Goal: Feedback & Contribution: Submit feedback/report problem

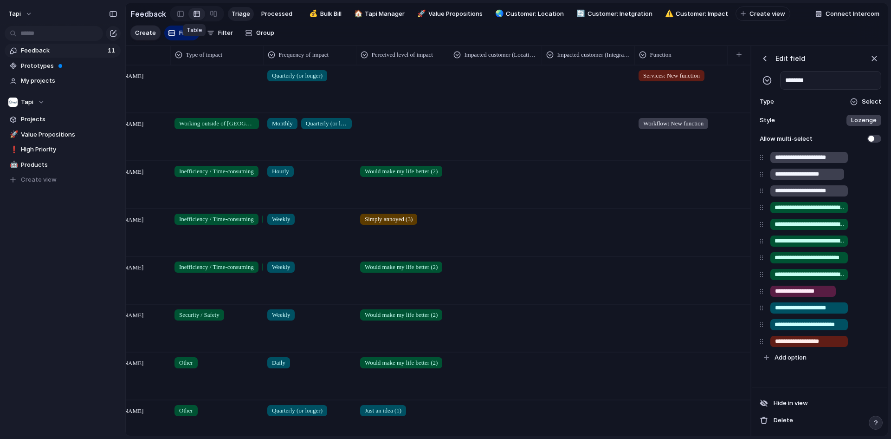
click at [193, 13] on div at bounding box center [196, 13] width 7 height 15
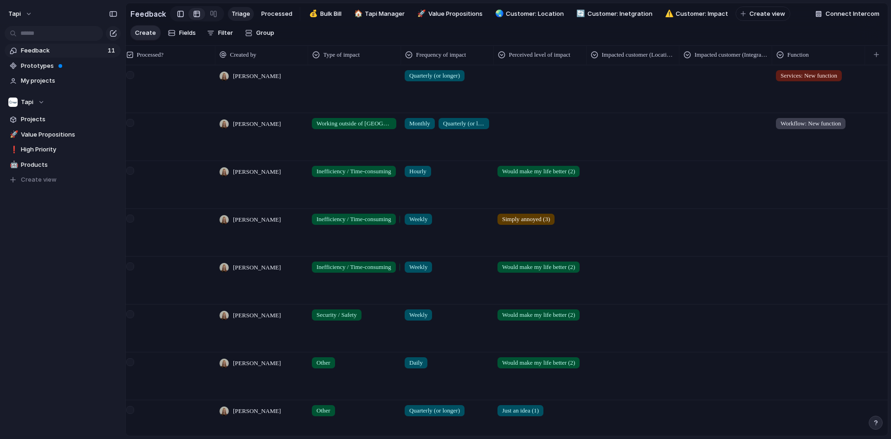
drag, startPoint x: 169, startPoint y: 15, endPoint x: 181, endPoint y: 14, distance: 12.6
click at [170, 16] on div at bounding box center [197, 13] width 54 height 15
click at [182, 14] on link at bounding box center [181, 13] width 16 height 15
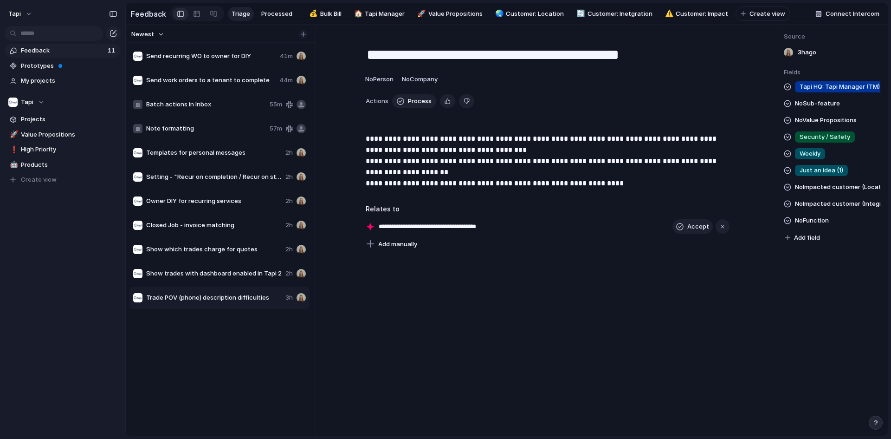
click at [302, 37] on div "button" at bounding box center [303, 34] width 5 height 5
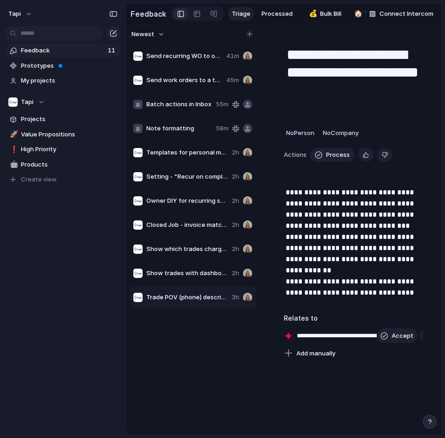
click at [249, 37] on div "button" at bounding box center [249, 34] width 5 height 5
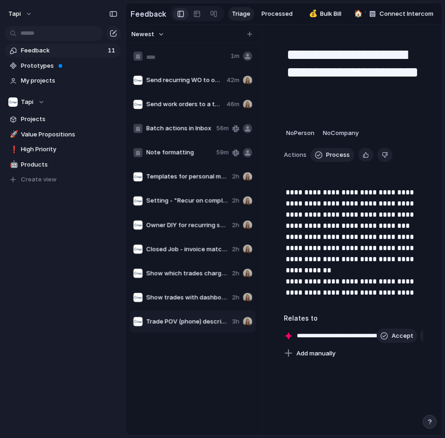
type input "**********"
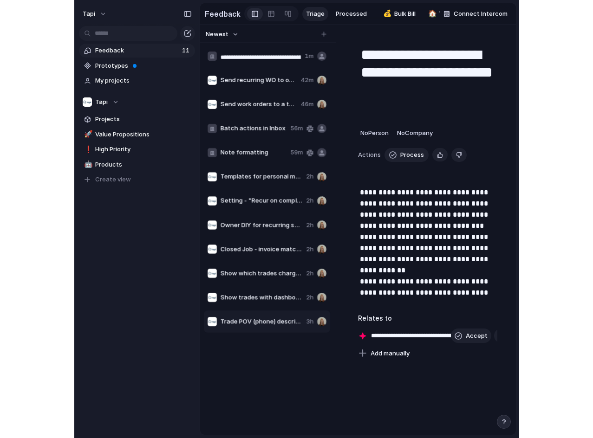
scroll to position [0, 186]
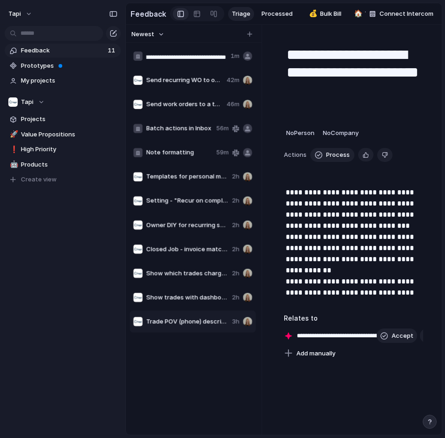
click at [258, 56] on div at bounding box center [261, 230] width 7 height 410
click at [180, 62] on input "**********" at bounding box center [185, 56] width 79 height 9
click at [195, 59] on span "Inbound emails with multiple invoice links (& no attachment) only extract the f…" at bounding box center [186, 56] width 80 height 9
type textarea "**********"
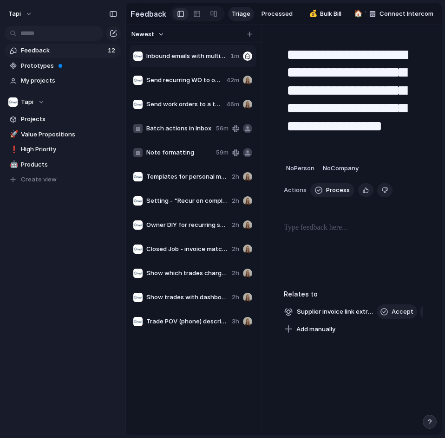
click at [333, 226] on div "**********" at bounding box center [352, 186] width 161 height 300
click at [329, 233] on p at bounding box center [353, 227] width 139 height 11
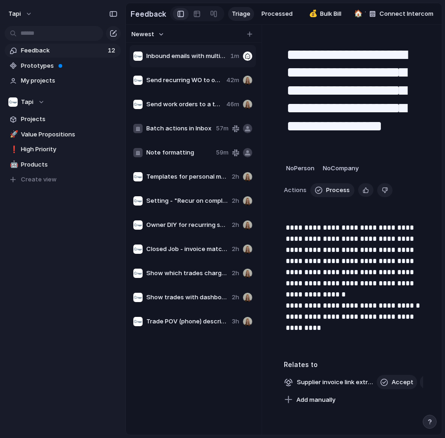
click at [341, 340] on p "**********" at bounding box center [353, 283] width 136 height 123
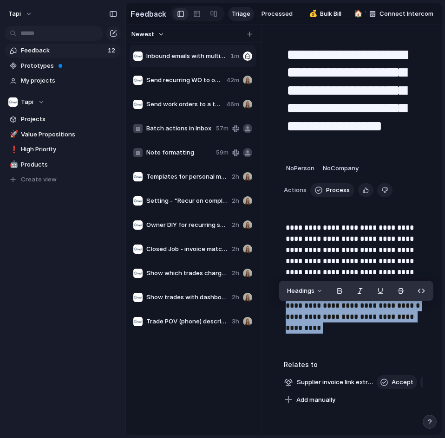
drag, startPoint x: 278, startPoint y: 322, endPoint x: 267, endPoint y: 314, distance: 14.0
click at [267, 314] on div "**********" at bounding box center [353, 230] width 176 height 410
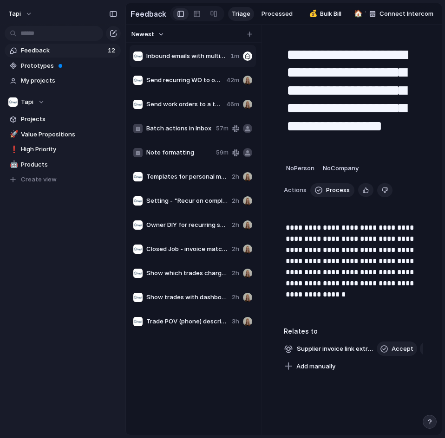
drag, startPoint x: 163, startPoint y: 424, endPoint x: 187, endPoint y: 410, distance: 27.5
click at [163, 423] on div "Inbound emails with multiple invoice links (& no attachment) only extract the f…" at bounding box center [193, 236] width 128 height 384
click at [386, 310] on p "**********" at bounding box center [353, 266] width 136 height 89
click at [168, 428] on div "Inbound emails with multiple invoice links (& no attachment) only extract the f…" at bounding box center [193, 236] width 128 height 384
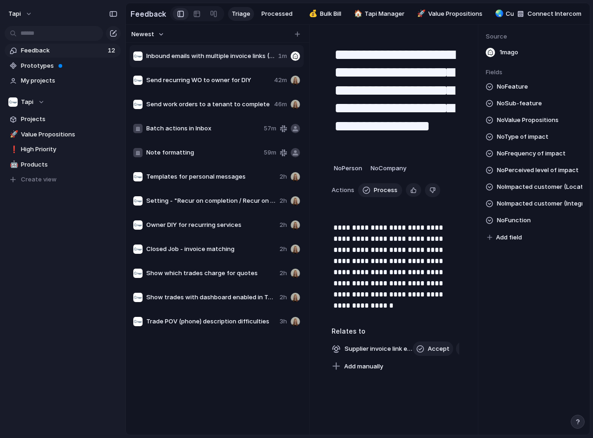
click at [534, 139] on span "No Type of impact" at bounding box center [523, 136] width 52 height 11
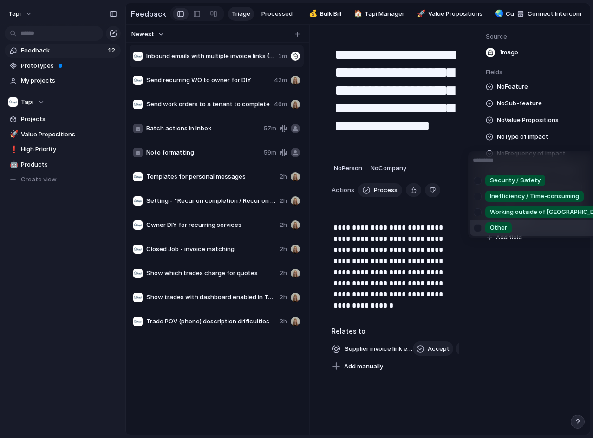
click at [499, 226] on span "Other" at bounding box center [498, 227] width 17 height 9
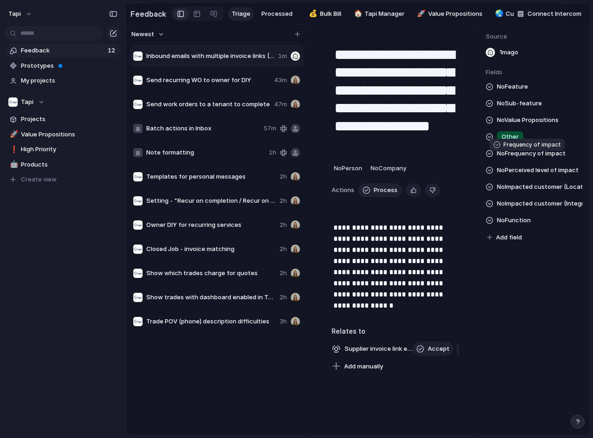
click at [550, 157] on span "No Frequency of impact" at bounding box center [531, 153] width 69 height 11
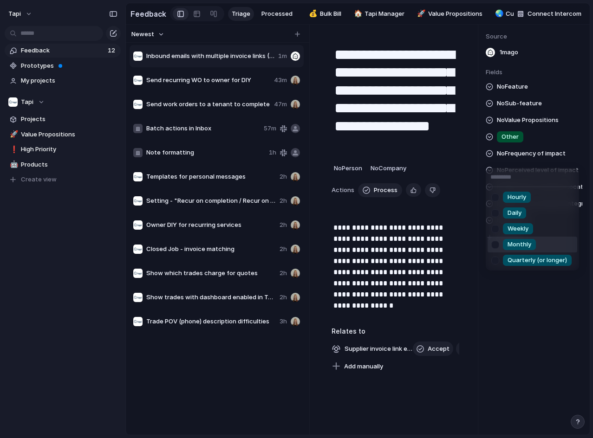
click at [518, 247] on span "Monthly" at bounding box center [519, 244] width 24 height 9
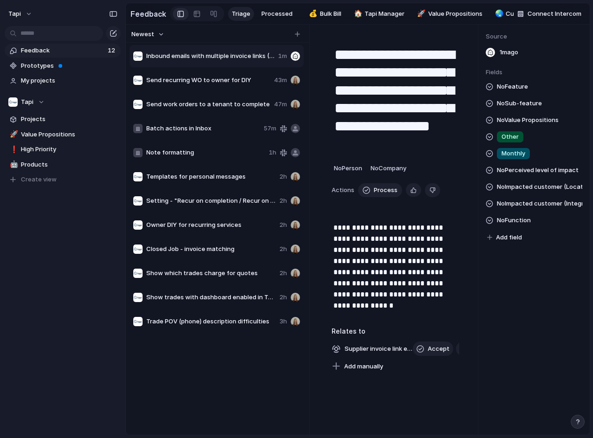
click at [507, 89] on span "No Feature" at bounding box center [512, 86] width 31 height 11
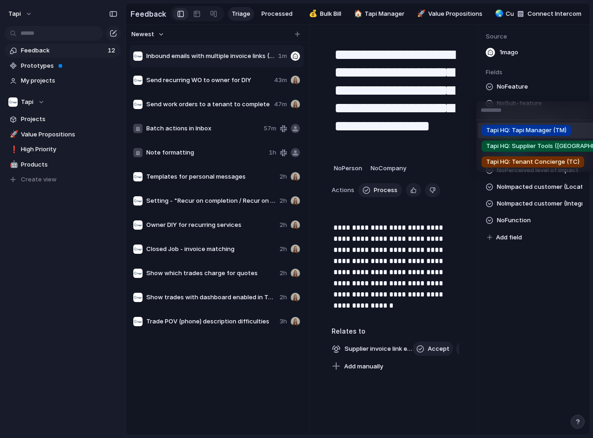
click at [540, 131] on span "Tapi HQ: Tapi Manager (TM)" at bounding box center [526, 130] width 80 height 9
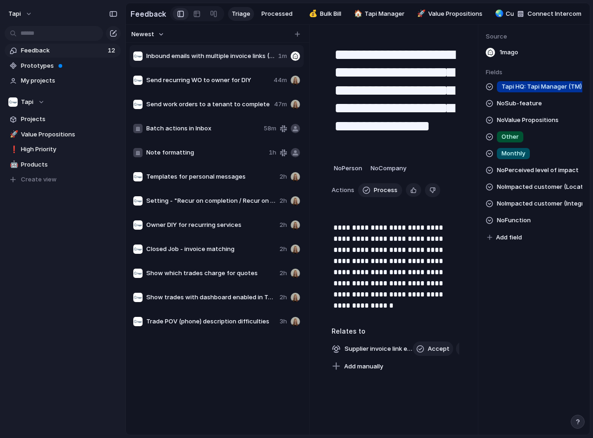
click at [512, 107] on span "No Sub-feature" at bounding box center [519, 103] width 45 height 11
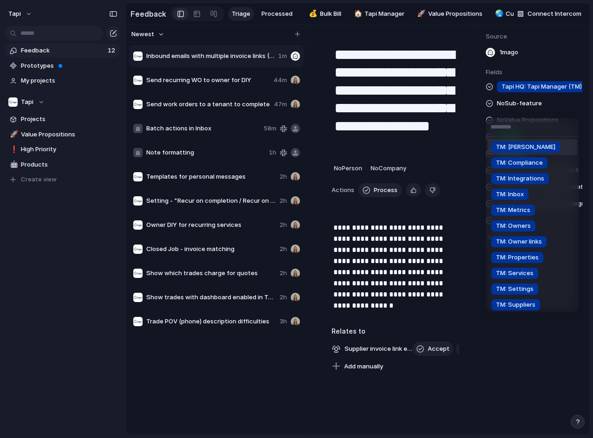
click at [535, 128] on input "text" at bounding box center [531, 127] width 93 height 19
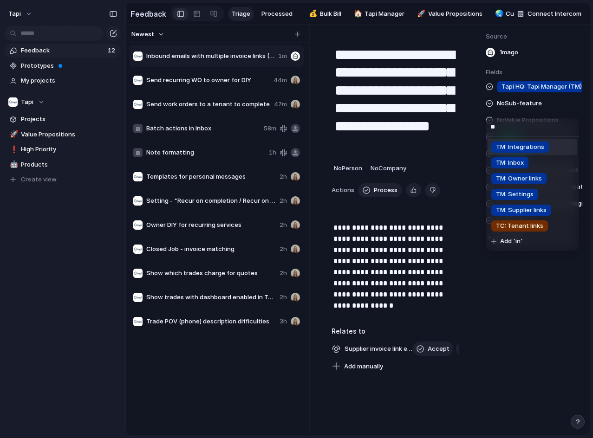
type input "*"
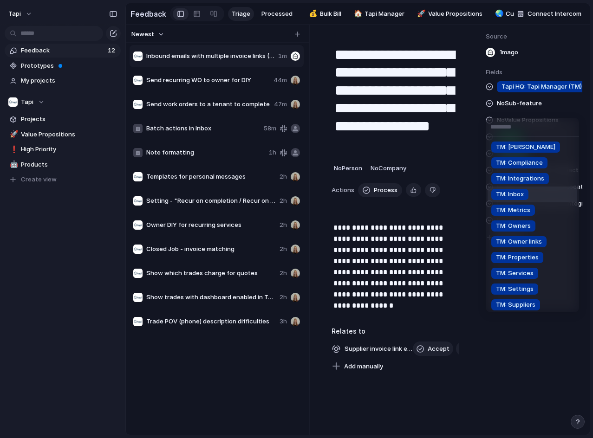
click at [519, 198] on span "TM: Inbox" at bounding box center [510, 194] width 28 height 9
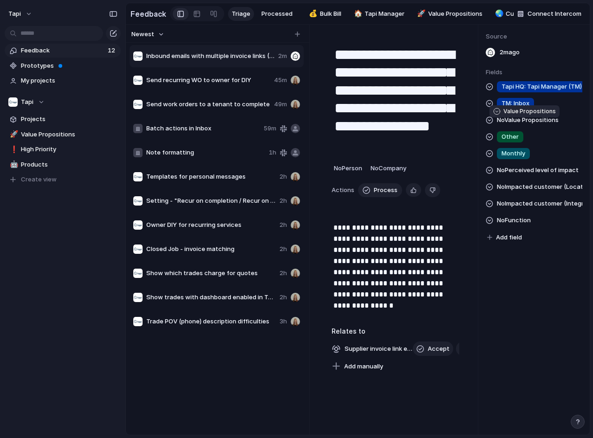
click at [524, 123] on span "No Value Propositions" at bounding box center [528, 120] width 62 height 11
click at [564, 100] on div "Everything in writing Accountability by visibility Pain point to selling point …" at bounding box center [296, 219] width 593 height 438
click at [553, 125] on span "No Value Propositions" at bounding box center [528, 120] width 62 height 11
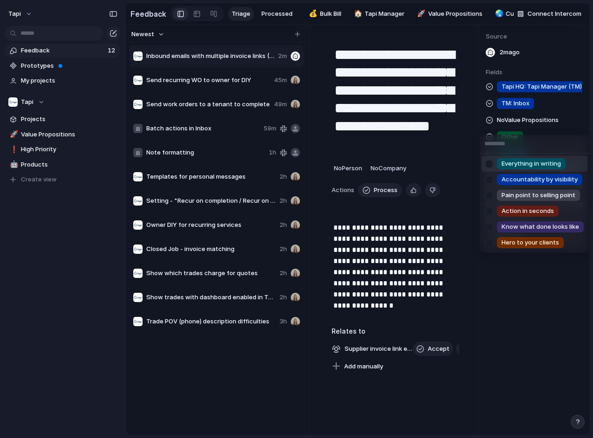
click at [553, 125] on div "Everything in writing Accountability by visibility Pain point to selling point …" at bounding box center [296, 219] width 593 height 438
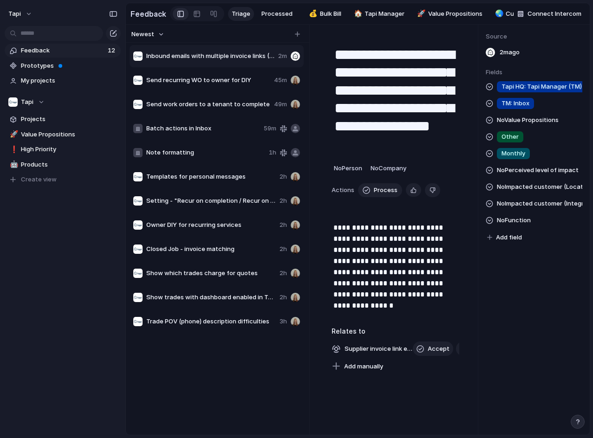
click at [522, 121] on span "No Value Propositions" at bounding box center [528, 120] width 62 height 11
click at [522, 121] on div "Everything in writing Accountability by visibility Pain point to selling point …" at bounding box center [296, 219] width 593 height 438
click at [517, 226] on span "No Function" at bounding box center [514, 220] width 34 height 11
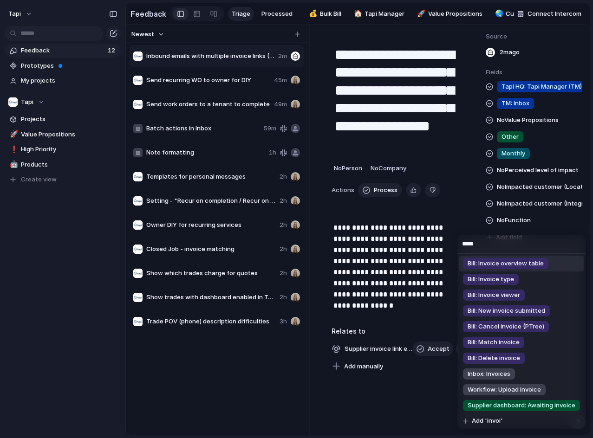
scroll to position [49, 0]
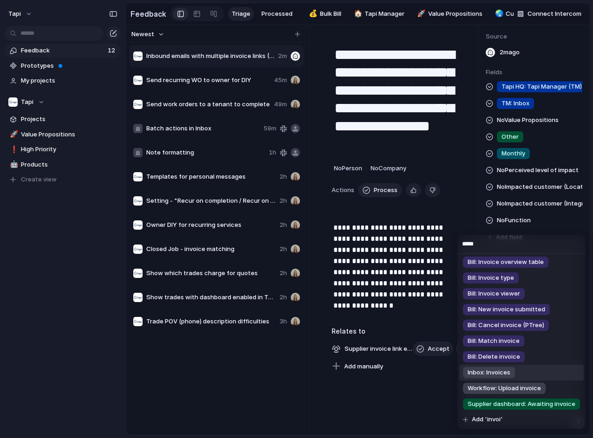
type input "*****"
click at [496, 374] on span "Inbox: Invoices" at bounding box center [488, 372] width 43 height 9
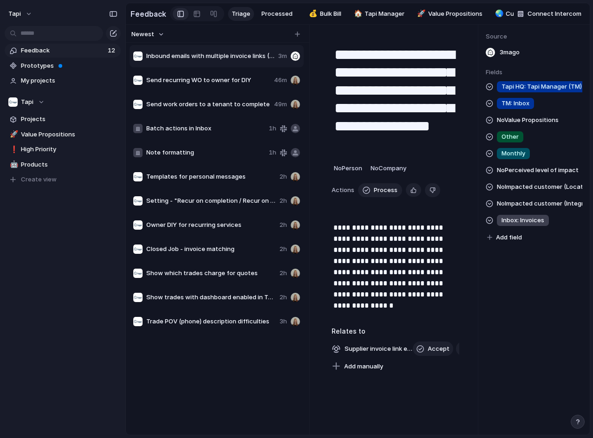
drag, startPoint x: 558, startPoint y: 228, endPoint x: 555, endPoint y: 209, distance: 19.2
click at [555, 209] on div "Tapi HQ: Tapi Manager (TM) TM: Inbox No Value Propositions Other Monthly No Per…" at bounding box center [533, 162] width 97 height 162
click at [524, 108] on span "TM: Inbox" at bounding box center [515, 103] width 28 height 9
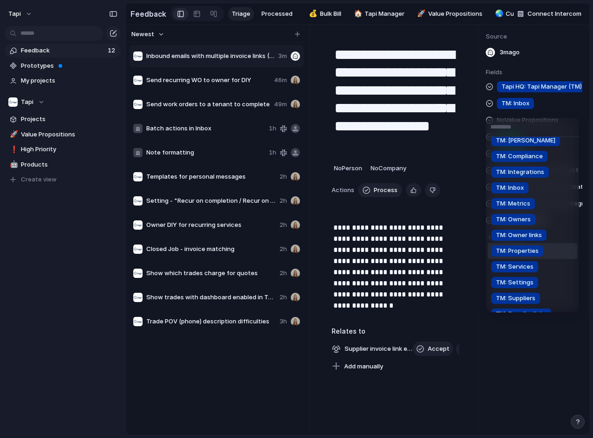
scroll to position [0, 0]
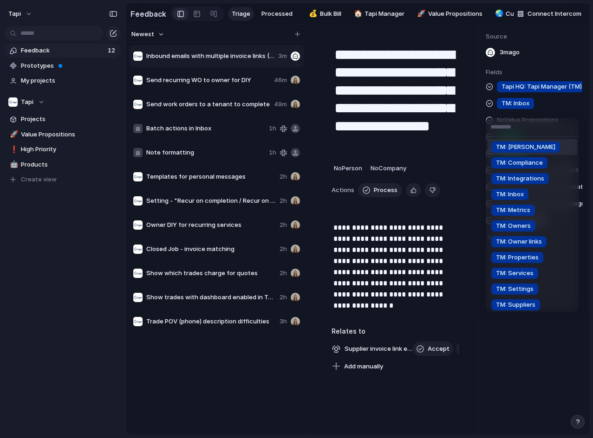
drag, startPoint x: 573, startPoint y: 111, endPoint x: 545, endPoint y: 114, distance: 27.5
click at [573, 112] on div "TM: Bill TM: Compliance TM: Integrations TM: Inbox TM: Metrics TM: Owners TM: O…" at bounding box center [296, 219] width 593 height 438
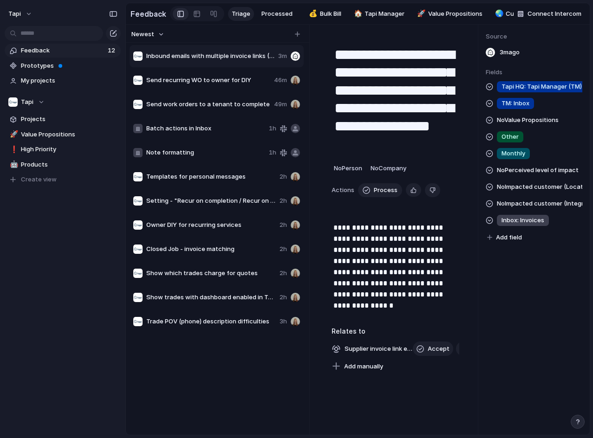
click at [529, 225] on span "Inbox: Invoices" at bounding box center [522, 220] width 43 height 9
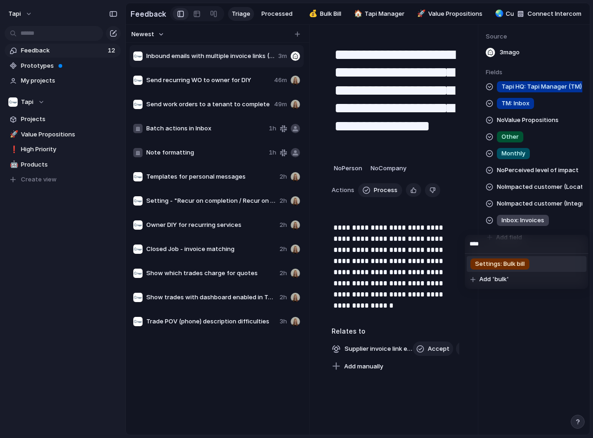
type input "****"
click at [535, 270] on li "Settings: Bulk bill" at bounding box center [526, 264] width 120 height 16
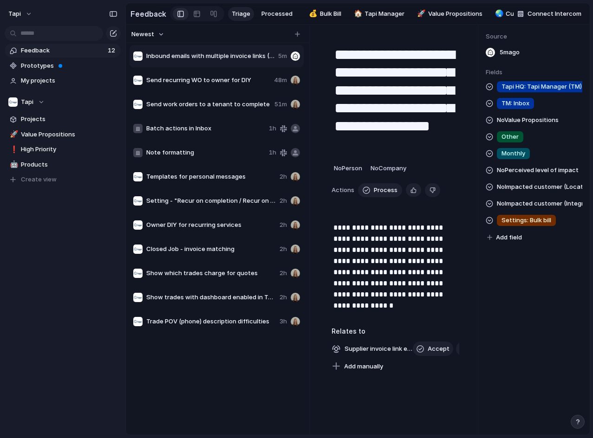
click at [522, 103] on span "TM: Inbox" at bounding box center [515, 103] width 28 height 9
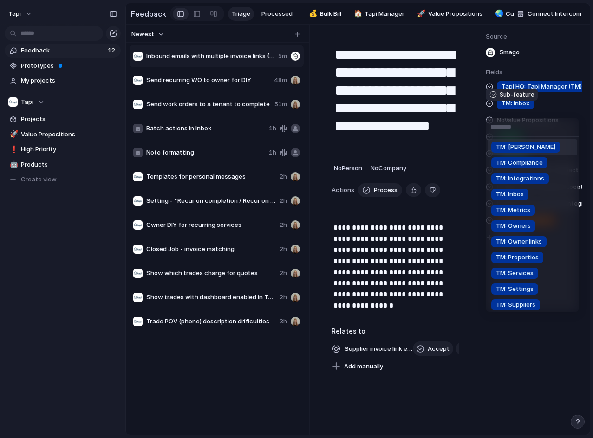
click at [529, 146] on li "TM: [PERSON_NAME]" at bounding box center [532, 147] width 90 height 16
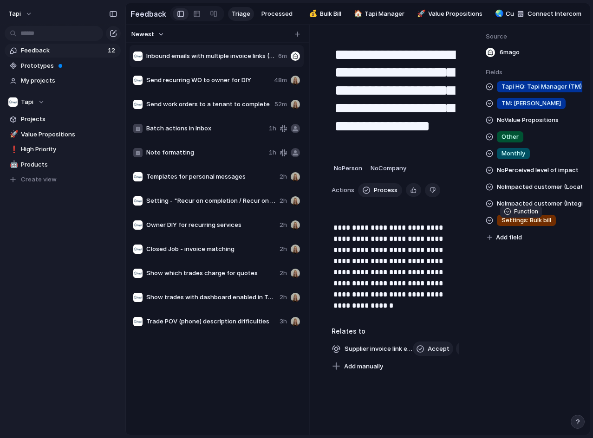
click at [541, 225] on span "Settings: Bulk bill" at bounding box center [526, 220] width 50 height 9
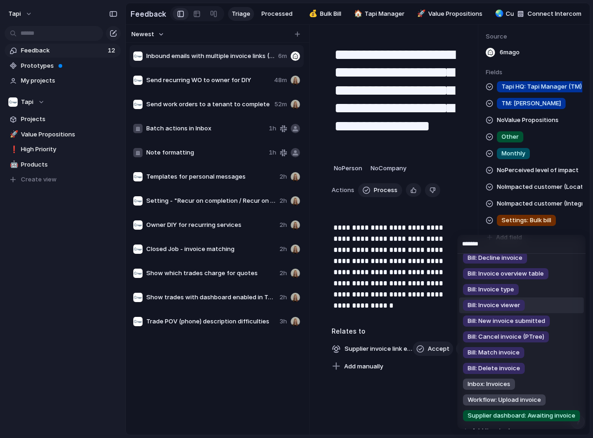
scroll to position [46, 0]
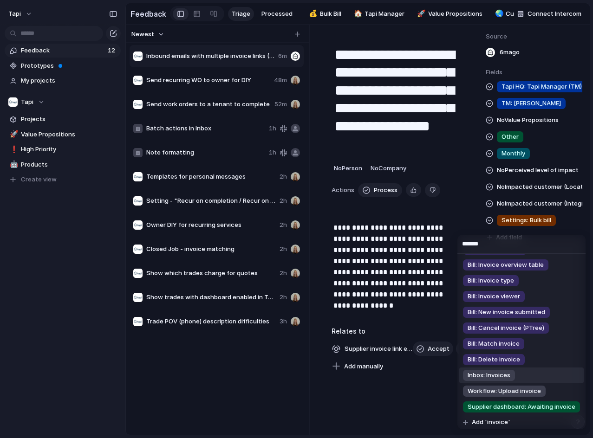
type input "*******"
click at [501, 372] on span "Inbox: Invoices" at bounding box center [488, 375] width 43 height 9
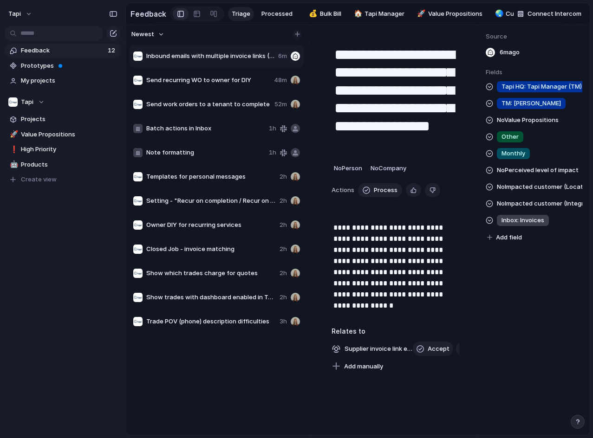
click at [300, 39] on button "button" at bounding box center [296, 34] width 9 height 9
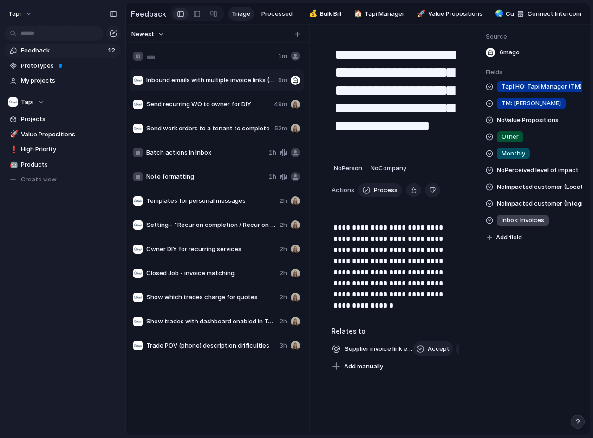
type input "**********"
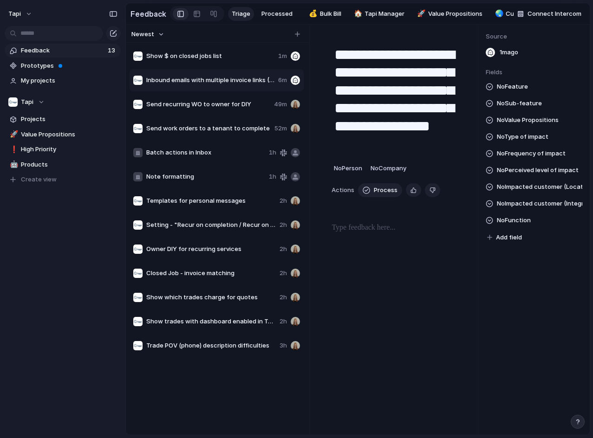
type textarea "**********"
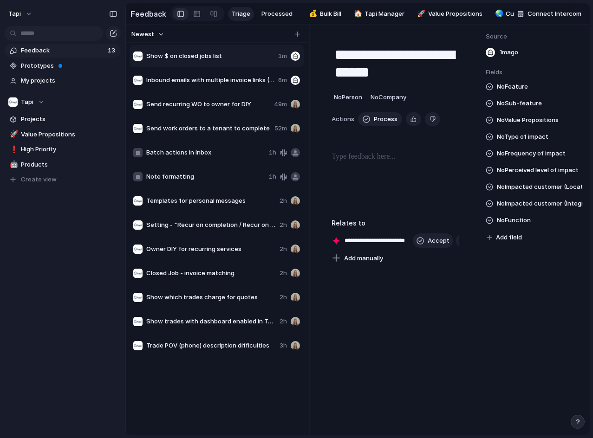
click at [364, 162] on p at bounding box center [395, 156] width 128 height 11
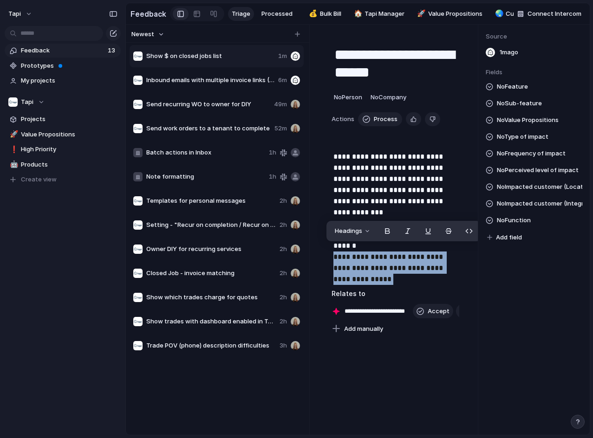
drag, startPoint x: 391, startPoint y: 269, endPoint x: 314, endPoint y: 242, distance: 82.2
click at [314, 242] on div "**********" at bounding box center [395, 230] width 165 height 410
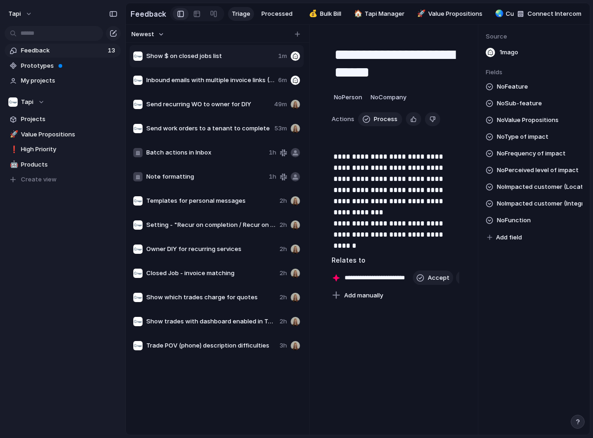
click at [516, 102] on div "No Feature No Sub-feature No Value Propositions No Type of impact No Frequency …" at bounding box center [533, 162] width 97 height 162
click at [515, 109] on span "No Sub-feature" at bounding box center [519, 103] width 45 height 11
click at [513, 95] on div "TM: Bill TM: Compliance TM: Integrations TM: Inbox TM: Metrics TM: Owners TM: O…" at bounding box center [296, 219] width 593 height 438
click at [512, 92] on span "No Feature" at bounding box center [512, 86] width 31 height 11
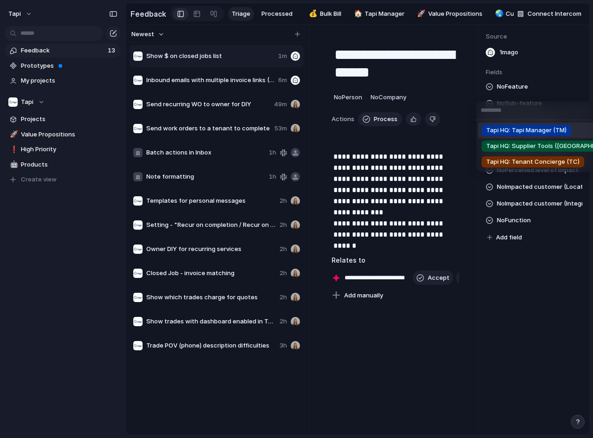
click at [512, 93] on div "Tapi HQ: Tapi Manager (TM) Tapi HQ: Supplier Tools ([GEOGRAPHIC_DATA]) Tapi HQ:…" at bounding box center [296, 219] width 593 height 438
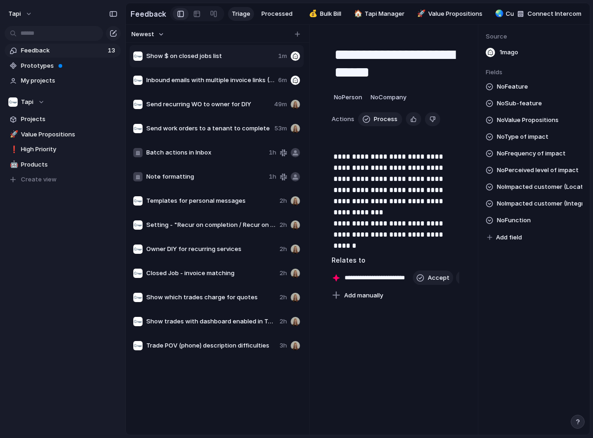
click at [530, 142] on span "No Type of impact" at bounding box center [523, 136] width 52 height 11
click at [535, 119] on div "Security / Safety Inefficiency / Time-consuming Working outside of [GEOGRAPHIC_…" at bounding box center [296, 219] width 593 height 438
click at [535, 125] on span "No Value Propositions" at bounding box center [528, 120] width 62 height 11
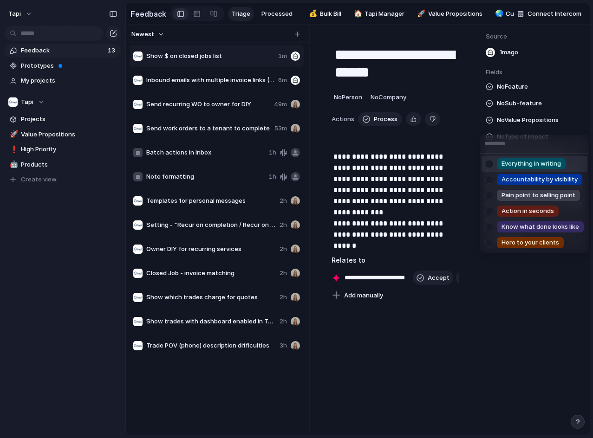
click at [535, 125] on div "Everything in writing Accountability by visibility Pain point to selling point …" at bounding box center [296, 219] width 593 height 438
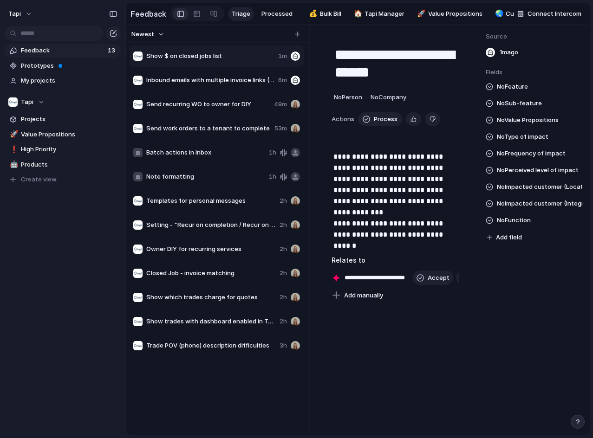
click at [545, 155] on span "No Frequency of impact" at bounding box center [531, 153] width 69 height 11
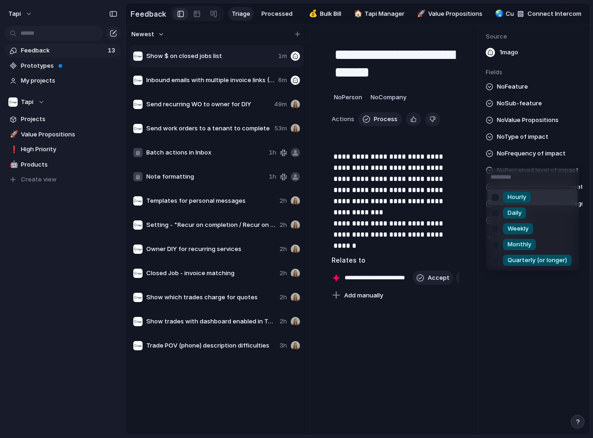
click at [545, 155] on div "Hourly Daily Weekly Monthly Quarterly (or longer)" at bounding box center [296, 219] width 593 height 438
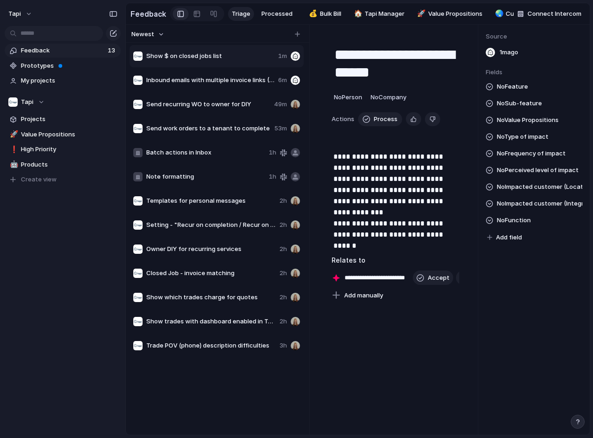
click at [542, 183] on div "No Feature No Sub-feature No Value Propositions No Type of impact No Frequency …" at bounding box center [533, 162] width 97 height 162
click at [546, 173] on span "No Perceived level of impact" at bounding box center [538, 170] width 82 height 11
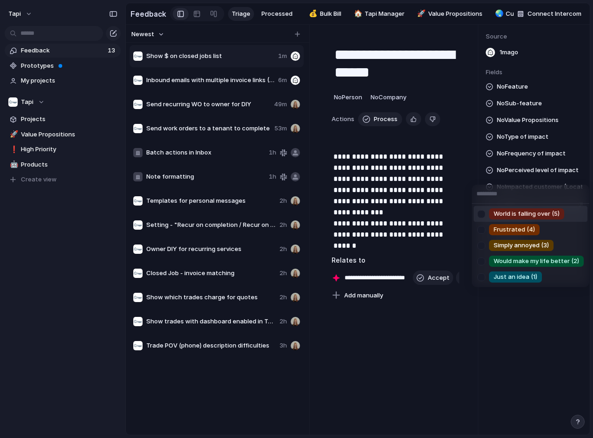
click at [546, 173] on div "World is falling over (5) Frustrated (4) Simply annoyed (3) Would make my life …" at bounding box center [296, 219] width 593 height 438
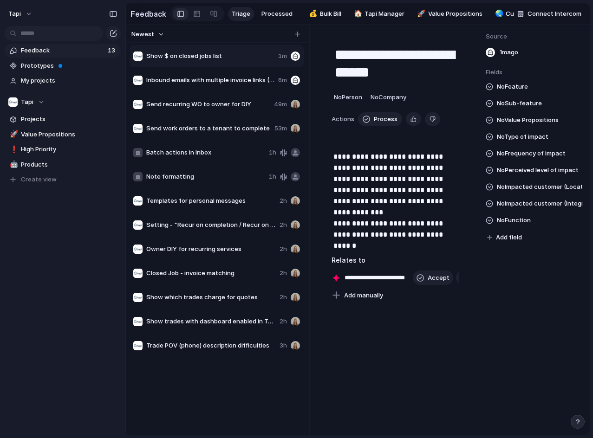
click at [540, 200] on div "No Feature No Sub-feature No Value Propositions No Type of impact No Frequency …" at bounding box center [533, 162] width 97 height 162
click at [544, 193] on span "No Impacted customer (Location)" at bounding box center [539, 186] width 85 height 11
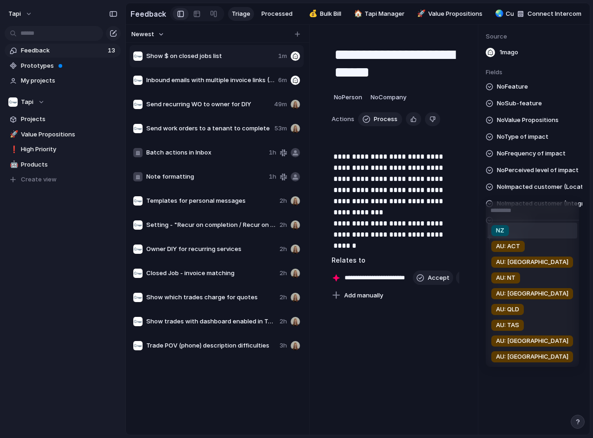
click at [544, 192] on div "NZ AU: ACT AU: [GEOGRAPHIC_DATA] AU: NT AU: SA AU: QLD AU: TAS AU: [GEOGRAPHIC_…" at bounding box center [296, 219] width 593 height 438
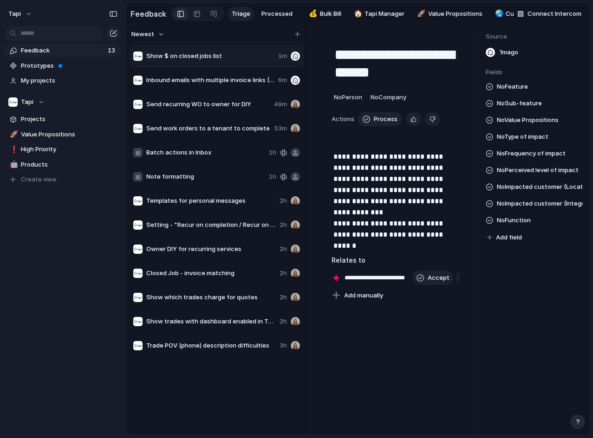
click at [541, 209] on span "No Impacted customer (Integration)" at bounding box center [539, 203] width 85 height 11
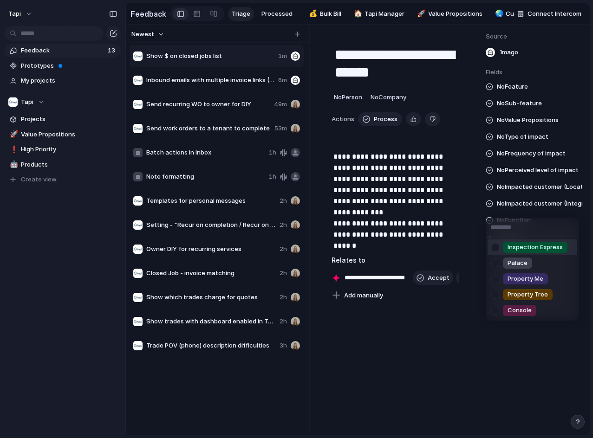
click at [541, 210] on div "Inspection Express Palace Property Me Property Tree Console" at bounding box center [296, 219] width 593 height 438
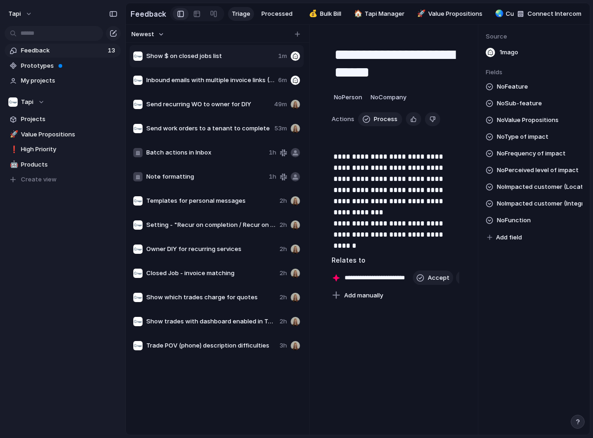
click at [522, 109] on span "No Sub-feature" at bounding box center [519, 103] width 45 height 11
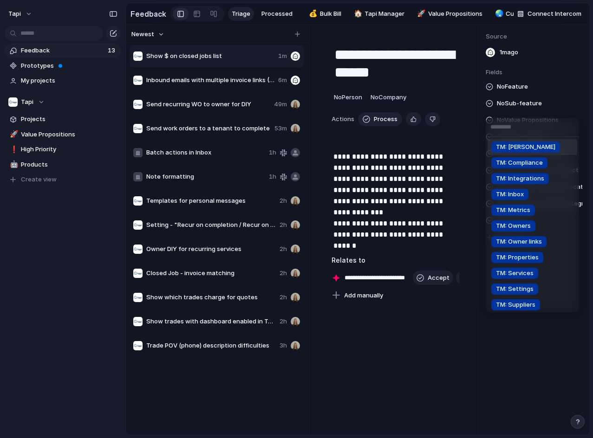
click at [522, 110] on div "TM: Bill TM: Compliance TM: Integrations TM: Inbox TM: Metrics TM: Owners TM: O…" at bounding box center [296, 219] width 593 height 438
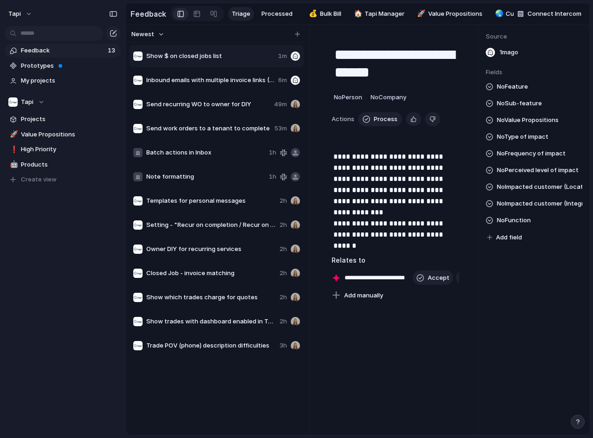
click at [532, 137] on span "No Type of impact" at bounding box center [523, 136] width 52 height 11
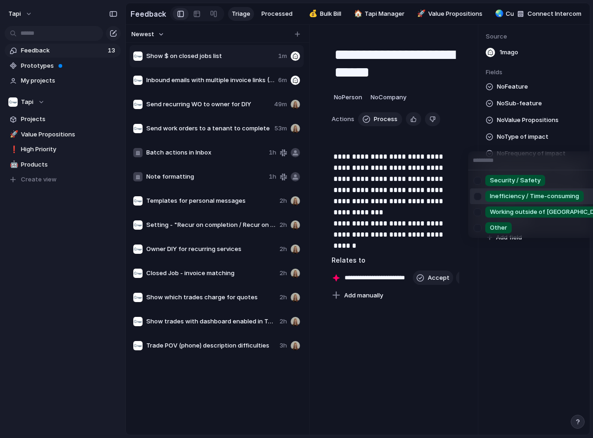
click at [537, 194] on span "Inefficiency / Time-consuming" at bounding box center [534, 196] width 89 height 9
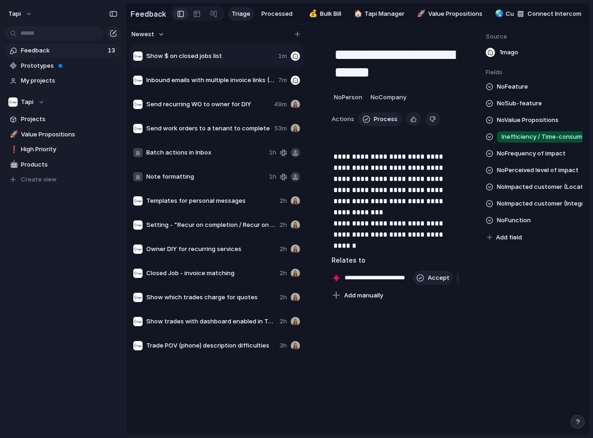
click at [533, 215] on div "No Feature No Sub-feature No Value Propositions Inefficiency / Time-consuming N…" at bounding box center [533, 162] width 97 height 162
click at [535, 209] on span "No Impacted customer (Integration)" at bounding box center [539, 203] width 85 height 11
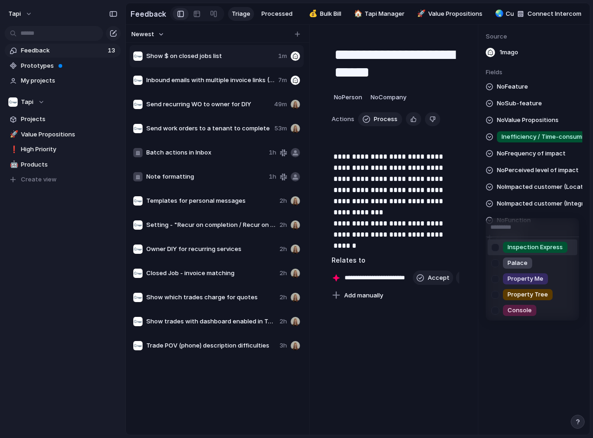
click at [536, 210] on div "Inspection Express Palace Property Me Property Tree Console" at bounding box center [296, 219] width 593 height 438
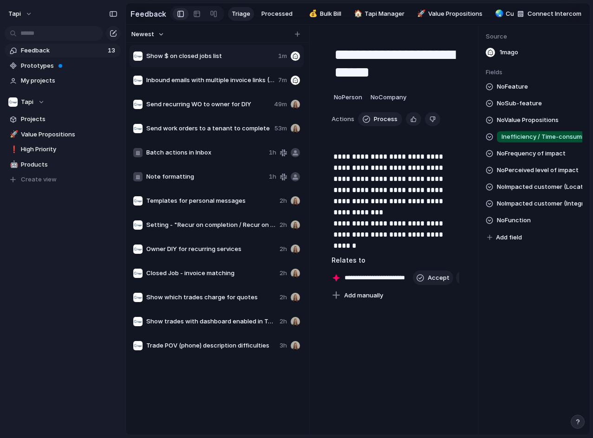
click at [520, 231] on div "No Feature No Sub-feature No Value Propositions Inefficiency / Time-consuming N…" at bounding box center [533, 162] width 97 height 162
click at [522, 226] on span "No Function" at bounding box center [514, 220] width 34 height 11
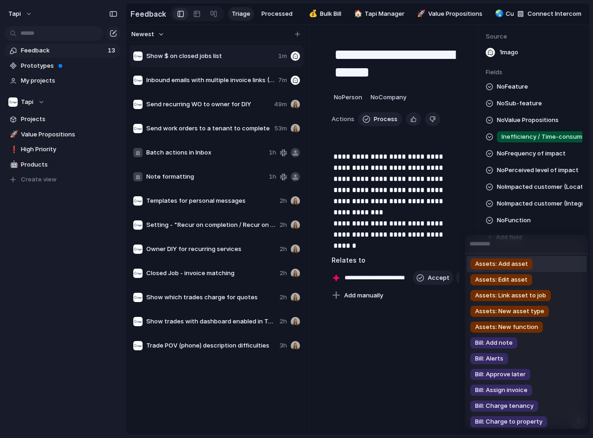
click at [528, 193] on div "Assets: Add asset Assets: Edit asset Assets: Link asset to job Assets: New asse…" at bounding box center [296, 219] width 593 height 438
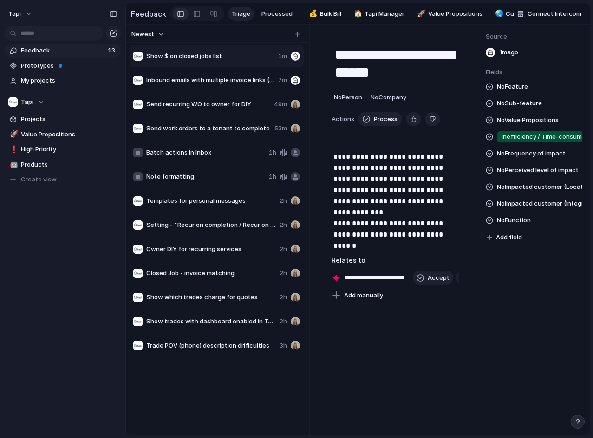
click at [528, 193] on span "No Impacted customer (Location)" at bounding box center [539, 186] width 85 height 11
click at [529, 175] on div "NZ AU: ACT AU: [GEOGRAPHIC_DATA] AU: NT AU: SA AU: QLD AU: TAS AU: [GEOGRAPHIC_…" at bounding box center [296, 219] width 593 height 438
click at [529, 175] on span "No Perceived level of impact" at bounding box center [538, 170] width 82 height 11
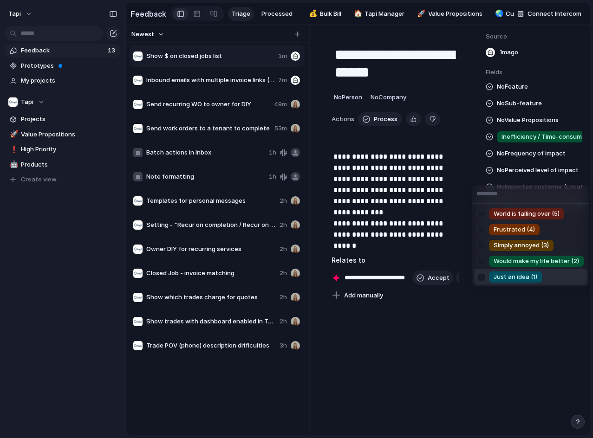
click at [509, 272] on div "Just an idea (1)" at bounding box center [515, 276] width 53 height 11
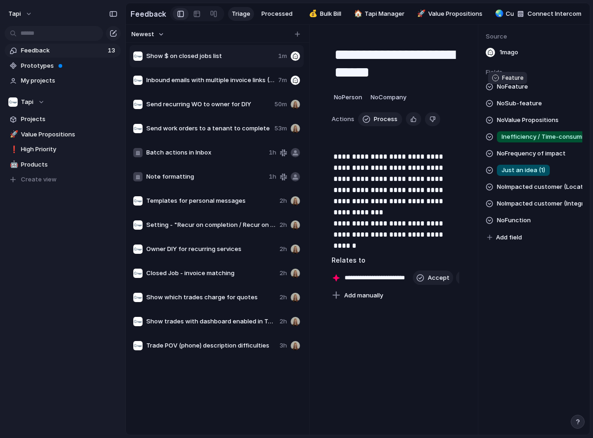
click at [509, 92] on span "No Feature" at bounding box center [512, 86] width 31 height 11
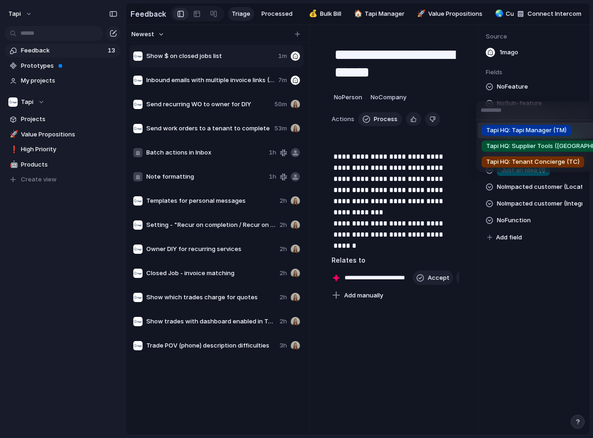
click at [519, 138] on li "Tapi HQ: Supplier Tools ([GEOGRAPHIC_DATA])" at bounding box center [552, 146] width 150 height 16
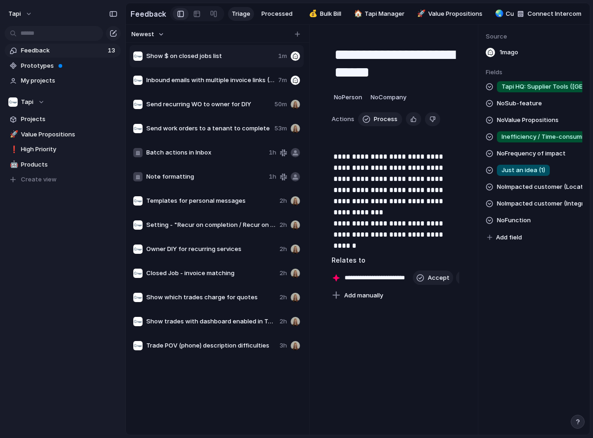
click at [528, 90] on span "Tapi HQ: Supplier Tools ([GEOGRAPHIC_DATA])" at bounding box center [544, 86] width 87 height 9
click at [534, 90] on span "Tapi HQ: Tapi Manager (TM)" at bounding box center [541, 86] width 80 height 9
click at [534, 90] on div "Tapi HQ: Tapi Manager (TM) Tapi HQ: Supplier Tools ([GEOGRAPHIC_DATA]) Tapi HQ:…" at bounding box center [296, 219] width 593 height 438
click at [519, 108] on span "No Sub-feature" at bounding box center [519, 103] width 45 height 11
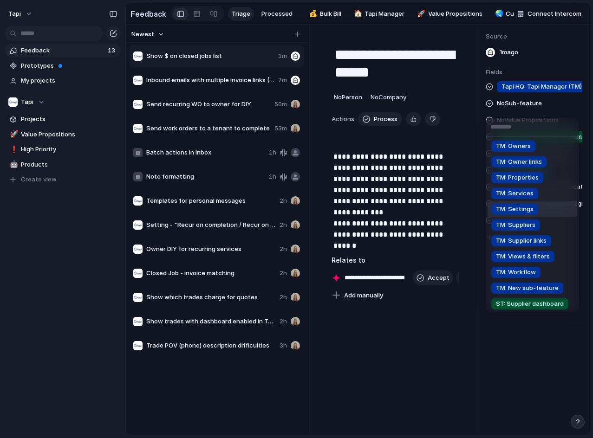
scroll to position [93, 0]
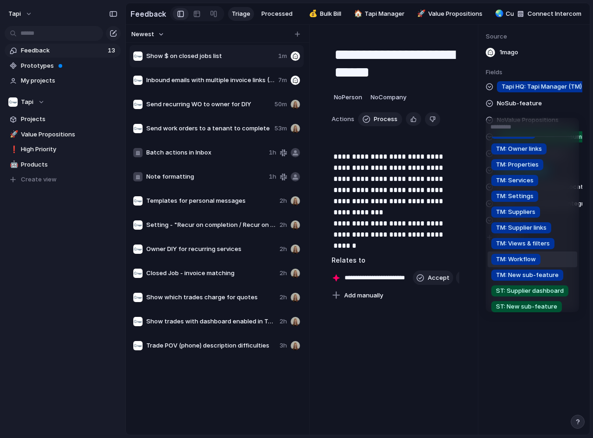
click at [530, 260] on span "TM: Workflow" at bounding box center [516, 259] width 40 height 9
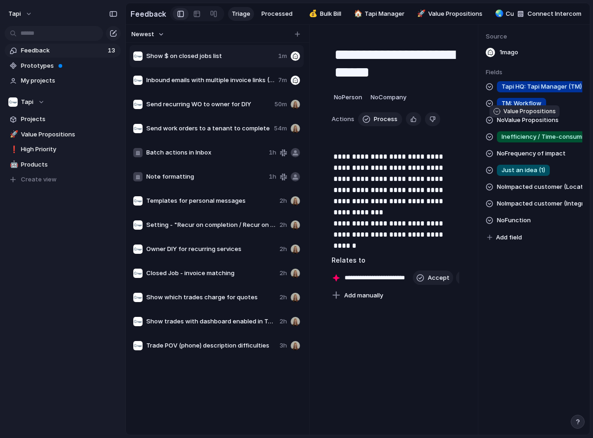
click at [545, 121] on span "No Value Propositions" at bounding box center [528, 120] width 62 height 11
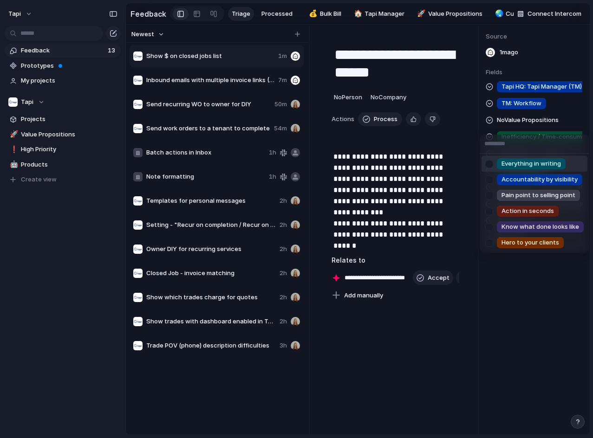
click at [547, 123] on div "Everything in writing Accountability by visibility Pain point to selling point …" at bounding box center [296, 219] width 593 height 438
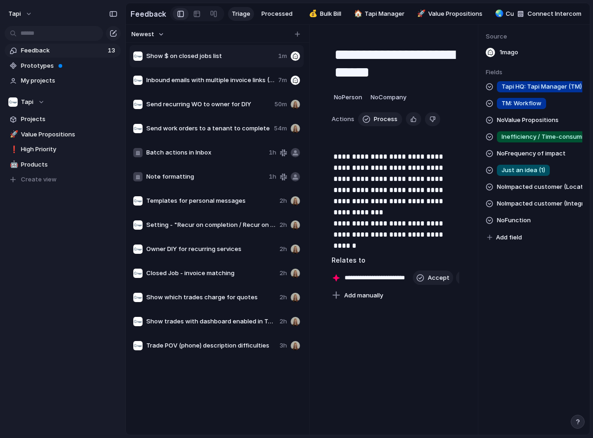
click at [524, 233] on div "Tapi HQ: Tapi Manager (TM) TM: Workflow No Value Propositions Inefficiency / Ti…" at bounding box center [533, 162] width 97 height 162
click at [526, 225] on span "No Function" at bounding box center [514, 220] width 34 height 11
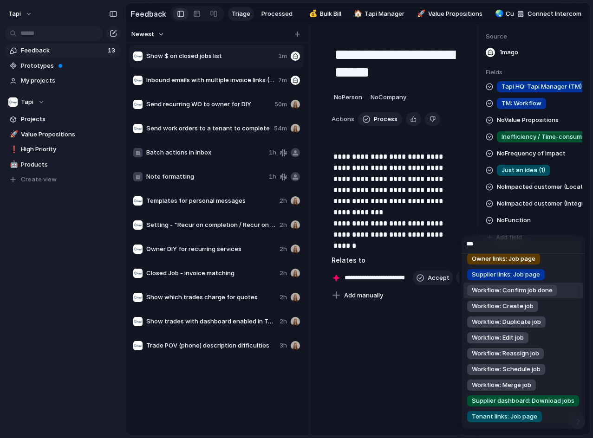
scroll to position [65, 0]
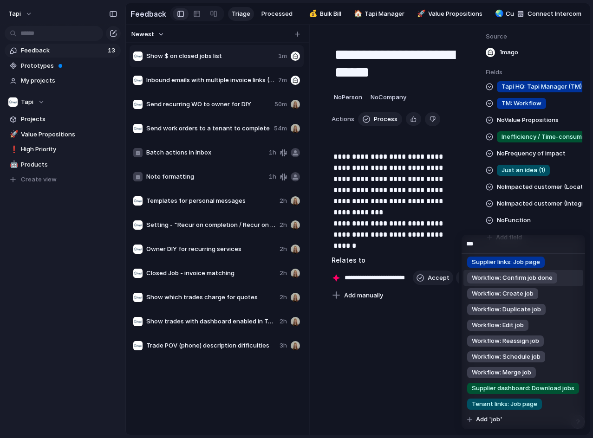
type input "***"
click at [551, 272] on div "Workflow: Confirm job done" at bounding box center [512, 277] width 90 height 11
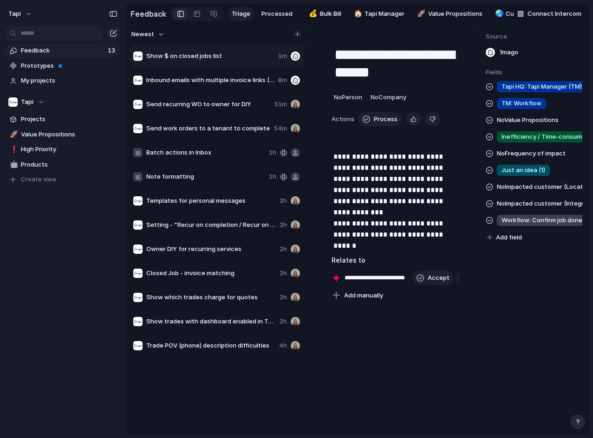
click at [299, 39] on button "button" at bounding box center [296, 34] width 9 height 9
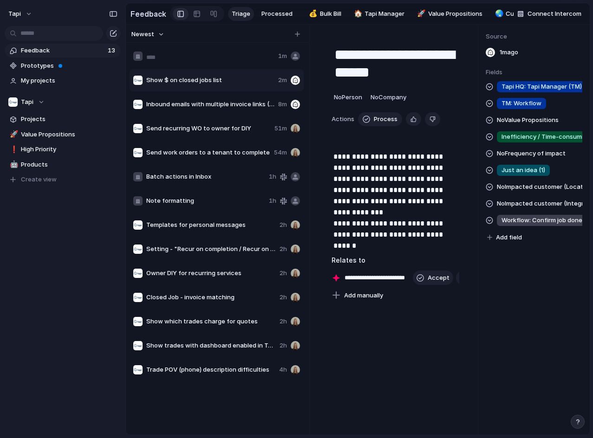
type input "**********"
click at [253, 60] on input "**********" at bounding box center [210, 56] width 128 height 9
click at [258, 61] on span "Change "Mark as Approved" wording" at bounding box center [210, 56] width 128 height 9
type textarea "**********"
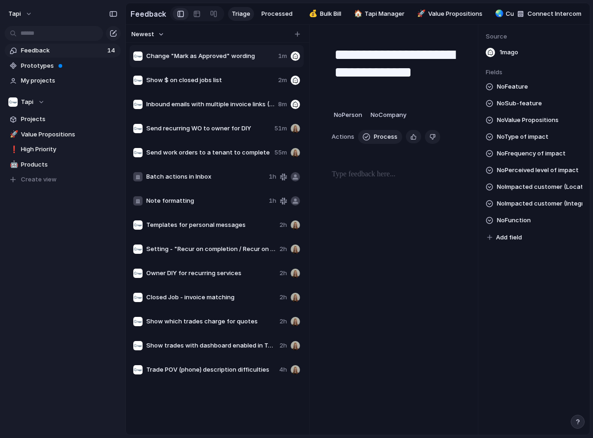
click at [362, 178] on p at bounding box center [395, 174] width 128 height 11
click at [365, 203] on div at bounding box center [395, 198] width 128 height 59
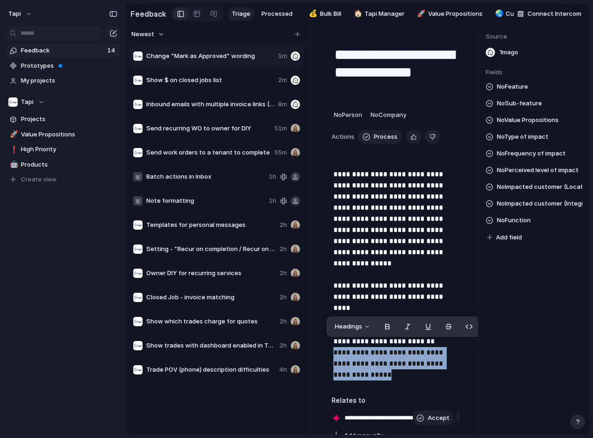
drag, startPoint x: 387, startPoint y: 374, endPoint x: 323, endPoint y: 351, distance: 67.4
click at [323, 351] on div "**********" at bounding box center [395, 239] width 150 height 406
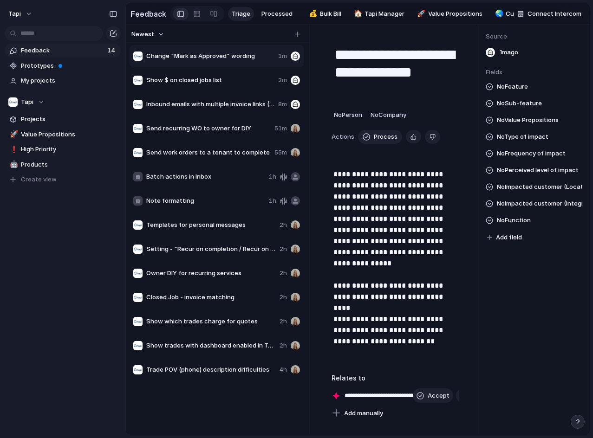
click at [519, 109] on span "No Sub-feature" at bounding box center [519, 103] width 45 height 11
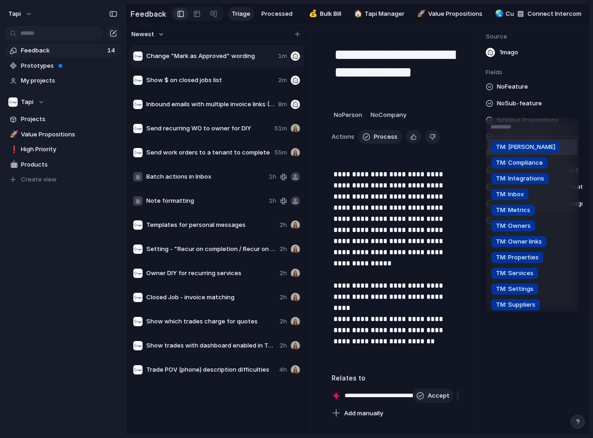
click at [519, 107] on div "TM: Bill TM: Compliance TM: Integrations TM: Inbox TM: Metrics TM: Owners TM: O…" at bounding box center [296, 219] width 593 height 438
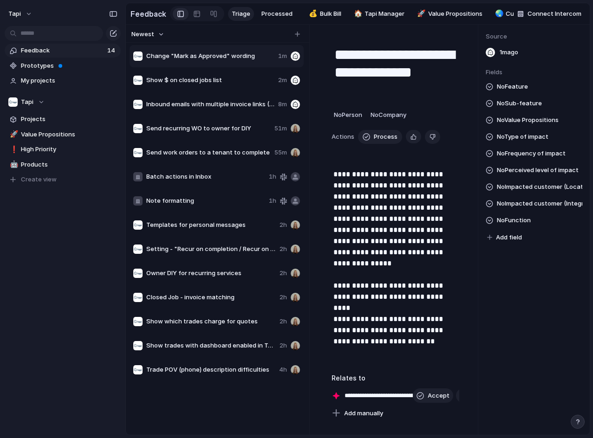
click at [527, 122] on span "No Value Propositions" at bounding box center [528, 120] width 62 height 11
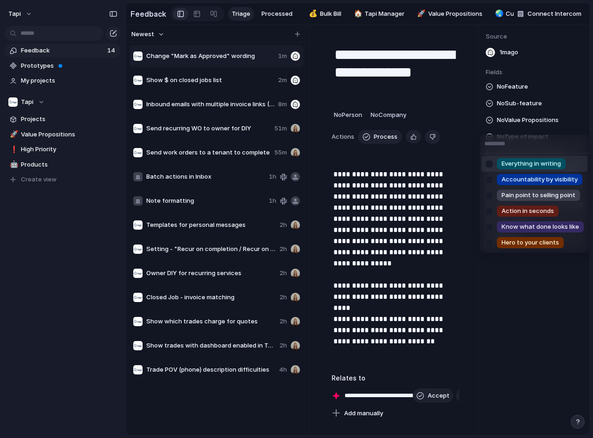
click at [527, 122] on div "Everything in writing Accountability by visibility Pain point to selling point …" at bounding box center [296, 219] width 593 height 438
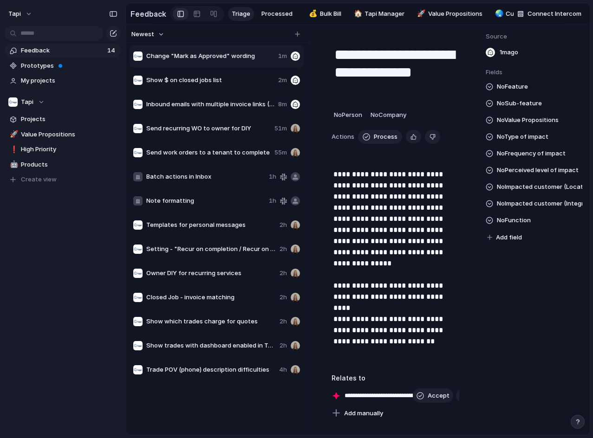
click at [523, 142] on span "No Type of impact" at bounding box center [523, 136] width 52 height 11
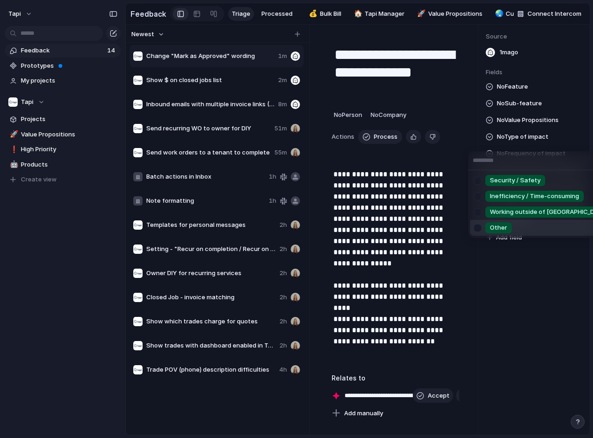
click at [486, 224] on div "Other" at bounding box center [498, 227] width 26 height 11
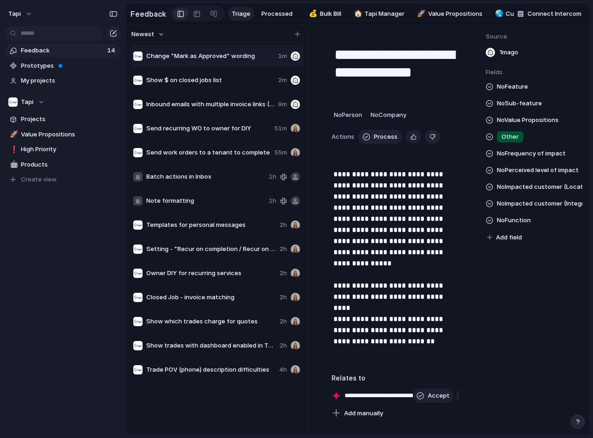
click at [514, 91] on span "No Feature" at bounding box center [512, 86] width 31 height 11
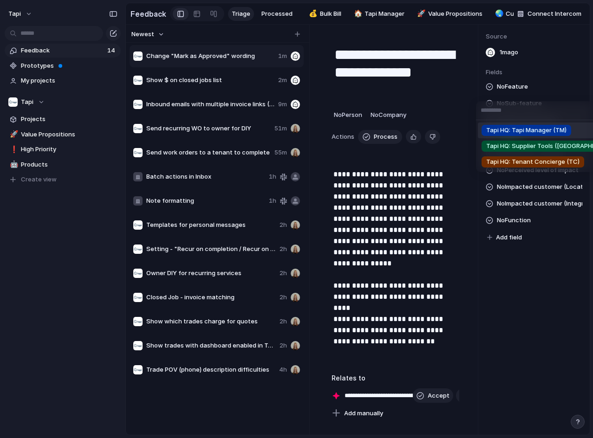
click at [526, 129] on span "Tapi HQ: Tapi Manager (TM)" at bounding box center [526, 130] width 80 height 9
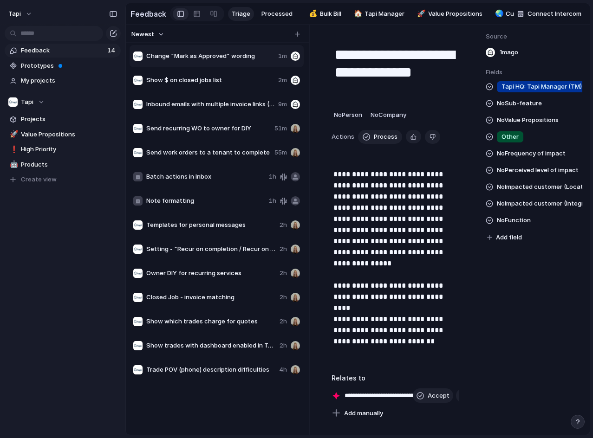
click at [528, 109] on span "No Sub-feature" at bounding box center [519, 103] width 45 height 11
type input "****"
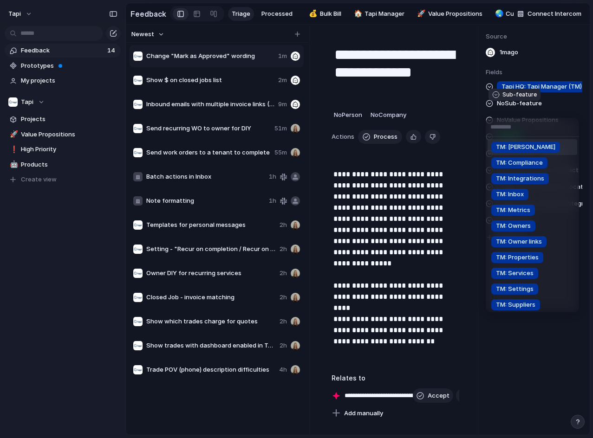
click at [555, 144] on li "TM: [PERSON_NAME]" at bounding box center [532, 147] width 90 height 16
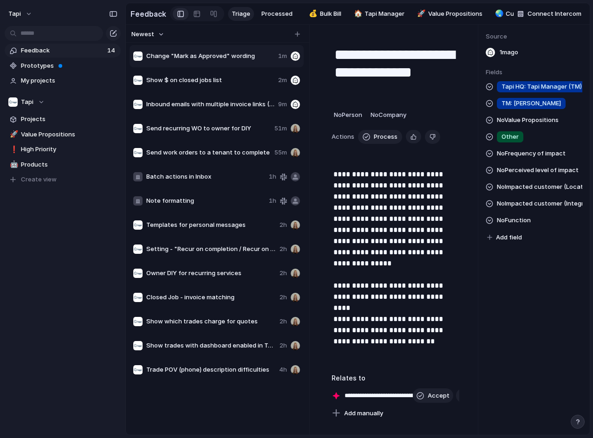
click at [509, 220] on span "No Function" at bounding box center [514, 220] width 34 height 11
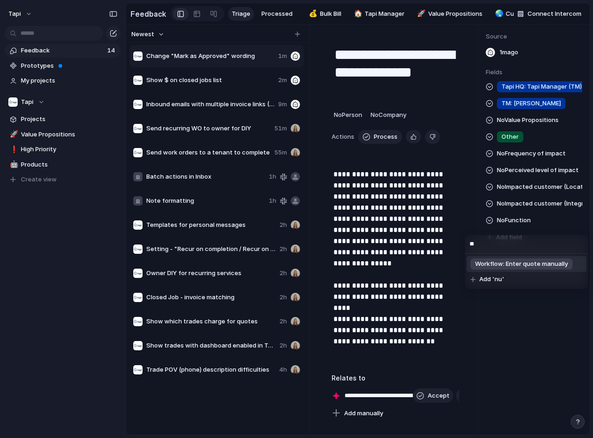
type input "*"
type input "****"
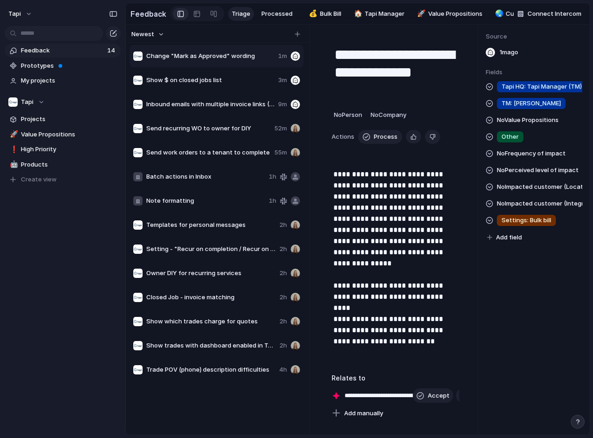
click at [183, 109] on span "Inbound emails with multiple invoice links (& no attachment) only extract the f…" at bounding box center [210, 104] width 128 height 9
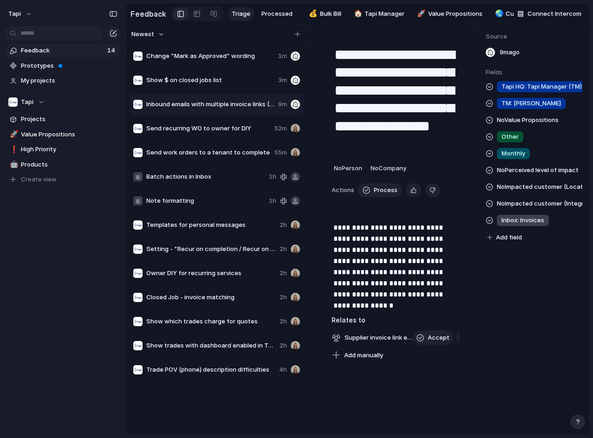
click at [207, 66] on div "Change "Mark as Approved" wording 1m" at bounding box center [216, 56] width 174 height 22
type textarea "**********"
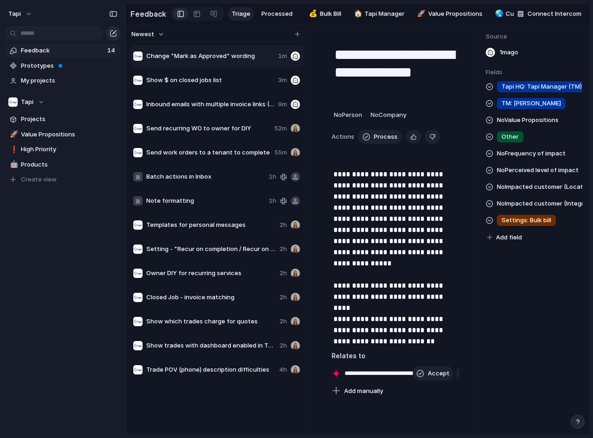
click at [110, 29] on button "button" at bounding box center [113, 33] width 15 height 15
click at [298, 37] on div "button" at bounding box center [297, 34] width 5 height 5
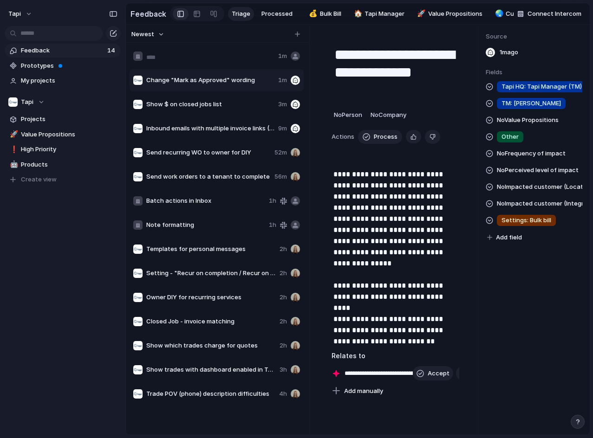
type input "**********"
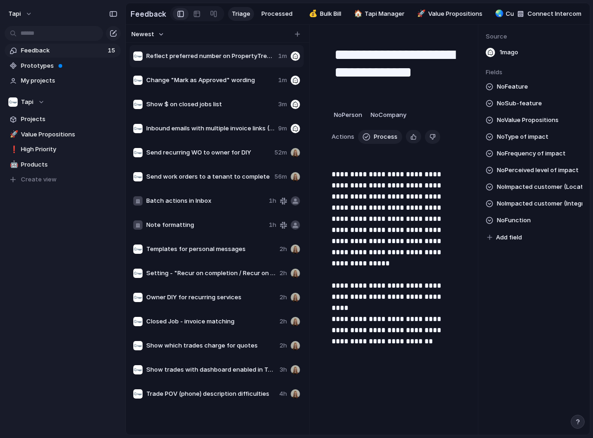
type textarea "**********"
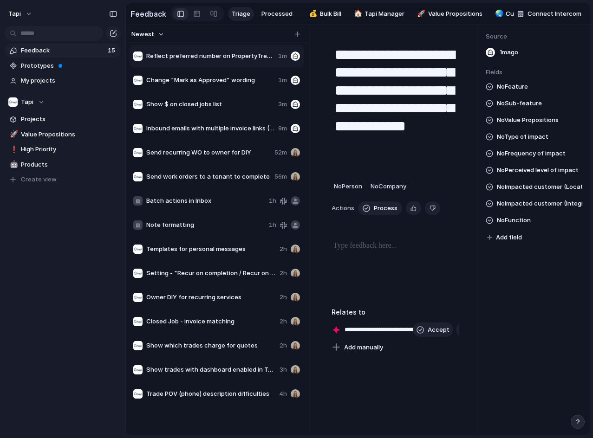
click at [372, 257] on div at bounding box center [395, 269] width 128 height 59
click at [382, 252] on p at bounding box center [395, 245] width 124 height 11
click at [344, 249] on p at bounding box center [395, 245] width 124 height 11
click at [357, 248] on p at bounding box center [395, 245] width 124 height 11
click at [368, 252] on p at bounding box center [395, 245] width 124 height 11
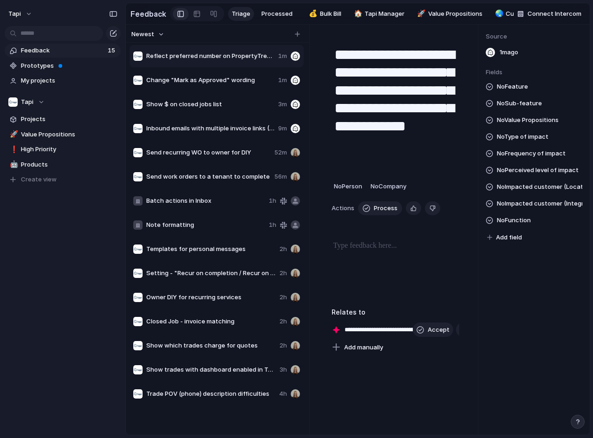
click at [518, 88] on span "No Feature" at bounding box center [512, 86] width 31 height 11
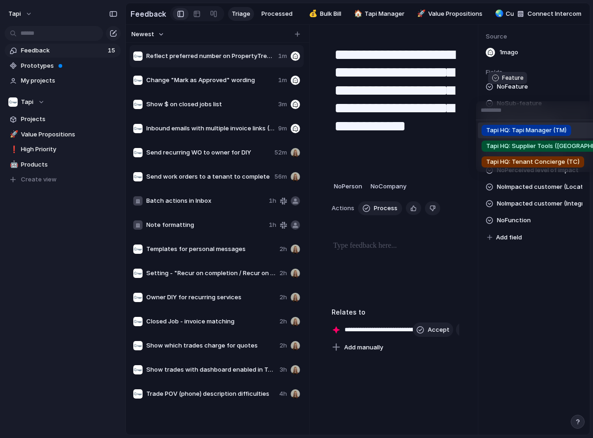
click at [534, 131] on span "Tapi HQ: Tapi Manager (TM)" at bounding box center [526, 130] width 80 height 9
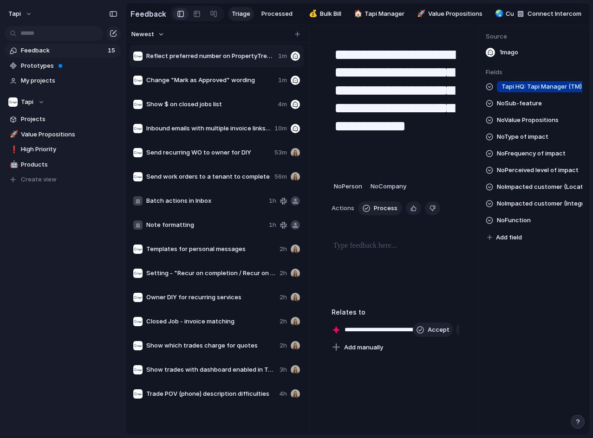
click at [529, 105] on span "No Sub-feature" at bounding box center [519, 103] width 45 height 11
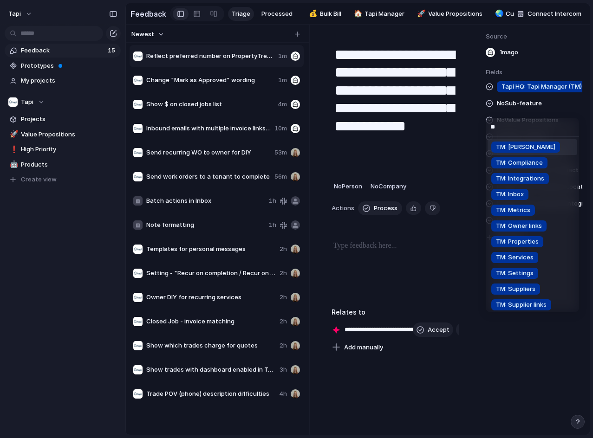
type input "***"
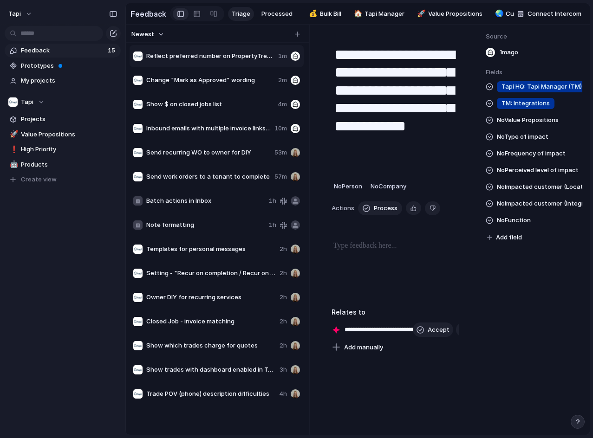
click at [527, 225] on span "No Function" at bounding box center [514, 220] width 34 height 11
type input "*"
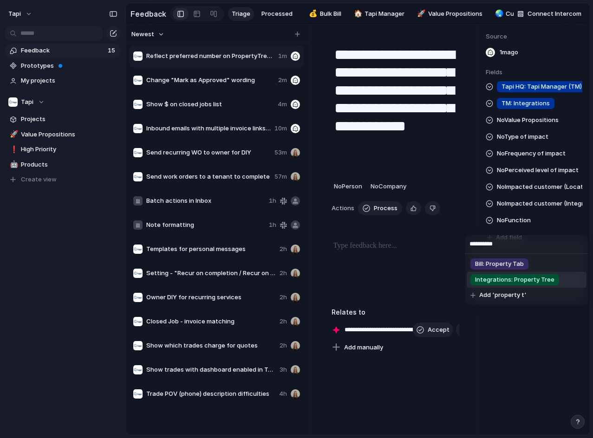
type input "**********"
click at [512, 277] on span "Integrations: Property Tree" at bounding box center [514, 279] width 79 height 9
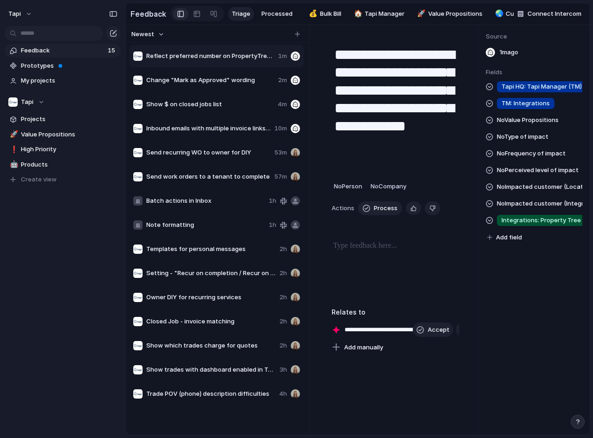
click at [305, 43] on div at bounding box center [217, 34] width 183 height 18
click at [301, 36] on div "Newest" at bounding box center [216, 34] width 176 height 12
click at [295, 37] on div "button" at bounding box center [297, 34] width 5 height 5
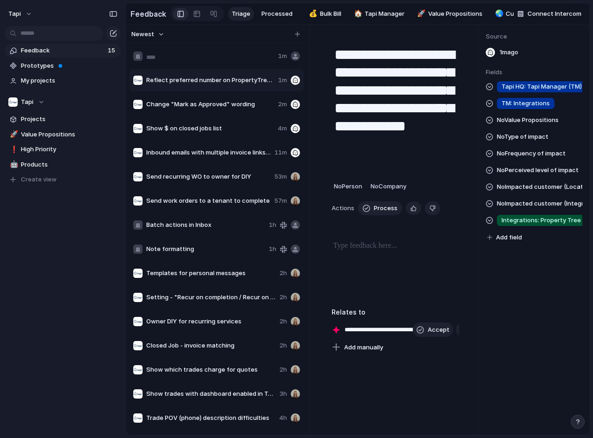
type input "**********"
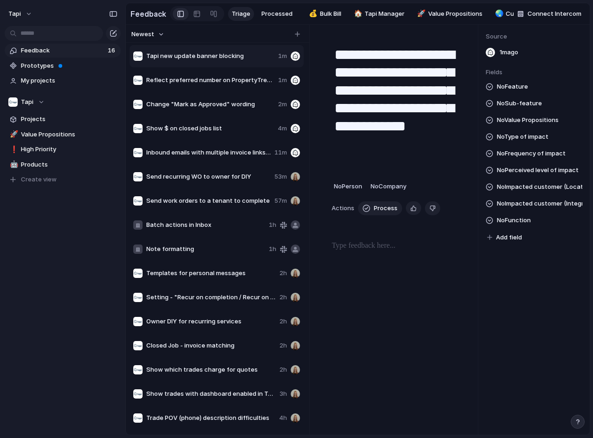
type textarea "**********"
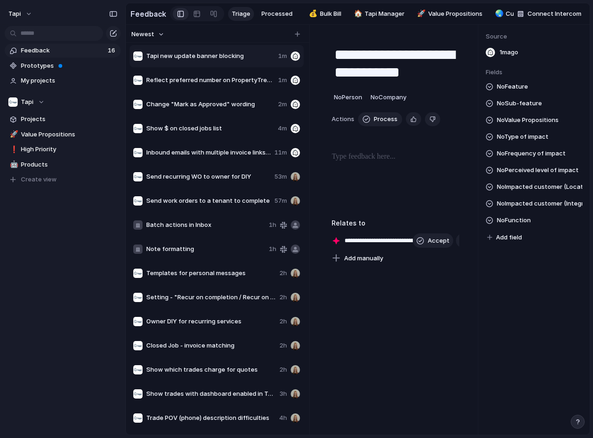
click at [355, 168] on div at bounding box center [395, 180] width 128 height 59
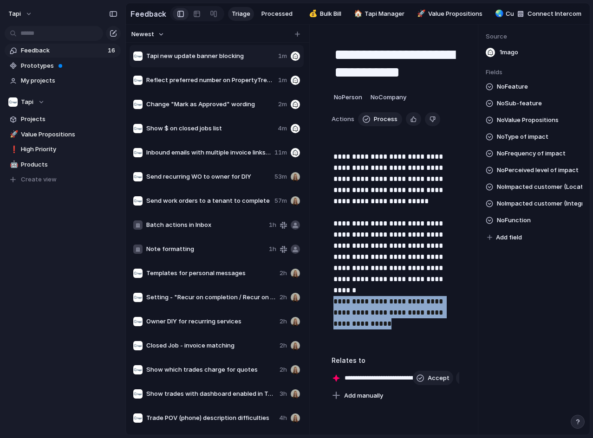
drag, startPoint x: 381, startPoint y: 331, endPoint x: 327, endPoint y: 304, distance: 60.0
click at [327, 304] on div "**********" at bounding box center [395, 219] width 150 height 366
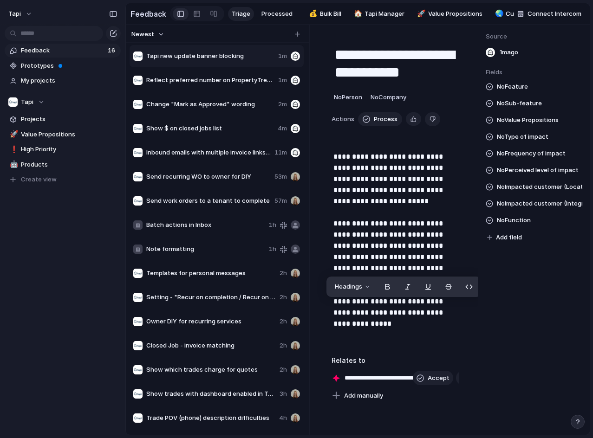
click at [393, 325] on p "**********" at bounding box center [395, 245] width 124 height 189
click at [390, 332] on p "**********" at bounding box center [395, 245] width 124 height 189
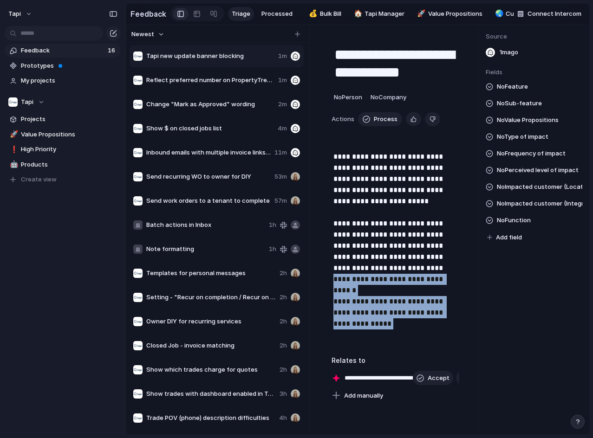
drag, startPoint x: 385, startPoint y: 333, endPoint x: 329, endPoint y: 287, distance: 72.5
click at [329, 287] on div "**********" at bounding box center [395, 219] width 150 height 366
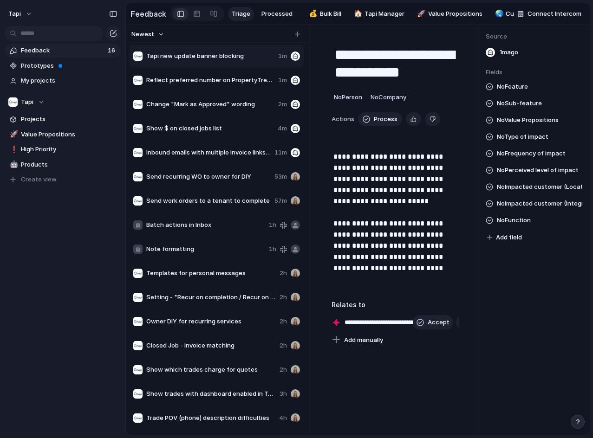
click at [520, 136] on span "No Type of impact" at bounding box center [523, 136] width 52 height 11
click at [519, 141] on div "Security / Safety Inefficiency / Time-consuming Working outside of [GEOGRAPHIC_…" at bounding box center [296, 219] width 593 height 438
click at [520, 159] on span "No Frequency of impact" at bounding box center [531, 153] width 69 height 11
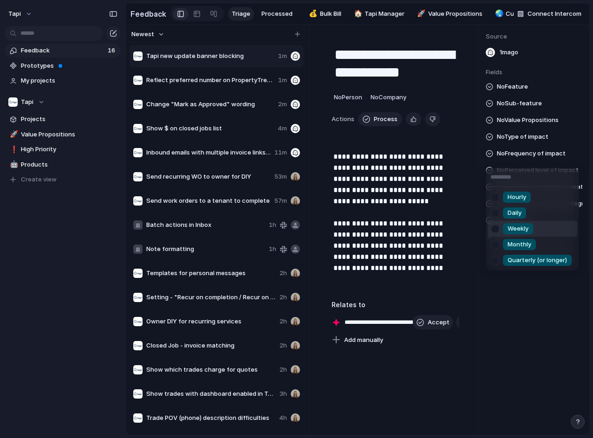
click at [516, 232] on span "Weekly" at bounding box center [517, 228] width 21 height 9
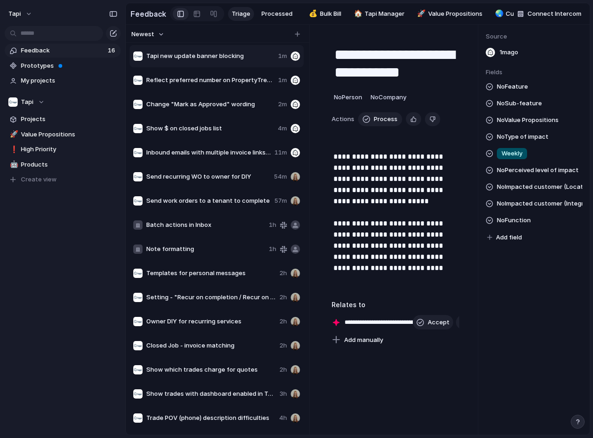
click at [516, 92] on span "No Feature" at bounding box center [512, 86] width 31 height 11
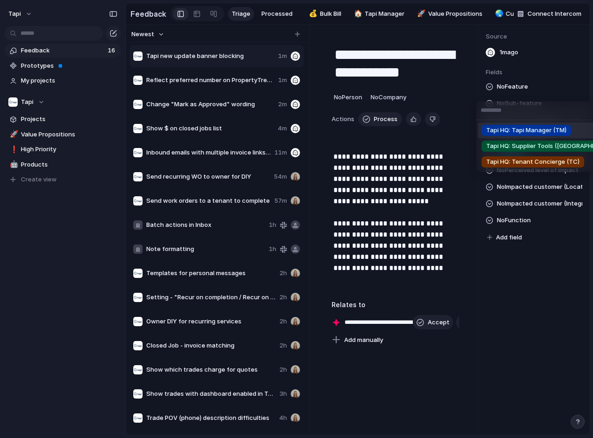
click at [527, 132] on span "Tapi HQ: Tapi Manager (TM)" at bounding box center [526, 130] width 80 height 9
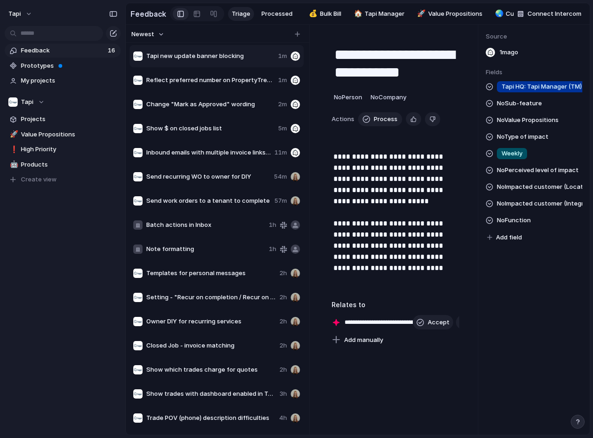
click at [530, 109] on span "No Sub-feature" at bounding box center [519, 103] width 45 height 11
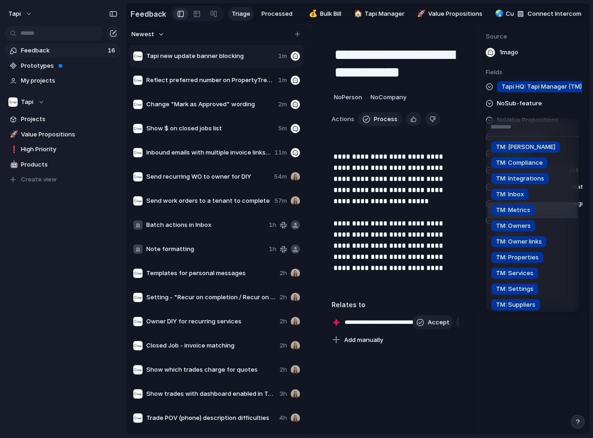
click at [553, 192] on li "TM: Inbox" at bounding box center [532, 195] width 90 height 16
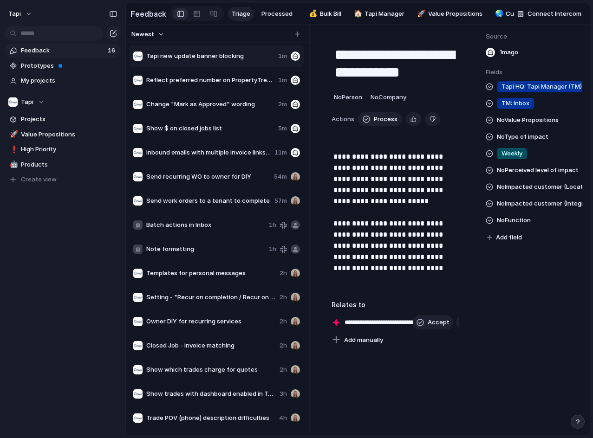
click at [519, 226] on span "No Function" at bounding box center [514, 220] width 34 height 11
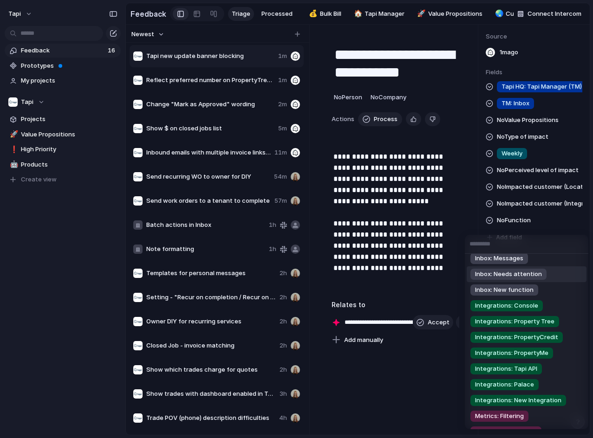
scroll to position [464, 0]
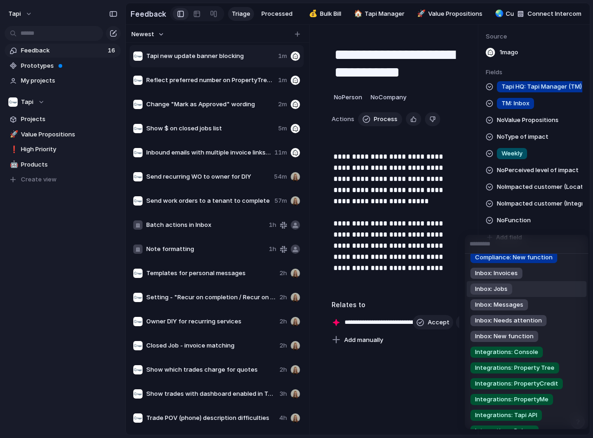
click at [534, 288] on li "Inbox: Jobs" at bounding box center [526, 289] width 120 height 16
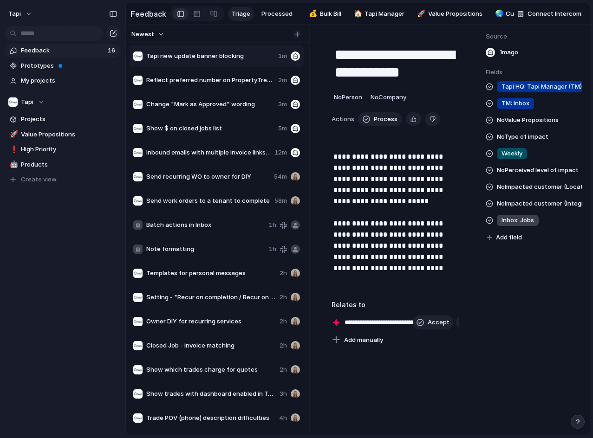
click at [297, 39] on button "button" at bounding box center [296, 34] width 9 height 9
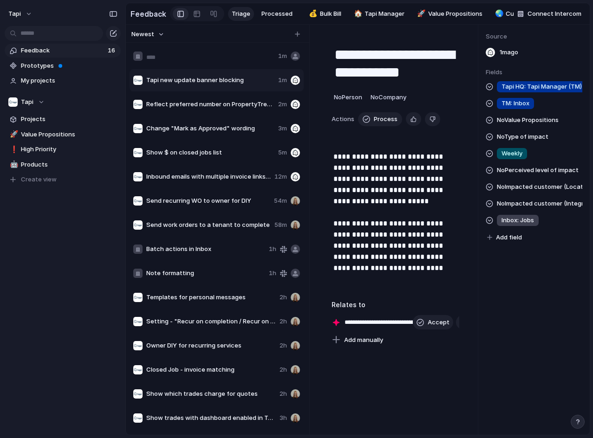
type input "**********"
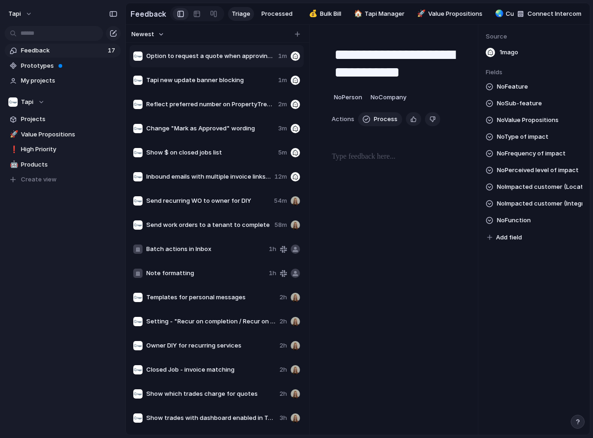
type textarea "**********"
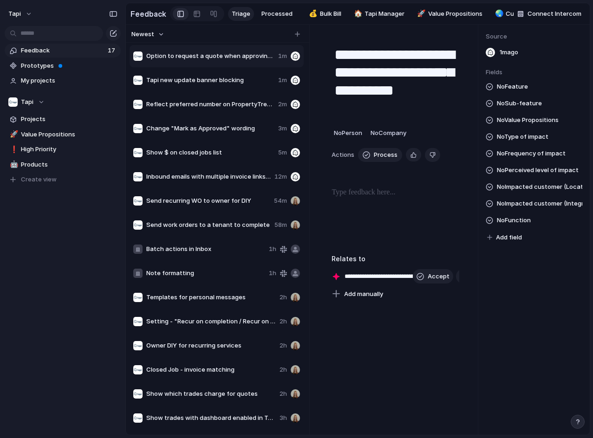
click at [357, 185] on div "**********" at bounding box center [395, 168] width 150 height 264
click at [354, 203] on div at bounding box center [395, 216] width 128 height 59
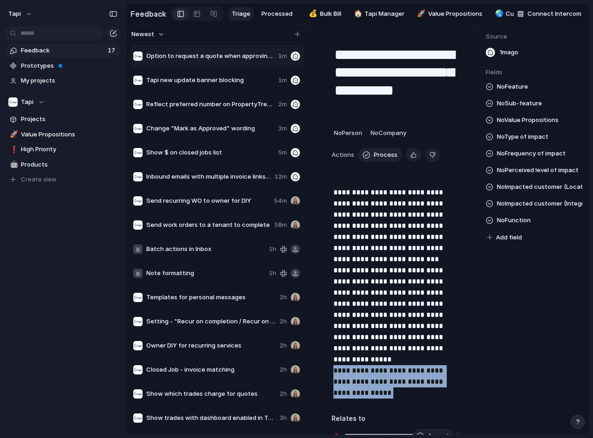
drag, startPoint x: 348, startPoint y: 381, endPoint x: 329, endPoint y: 365, distance: 24.7
click at [329, 365] on div "**********" at bounding box center [395, 248] width 150 height 424
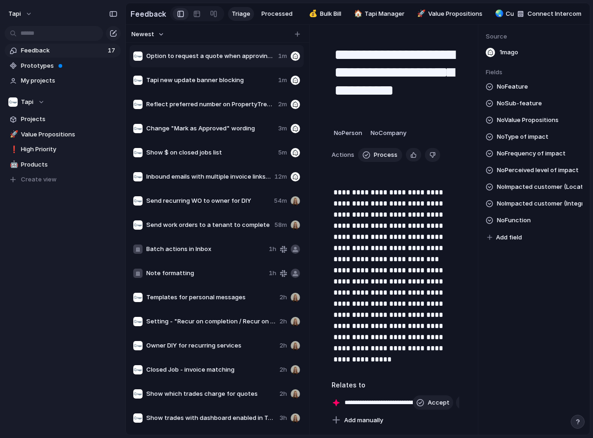
click at [510, 176] on span "No Perceived level of impact" at bounding box center [538, 170] width 82 height 11
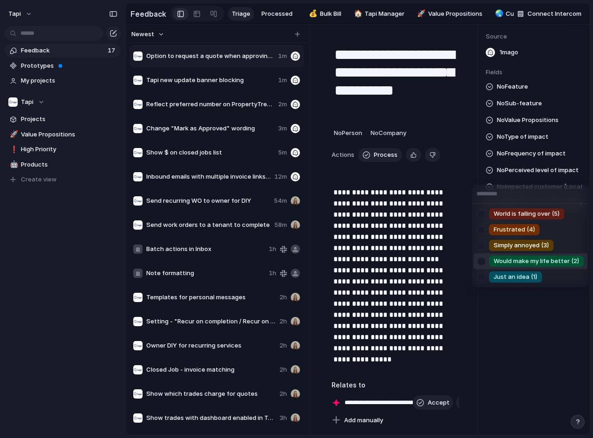
click at [501, 263] on span "Would make my life better (2)" at bounding box center [535, 261] width 85 height 9
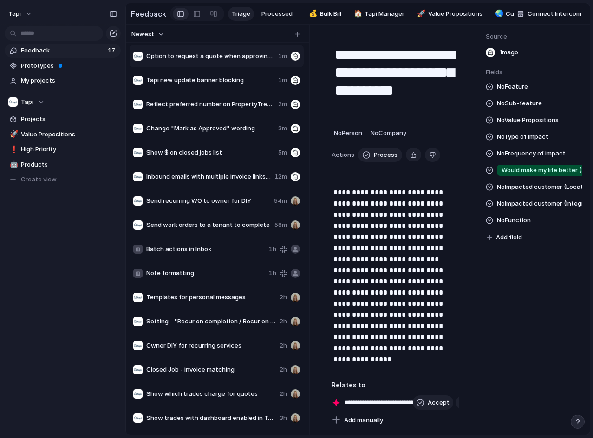
click at [533, 175] on span "Would make my life better (2)" at bounding box center [543, 170] width 85 height 9
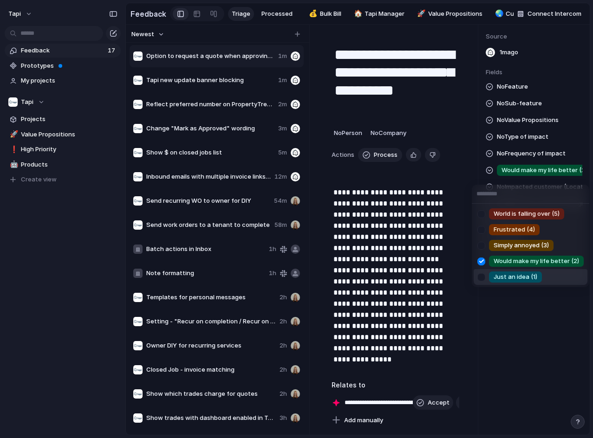
click at [484, 275] on div at bounding box center [481, 277] width 16 height 16
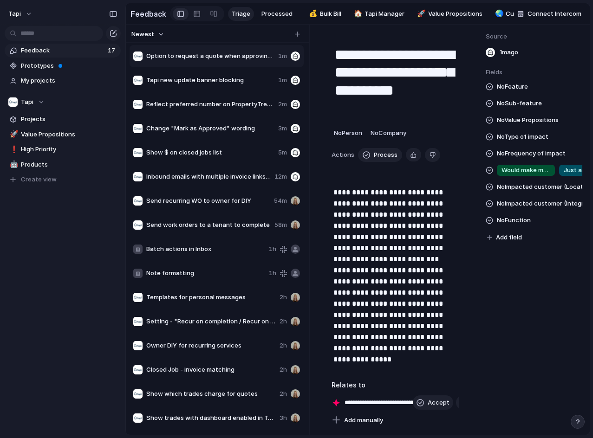
click at [532, 140] on div "World is falling over (5) Frustrated (4) Simply annoyed (3) Would make my life …" at bounding box center [296, 219] width 593 height 438
click at [531, 159] on span "No Frequency of impact" at bounding box center [531, 153] width 69 height 11
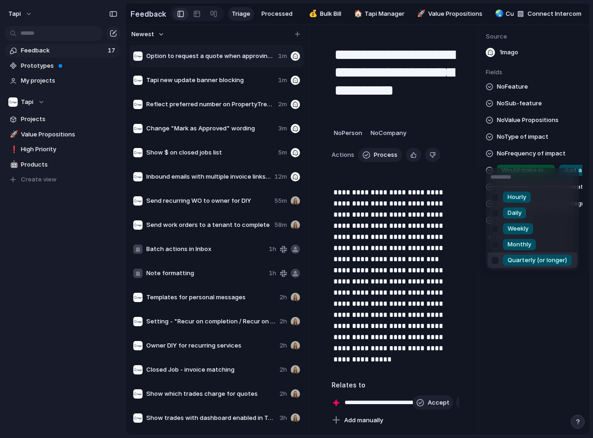
click at [522, 258] on span "Quarterly (or longer)" at bounding box center [536, 260] width 59 height 9
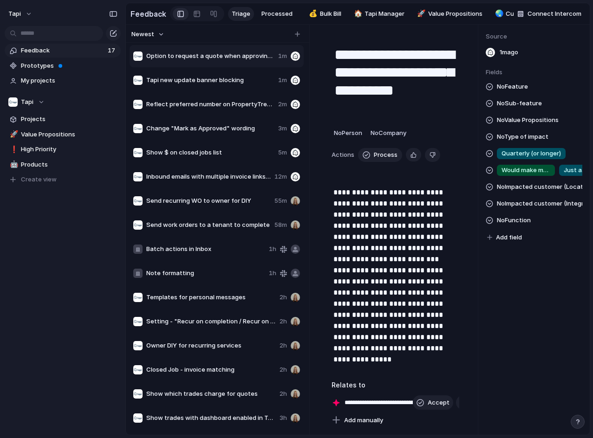
click at [501, 308] on div "Source 1m ago Fields No Feature No Sub-feature No Value Propositions No Type of…" at bounding box center [533, 230] width 111 height 410
click at [505, 90] on span "No Feature" at bounding box center [512, 86] width 31 height 11
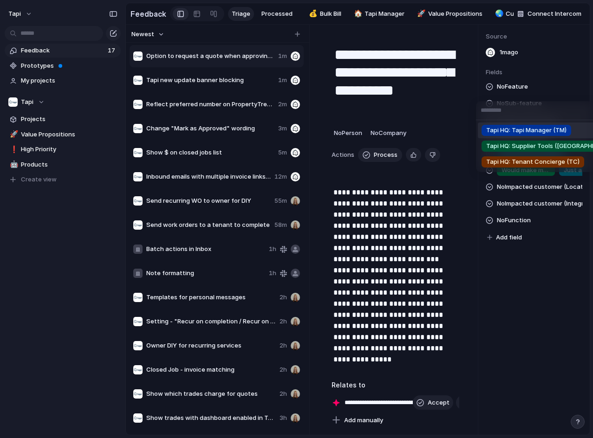
click at [515, 129] on span "Tapi HQ: Tapi Manager (TM)" at bounding box center [526, 130] width 80 height 9
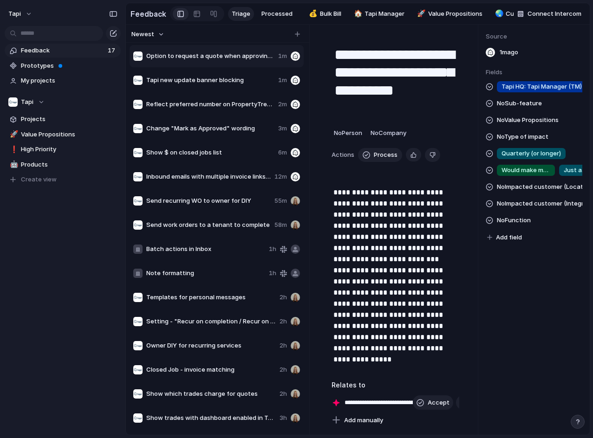
click at [508, 103] on span "No Sub-feature" at bounding box center [519, 103] width 45 height 11
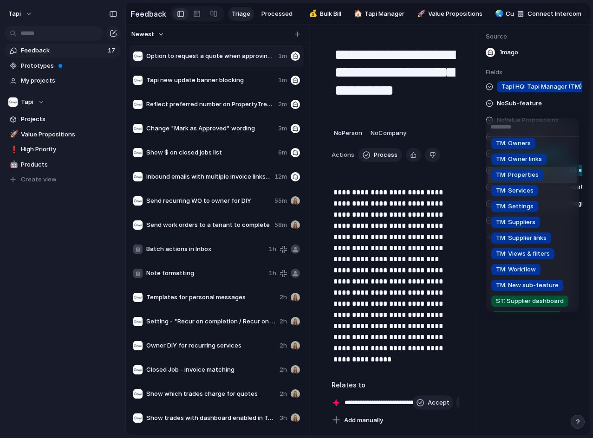
scroll to position [93, 0]
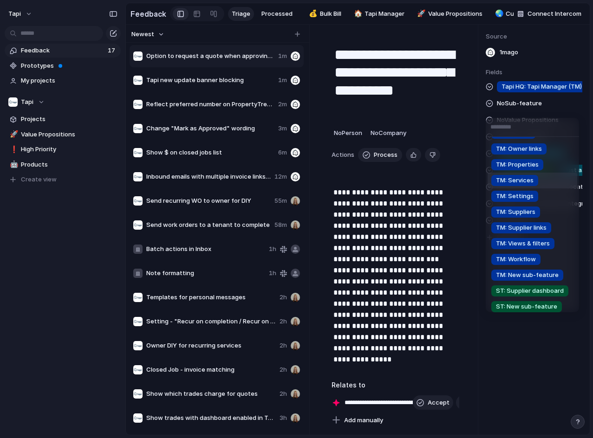
click at [543, 180] on li "TM: Services" at bounding box center [532, 181] width 90 height 16
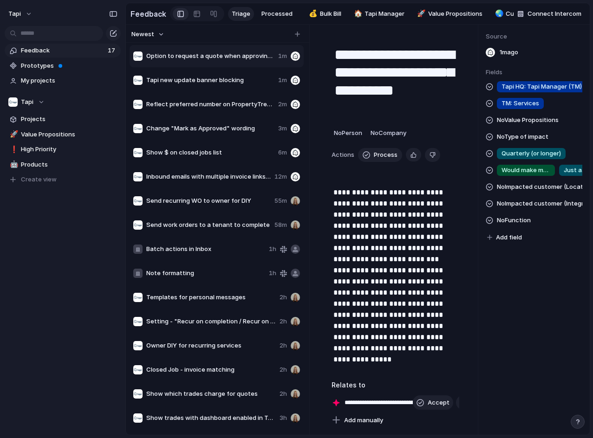
click at [382, 243] on p "**********" at bounding box center [395, 276] width 124 height 178
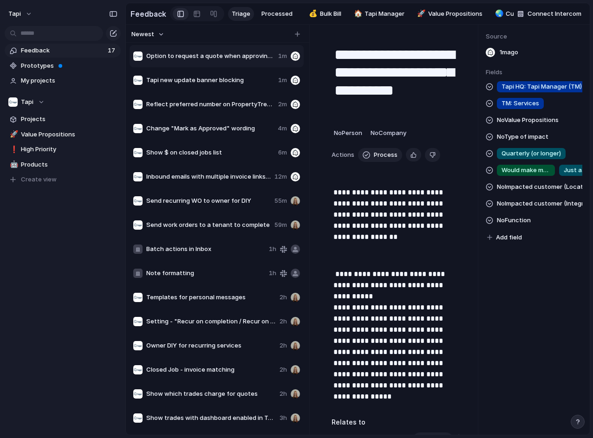
click at [393, 301] on p "**********" at bounding box center [395, 336] width 124 height 134
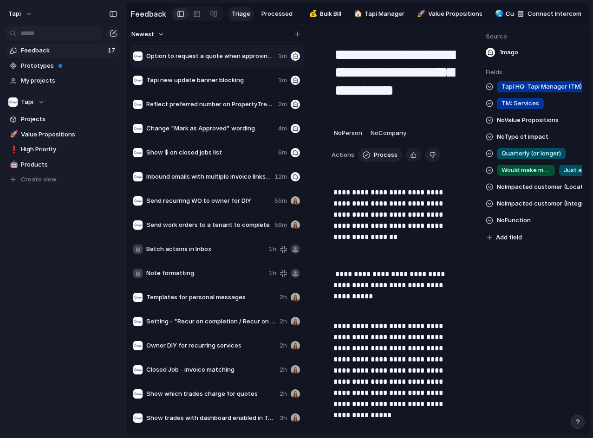
scroll to position [46, 0]
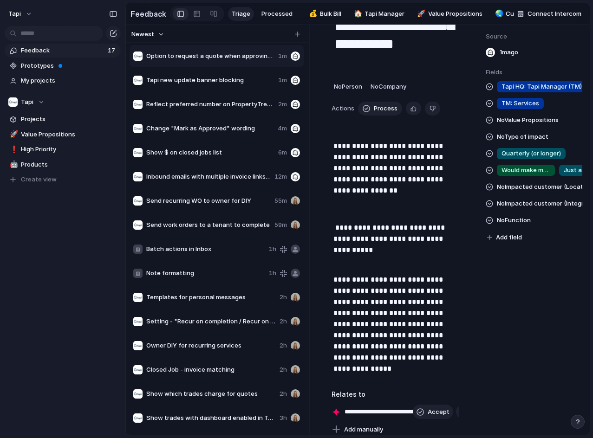
click at [522, 243] on button "Add field" at bounding box center [504, 238] width 38 height 12
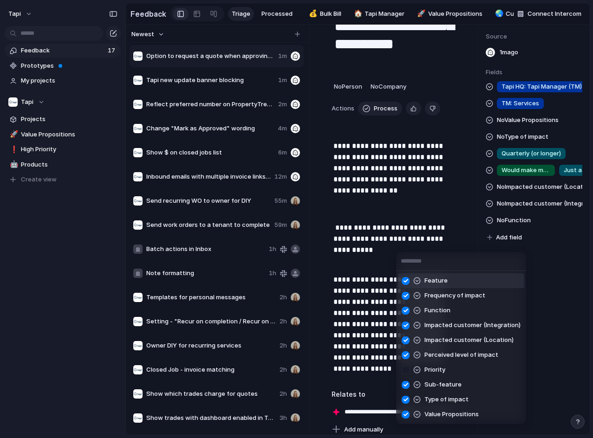
click at [525, 228] on div "Feature Frequency of impact Function Impacted customer (Integration) Impacted c…" at bounding box center [296, 219] width 593 height 438
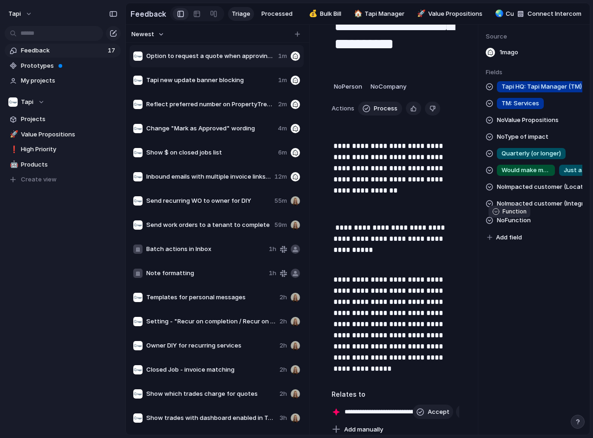
click at [525, 225] on span "No Function" at bounding box center [514, 220] width 34 height 11
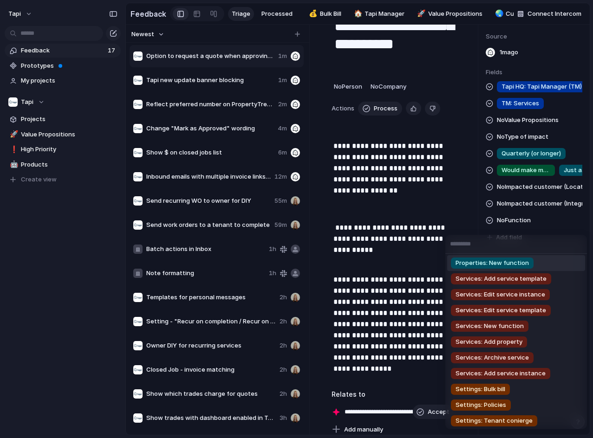
scroll to position [835, 0]
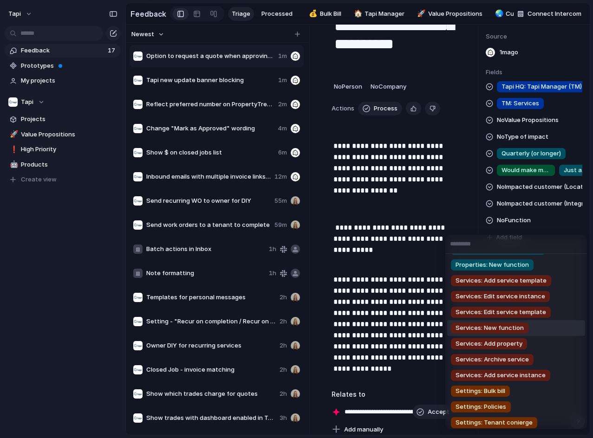
click at [526, 326] on div "Services: New function" at bounding box center [489, 328] width 77 height 11
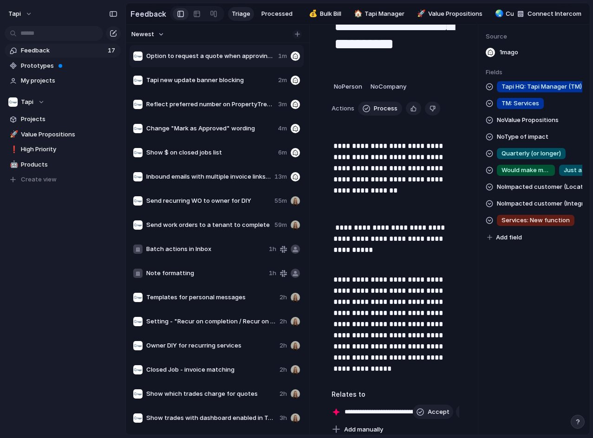
click at [297, 37] on div "button" at bounding box center [297, 34] width 5 height 5
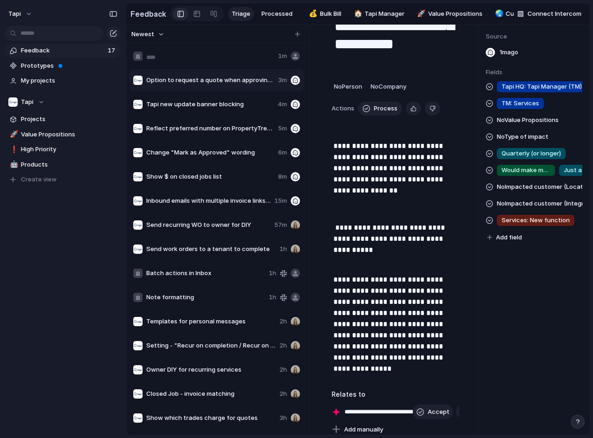
type input "**********"
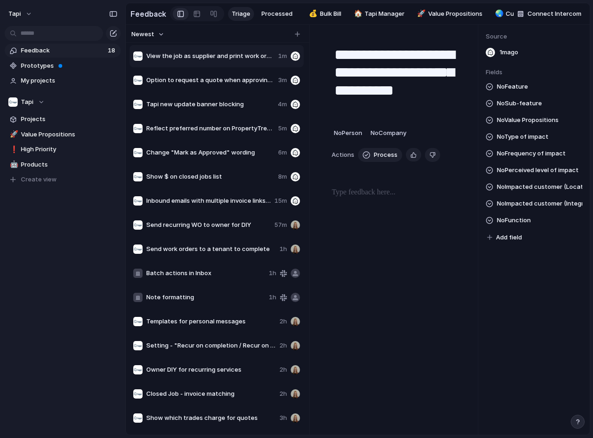
type textarea "**********"
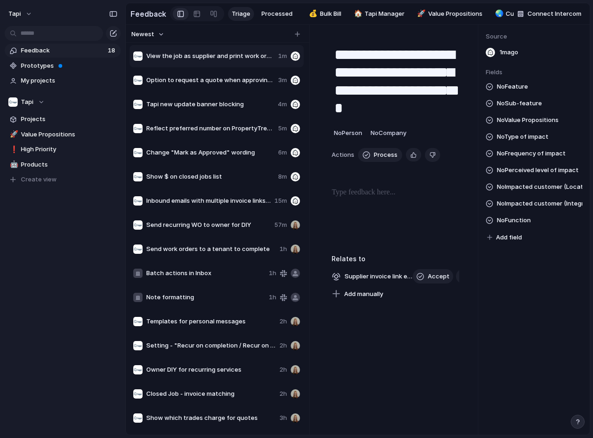
drag, startPoint x: 352, startPoint y: 214, endPoint x: 369, endPoint y: 201, distance: 21.2
click at [353, 214] on div at bounding box center [395, 216] width 128 height 59
click at [369, 198] on p at bounding box center [395, 192] width 128 height 11
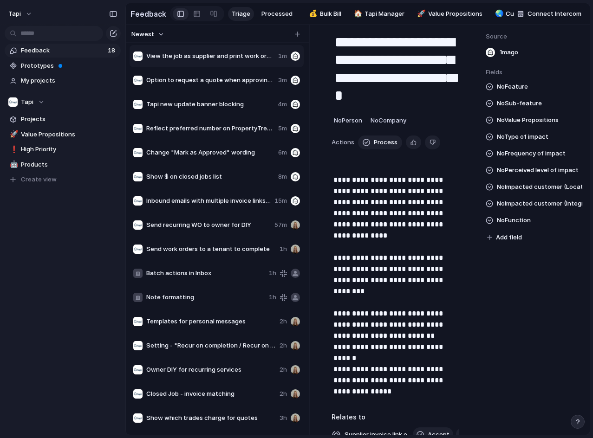
scroll to position [46, 0]
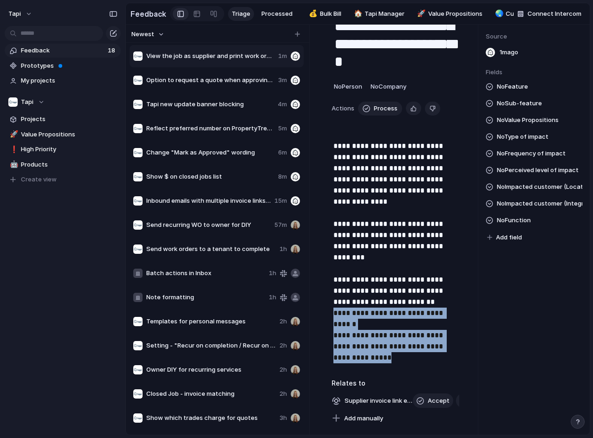
drag, startPoint x: 387, startPoint y: 353, endPoint x: 329, endPoint y: 311, distance: 71.4
click at [329, 311] on div "**********" at bounding box center [395, 206] width 150 height 435
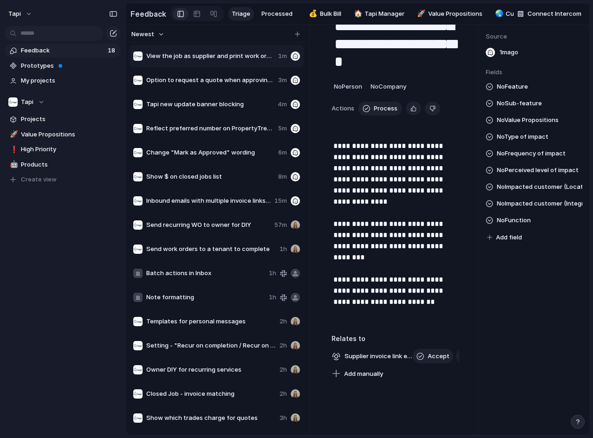
click at [511, 202] on div "No Feature No Sub-feature No Value Propositions No Type of impact No Frequency …" at bounding box center [533, 162] width 97 height 162
click at [526, 190] on span "No Impacted customer (Location)" at bounding box center [539, 186] width 85 height 11
click at [527, 177] on div "NZ AU: ACT AU: [GEOGRAPHIC_DATA] AU: NT AU: SA AU: QLD AU: TAS AU: [GEOGRAPHIC_…" at bounding box center [296, 219] width 593 height 438
click at [527, 176] on span "No Perceived level of impact" at bounding box center [538, 170] width 82 height 11
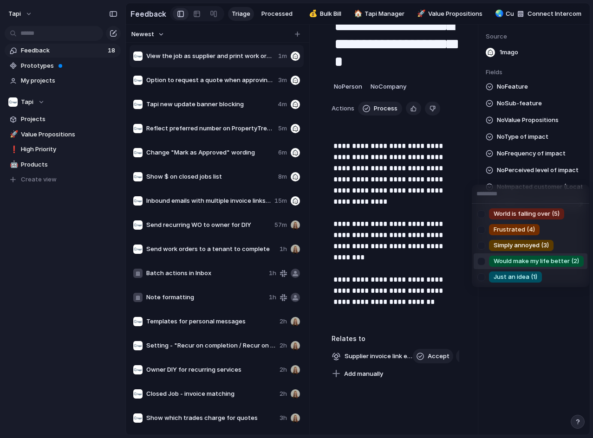
click at [519, 278] on span "Just an idea (1)" at bounding box center [515, 276] width 44 height 9
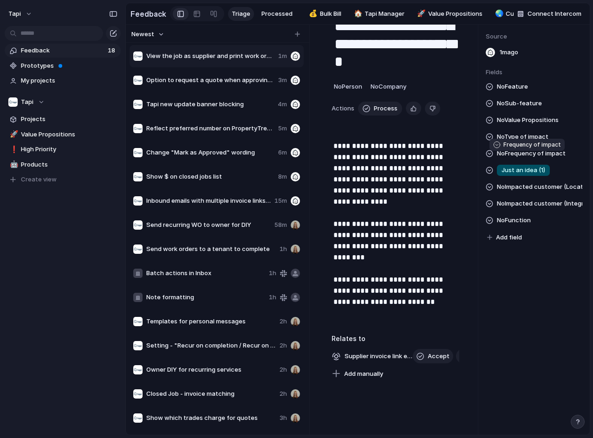
click at [523, 157] on span "No Frequency of impact" at bounding box center [531, 153] width 69 height 11
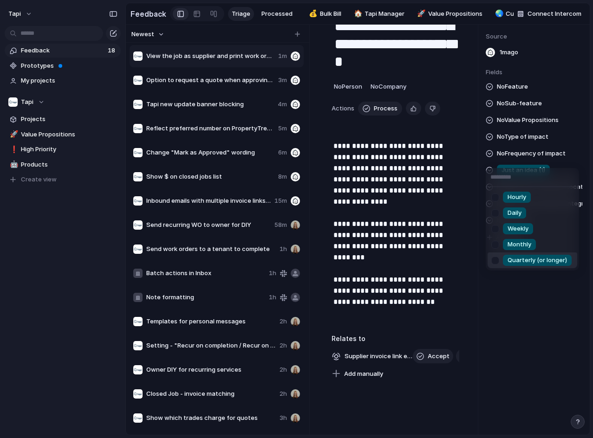
click at [517, 258] on span "Quarterly (or longer)" at bounding box center [536, 260] width 59 height 9
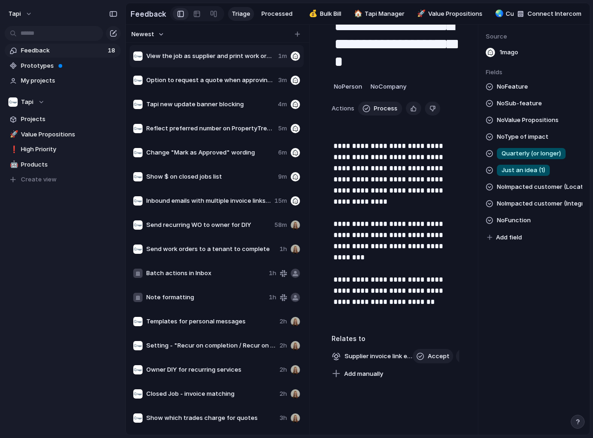
click at [510, 89] on span "No Feature" at bounding box center [512, 86] width 31 height 11
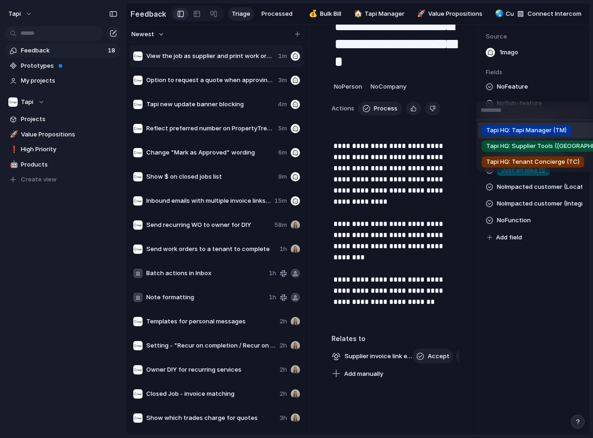
click at [510, 128] on span "Tapi HQ: Tapi Manager (TM)" at bounding box center [526, 130] width 80 height 9
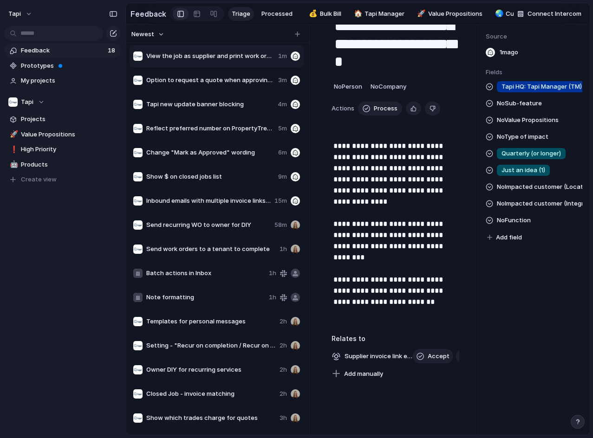
click at [529, 109] on span "No Sub-feature" at bounding box center [519, 103] width 45 height 11
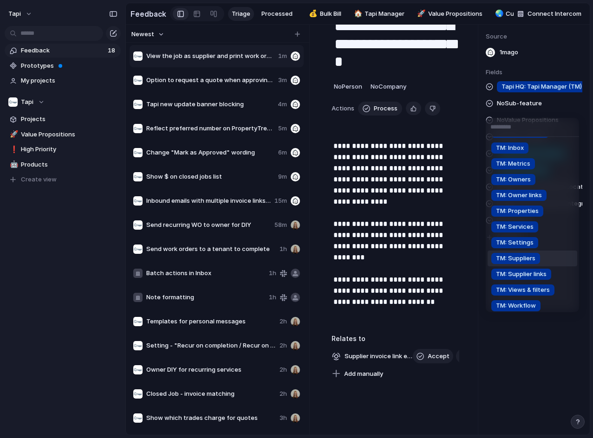
scroll to position [93, 0]
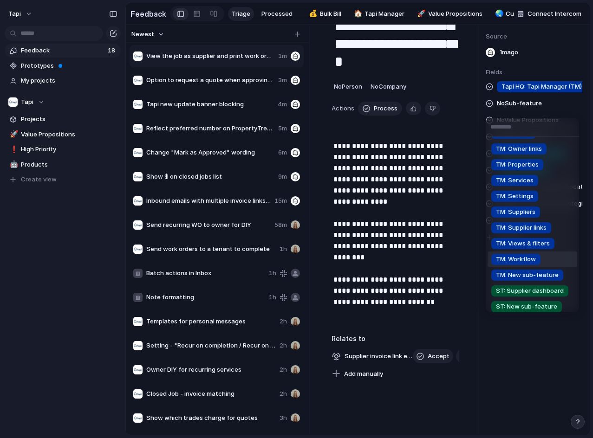
click at [546, 260] on li "TM: Workflow" at bounding box center [532, 260] width 90 height 16
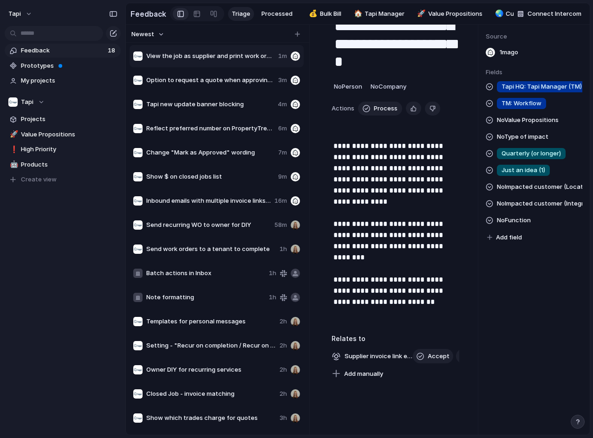
click at [525, 225] on span "No Function" at bounding box center [514, 220] width 34 height 11
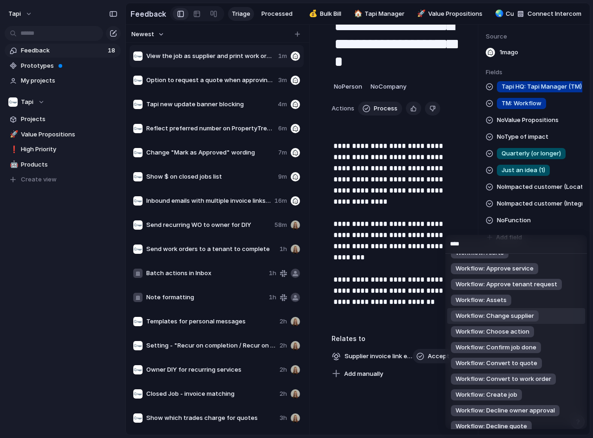
scroll to position [186, 0]
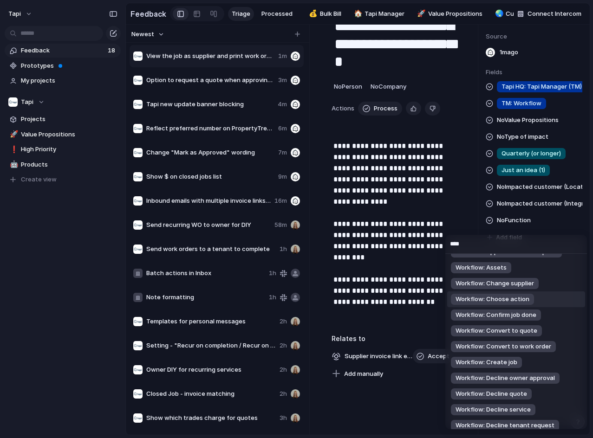
type input "****"
click at [564, 304] on li "Workflow: Choose action" at bounding box center [516, 299] width 138 height 16
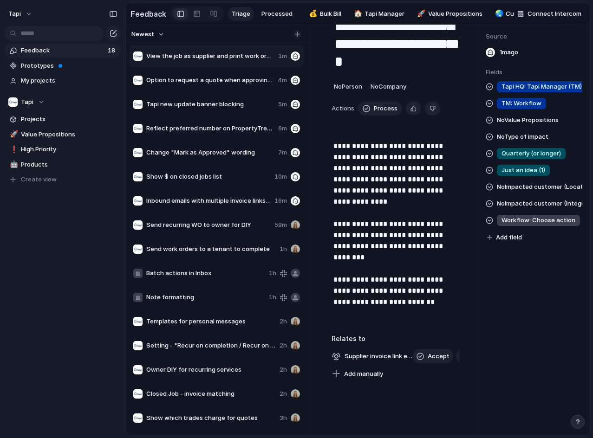
click at [295, 37] on div "button" at bounding box center [297, 34] width 5 height 5
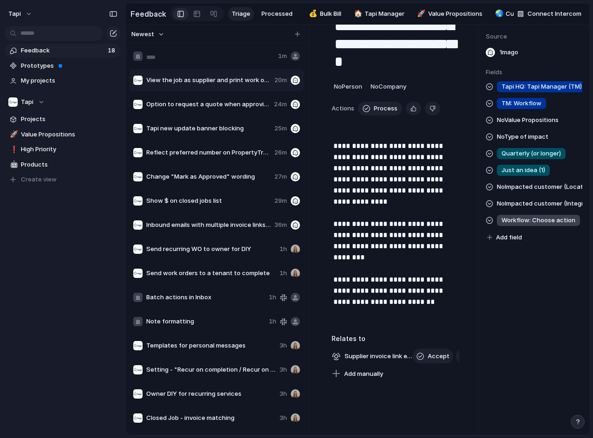
type input "**********"
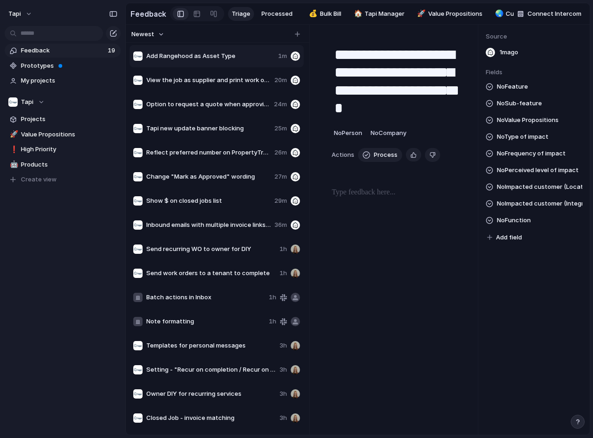
type textarea "**********"
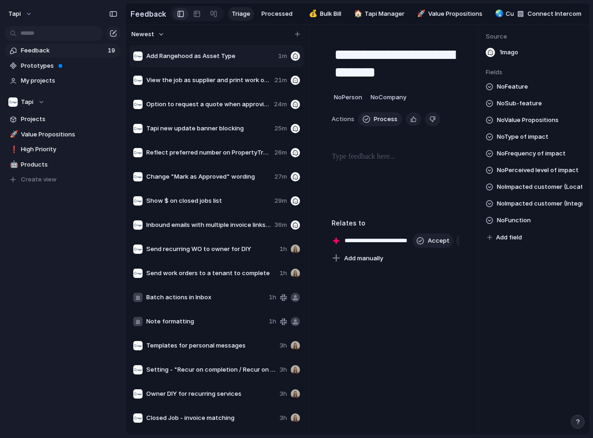
click at [362, 160] on p at bounding box center [395, 156] width 128 height 11
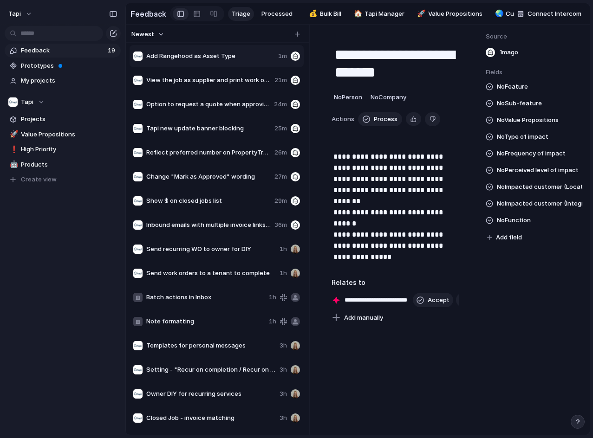
click at [412, 248] on p "**********" at bounding box center [395, 206] width 124 height 111
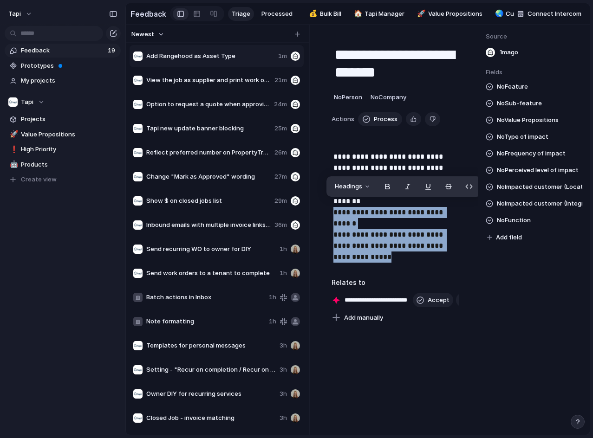
drag, startPoint x: 336, startPoint y: 230, endPoint x: 325, endPoint y: 203, distance: 28.7
click at [325, 203] on div "**********" at bounding box center [395, 180] width 150 height 288
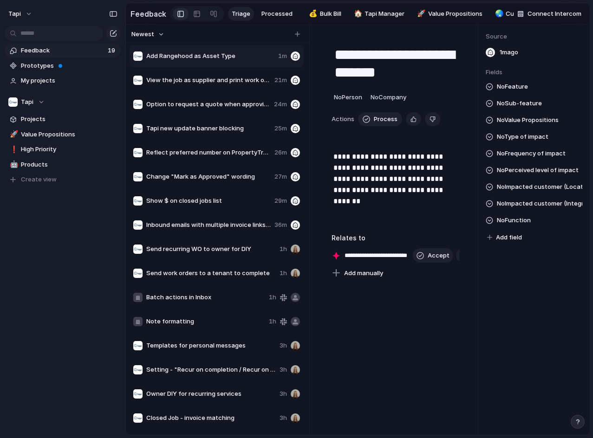
click at [531, 202] on div "No Feature No Sub-feature No Value Propositions No Type of impact No Frequency …" at bounding box center [533, 162] width 97 height 162
click at [533, 209] on span "No Impacted customer (Integration)" at bounding box center [539, 203] width 85 height 11
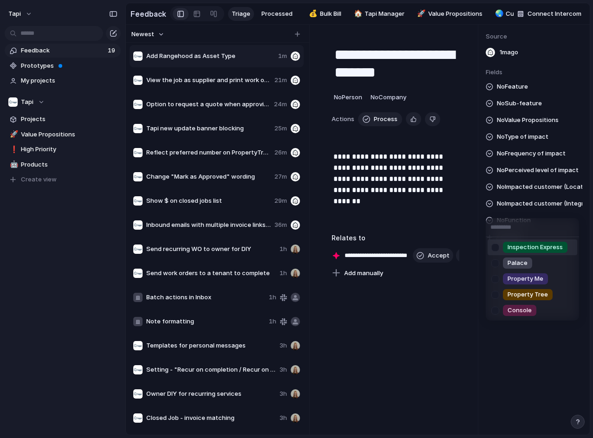
click at [534, 190] on div "Inspection Express Palace Property Me Property Tree Console" at bounding box center [296, 219] width 593 height 438
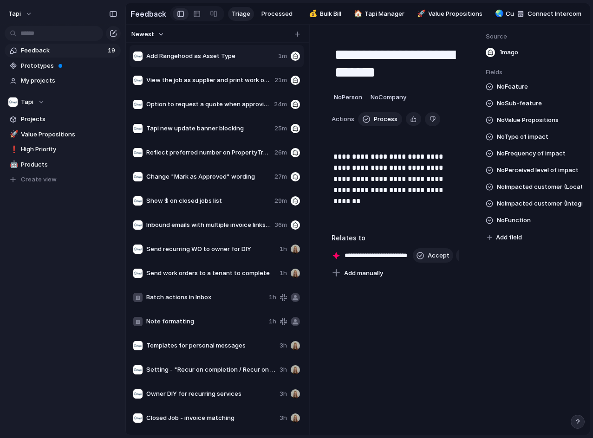
click at [534, 189] on span "No Impacted customer (Location)" at bounding box center [539, 186] width 85 height 11
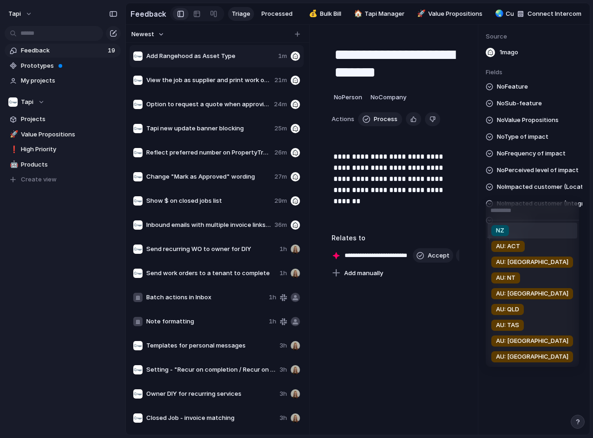
click at [524, 161] on div "NZ AU: ACT AU: [GEOGRAPHIC_DATA] AU: NT AU: SA AU: QLD AU: TAS AU: [GEOGRAPHIC_…" at bounding box center [296, 219] width 593 height 438
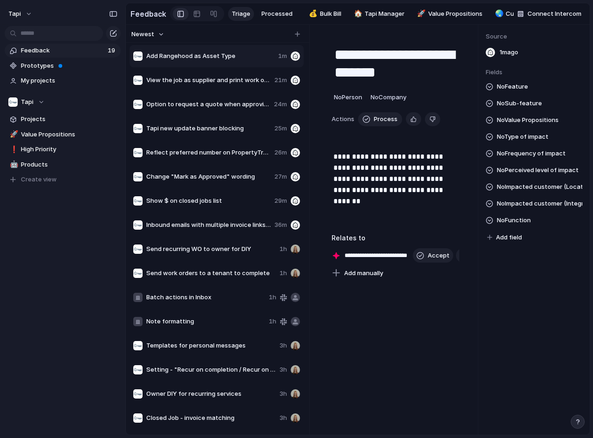
click at [524, 159] on span "No Frequency of impact" at bounding box center [531, 153] width 69 height 11
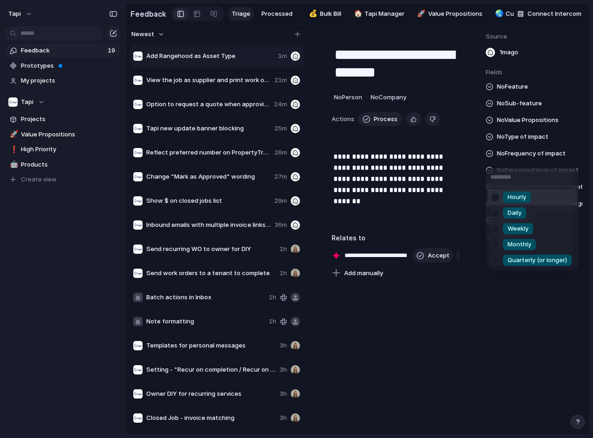
click at [524, 160] on div "Hourly Daily Weekly Monthly Quarterly (or longer)" at bounding box center [296, 219] width 593 height 438
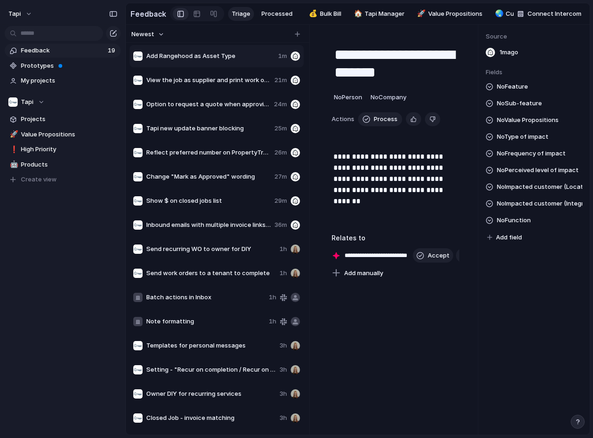
click at [538, 176] on span "No Perceived level of impact" at bounding box center [538, 170] width 82 height 11
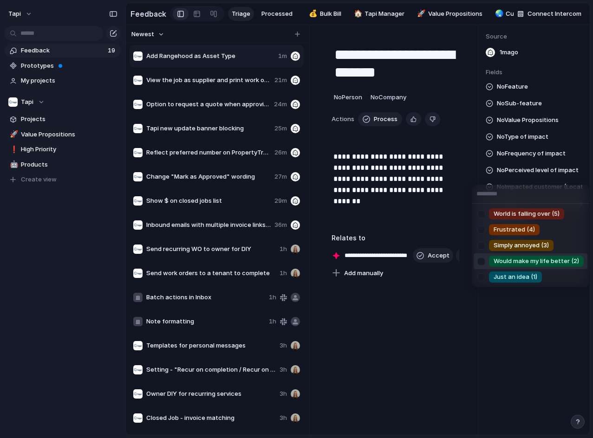
click at [506, 277] on span "Just an idea (1)" at bounding box center [515, 276] width 44 height 9
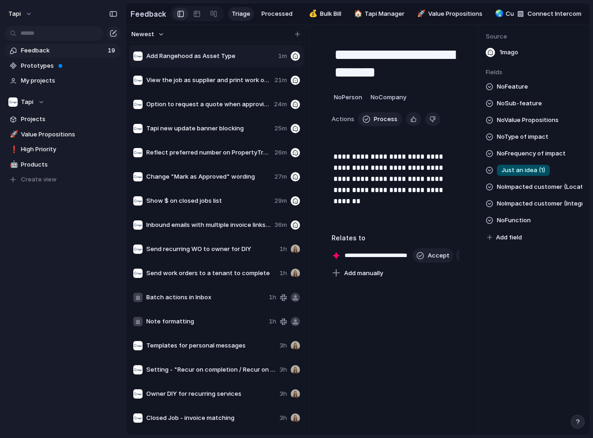
click at [548, 159] on span "No Frequency of impact" at bounding box center [531, 153] width 69 height 11
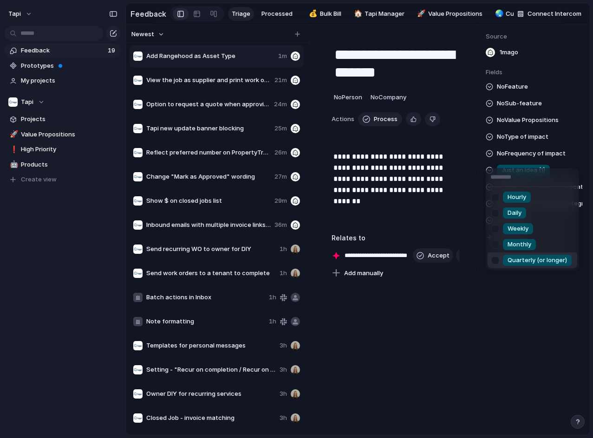
click at [529, 257] on span "Quarterly (or longer)" at bounding box center [536, 260] width 59 height 9
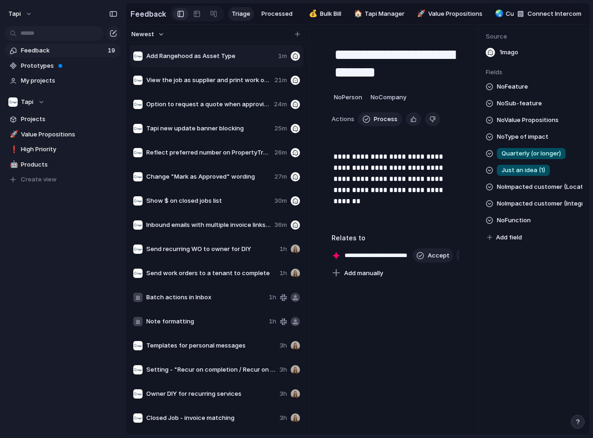
click at [531, 77] on span "Fields" at bounding box center [533, 72] width 97 height 9
click at [532, 88] on div "No Feature No Sub-feature No Value Propositions No Type of impact Quarterly (or…" at bounding box center [533, 162] width 97 height 162
click at [517, 90] on span "No Feature" at bounding box center [512, 86] width 31 height 11
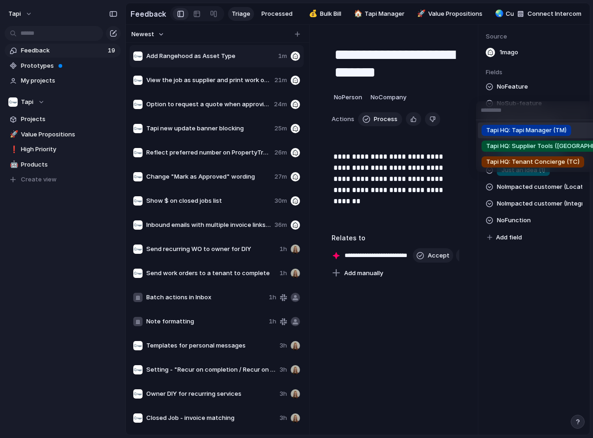
click at [516, 133] on span "Tapi HQ: Tapi Manager (TM)" at bounding box center [526, 130] width 80 height 9
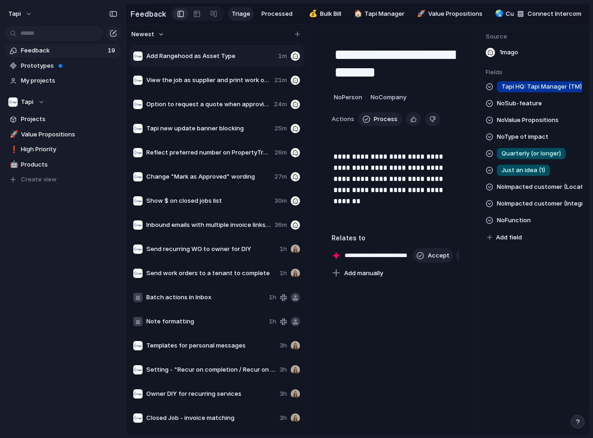
click at [534, 109] on span "No Sub-feature" at bounding box center [519, 103] width 45 height 11
type input "****"
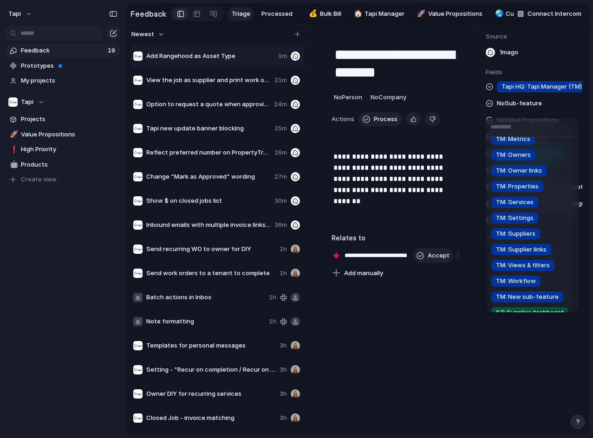
scroll to position [68, 0]
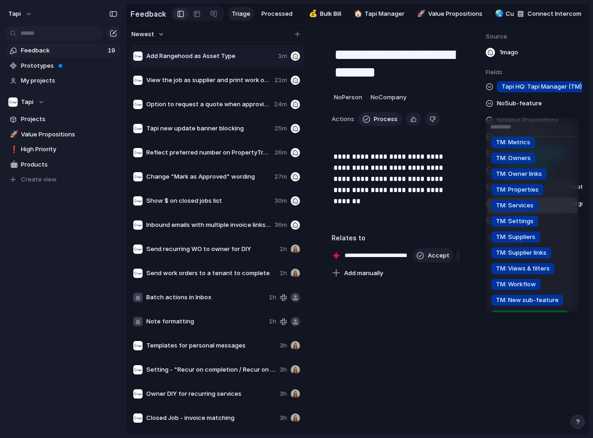
click at [549, 205] on li "TM: Services" at bounding box center [532, 206] width 90 height 16
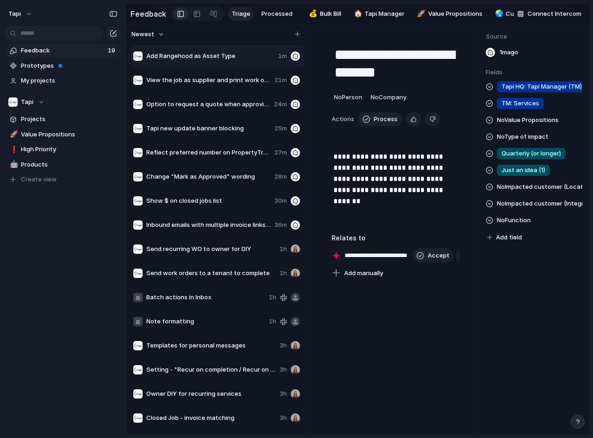
click at [532, 224] on div "Tapi HQ: Tapi Manager (TM) TM: Services No Value Propositions No Type of impact…" at bounding box center [533, 162] width 97 height 162
click at [525, 226] on span "No Function" at bounding box center [514, 220] width 34 height 11
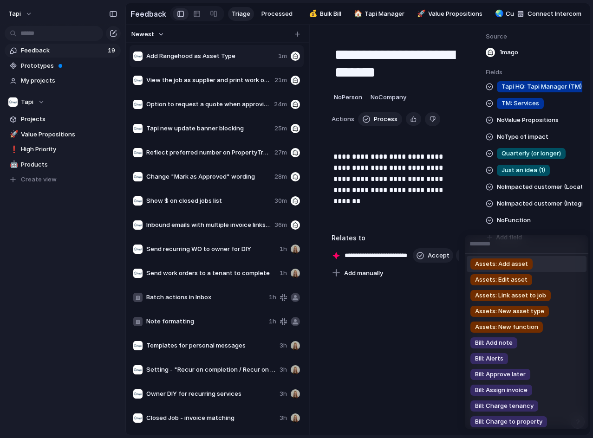
click at [546, 262] on li "Assets: Add asset" at bounding box center [526, 264] width 120 height 16
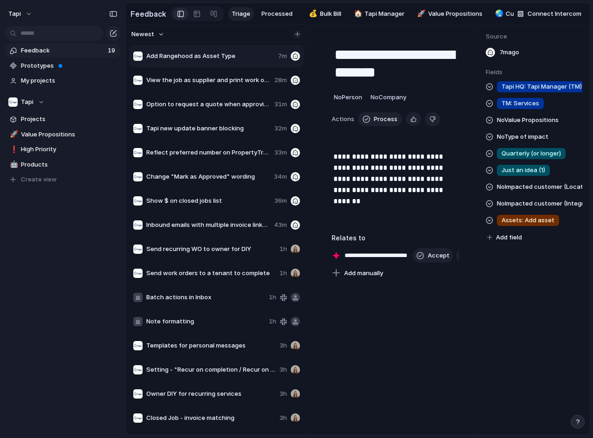
click at [295, 37] on div "button" at bounding box center [297, 34] width 5 height 5
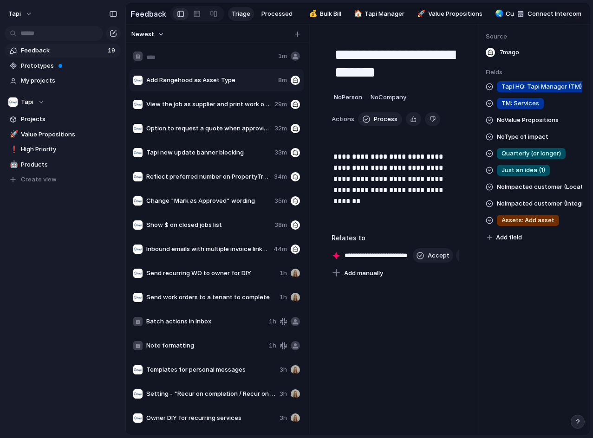
type input "**********"
click at [356, 89] on div "**********" at bounding box center [395, 158] width 150 height 244
click at [261, 59] on span "Ability for work orders to not automatically close when a matched invoice gets …" at bounding box center [210, 56] width 128 height 9
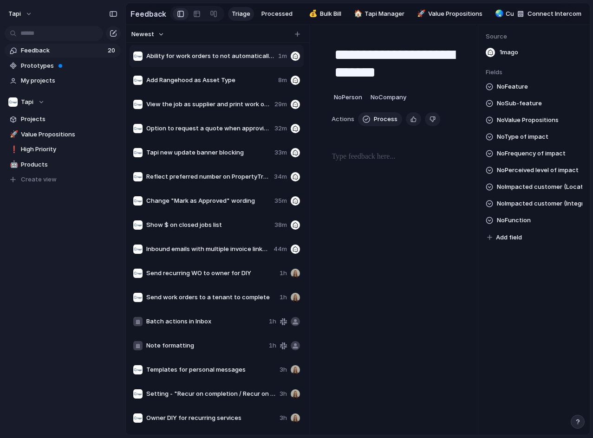
type textarea "**********"
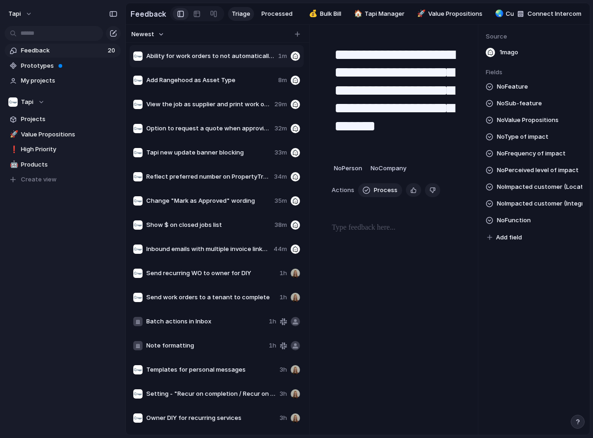
click at [382, 225] on div "**********" at bounding box center [395, 162] width 150 height 253
click at [376, 239] on div at bounding box center [395, 251] width 128 height 59
drag, startPoint x: 349, startPoint y: 207, endPoint x: 350, endPoint y: 213, distance: 5.6
click at [350, 210] on div "**********" at bounding box center [395, 186] width 150 height 300
click at [361, 233] on p at bounding box center [395, 227] width 128 height 11
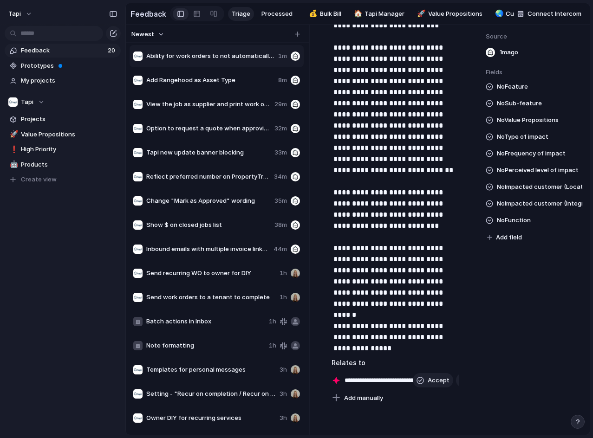
scroll to position [545, 0]
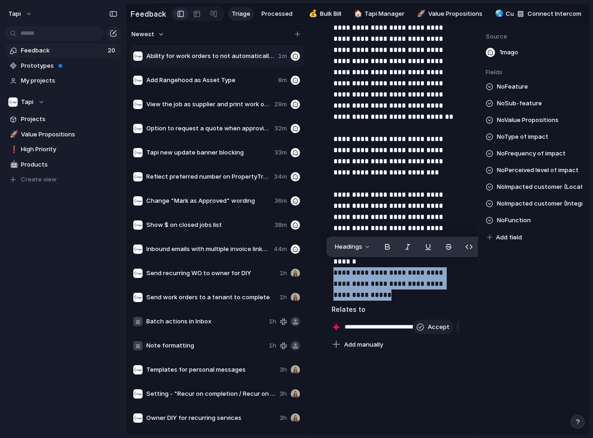
drag, startPoint x: 404, startPoint y: 279, endPoint x: 329, endPoint y: 257, distance: 77.5
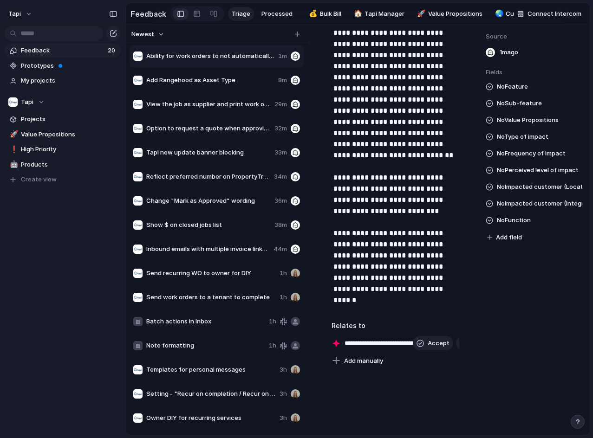
scroll to position [499, 0]
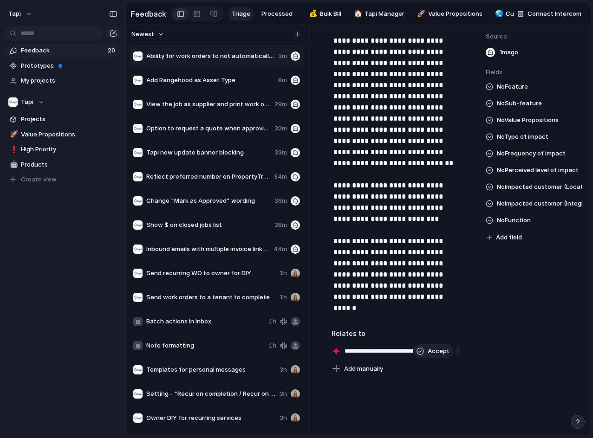
click at [527, 142] on span "No Type of impact" at bounding box center [523, 136] width 52 height 11
click at [530, 143] on div "Security / Safety Inefficiency / Time-consuming Working outside of [GEOGRAPHIC_…" at bounding box center [296, 219] width 593 height 438
click at [536, 168] on div "No Feature No Sub-feature No Value Propositions No Type of impact No Frequency …" at bounding box center [533, 162] width 97 height 162
click at [537, 159] on span "No Frequency of impact" at bounding box center [531, 153] width 69 height 11
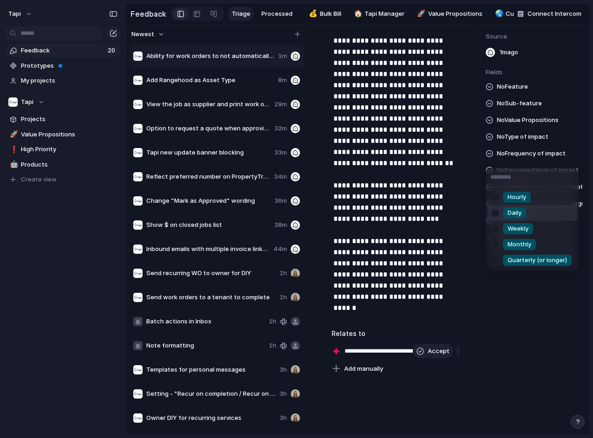
click at [527, 213] on li "Daily" at bounding box center [532, 213] width 90 height 16
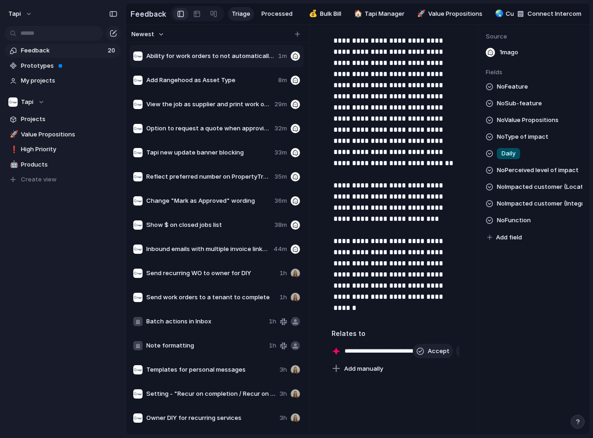
click at [547, 176] on span "No Perceived level of impact" at bounding box center [538, 170] width 82 height 11
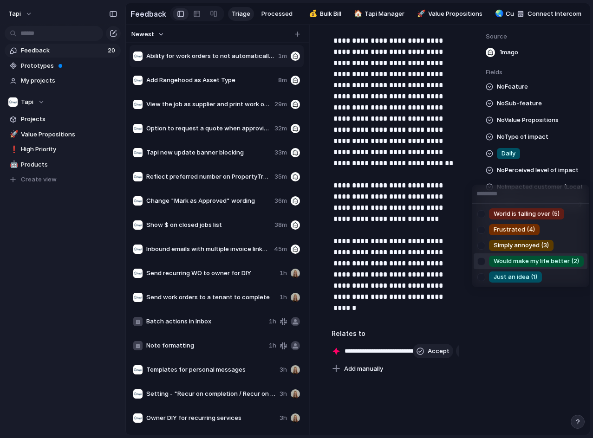
click at [542, 255] on li "Would make my life better (2)" at bounding box center [530, 261] width 114 height 16
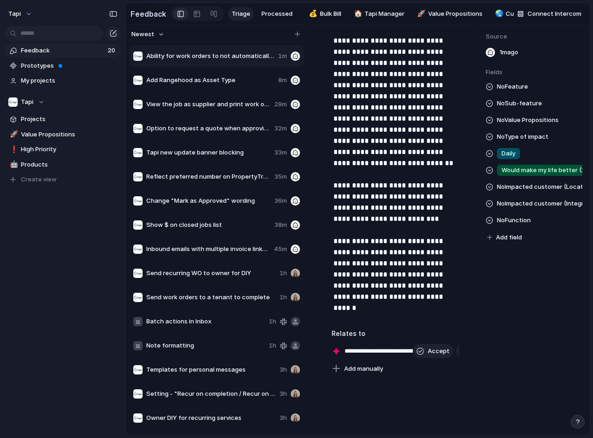
drag, startPoint x: 516, startPoint y: 85, endPoint x: 515, endPoint y: 92, distance: 7.0
click at [516, 87] on div "Fields No Feature No Sub-feature No Value Propositions No Type of impact Daily …" at bounding box center [533, 156] width 97 height 176
click at [517, 109] on span "No Sub-feature" at bounding box center [519, 103] width 45 height 11
click at [521, 109] on div "TM: Bill TM: Compliance TM: Integrations TM: Inbox TM: Metrics TM: Owners TM: O…" at bounding box center [296, 219] width 593 height 438
click at [532, 125] on span "No Value Propositions" at bounding box center [528, 120] width 62 height 11
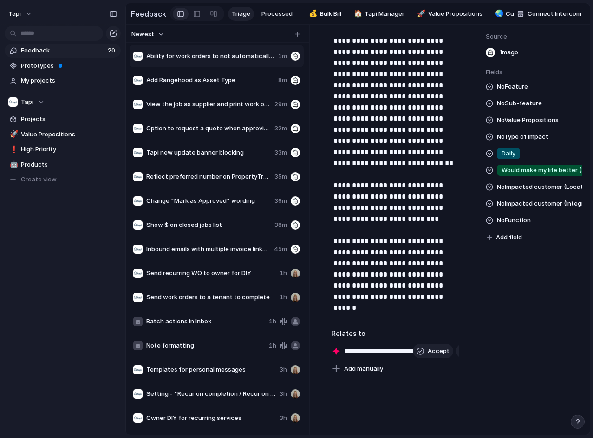
click at [532, 125] on div "Everything in writing Accountability by visibility Pain point to selling point …" at bounding box center [296, 219] width 593 height 438
click at [533, 141] on span "No Type of impact" at bounding box center [523, 136] width 52 height 11
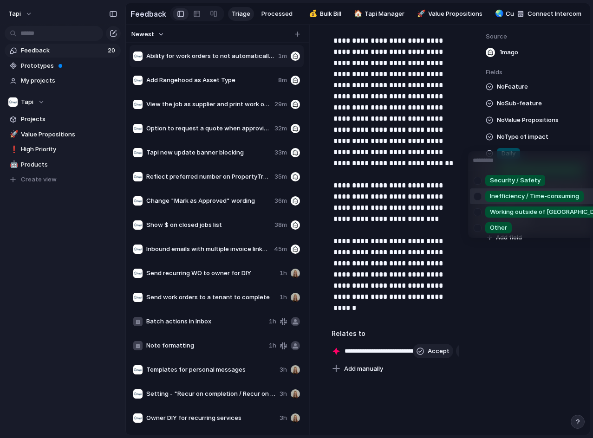
click at [527, 200] on span "Inefficiency / Time-consuming" at bounding box center [534, 196] width 89 height 9
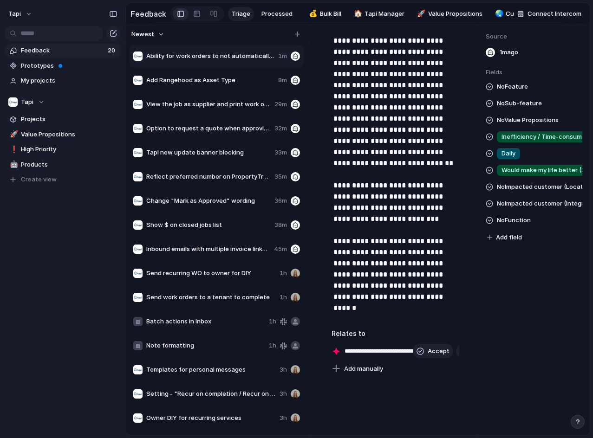
click at [505, 91] on span "No Feature" at bounding box center [512, 86] width 31 height 11
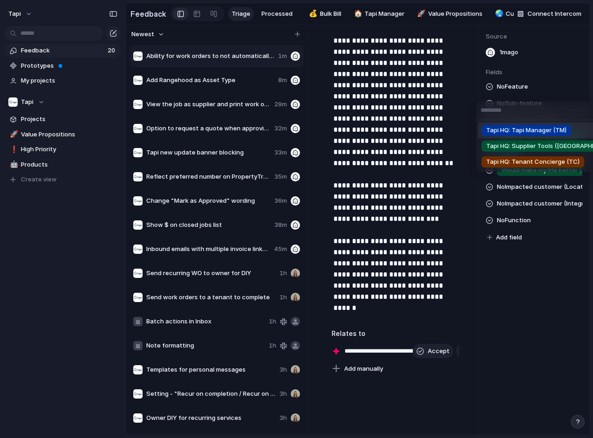
click at [509, 133] on span "Tapi HQ: Tapi Manager (TM)" at bounding box center [526, 130] width 80 height 9
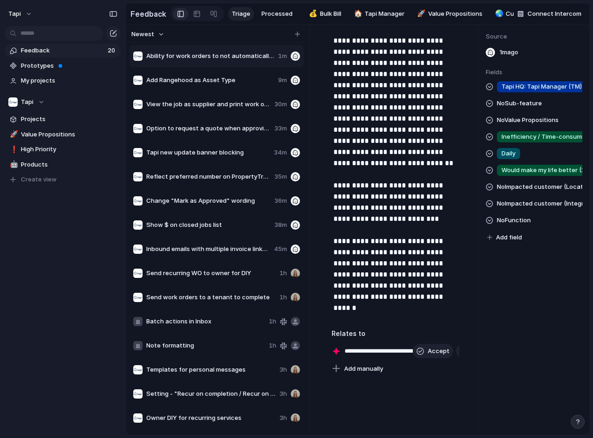
click at [515, 109] on span "No Sub-feature" at bounding box center [519, 103] width 45 height 11
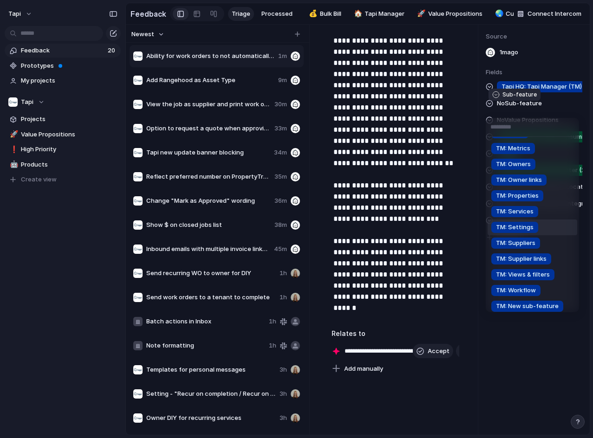
scroll to position [93, 0]
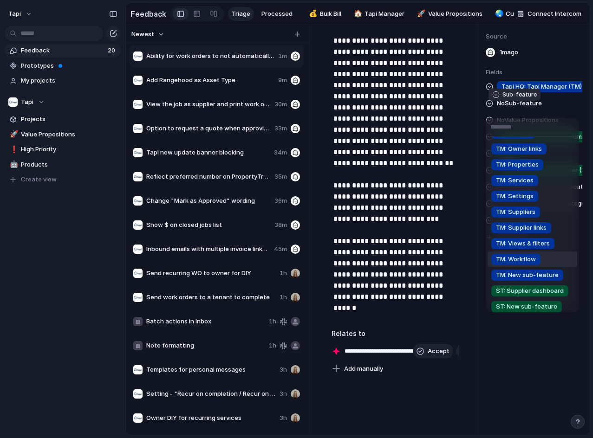
click at [538, 256] on div "TM: Workflow" at bounding box center [515, 259] width 49 height 11
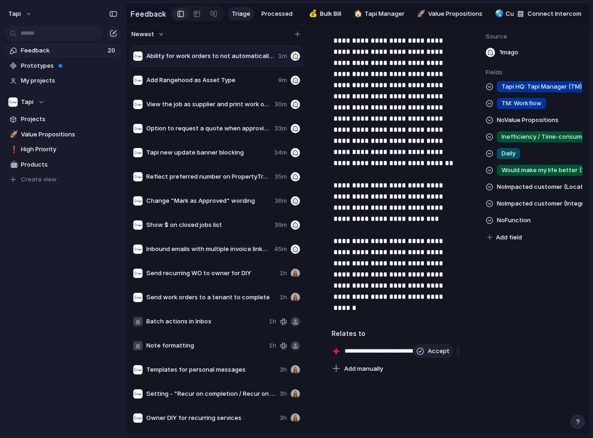
click at [512, 242] on span "Add field" at bounding box center [509, 237] width 26 height 9
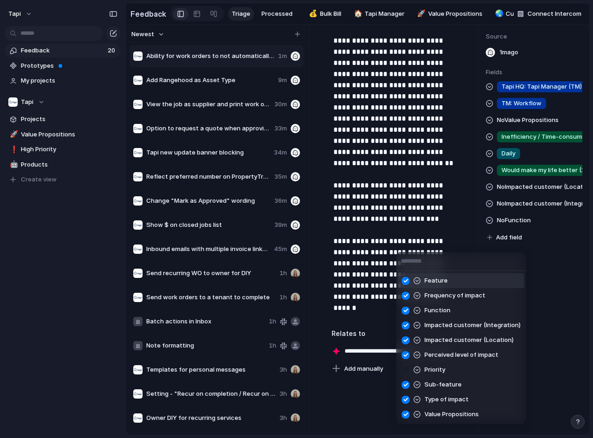
click at [523, 224] on div "Feature Frequency of impact Function Impacted customer (Integration) Impacted c…" at bounding box center [296, 219] width 593 height 438
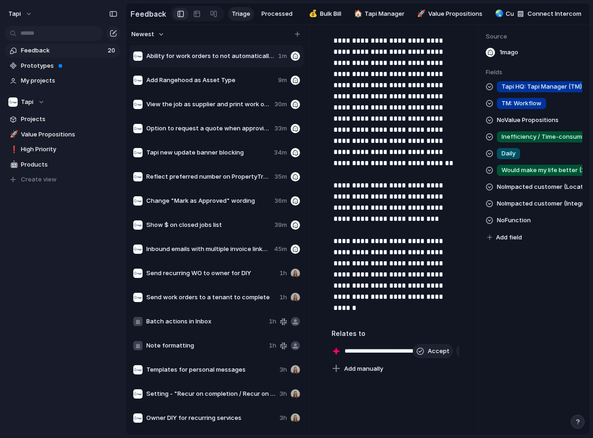
click at [523, 224] on span "No Function" at bounding box center [514, 220] width 34 height 11
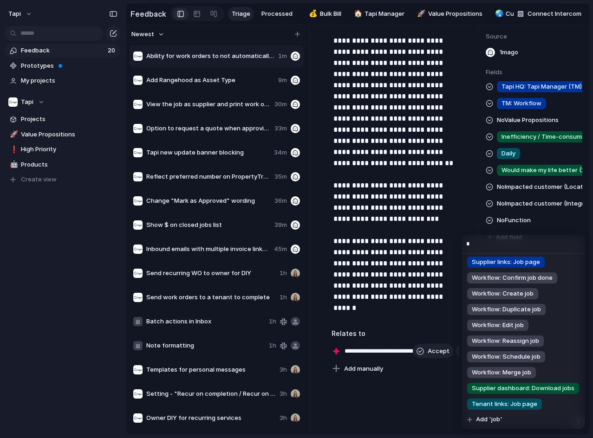
scroll to position [191, 0]
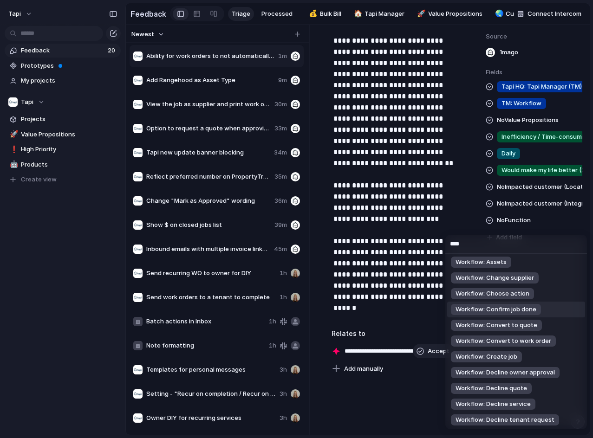
type input "****"
click at [545, 310] on li "Workflow: Confirm job done" at bounding box center [516, 310] width 138 height 16
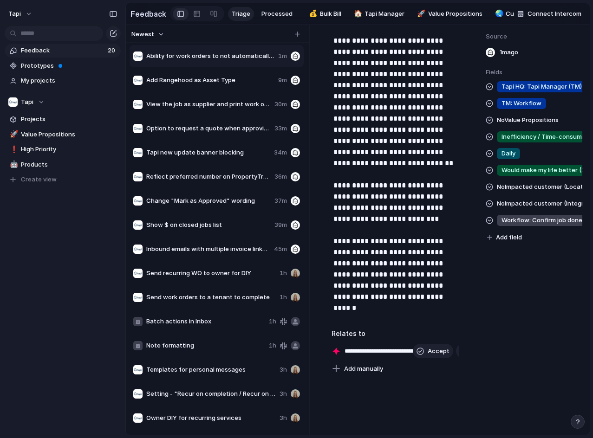
drag, startPoint x: 44, startPoint y: 314, endPoint x: 61, endPoint y: 390, distance: 77.5
click at [0, 384] on html "tapi Feedback 20 Prototypes My projects Tapi Projects 🚀 Value Propositions ❗ Hi…" at bounding box center [296, 219] width 593 height 438
click at [298, 37] on div "button" at bounding box center [297, 34] width 5 height 5
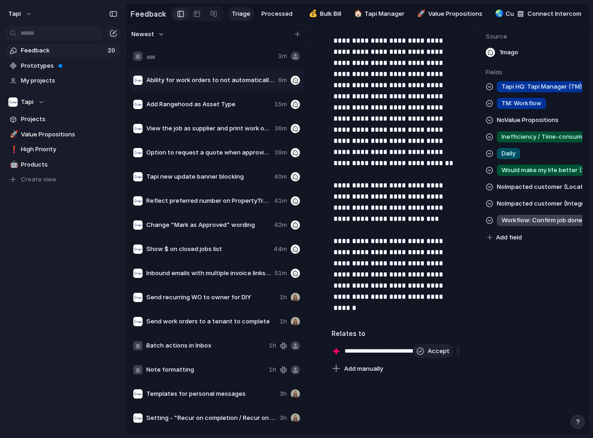
type input "**********"
click at [257, 62] on input "**********" at bounding box center [207, 56] width 123 height 9
click at [245, 60] on input "**********" at bounding box center [207, 56] width 123 height 9
click at [393, 118] on p "**********" at bounding box center [395, 18] width 124 height 590
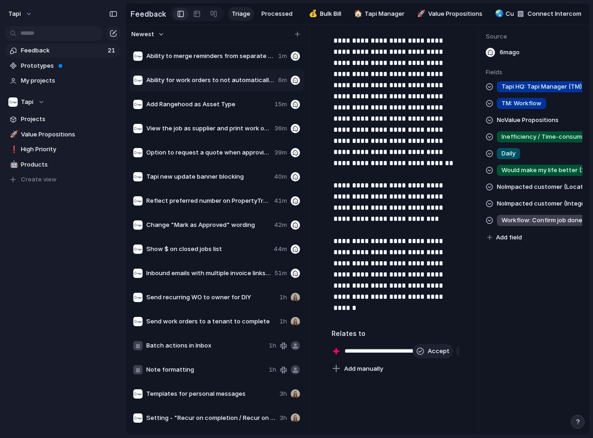
click at [248, 58] on span "Ability to merge reminders from separate Services" at bounding box center [210, 56] width 128 height 9
type textarea "**********"
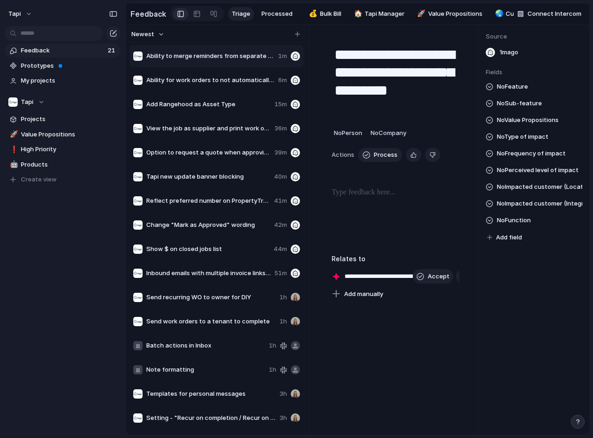
click at [376, 206] on div at bounding box center [395, 216] width 128 height 59
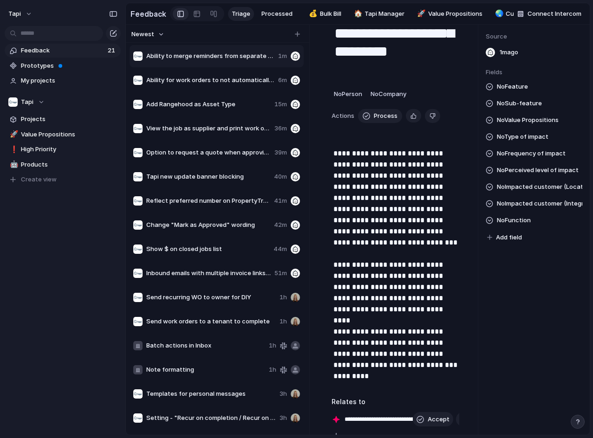
scroll to position [46, 0]
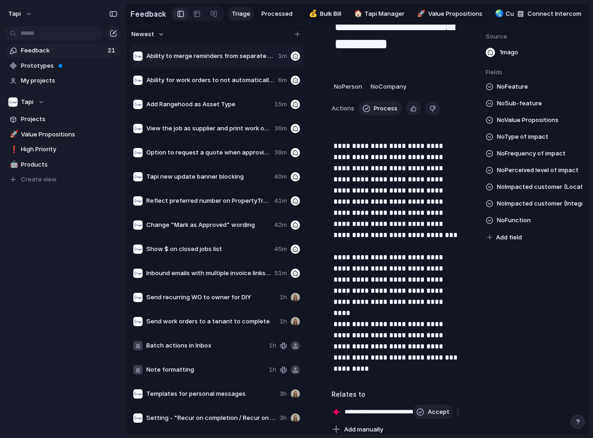
click at [446, 306] on p "**********" at bounding box center [395, 258] width 124 height 234
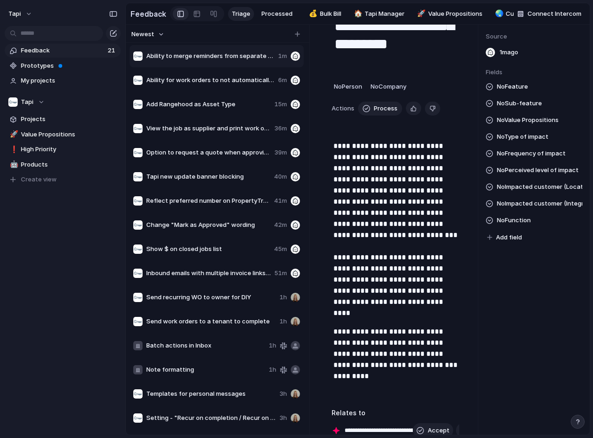
click at [434, 375] on p "**********" at bounding box center [395, 354] width 124 height 78
click at [432, 370] on p "**********" at bounding box center [395, 354] width 124 height 78
click at [525, 108] on span "No Sub-feature" at bounding box center [519, 103] width 45 height 11
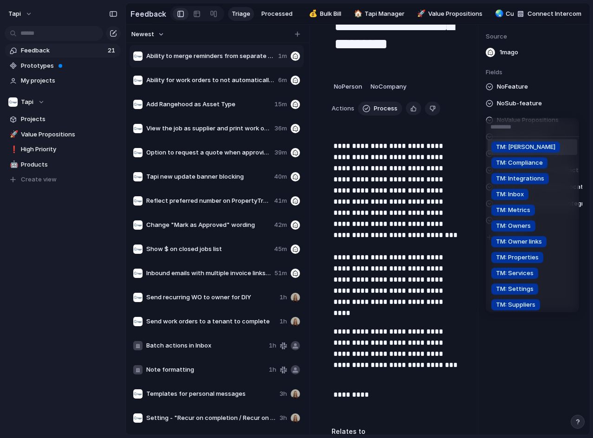
click at [536, 82] on div "TM: Bill TM: Compliance TM: Integrations TM: Inbox TM: Metrics TM: Owners TM: O…" at bounding box center [296, 219] width 593 height 438
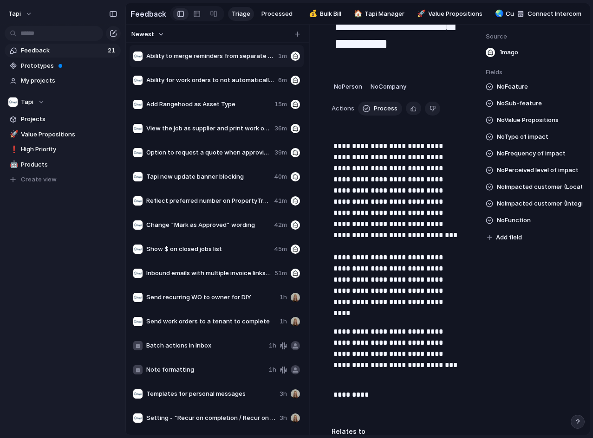
click at [541, 126] on span "No Value Propositions" at bounding box center [528, 120] width 62 height 11
click at [540, 124] on div "Everything in writing Accountability by visibility Pain point to selling point …" at bounding box center [296, 219] width 593 height 438
click at [534, 142] on span "No Type of impact" at bounding box center [523, 136] width 52 height 11
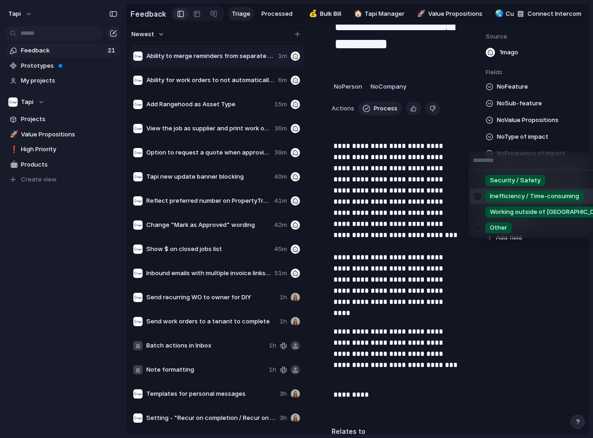
click at [526, 199] on span "Inefficiency / Time-consuming" at bounding box center [534, 196] width 89 height 9
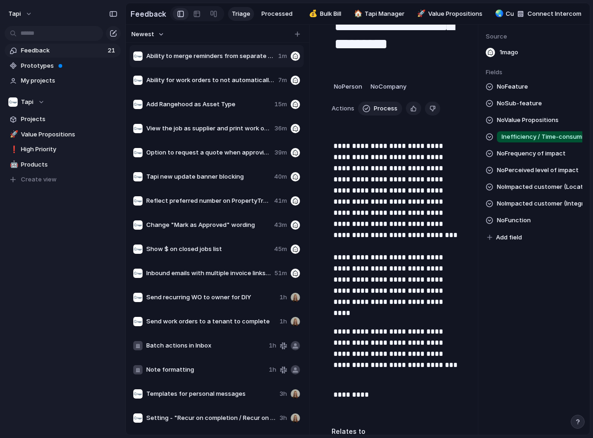
click at [535, 159] on span "No Frequency of impact" at bounding box center [531, 153] width 69 height 11
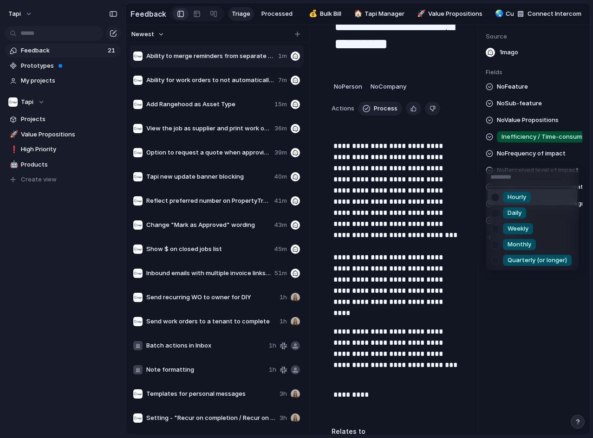
drag, startPoint x: 535, startPoint y: 164, endPoint x: 536, endPoint y: 157, distance: 6.6
click at [536, 155] on div "Hourly Daily Weekly Monthly Quarterly (or longer)" at bounding box center [296, 219] width 593 height 438
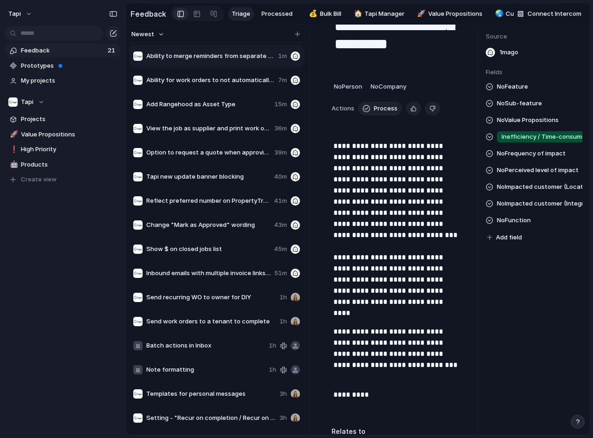
click at [536, 157] on span "No Frequency of impact" at bounding box center [531, 153] width 69 height 11
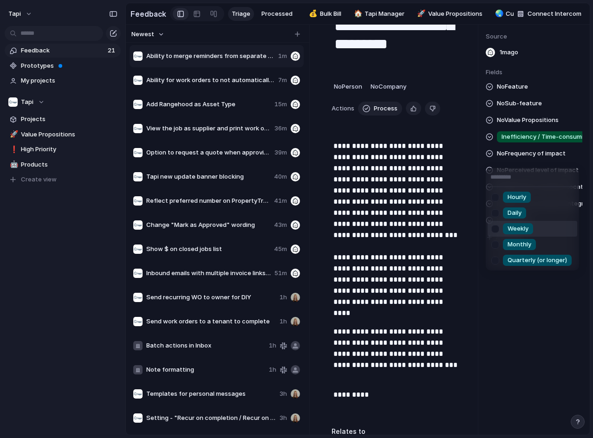
click at [525, 229] on span "Weekly" at bounding box center [517, 228] width 21 height 9
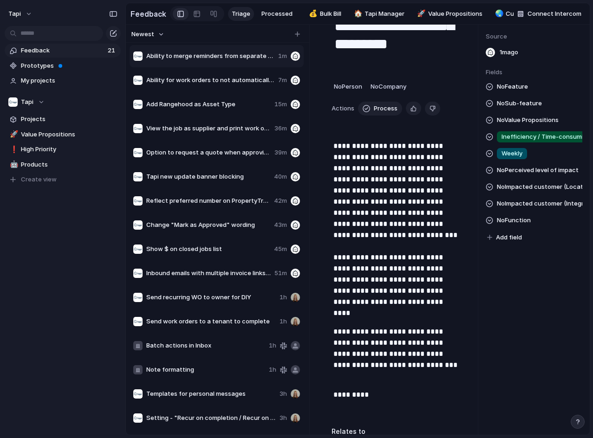
click at [538, 155] on div "No Feature No Sub-feature No Value Propositions Inefficiency / Time-consuming W…" at bounding box center [533, 162] width 97 height 162
click at [516, 158] on span "Weekly" at bounding box center [511, 153] width 21 height 9
click at [528, 158] on div "Weekly Monthly" at bounding box center [530, 153] width 67 height 11
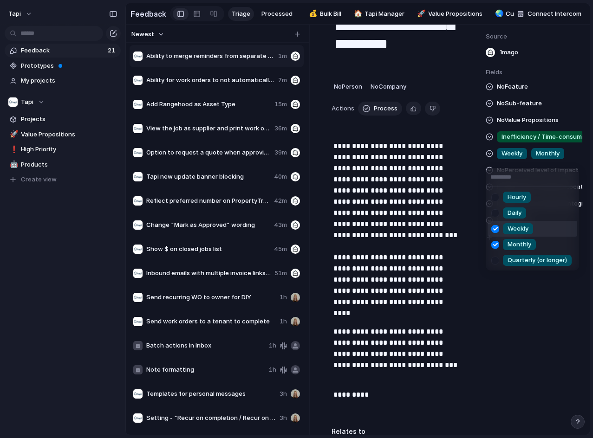
click at [523, 261] on span "Quarterly (or longer)" at bounding box center [536, 260] width 59 height 9
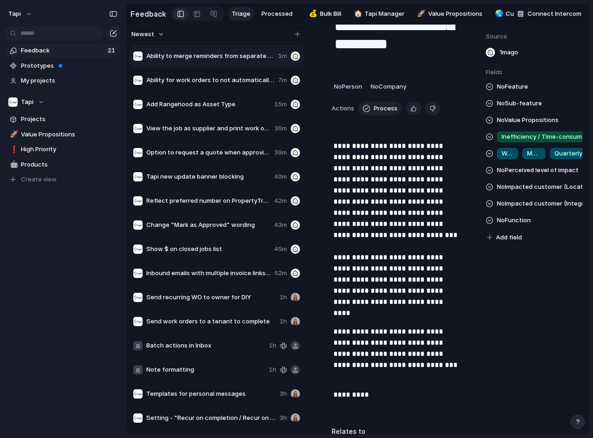
click at [543, 209] on span "No Impacted customer (Integration)" at bounding box center [539, 203] width 85 height 11
click at [547, 198] on div "Inspection Express Palace Property Me Property Tree Console" at bounding box center [296, 219] width 593 height 438
click at [547, 192] on span "No Impacted customer (Location)" at bounding box center [539, 186] width 85 height 11
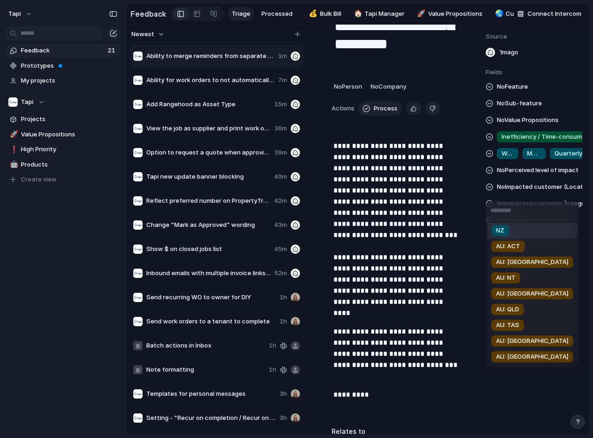
click at [536, 176] on div "NZ AU: ACT AU: [GEOGRAPHIC_DATA] AU: NT AU: SA AU: QLD AU: TAS AU: [GEOGRAPHIC_…" at bounding box center [296, 219] width 593 height 438
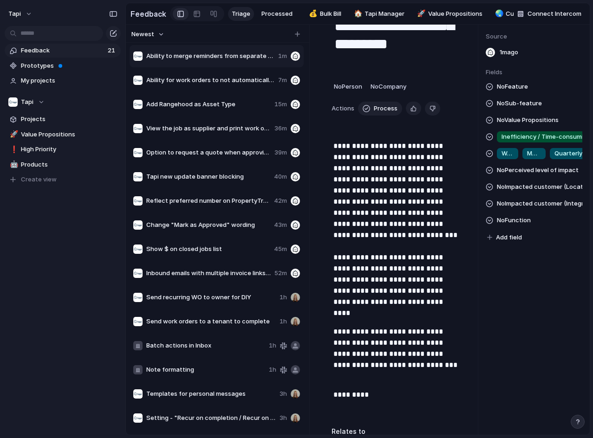
click at [536, 176] on span "No Perceived level of impact" at bounding box center [538, 170] width 82 height 11
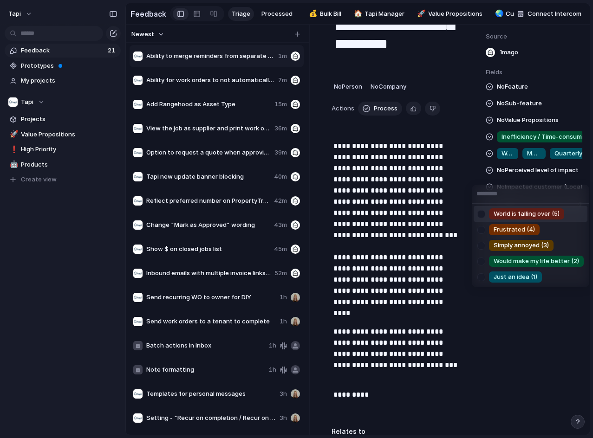
click at [535, 262] on span "Would make my life better (2)" at bounding box center [535, 261] width 85 height 9
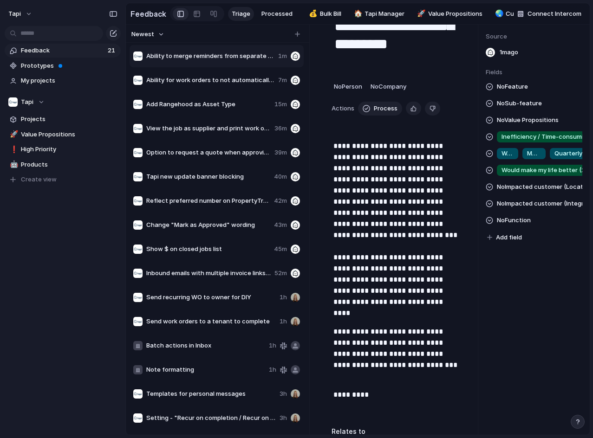
click at [520, 91] on span "No Feature" at bounding box center [512, 86] width 31 height 11
click at [511, 116] on div "Tapi HQ: Tapi Manager (TM) No Sub-feature No Value Propositions Inefficiency / …" at bounding box center [533, 162] width 97 height 162
click at [516, 109] on span "No Sub-feature" at bounding box center [519, 103] width 45 height 11
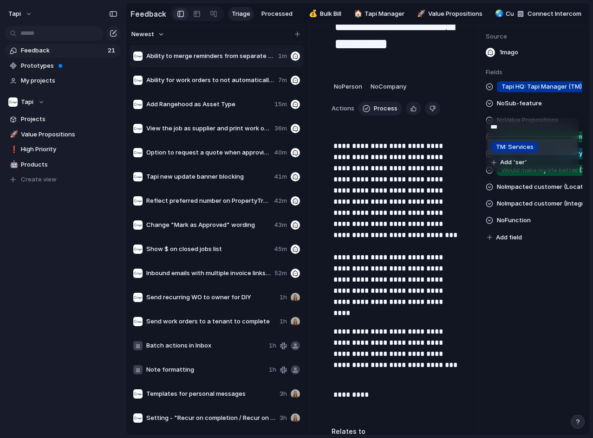
type input "***"
click at [522, 147] on span "TM: Services" at bounding box center [515, 146] width 38 height 9
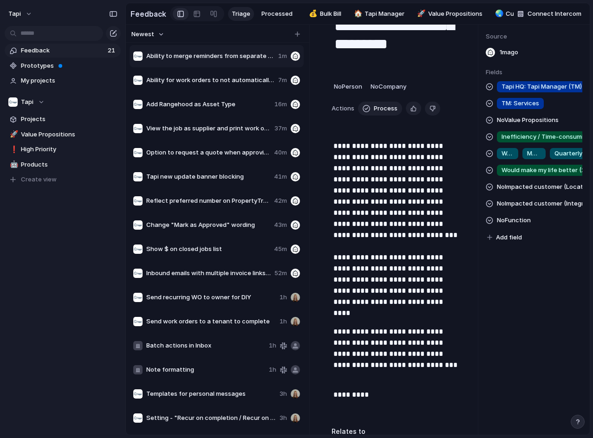
click at [225, 85] on span "Ability for work orders to not automatically close when a matched invoice gets …" at bounding box center [210, 80] width 128 height 9
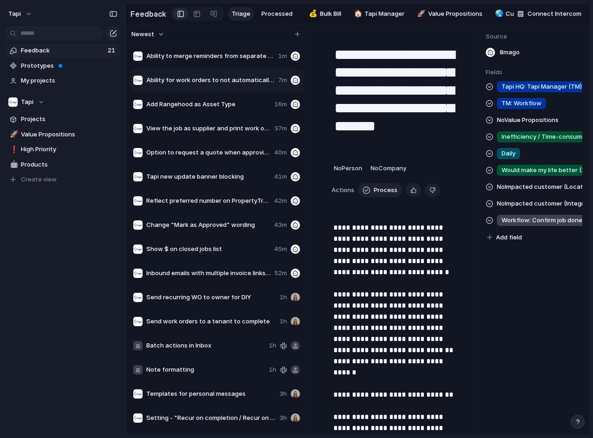
click at [221, 105] on span "Add Rangehood as Asset Type" at bounding box center [208, 104] width 124 height 9
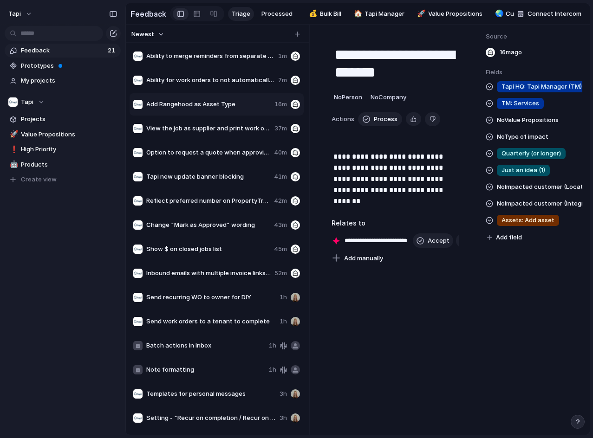
click at [220, 133] on span "View the job as supplier and print work order on supplier POV" at bounding box center [208, 128] width 124 height 9
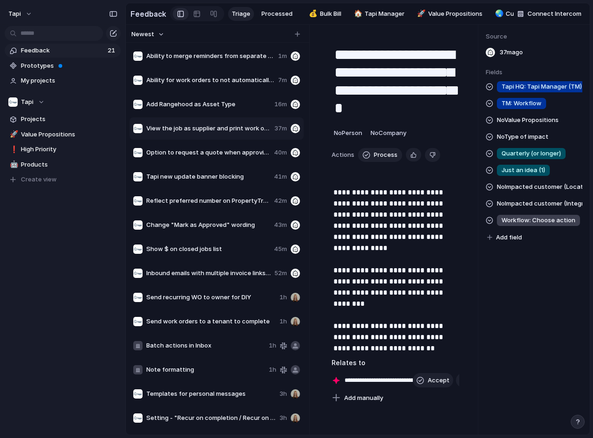
click at [223, 157] on span "Option to request a quote when approving a service" at bounding box center [208, 152] width 124 height 9
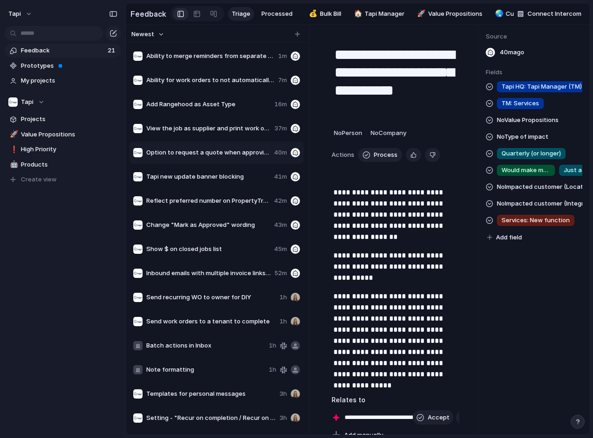
click at [226, 178] on span "Tapi new update banner blocking" at bounding box center [208, 176] width 124 height 9
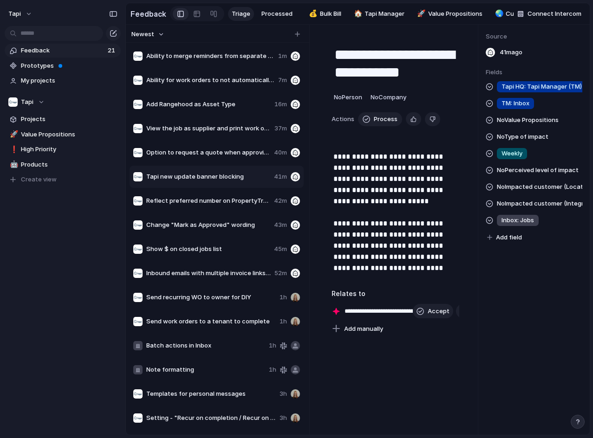
click at [211, 58] on span "Ability to merge reminders from separate Services" at bounding box center [210, 56] width 128 height 9
type textarea "**********"
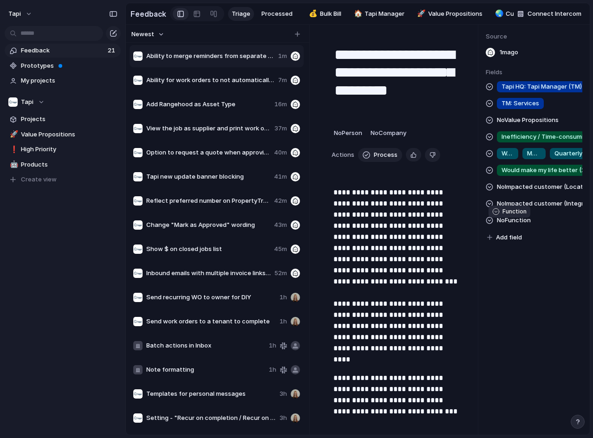
click at [522, 226] on span "No Function" at bounding box center [514, 220] width 34 height 11
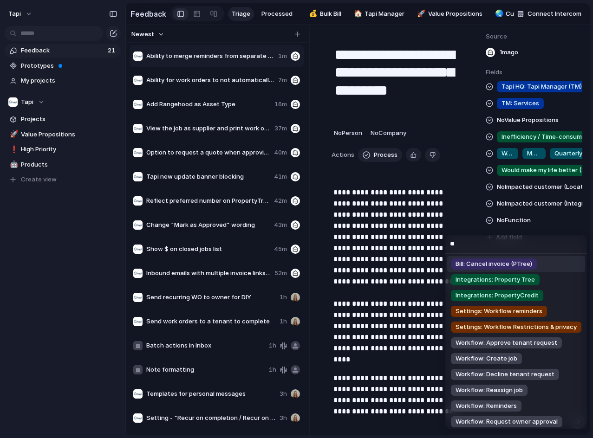
type input "***"
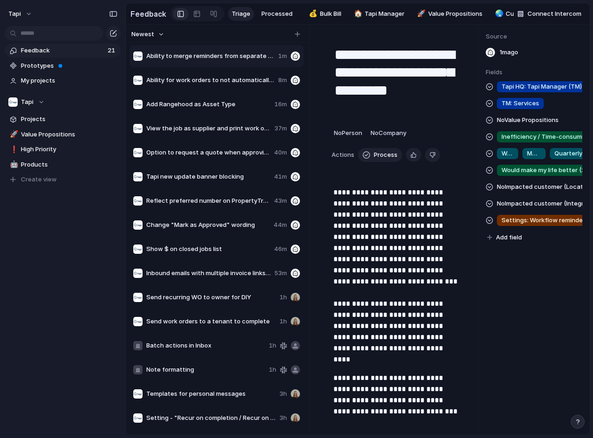
click at [530, 222] on span "Settings: Workflow reminders" at bounding box center [544, 220] width 87 height 9
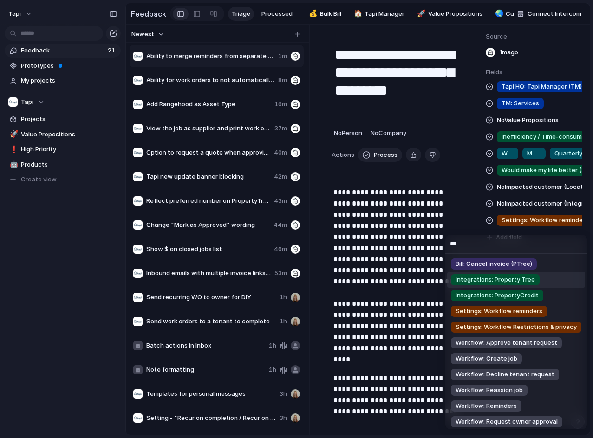
type input "****"
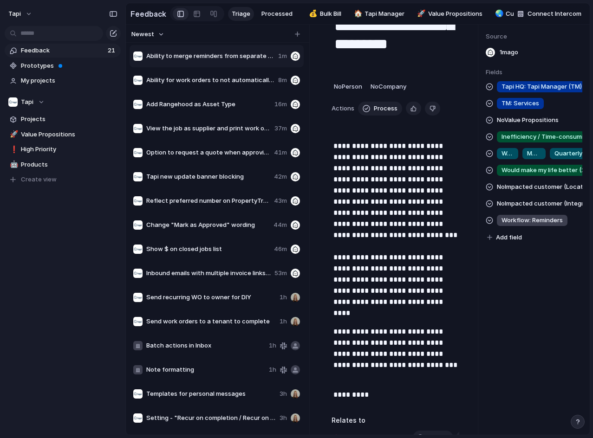
scroll to position [93, 0]
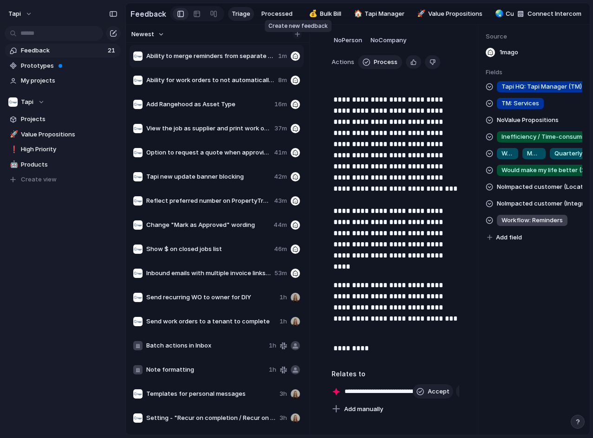
click at [295, 37] on div "button" at bounding box center [297, 34] width 5 height 5
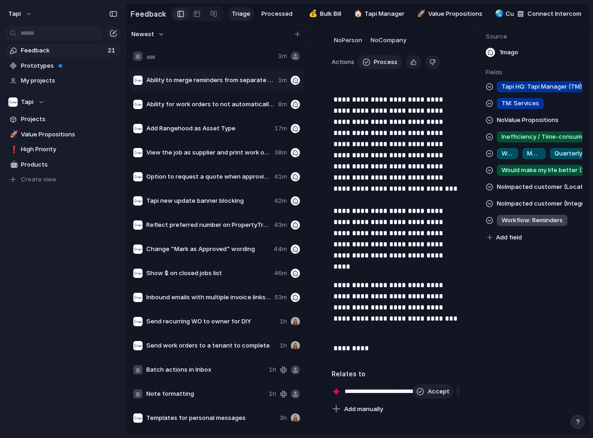
type input "**********"
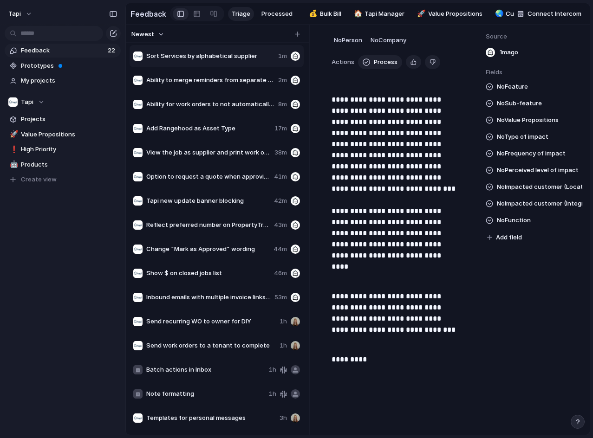
type textarea "**********"
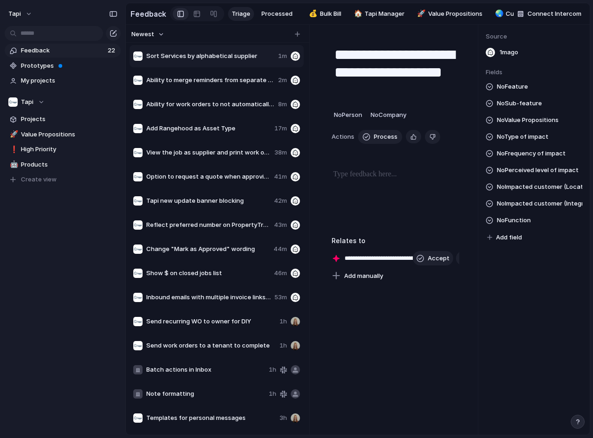
drag, startPoint x: 368, startPoint y: 174, endPoint x: 370, endPoint y: 192, distance: 18.3
click at [368, 180] on div "**********" at bounding box center [395, 159] width 150 height 246
click at [370, 192] on div at bounding box center [395, 198] width 128 height 59
click at [374, 180] on p at bounding box center [395, 174] width 124 height 11
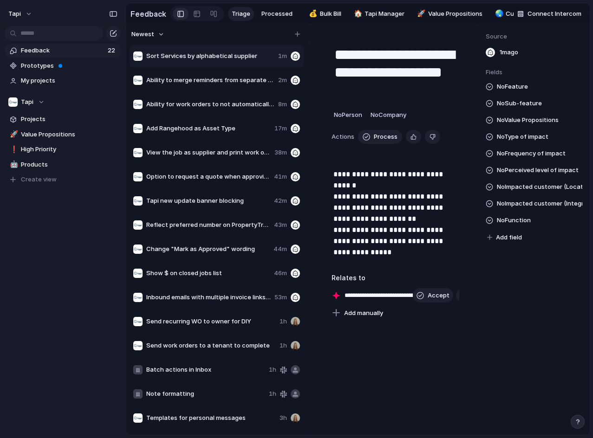
click at [460, 179] on div "**********" at bounding box center [395, 178] width 150 height 284
drag, startPoint x: 460, startPoint y: 178, endPoint x: 454, endPoint y: 181, distance: 6.2
click at [459, 178] on div "**********" at bounding box center [395, 178] width 150 height 284
click at [453, 182] on p "**********" at bounding box center [395, 213] width 124 height 89
click at [454, 181] on div "**********" at bounding box center [395, 178] width 150 height 284
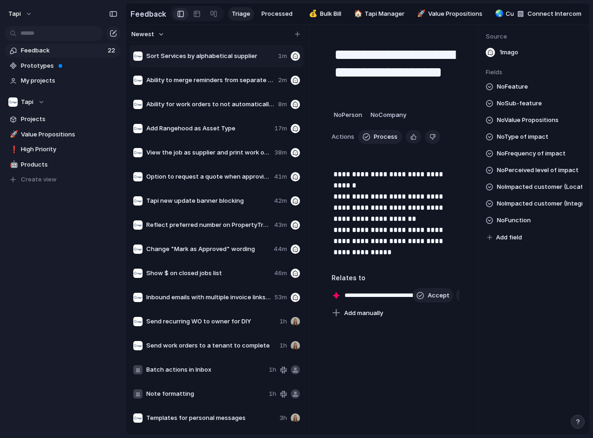
click at [457, 180] on div "**********" at bounding box center [395, 178] width 150 height 284
click at [336, 177] on div "**********" at bounding box center [395, 178] width 150 height 284
drag, startPoint x: 331, startPoint y: 178, endPoint x: 463, endPoint y: 181, distance: 132.3
click at [463, 181] on div "**********" at bounding box center [395, 178] width 150 height 284
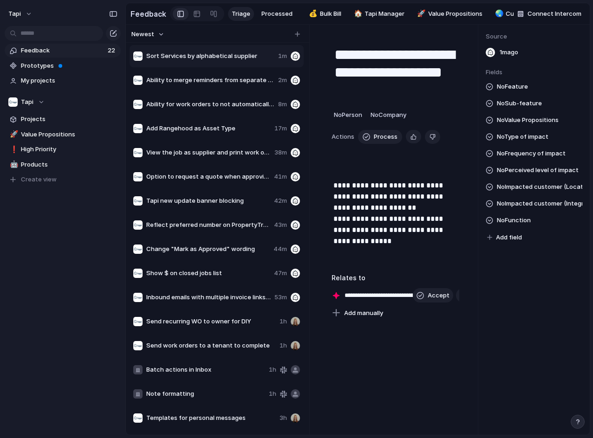
click at [388, 211] on p "**********" at bounding box center [395, 213] width 124 height 89
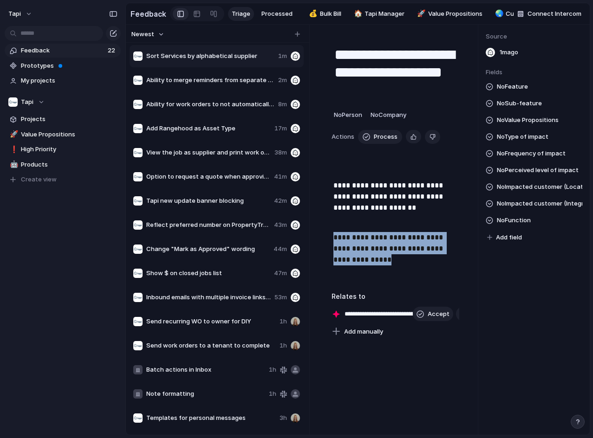
drag, startPoint x: 389, startPoint y: 267, endPoint x: 321, endPoint y: 247, distance: 70.8
click at [321, 247] on div "**********" at bounding box center [395, 187] width 150 height 302
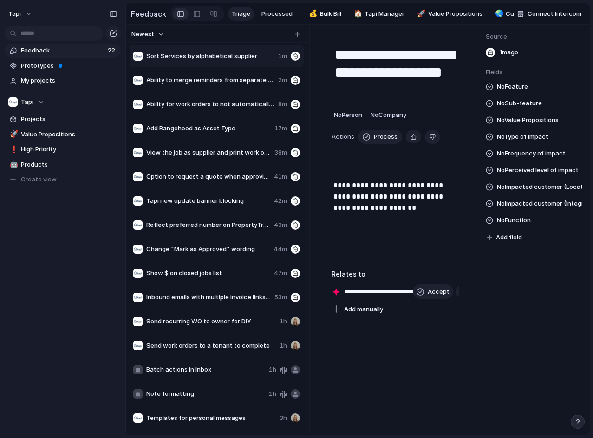
click at [333, 189] on p "**********" at bounding box center [395, 191] width 124 height 45
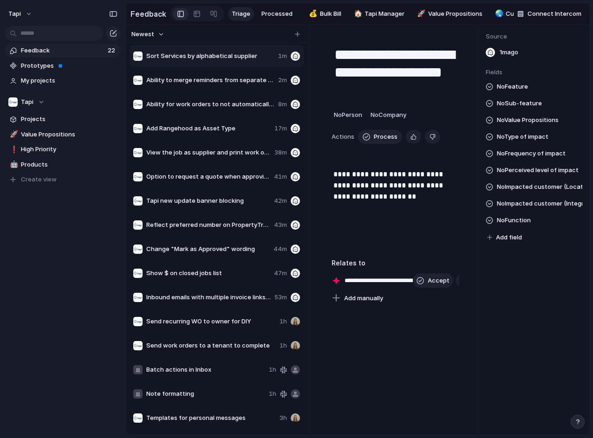
click at [534, 102] on div "No Feature No Sub-feature No Value Propositions No Type of impact No Frequency …" at bounding box center [533, 162] width 97 height 162
click at [533, 126] on span "No Value Propositions" at bounding box center [528, 120] width 62 height 11
click at [528, 109] on div "Everything in writing Accountability by visibility Pain point to selling point …" at bounding box center [296, 219] width 593 height 438
click at [531, 142] on span "No Type of impact" at bounding box center [523, 136] width 52 height 11
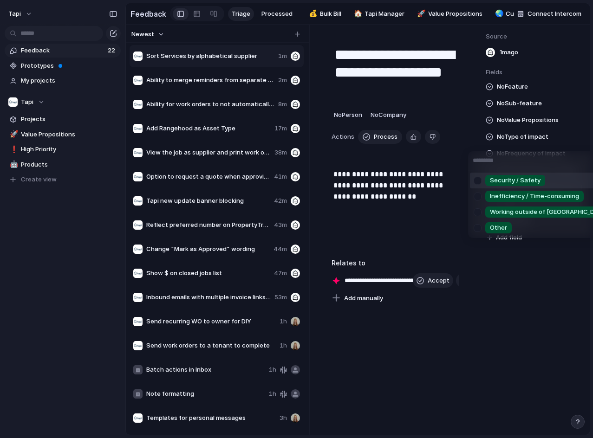
click at [526, 199] on span "Inefficiency / Time-consuming" at bounding box center [534, 196] width 89 height 9
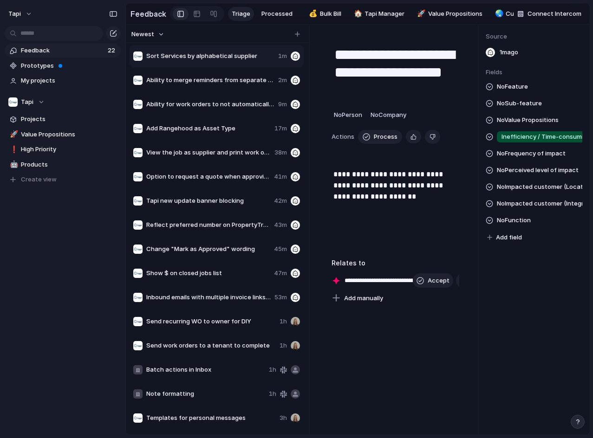
drag, startPoint x: 494, startPoint y: 79, endPoint x: 496, endPoint y: 88, distance: 9.0
click at [495, 85] on div "Fields No Feature No Sub-feature No Value Propositions Inefficiency / Time-cons…" at bounding box center [533, 156] width 97 height 176
click at [509, 90] on span "No Feature" at bounding box center [512, 86] width 31 height 11
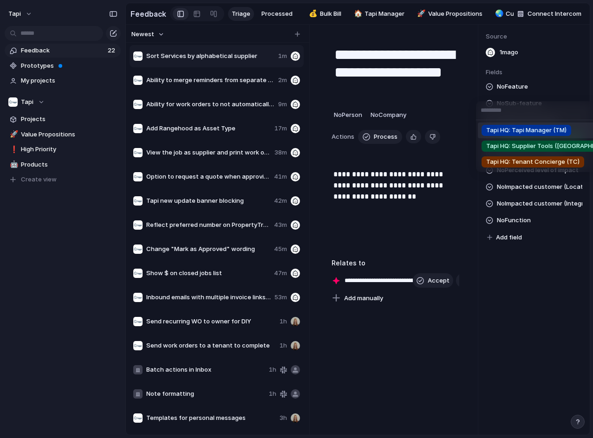
click at [517, 134] on span "Tapi HQ: Tapi Manager (TM)" at bounding box center [526, 130] width 80 height 9
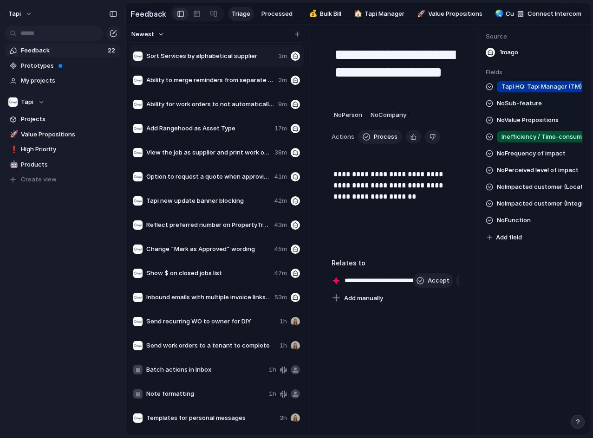
click at [510, 108] on span "No Sub-feature" at bounding box center [519, 103] width 45 height 11
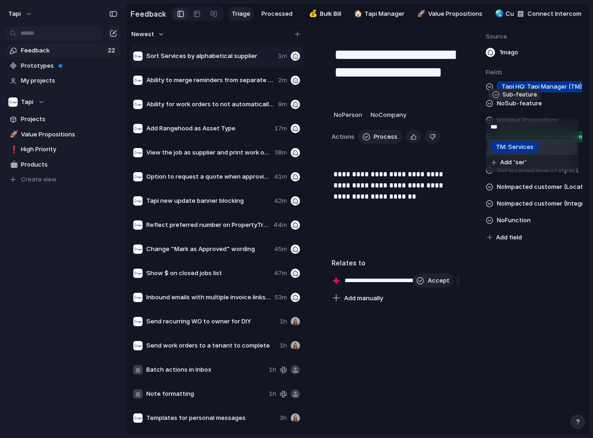
type input "***"
click at [523, 146] on span "TM: Services" at bounding box center [515, 146] width 38 height 9
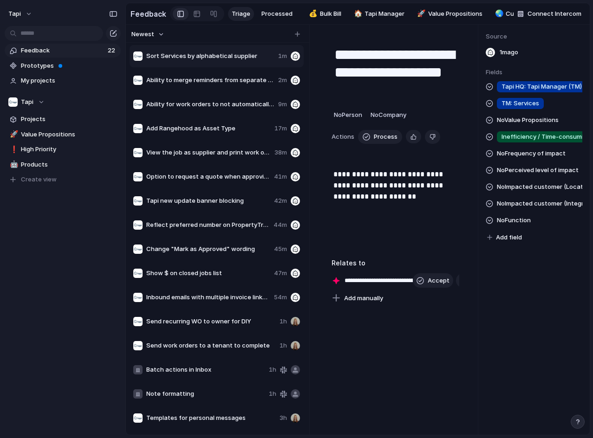
click at [527, 218] on div "Tapi HQ: Tapi Manager (TM) TM: Services No Value Propositions Inefficiency / Ti…" at bounding box center [533, 162] width 97 height 162
click at [523, 226] on span "No Function" at bounding box center [514, 220] width 34 height 11
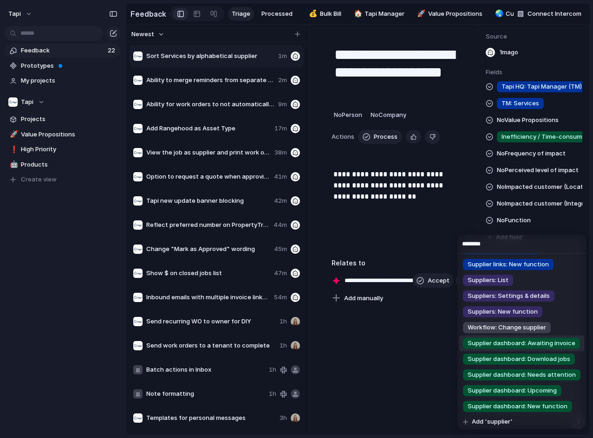
scroll to position [18, 0]
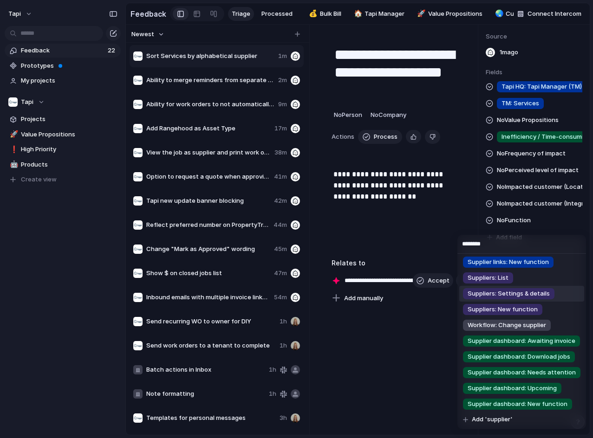
type input "********"
click at [557, 298] on li "Suppliers: Settings & details" at bounding box center [521, 294] width 125 height 16
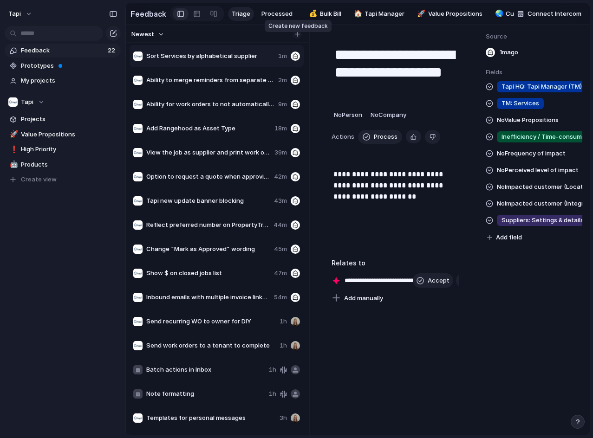
drag, startPoint x: 295, startPoint y: 40, endPoint x: 290, endPoint y: 46, distance: 8.2
click at [295, 37] on div "button" at bounding box center [297, 34] width 5 height 5
click at [296, 37] on div "button" at bounding box center [297, 34] width 5 height 5
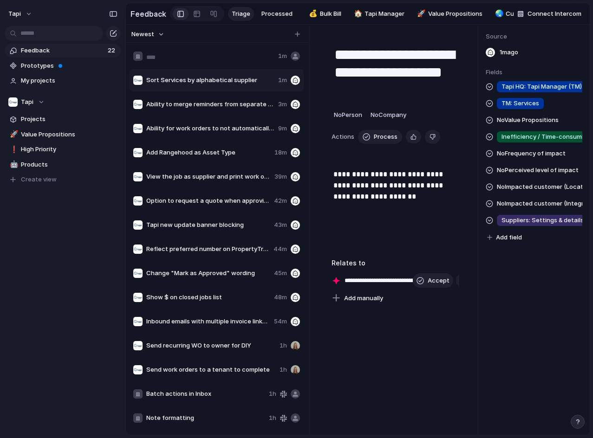
type input "**********"
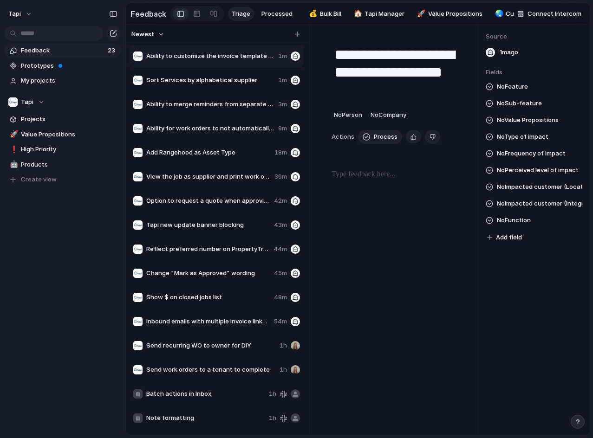
type textarea "**********"
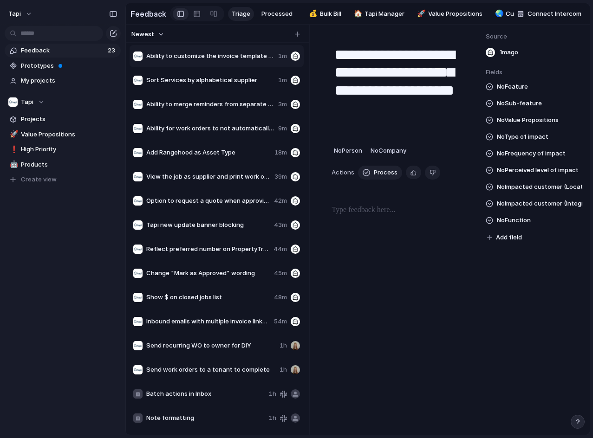
click at [366, 197] on div at bounding box center [513, 192] width 364 height 10
click at [366, 216] on p at bounding box center [395, 210] width 128 height 11
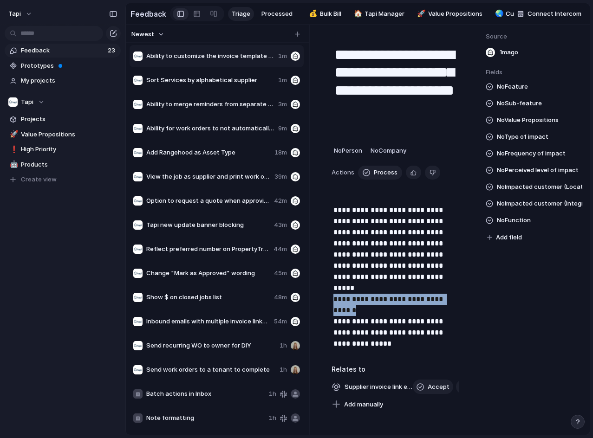
drag, startPoint x: 359, startPoint y: 304, endPoint x: 322, endPoint y: 294, distance: 38.5
click at [322, 294] on div "**********" at bounding box center [395, 223] width 150 height 375
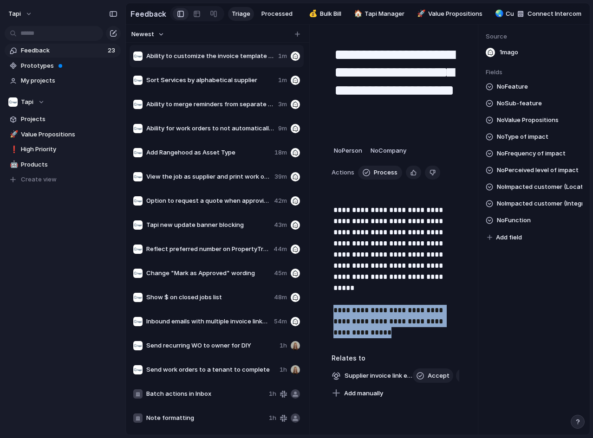
drag, startPoint x: 363, startPoint y: 322, endPoint x: 325, endPoint y: 303, distance: 42.1
click at [325, 303] on div "**********" at bounding box center [395, 218] width 150 height 364
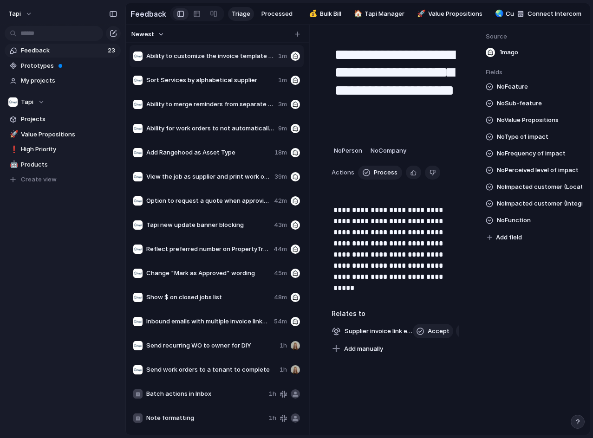
click at [531, 216] on div "No Feature No Sub-feature No Value Propositions No Type of impact No Frequency …" at bounding box center [533, 162] width 97 height 162
click at [536, 209] on span "No Impacted customer (Integration)" at bounding box center [539, 203] width 85 height 11
click at [526, 184] on div "Inspection Express Palace Property Me Property Tree Console" at bounding box center [296, 219] width 593 height 438
click at [525, 192] on span "No Impacted customer (Location)" at bounding box center [539, 186] width 85 height 11
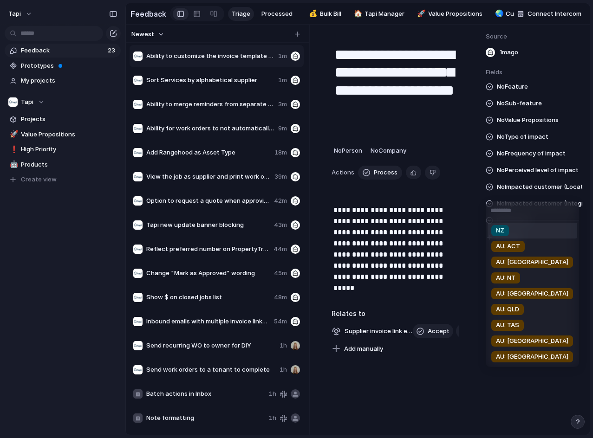
click at [524, 174] on div "NZ AU: ACT AU: [GEOGRAPHIC_DATA] AU: NT AU: SA AU: QLD AU: TAS AU: [GEOGRAPHIC_…" at bounding box center [296, 219] width 593 height 438
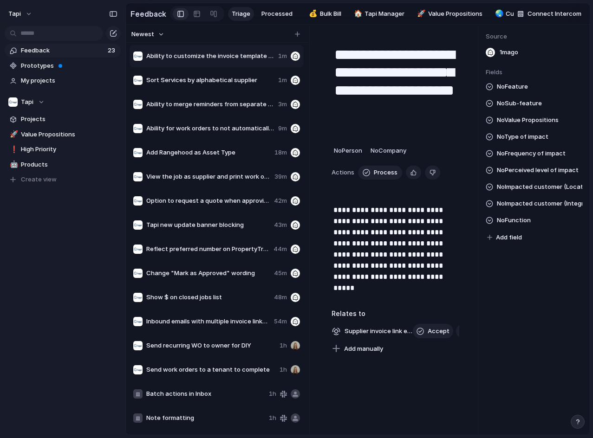
click at [525, 157] on span "No Frequency of impact" at bounding box center [531, 153] width 69 height 11
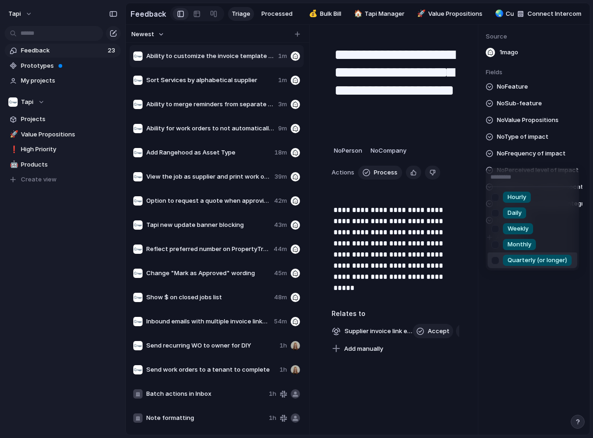
click at [525, 259] on span "Quarterly (or longer)" at bounding box center [536, 260] width 59 height 9
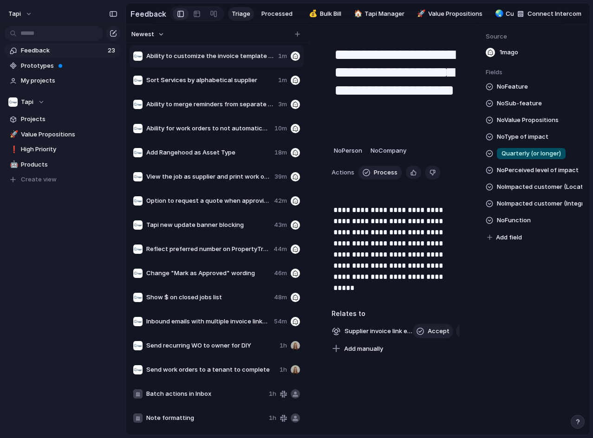
click at [522, 109] on span "No Sub-feature" at bounding box center [519, 103] width 45 height 11
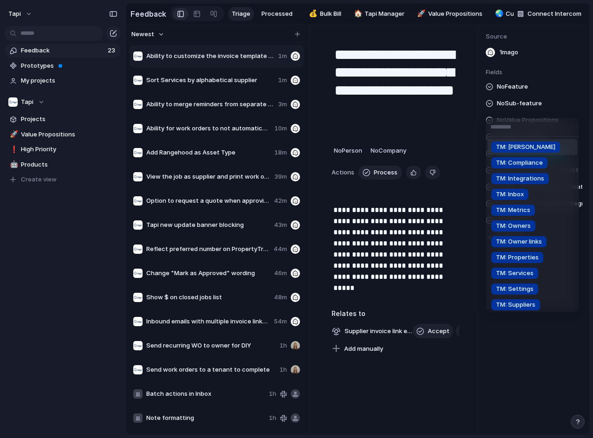
click at [522, 110] on div "TM: Bill TM: Compliance TM: Integrations TM: Inbox TM: Metrics TM: Owners TM: O…" at bounding box center [296, 219] width 593 height 438
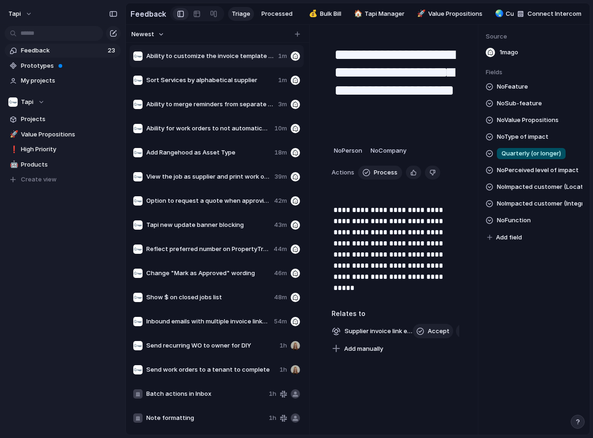
click at [532, 126] on span "No Value Propositions" at bounding box center [528, 120] width 62 height 11
click at [532, 127] on div "Everything in writing Accountability by visibility Pain point to selling point …" at bounding box center [296, 219] width 593 height 438
click at [531, 139] on span "No Type of impact" at bounding box center [523, 136] width 52 height 11
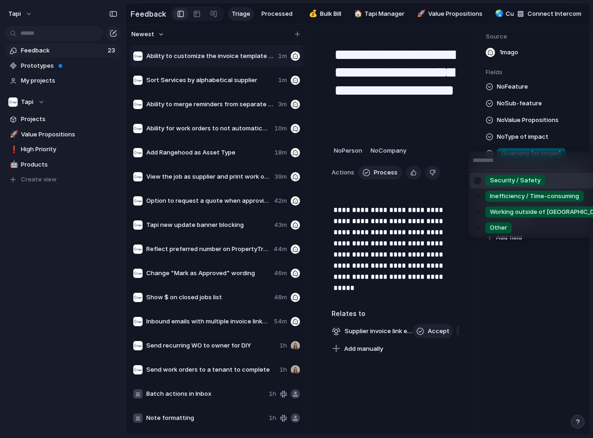
click at [507, 226] on div "Other" at bounding box center [498, 227] width 26 height 11
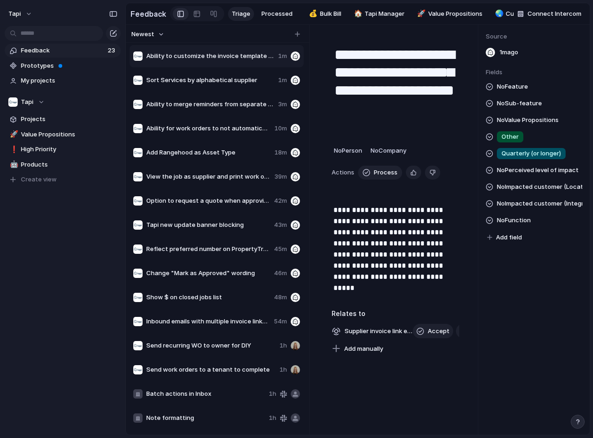
click at [528, 187] on span "No Impacted customer (Location)" at bounding box center [539, 186] width 85 height 11
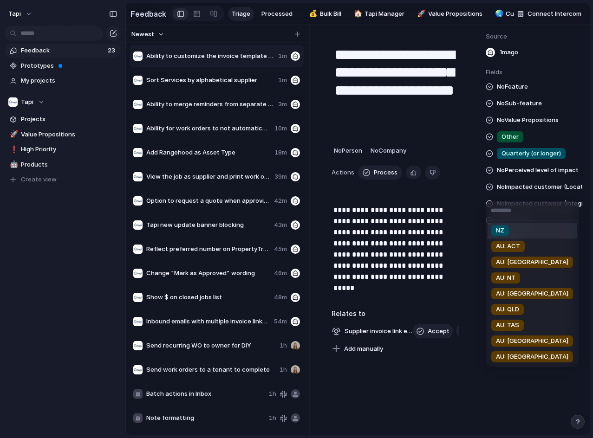
click at [529, 171] on div "NZ AU: ACT AU: [GEOGRAPHIC_DATA] AU: NT AU: SA AU: QLD AU: TAS AU: [GEOGRAPHIC_…" at bounding box center [296, 219] width 593 height 438
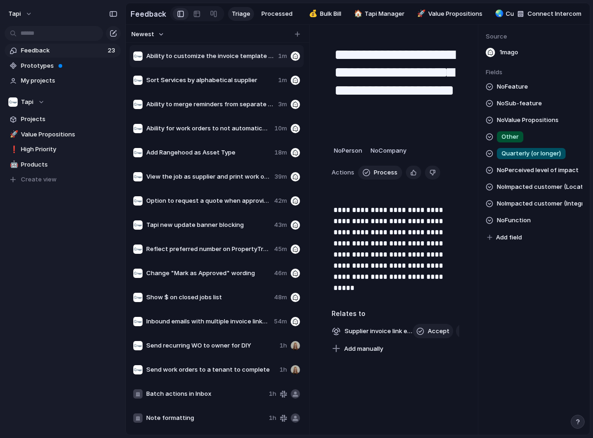
click at [529, 171] on span "No Perceived level of impact" at bounding box center [538, 170] width 82 height 11
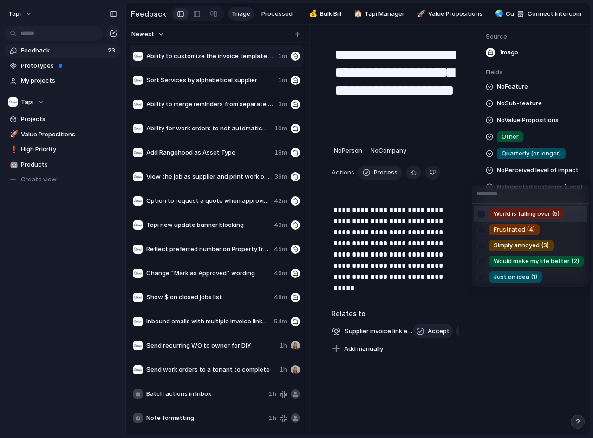
click at [529, 171] on div "World is falling over (5) Frustrated (4) Simply annoyed (3) Would make my life …" at bounding box center [296, 219] width 593 height 438
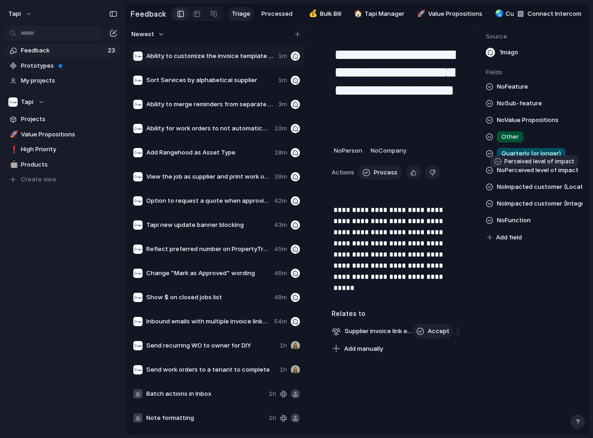
click at [529, 172] on span "No Perceived level of impact" at bounding box center [538, 170] width 82 height 11
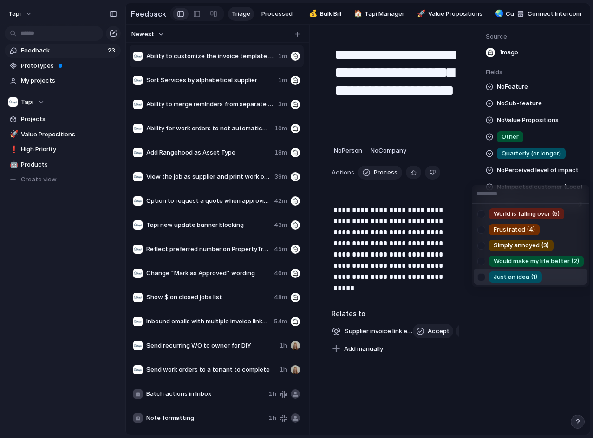
click at [517, 277] on span "Just an idea (1)" at bounding box center [515, 276] width 44 height 9
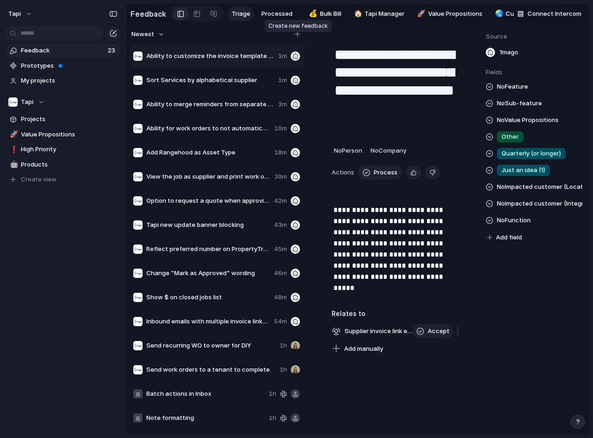
click at [295, 36] on button "button" at bounding box center [296, 34] width 9 height 9
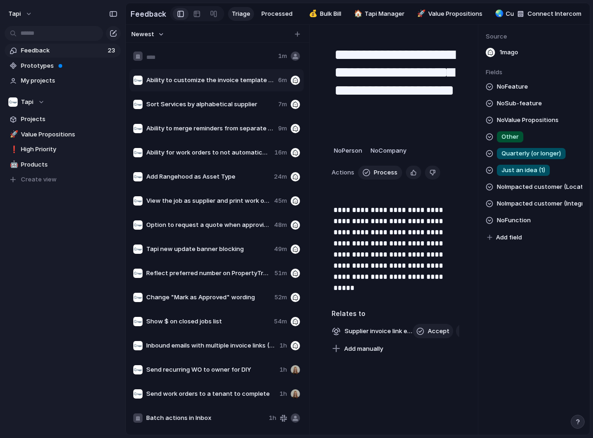
type input "**********"
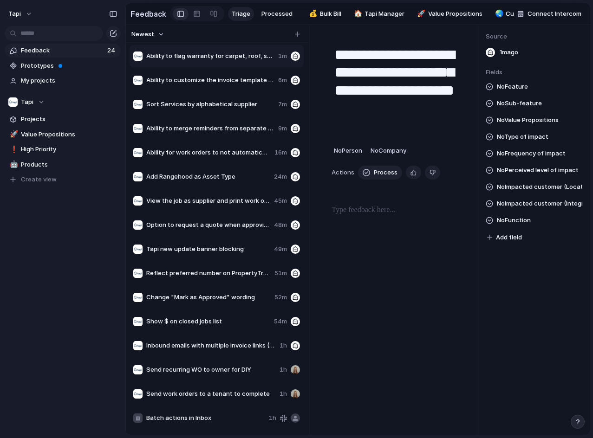
type textarea "**********"
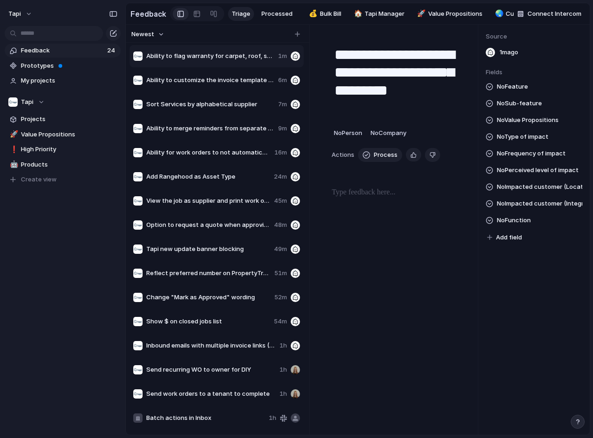
click at [389, 198] on p at bounding box center [395, 192] width 128 height 11
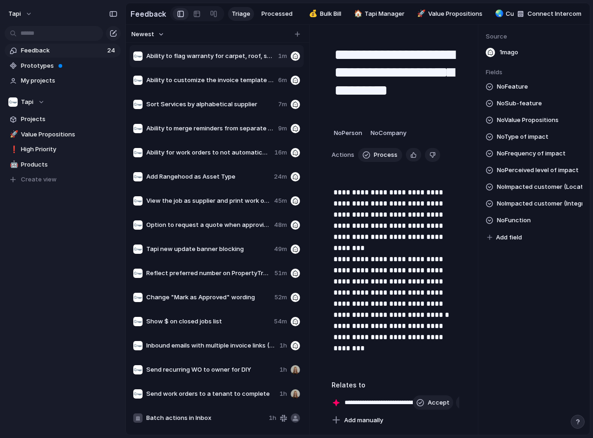
click at [407, 248] on p "**********" at bounding box center [395, 276] width 124 height 178
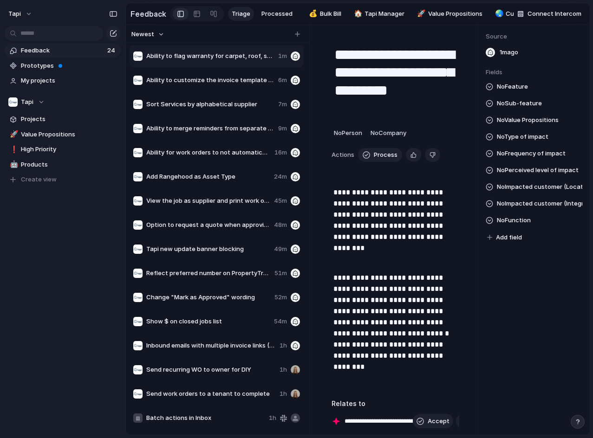
click at [391, 335] on p "**********" at bounding box center [395, 322] width 124 height 123
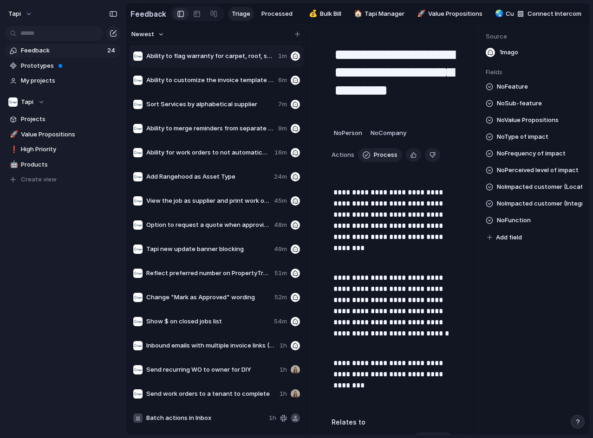
click at [535, 104] on span "No Sub-feature" at bounding box center [519, 103] width 45 height 11
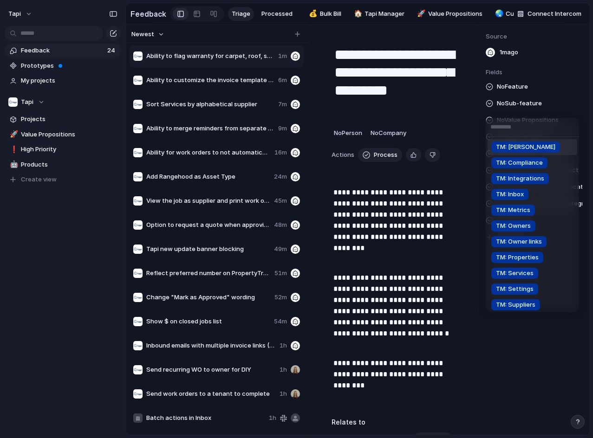
click at [530, 110] on div "TM: Bill TM: Compliance TM: Integrations TM: Inbox TM: Metrics TM: Owners TM: O…" at bounding box center [296, 219] width 593 height 438
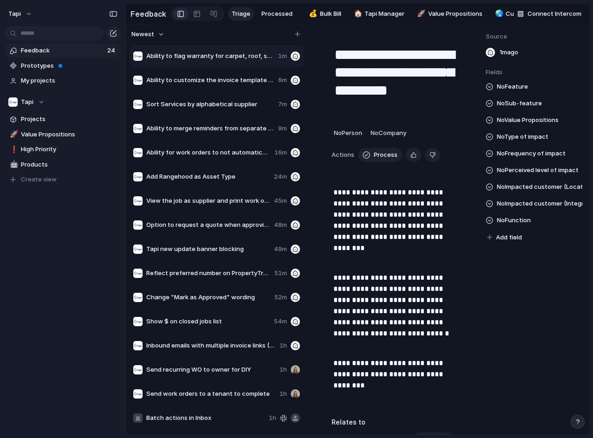
click at [537, 123] on span "No Value Propositions" at bounding box center [528, 120] width 62 height 11
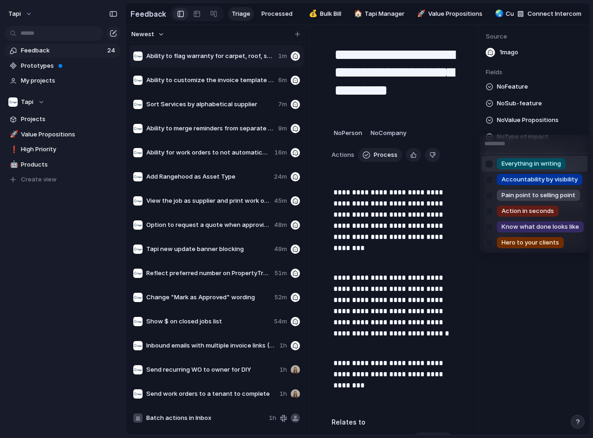
click at [537, 123] on div "Everything in writing Accountability by visibility Pain point to selling point …" at bounding box center [296, 219] width 593 height 438
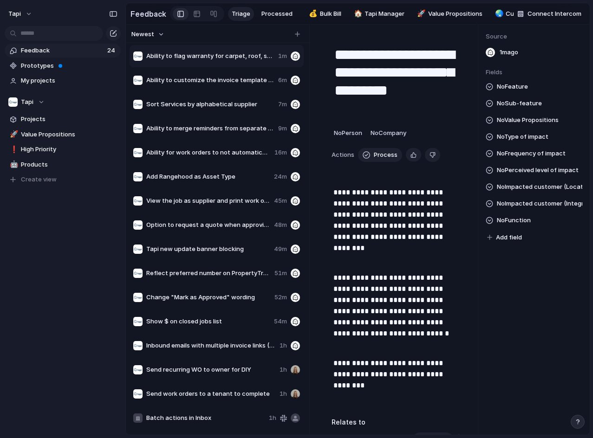
click at [533, 141] on span "No Type of impact" at bounding box center [523, 136] width 52 height 11
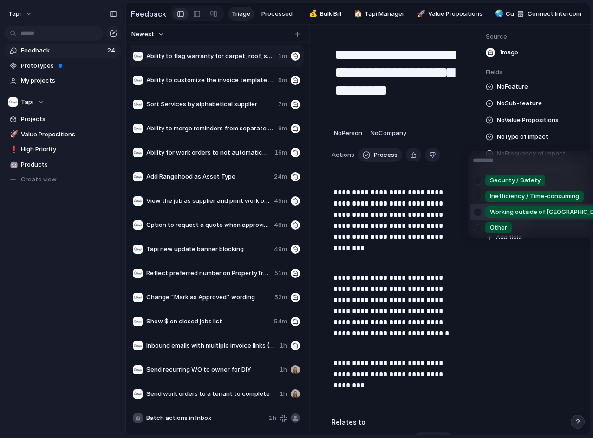
drag, startPoint x: 527, startPoint y: 213, endPoint x: 539, endPoint y: 169, distance: 45.1
click at [527, 211] on span "Working outside of [GEOGRAPHIC_DATA]" at bounding box center [549, 211] width 118 height 9
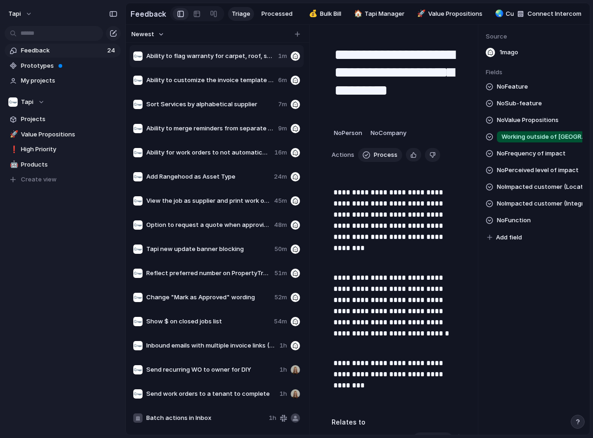
click at [543, 141] on span "Working outside of [GEOGRAPHIC_DATA]" at bounding box center [544, 136] width 87 height 9
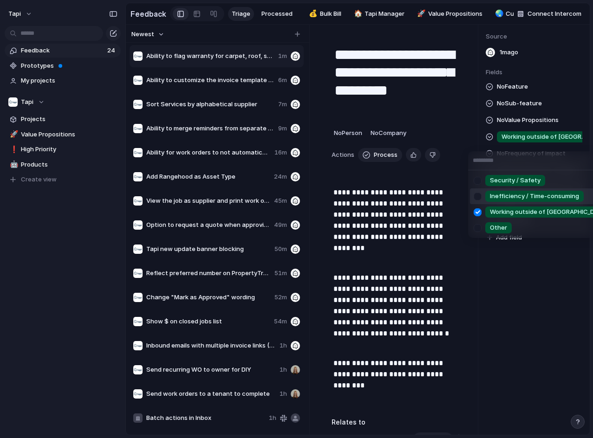
drag, startPoint x: 532, startPoint y: 193, endPoint x: 470, endPoint y: 205, distance: 63.3
click at [532, 195] on span "Inefficiency / Time-consuming" at bounding box center [534, 196] width 89 height 9
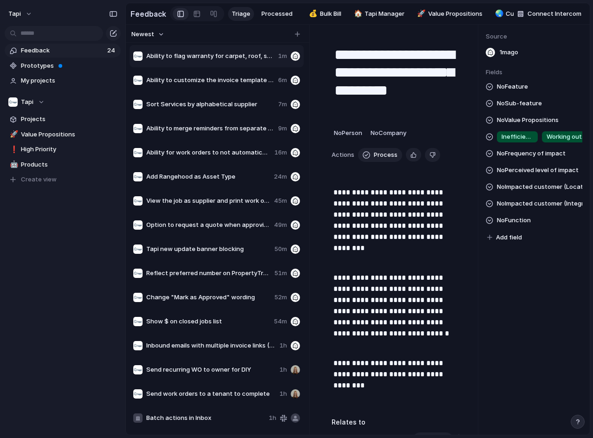
click at [516, 92] on span "No Feature" at bounding box center [512, 86] width 31 height 11
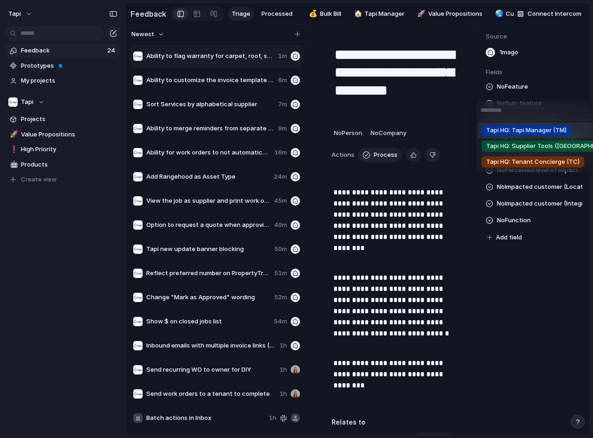
click at [520, 129] on span "Tapi HQ: Tapi Manager (TM)" at bounding box center [526, 130] width 80 height 9
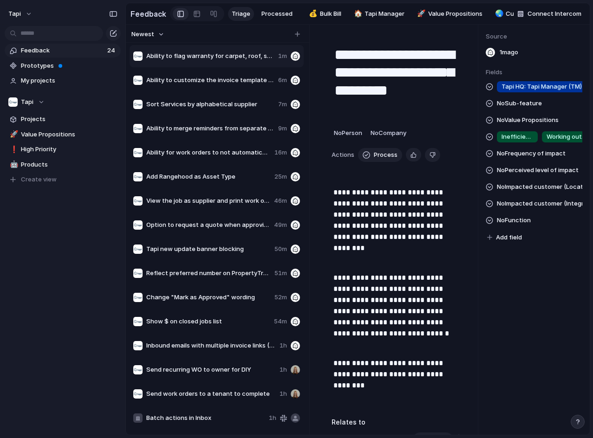
click at [523, 106] on span "No Sub-feature" at bounding box center [519, 103] width 45 height 11
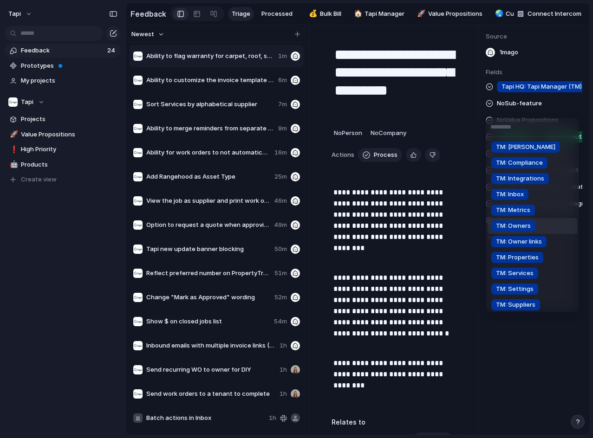
scroll to position [46, 0]
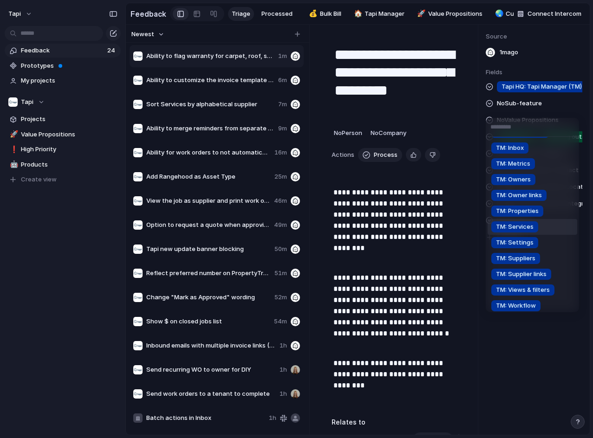
click at [539, 224] on li "TM: Services" at bounding box center [532, 227] width 90 height 16
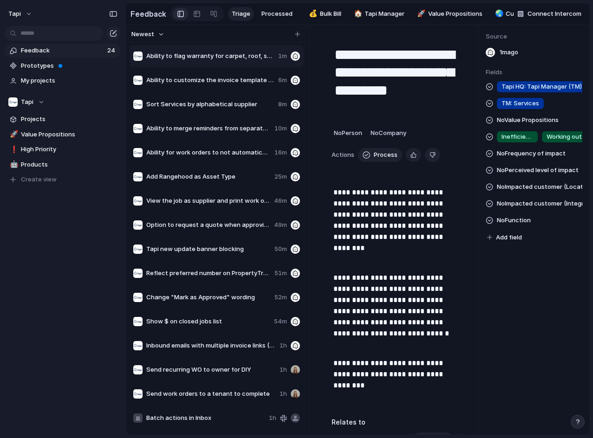
click at [512, 221] on span "No Function" at bounding box center [514, 220] width 34 height 11
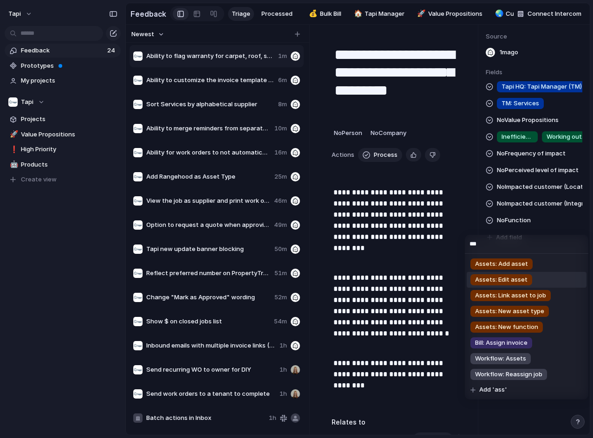
type input "***"
click at [523, 282] on span "Assets: Edit asset" at bounding box center [501, 279] width 52 height 9
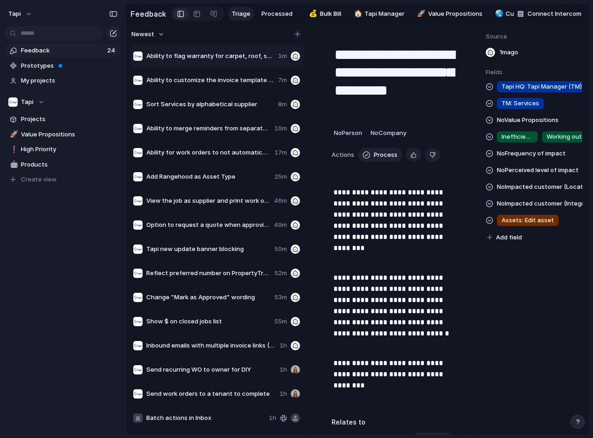
click at [297, 37] on div "button" at bounding box center [297, 34] width 5 height 5
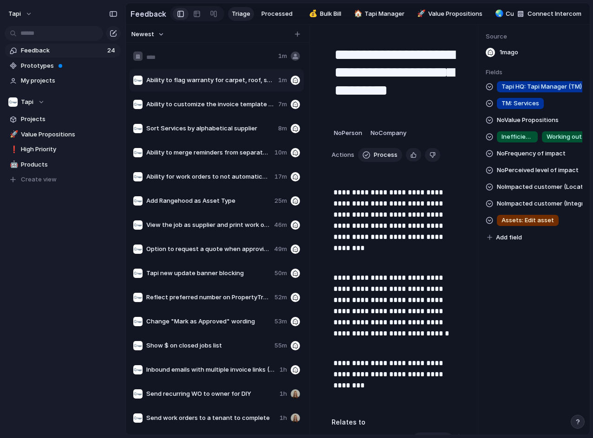
type input "**********"
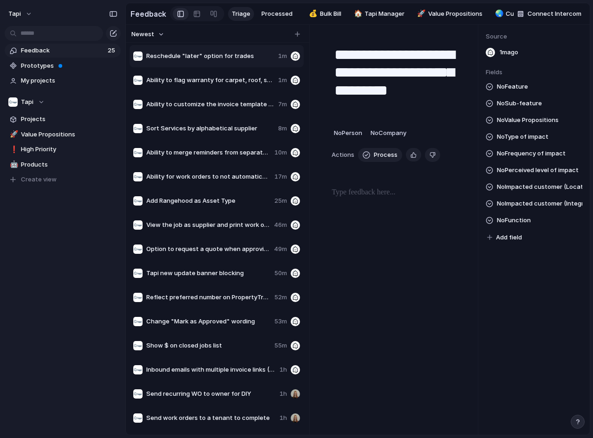
type textarea "**********"
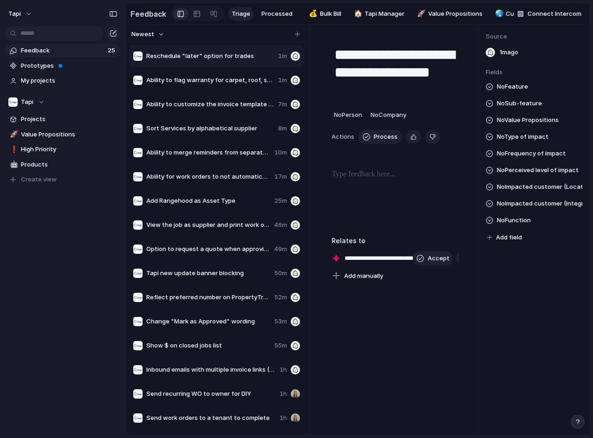
click at [386, 180] on p at bounding box center [395, 174] width 128 height 11
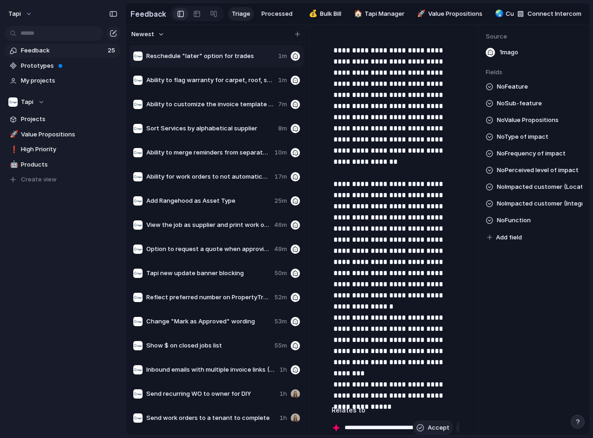
scroll to position [132, 0]
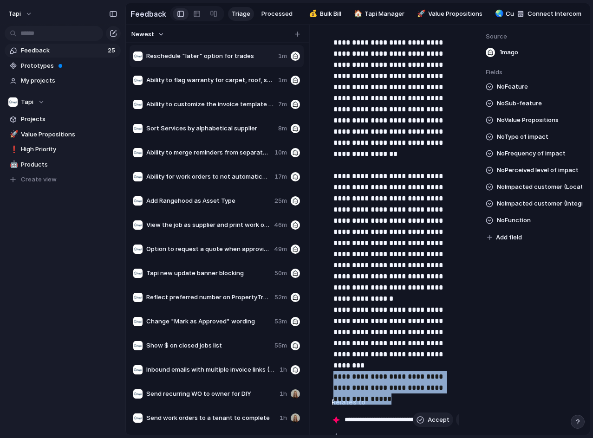
drag, startPoint x: 387, startPoint y: 375, endPoint x: 326, endPoint y: 349, distance: 66.7
click at [326, 349] on div "**********" at bounding box center [395, 174] width 150 height 540
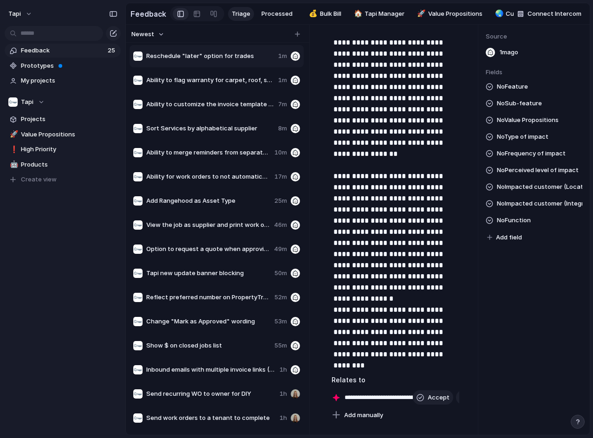
click at [520, 206] on span "No Impacted customer (Integration)" at bounding box center [539, 203] width 85 height 11
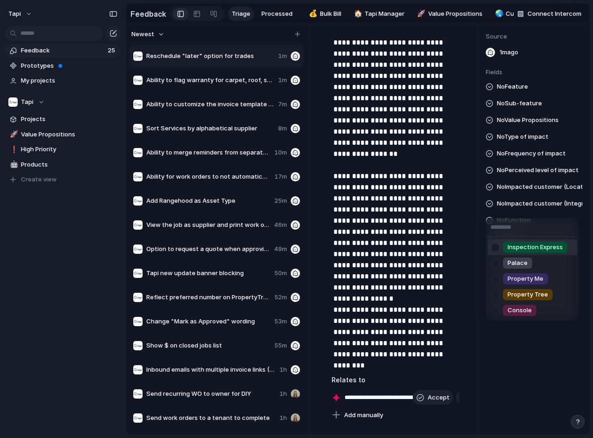
click at [518, 191] on div "Inspection Express Palace Property Me Property Tree Console" at bounding box center [296, 219] width 593 height 438
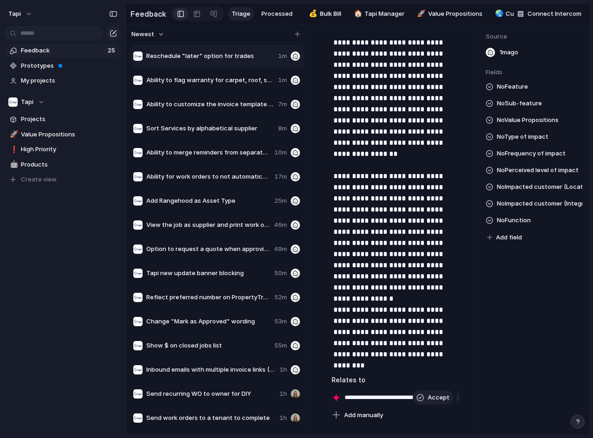
click at [518, 191] on span "No Impacted customer (Location)" at bounding box center [539, 186] width 85 height 11
click at [517, 184] on div "NZ AU: ACT AU: [GEOGRAPHIC_DATA] AU: NT AU: SA AU: QLD AU: TAS AU: [GEOGRAPHIC_…" at bounding box center [296, 219] width 593 height 438
click at [519, 174] on span "No Perceived level of impact" at bounding box center [538, 170] width 82 height 11
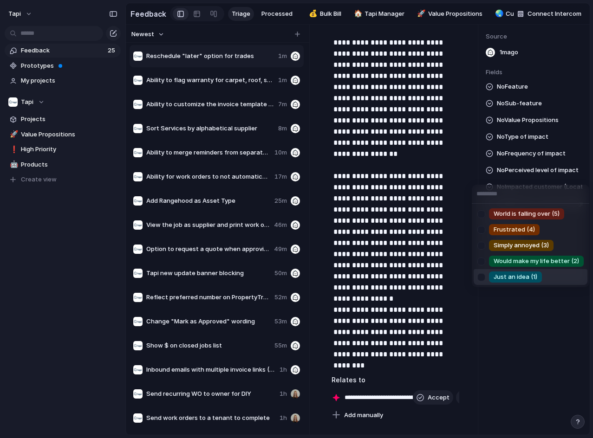
click at [515, 271] on li "Just an idea (1)" at bounding box center [530, 277] width 114 height 16
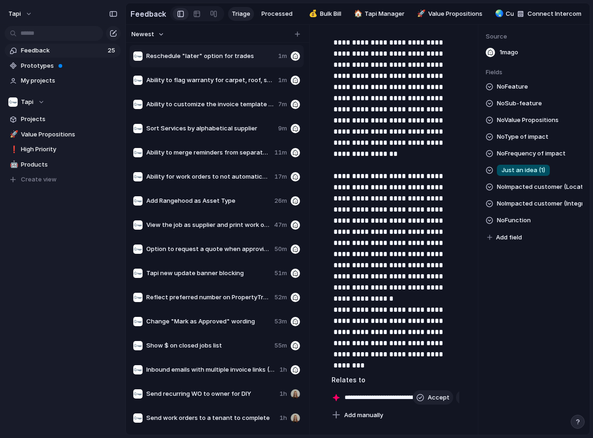
click at [516, 142] on span "No Type of impact" at bounding box center [523, 136] width 52 height 11
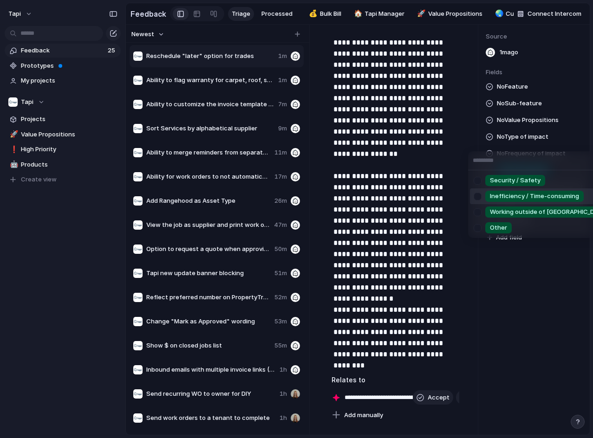
click at [513, 198] on span "Inefficiency / Time-consuming" at bounding box center [534, 196] width 89 height 9
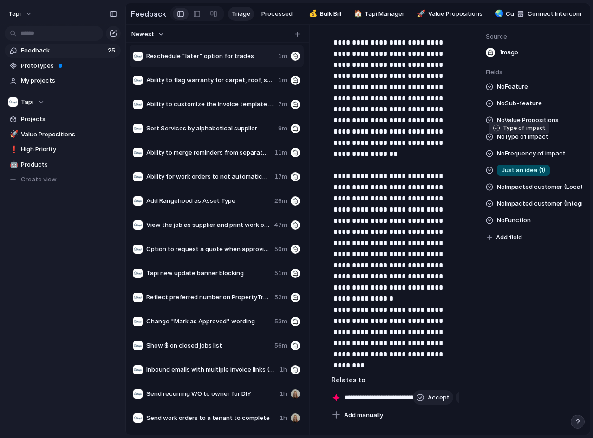
click at [529, 141] on span "No Type of impact" at bounding box center [523, 136] width 52 height 11
click at [533, 142] on span "No Type of impact" at bounding box center [523, 136] width 52 height 11
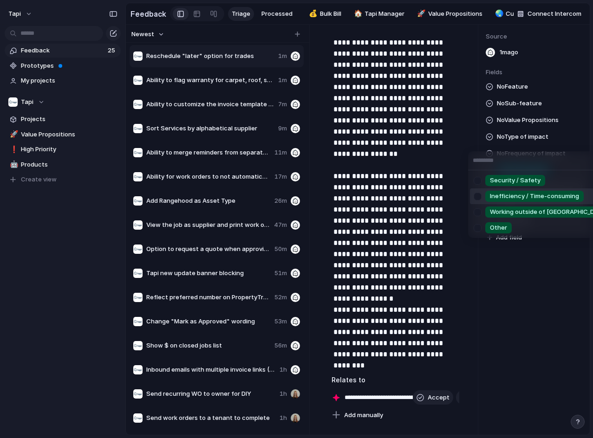
click at [527, 192] on span "Inefficiency / Time-consuming" at bounding box center [534, 196] width 89 height 9
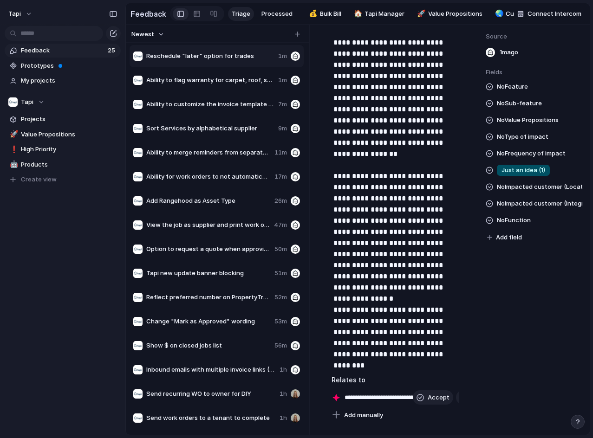
click at [539, 142] on span "No Type of impact" at bounding box center [523, 136] width 52 height 11
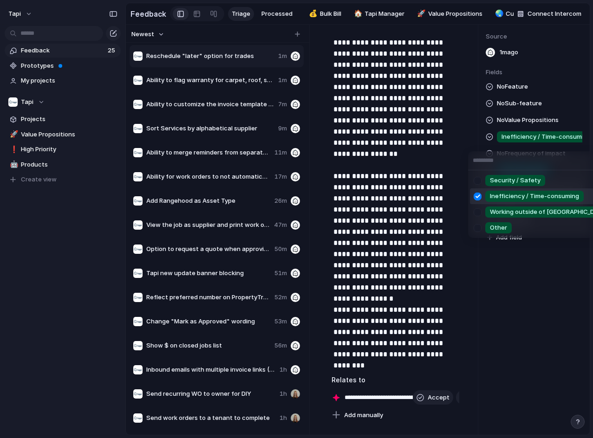
click at [537, 206] on div "Working outside of [GEOGRAPHIC_DATA]" at bounding box center [548, 211] width 127 height 11
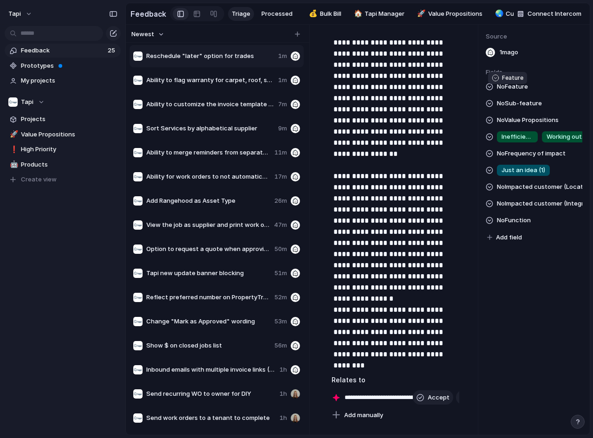
click at [527, 92] on span "No Feature" at bounding box center [512, 86] width 31 height 11
click at [522, 109] on span "No Sub-feature" at bounding box center [519, 103] width 45 height 11
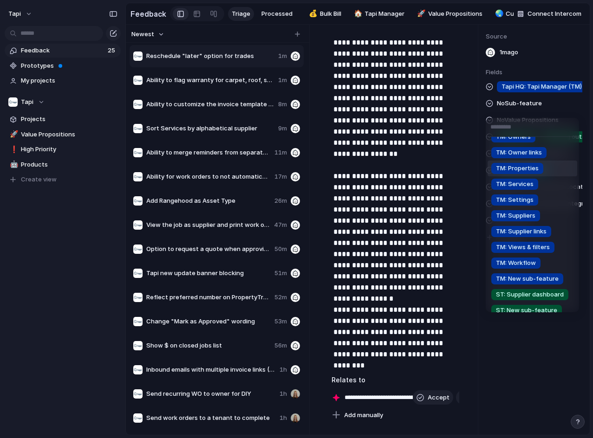
scroll to position [93, 0]
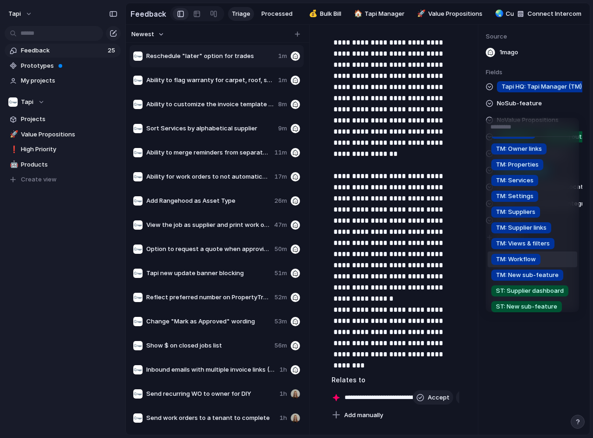
click at [540, 257] on div "TM: Workflow" at bounding box center [515, 259] width 49 height 11
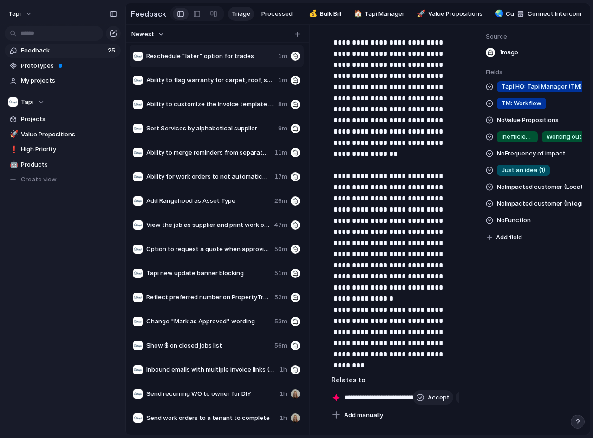
click at [534, 221] on div "Tapi HQ: Tapi Manager (TM) TM: Workflow No Value Propositions Inefficiency / Ti…" at bounding box center [533, 162] width 97 height 162
click at [530, 226] on span "No Function" at bounding box center [514, 220] width 34 height 11
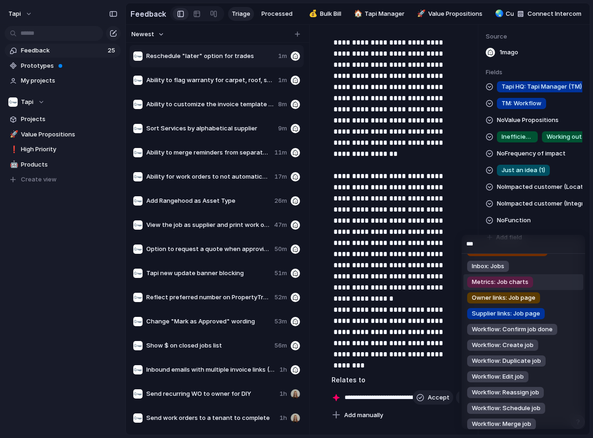
scroll to position [46, 0]
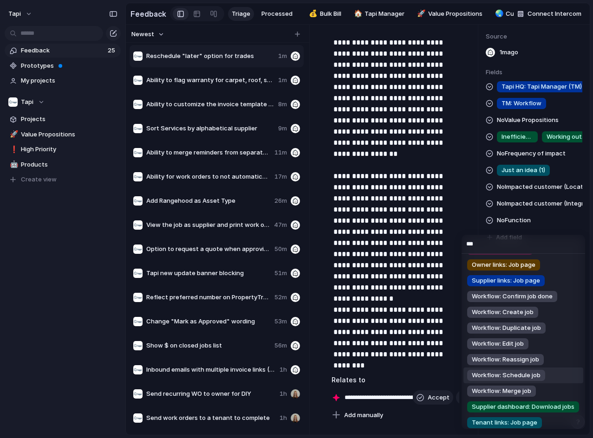
type input "***"
click at [533, 375] on span "Workflow: Schedule job" at bounding box center [505, 375] width 69 height 9
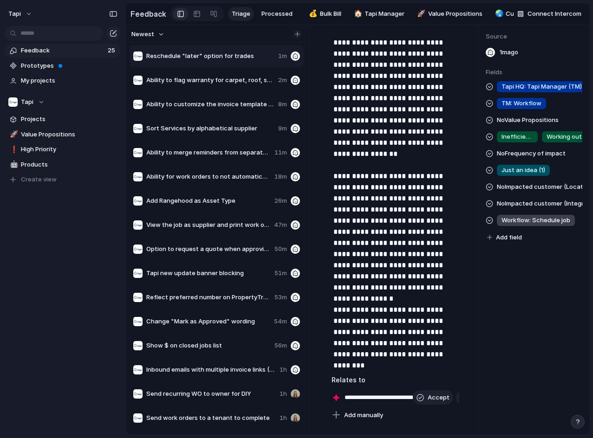
click at [298, 37] on div "button" at bounding box center [297, 34] width 5 height 5
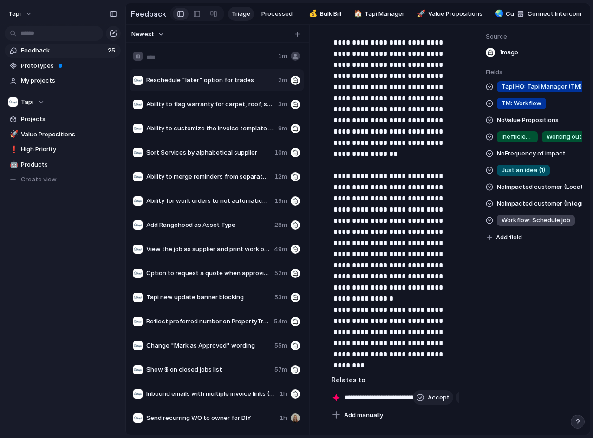
type input "**********"
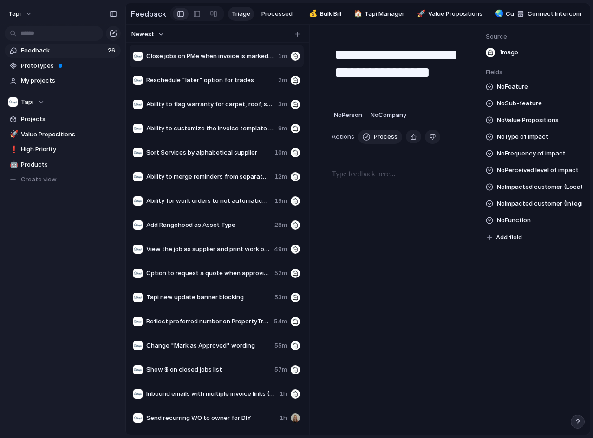
type textarea "**********"
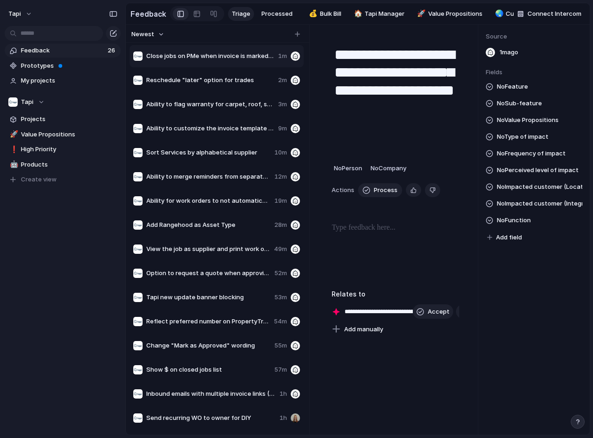
click at [342, 232] on p at bounding box center [395, 227] width 128 height 11
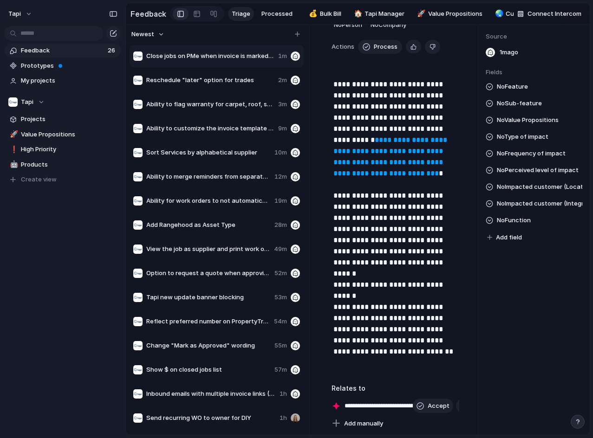
scroll to position [176, 0]
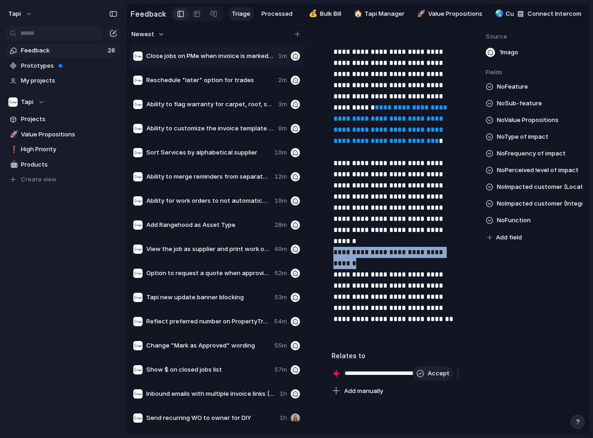
drag, startPoint x: 360, startPoint y: 272, endPoint x: 325, endPoint y: 258, distance: 37.1
click at [325, 258] on div "**********" at bounding box center [395, 128] width 150 height 537
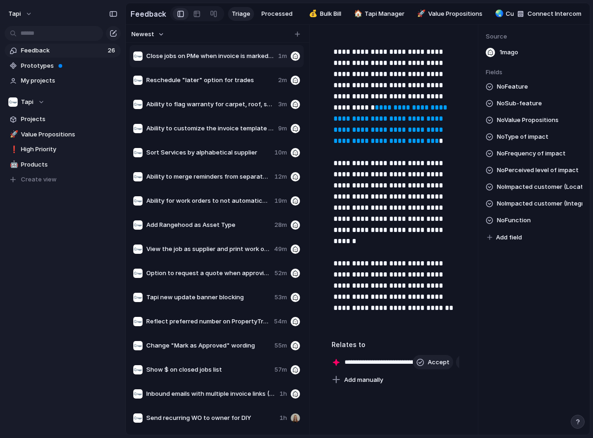
click at [528, 140] on span "No Type of impact" at bounding box center [523, 136] width 52 height 11
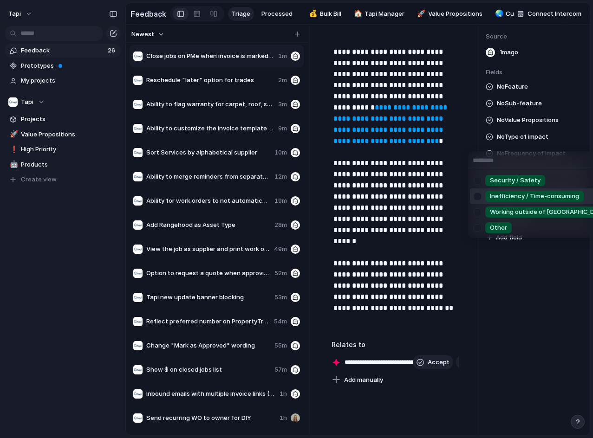
click at [523, 197] on span "Inefficiency / Time-consuming" at bounding box center [534, 196] width 89 height 9
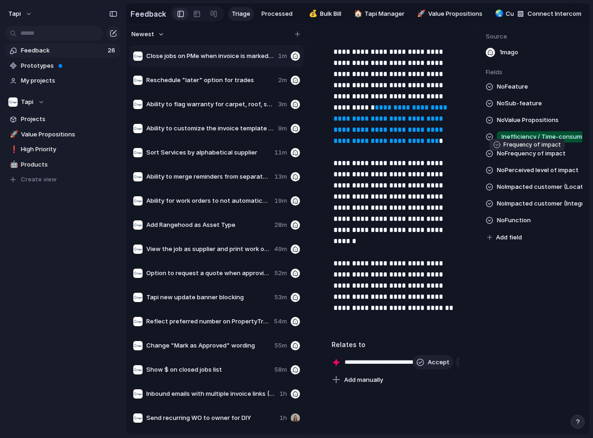
click at [536, 159] on span "No Frequency of impact" at bounding box center [531, 153] width 69 height 11
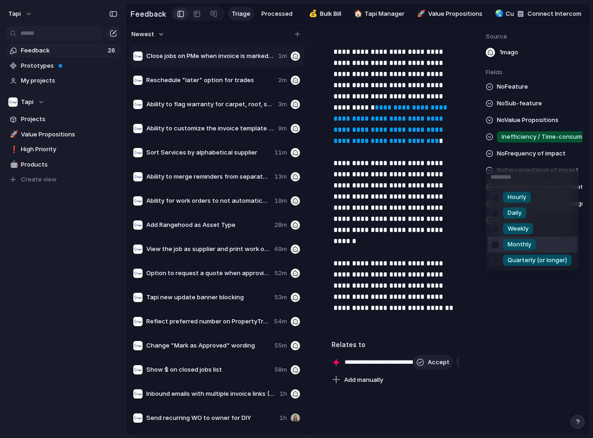
click at [525, 261] on span "Quarterly (or longer)" at bounding box center [536, 260] width 59 height 9
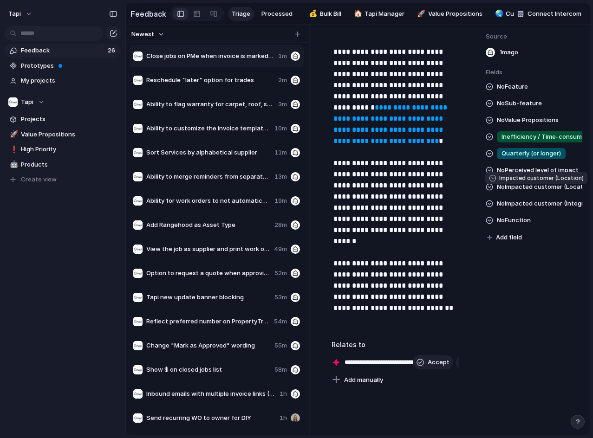
click at [530, 190] on span "No Impacted customer (Location)" at bounding box center [539, 186] width 85 height 11
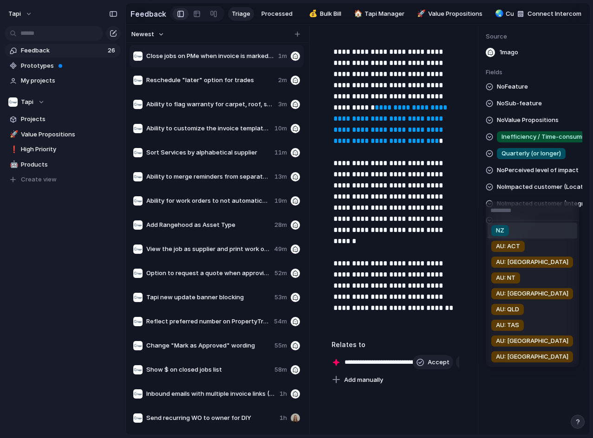
click at [527, 178] on div "NZ AU: ACT AU: [GEOGRAPHIC_DATA] AU: NT AU: SA AU: QLD AU: TAS AU: [GEOGRAPHIC_…" at bounding box center [296, 219] width 593 height 438
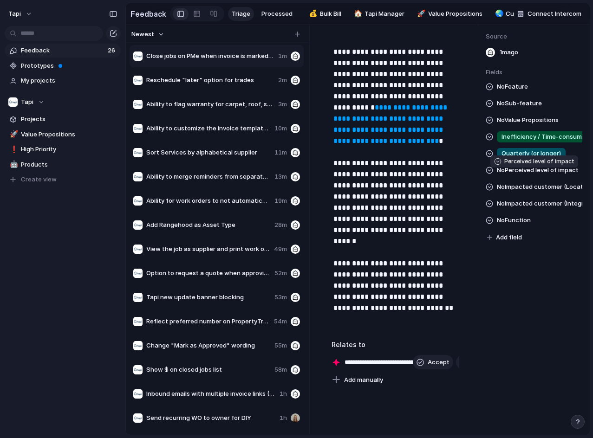
click at [527, 176] on span "No Perceived level of impact" at bounding box center [538, 170] width 82 height 11
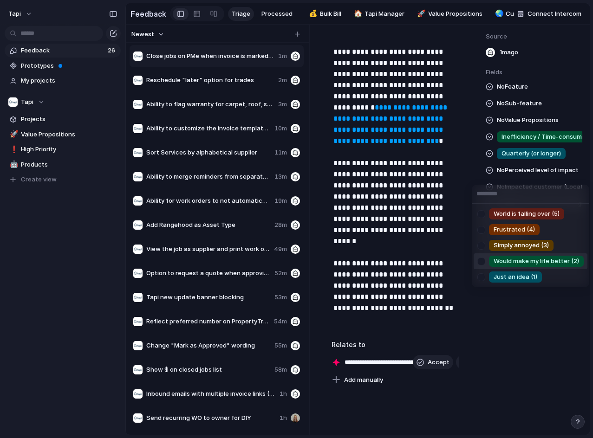
click at [523, 260] on span "Would make my life better (2)" at bounding box center [535, 261] width 85 height 9
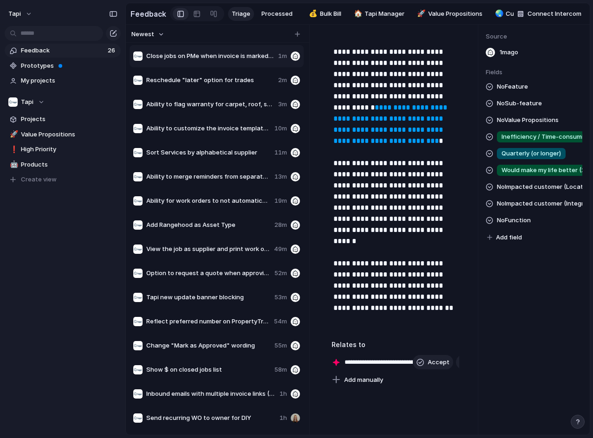
click at [510, 88] on span "No Feature" at bounding box center [512, 86] width 31 height 11
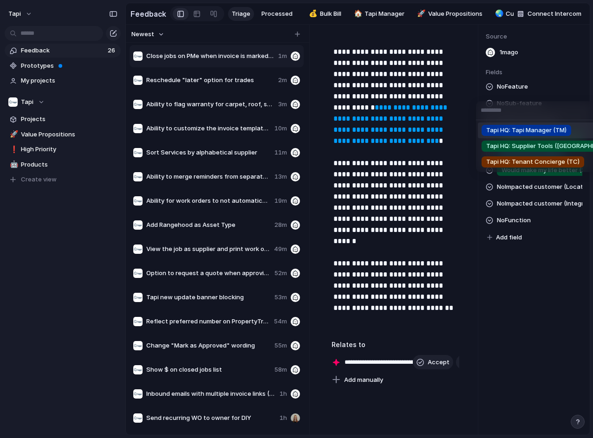
click at [497, 132] on span "Tapi HQ: Tapi Manager (TM)" at bounding box center [526, 130] width 80 height 9
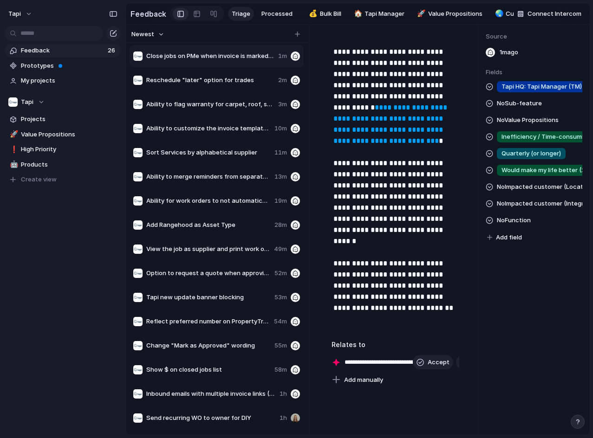
click at [519, 109] on span "No Sub-feature" at bounding box center [519, 103] width 45 height 11
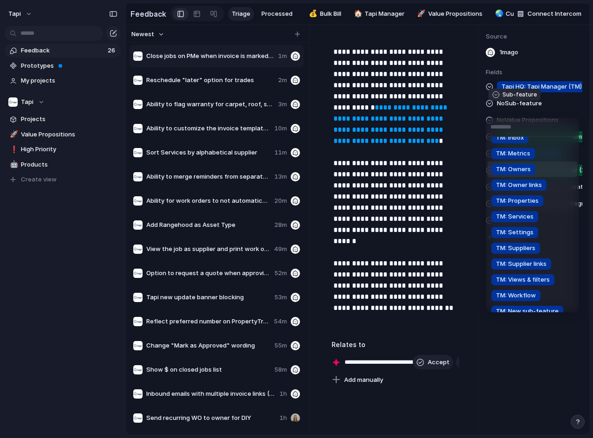
scroll to position [93, 0]
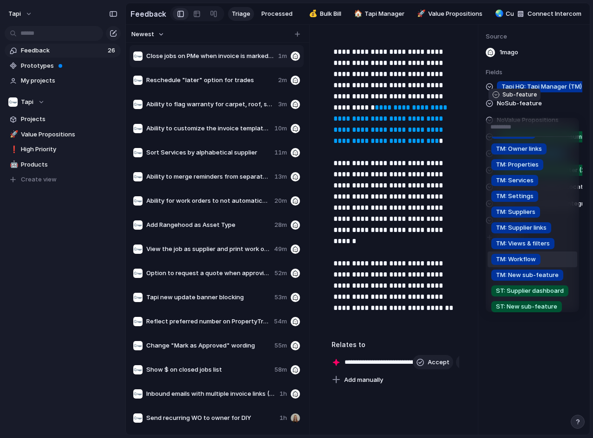
click at [556, 262] on li "TM: Workflow" at bounding box center [532, 260] width 90 height 16
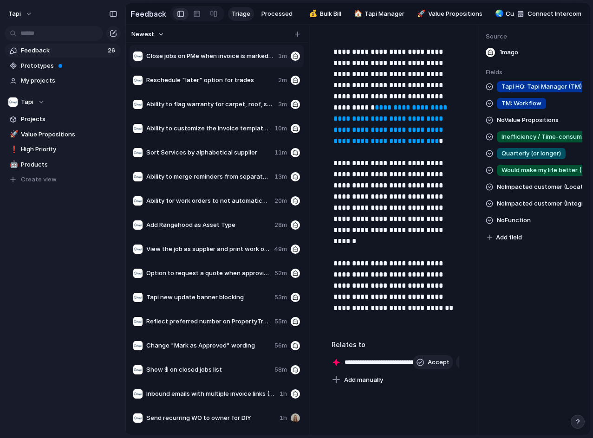
click at [522, 226] on span "No Function" at bounding box center [514, 220] width 34 height 11
click at [531, 192] on div "Assets: Add asset Assets: Edit asset Assets: Link asset to job Assets: New asse…" at bounding box center [296, 219] width 593 height 438
click at [531, 193] on span "No Impacted customer (Location)" at bounding box center [539, 186] width 85 height 11
click at [531, 193] on div "NZ AU: ACT AU: [GEOGRAPHIC_DATA] AU: NT AU: SA AU: QLD AU: TAS AU: [GEOGRAPHIC_…" at bounding box center [296, 219] width 593 height 438
click at [537, 209] on span "No Impacted customer (Integration)" at bounding box center [539, 203] width 85 height 11
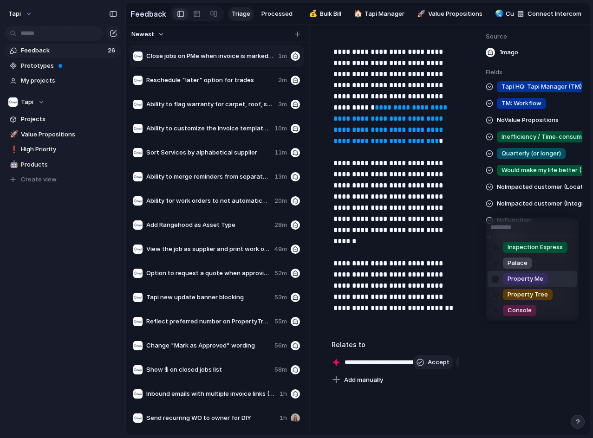
click at [546, 281] on div "Property Me" at bounding box center [525, 278] width 45 height 11
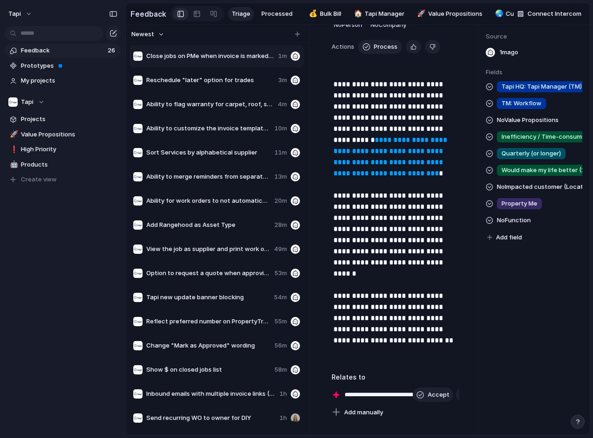
scroll to position [176, 0]
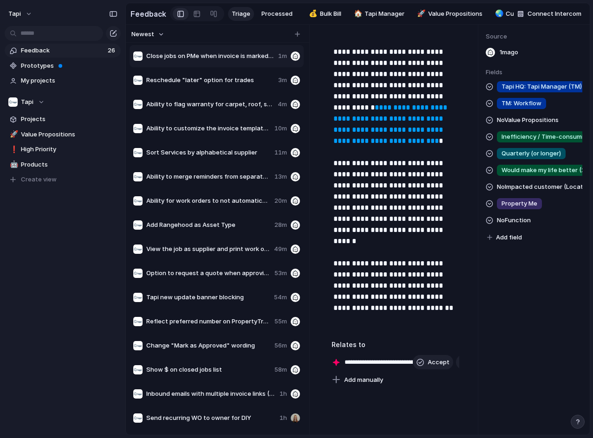
click at [510, 232] on div "Tapi HQ: Tapi Manager (TM) TM: Workflow No Value Propositions Inefficiency / Ti…" at bounding box center [533, 162] width 97 height 162
click at [516, 226] on span "No Function" at bounding box center [514, 220] width 34 height 11
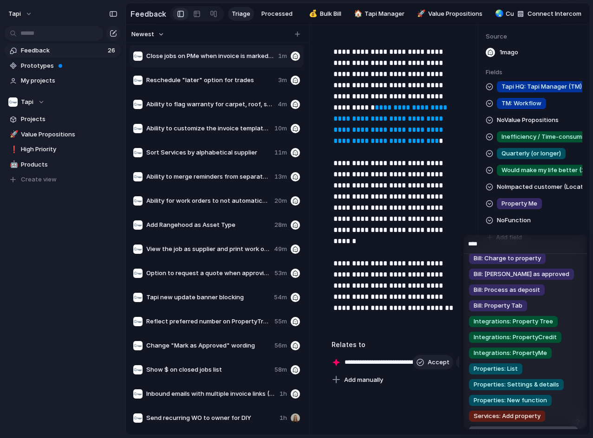
scroll to position [0, 0]
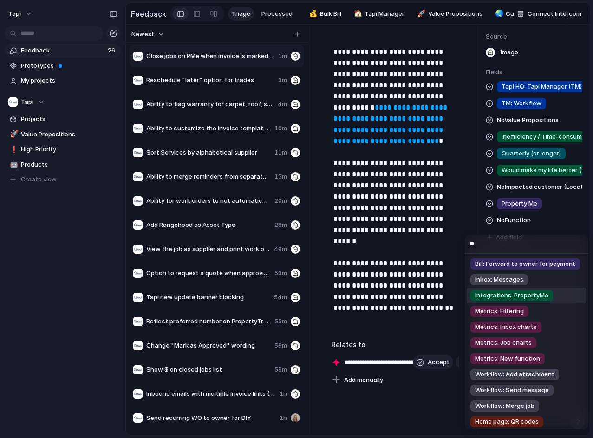
type input "**"
click at [542, 294] on span "Integrations: PropertyMe" at bounding box center [511, 295] width 73 height 9
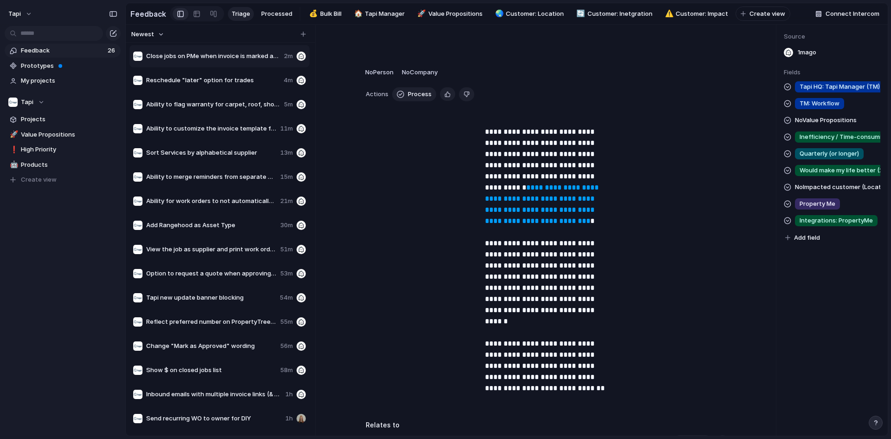
scroll to position [25, 0]
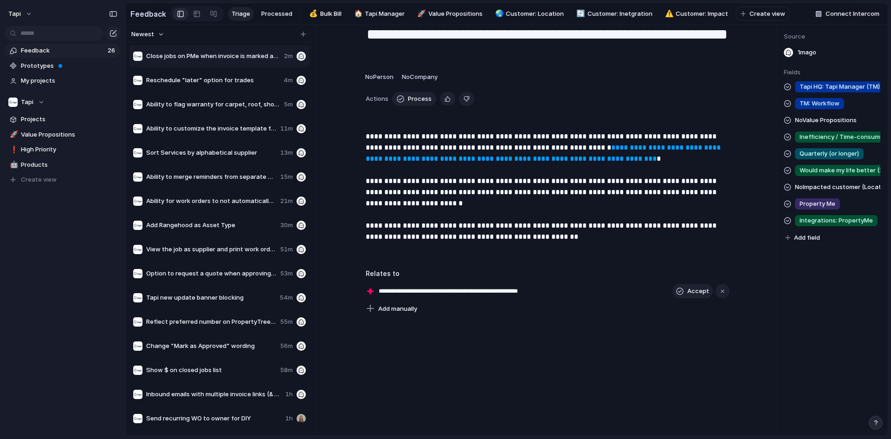
drag, startPoint x: 303, startPoint y: 39, endPoint x: 292, endPoint y: 49, distance: 14.8
click at [303, 37] on div "button" at bounding box center [303, 34] width 5 height 5
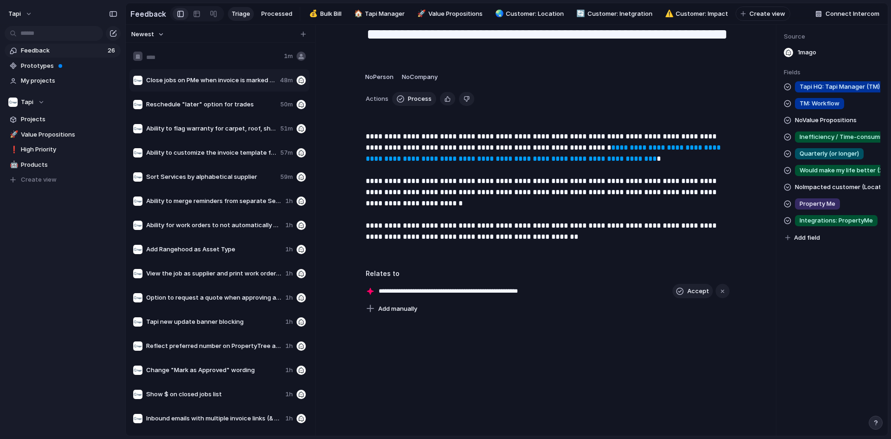
type input "**********"
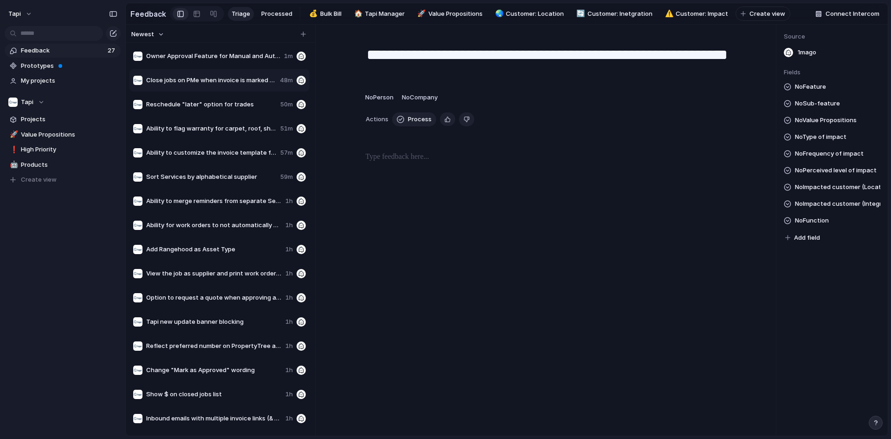
type textarea "**********"
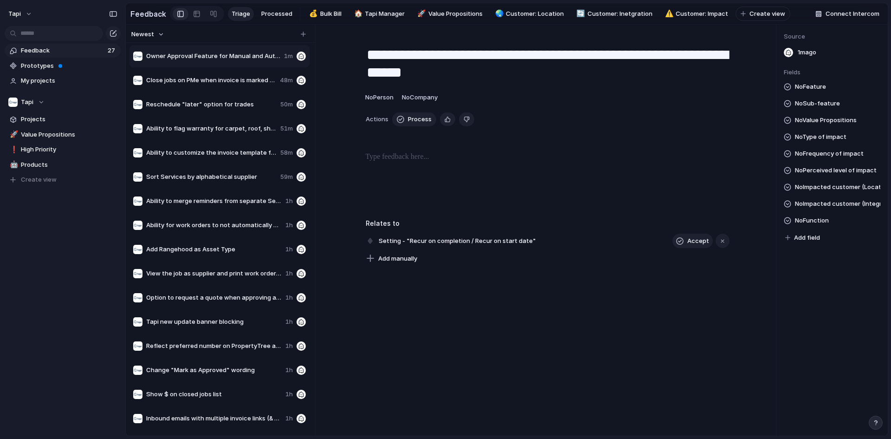
click at [458, 173] on div at bounding box center [547, 180] width 420 height 59
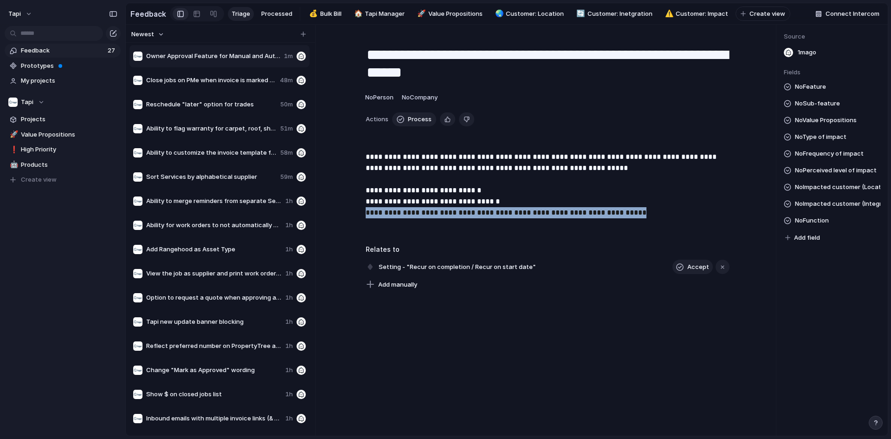
drag, startPoint x: 652, startPoint y: 217, endPoint x: 345, endPoint y: 221, distance: 307.2
click at [345, 221] on div "**********" at bounding box center [547, 193] width 420 height 85
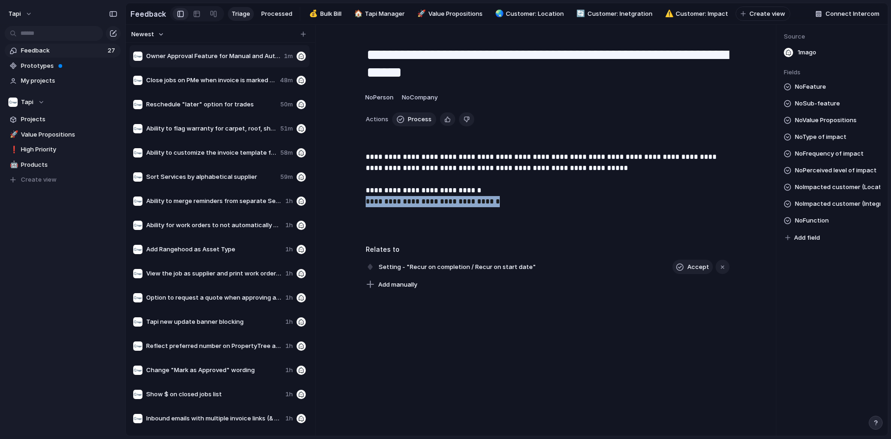
drag, startPoint x: 481, startPoint y: 208, endPoint x: 323, endPoint y: 208, distance: 158.2
click at [323, 208] on div "**********" at bounding box center [547, 230] width 457 height 411
click at [840, 110] on div "No Feature No Sub-feature No Value Propositions No Type of impact No Frequency …" at bounding box center [832, 162] width 97 height 162
click at [836, 126] on span "No Value Propositions" at bounding box center [826, 120] width 62 height 11
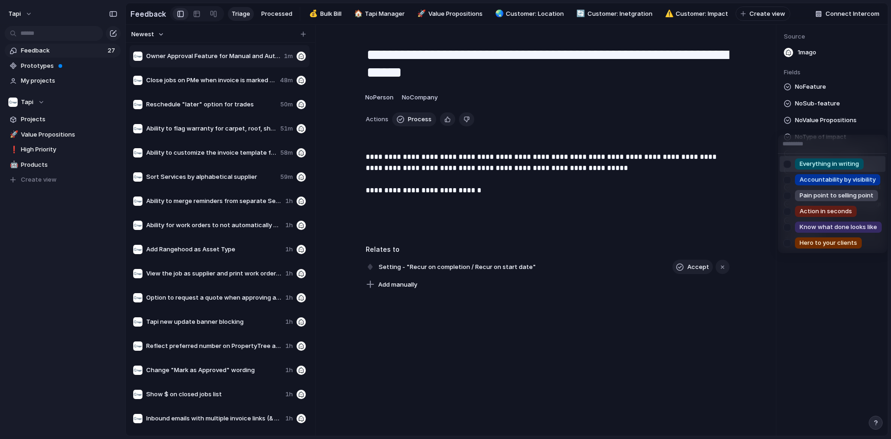
click at [834, 125] on div "Everything in writing Accountability by visibility Pain point to selling point …" at bounding box center [445, 219] width 891 height 439
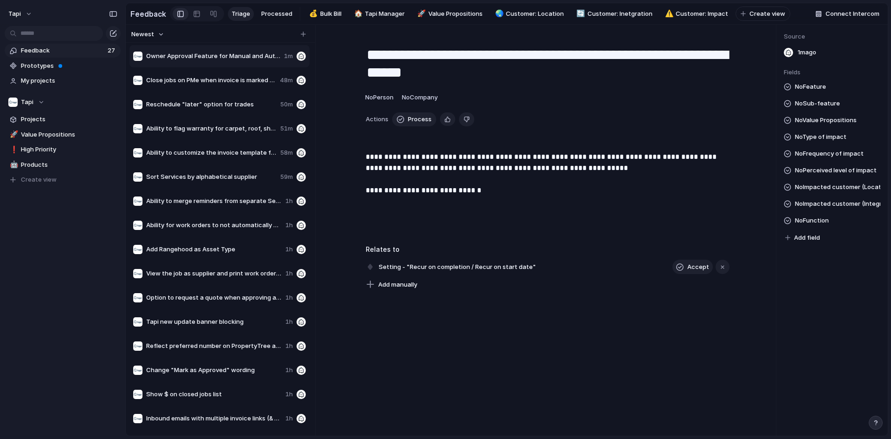
click at [831, 142] on span "No Type of impact" at bounding box center [821, 136] width 52 height 11
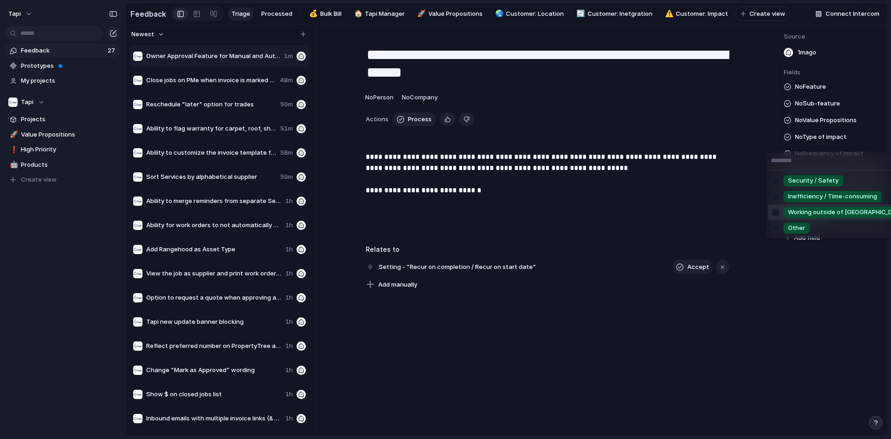
click at [824, 208] on span "Working outside of [GEOGRAPHIC_DATA]" at bounding box center [847, 211] width 118 height 9
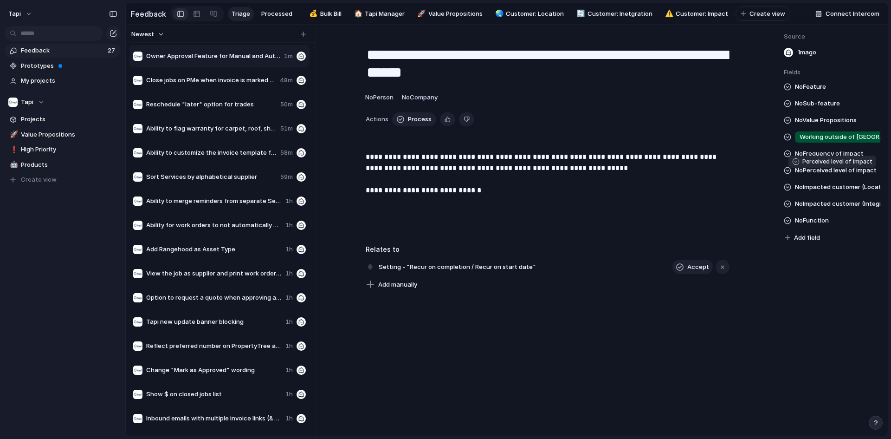
click at [824, 170] on span "No Perceived level of impact" at bounding box center [836, 170] width 82 height 11
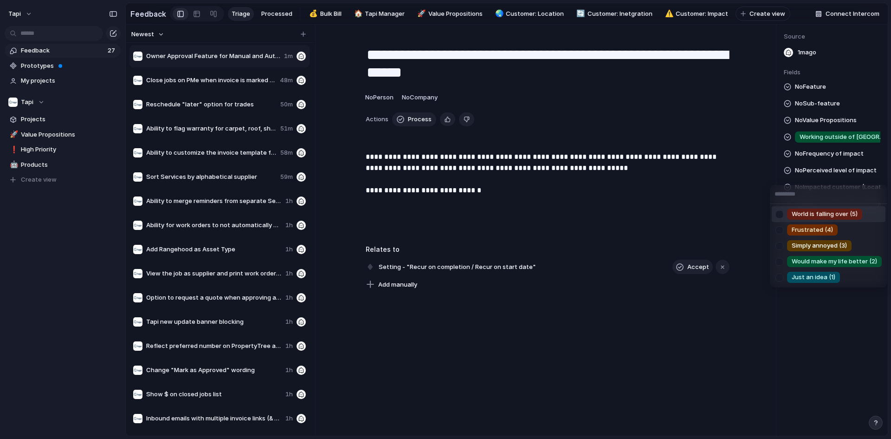
click at [830, 156] on div "World is falling over (5) Frustrated (4) Simply annoyed (3) Would make my life …" at bounding box center [445, 219] width 891 height 439
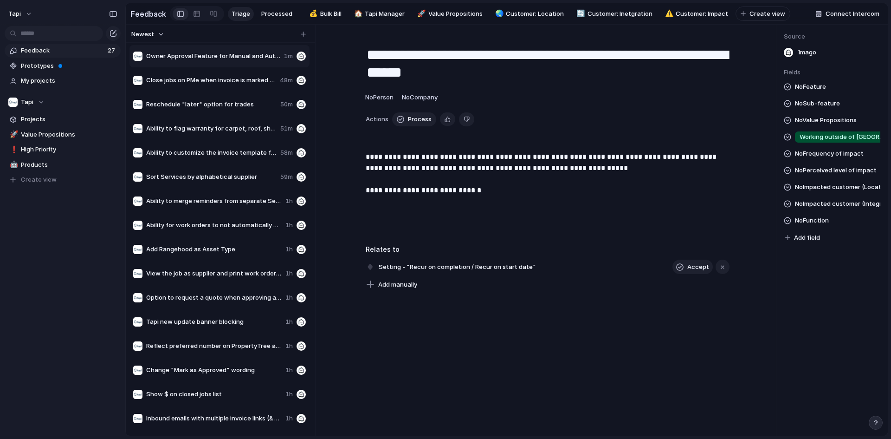
click at [830, 156] on span "No Frequency of impact" at bounding box center [829, 153] width 69 height 11
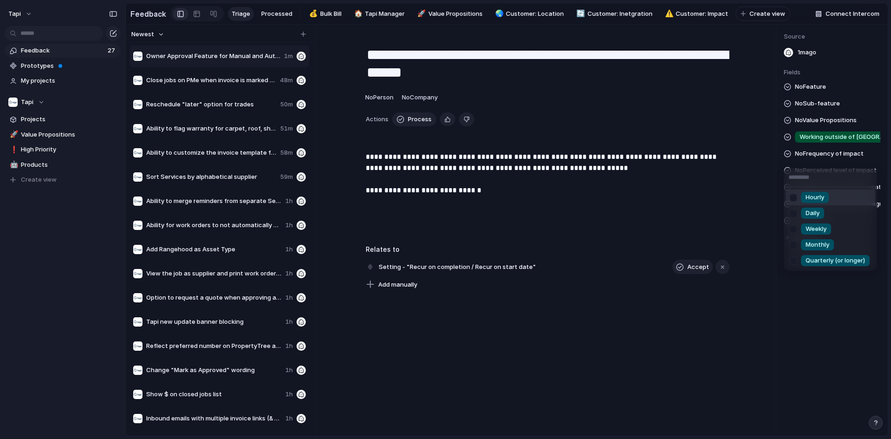
click at [830, 156] on div "Hourly Daily Weekly Monthly Quarterly (or longer)" at bounding box center [445, 219] width 891 height 439
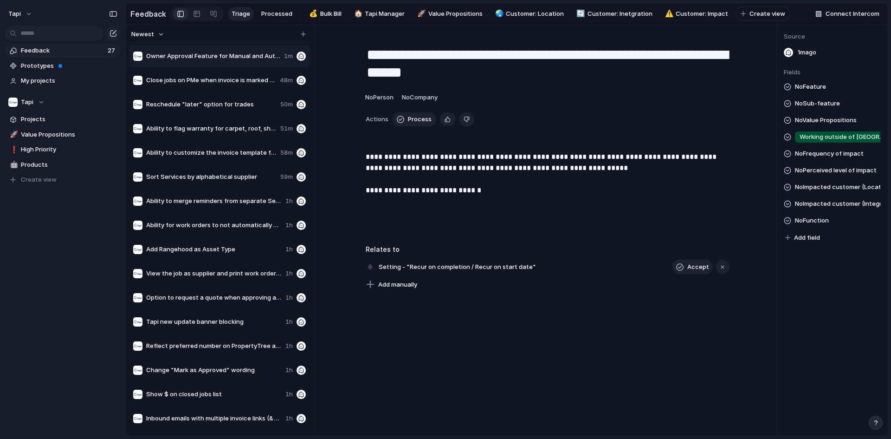
click at [835, 176] on span "No Perceived level of impact" at bounding box center [836, 170] width 82 height 11
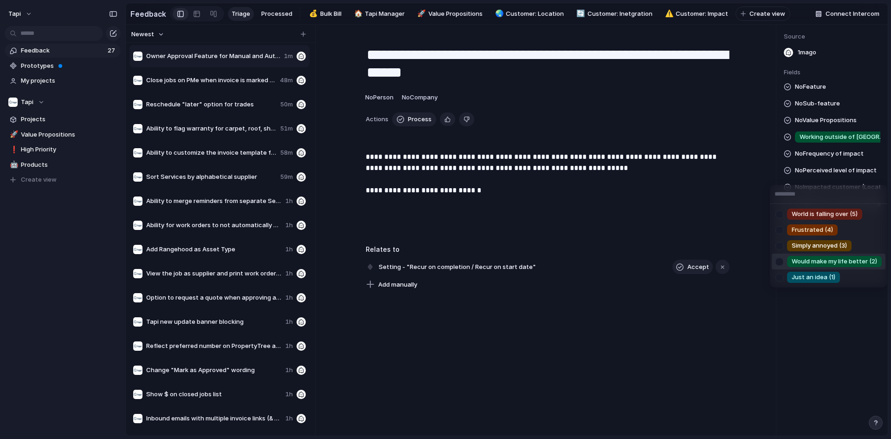
click at [839, 259] on span "Would make my life better (2)" at bounding box center [834, 261] width 85 height 9
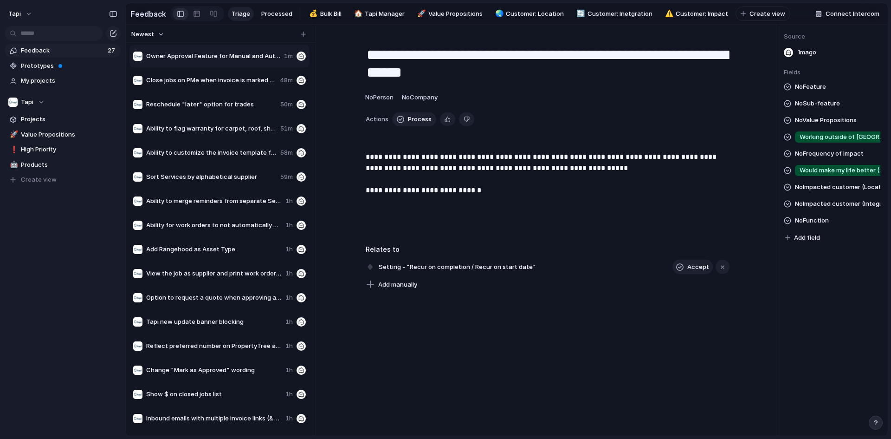
click at [803, 89] on span "No Feature" at bounding box center [810, 86] width 31 height 11
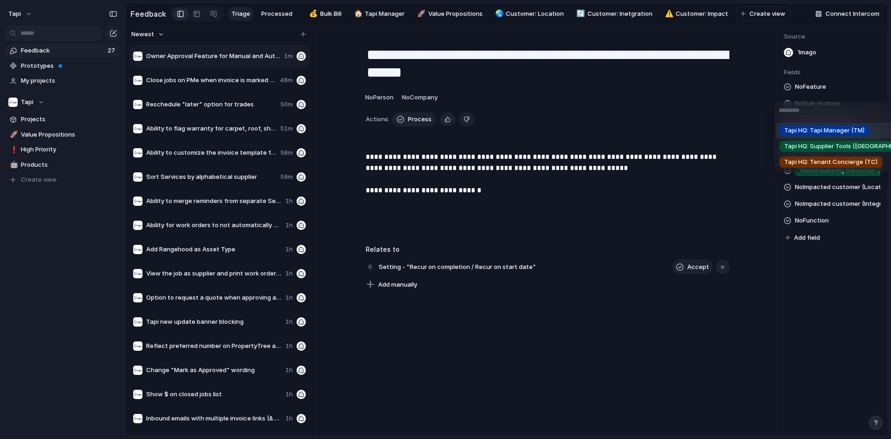
click at [831, 129] on span "Tapi HQ: Tapi Manager (TM)" at bounding box center [824, 130] width 80 height 9
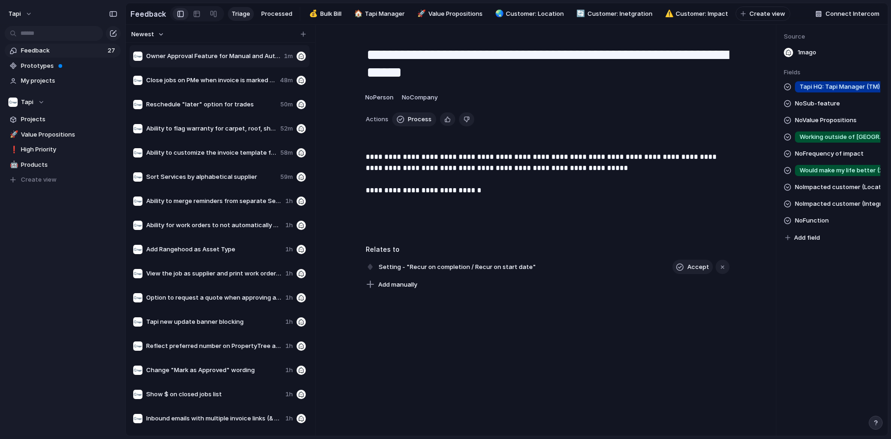
click at [827, 109] on span "No Sub-feature" at bounding box center [817, 103] width 45 height 11
type input "****"
click at [819, 150] on span "TM: Services" at bounding box center [813, 146] width 38 height 9
click at [823, 226] on span "No Function" at bounding box center [812, 220] width 34 height 11
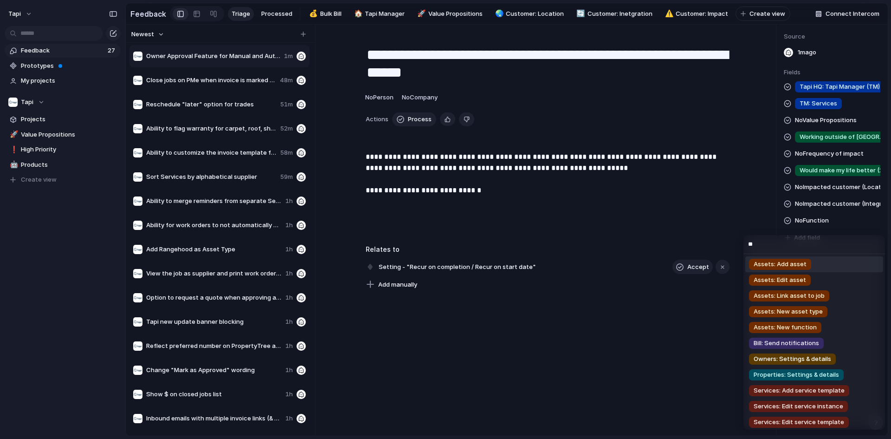
type input "*"
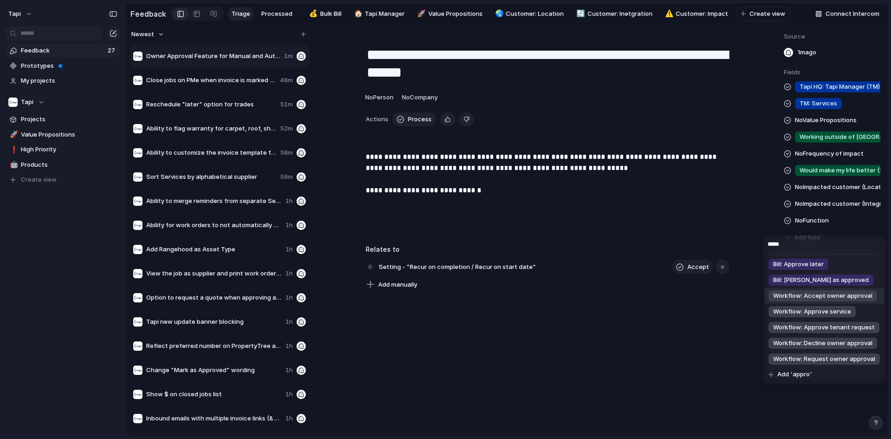
type input "*****"
click at [807, 295] on span "Workflow: Accept owner approval" at bounding box center [822, 295] width 99 height 9
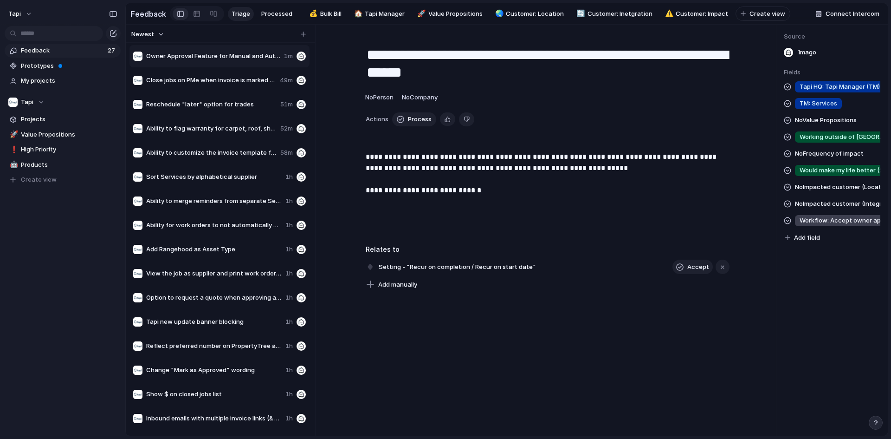
click at [819, 223] on span "Workflow: Accept owner approval" at bounding box center [843, 220] width 87 height 9
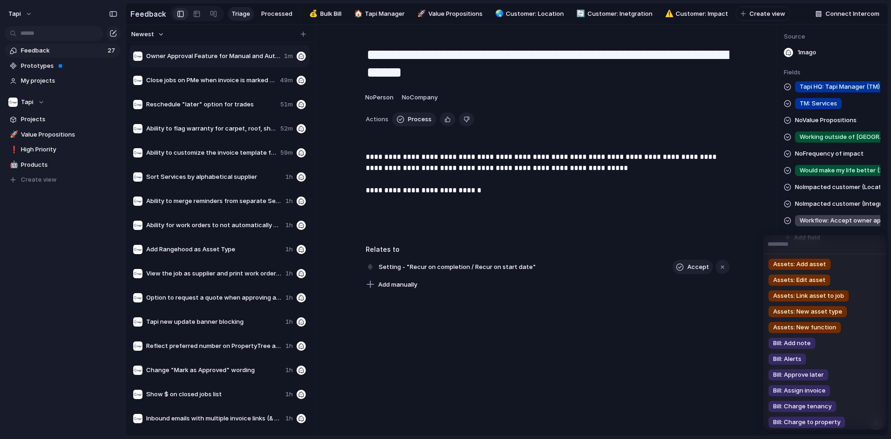
click at [824, 251] on input "text" at bounding box center [824, 244] width 123 height 19
click at [829, 199] on div "Assets: Add asset Assets: Edit asset Assets: Link asset to job Assets: New asse…" at bounding box center [445, 219] width 891 height 439
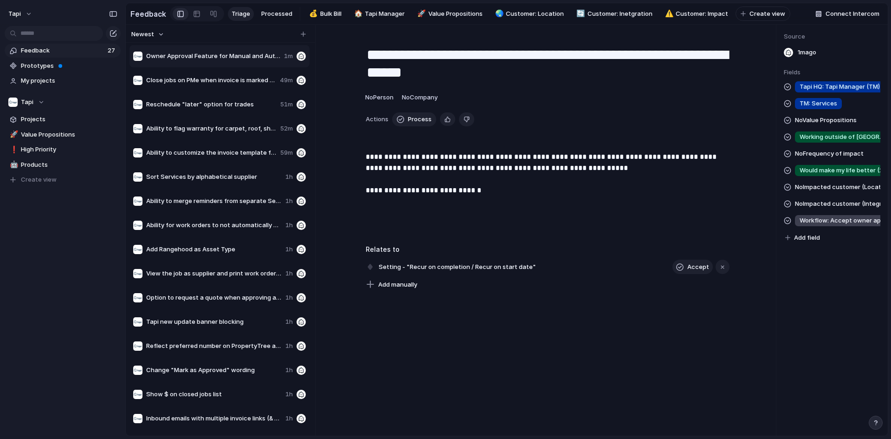
click at [834, 193] on span "No Impacted customer (Location)" at bounding box center [837, 186] width 85 height 11
click at [834, 193] on div "NZ AU: ACT AU: [GEOGRAPHIC_DATA] AU: NT AU: SA AU: QLD AU: TAS AU: [GEOGRAPHIC_…" at bounding box center [445, 219] width 891 height 439
click at [832, 209] on span "No Impacted customer (Integration)" at bounding box center [837, 203] width 85 height 11
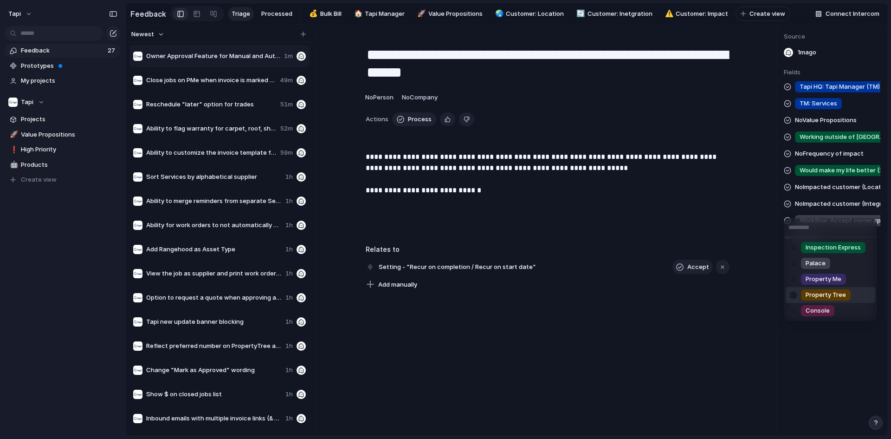
click at [827, 291] on span "Property Tree" at bounding box center [826, 294] width 40 height 9
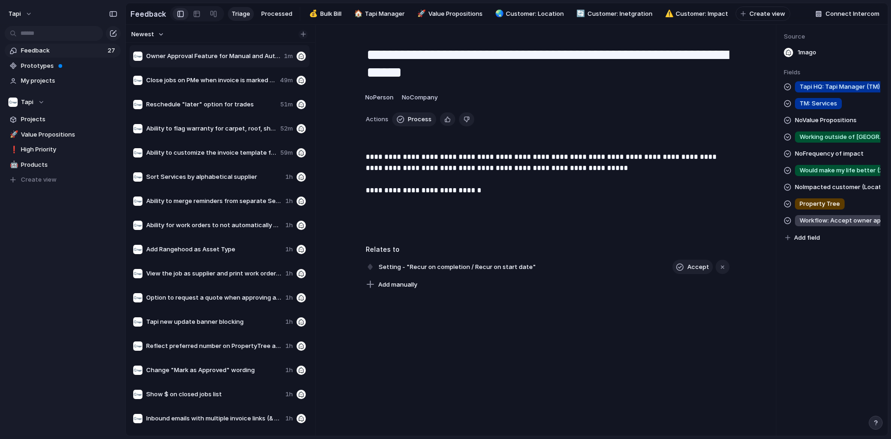
drag, startPoint x: 309, startPoint y: 39, endPoint x: 302, endPoint y: 39, distance: 6.5
click at [307, 39] on div "Newest" at bounding box center [219, 34] width 182 height 12
click at [302, 37] on div "button" at bounding box center [303, 34] width 5 height 5
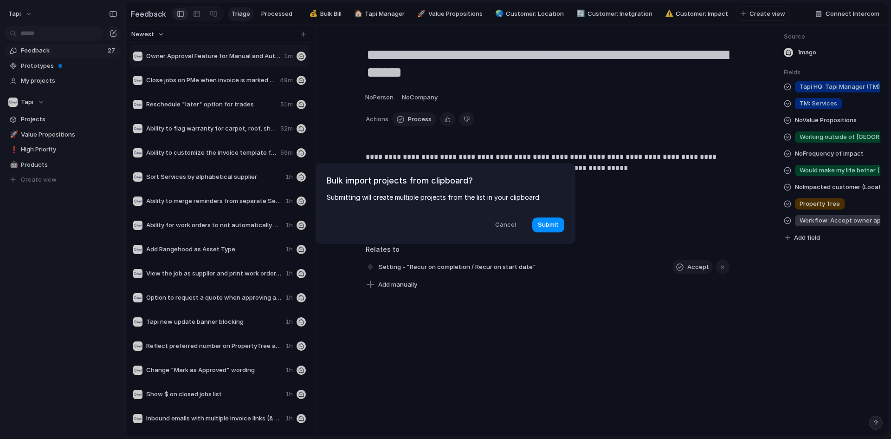
click at [506, 221] on span "Cancel" at bounding box center [505, 224] width 21 height 9
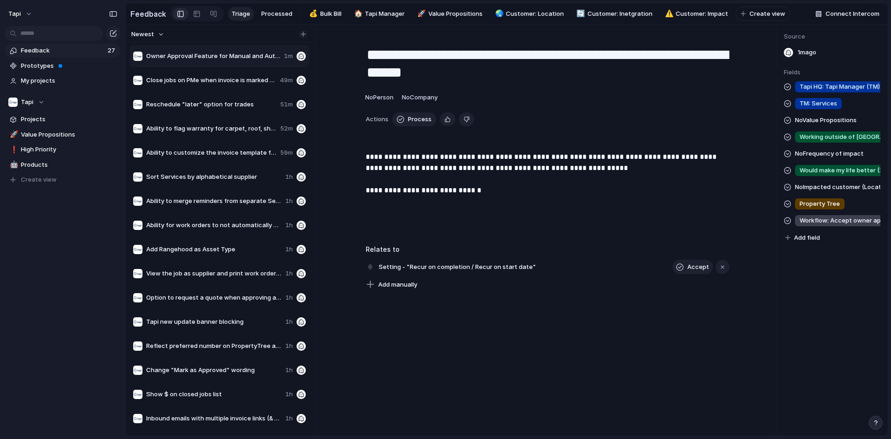
click at [305, 35] on button "button" at bounding box center [302, 34] width 9 height 9
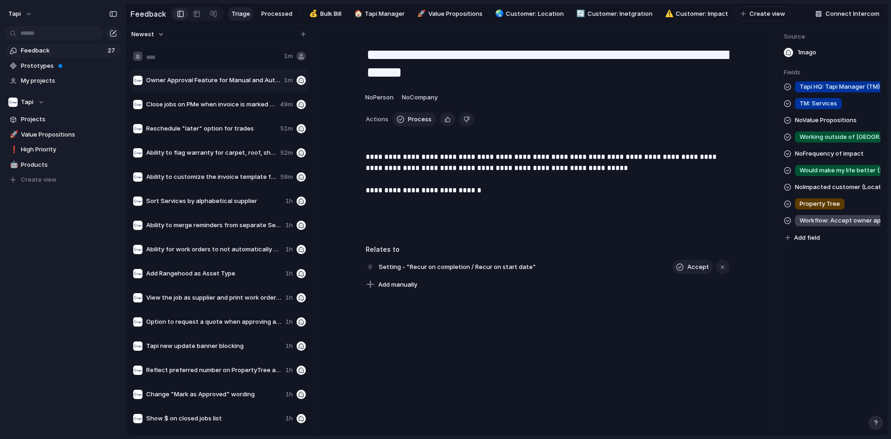
type input "**********"
click at [242, 61] on input "**********" at bounding box center [211, 56] width 130 height 9
click at [419, 228] on p "**********" at bounding box center [548, 190] width 364 height 78
click at [251, 60] on span "Ability to attach photo files when Suppliers are uploading quotes and invoices" at bounding box center [213, 56] width 134 height 9
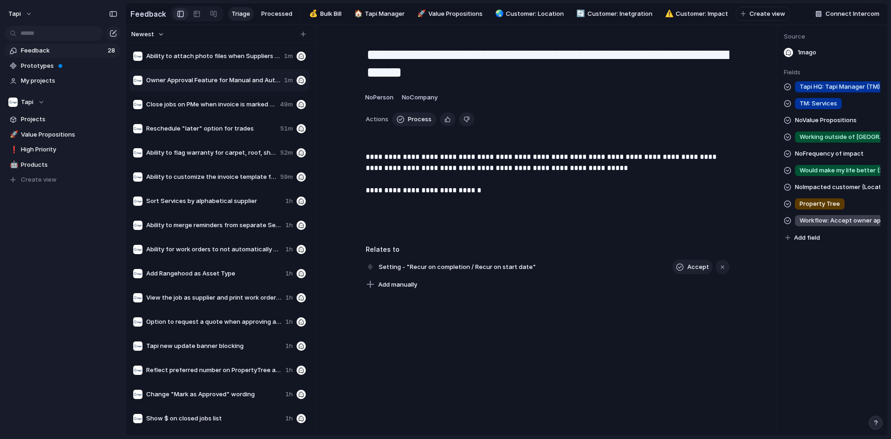
type textarea "**********"
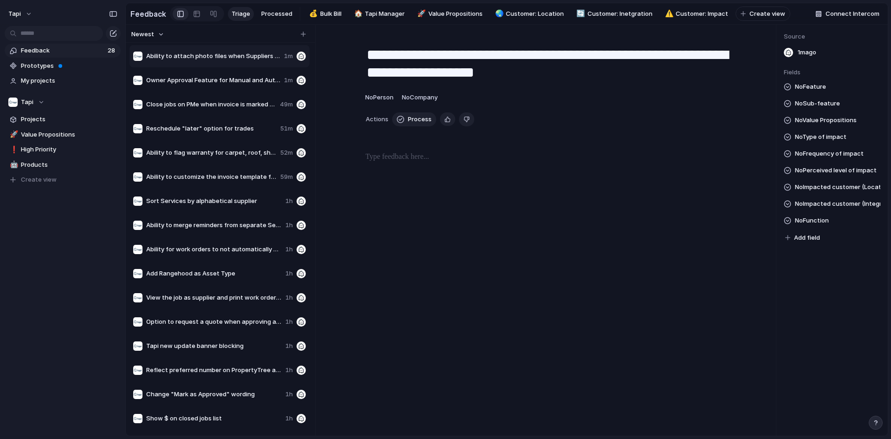
click at [477, 136] on div "**********" at bounding box center [547, 127] width 442 height 182
drag, startPoint x: 473, startPoint y: 164, endPoint x: 478, endPoint y: 166, distance: 5.6
click at [473, 162] on p at bounding box center [548, 156] width 364 height 11
click at [393, 175] on div at bounding box center [547, 180] width 420 height 59
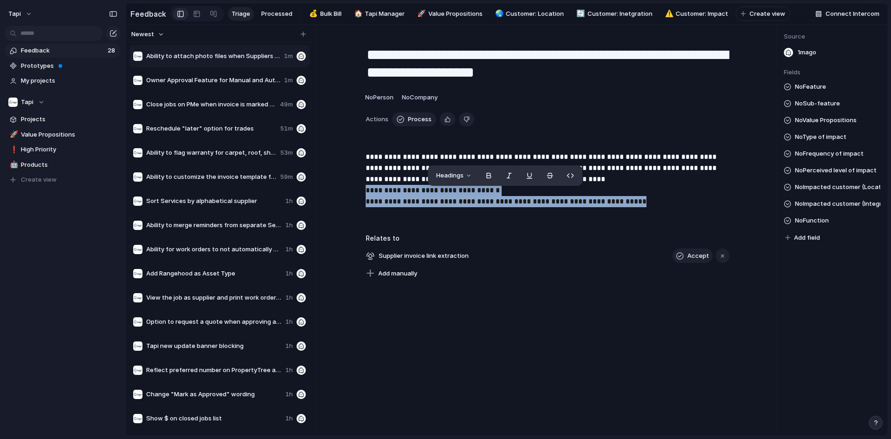
drag, startPoint x: 602, startPoint y: 203, endPoint x: 332, endPoint y: 191, distance: 270.8
click at [332, 191] on div "**********" at bounding box center [547, 158] width 442 height 244
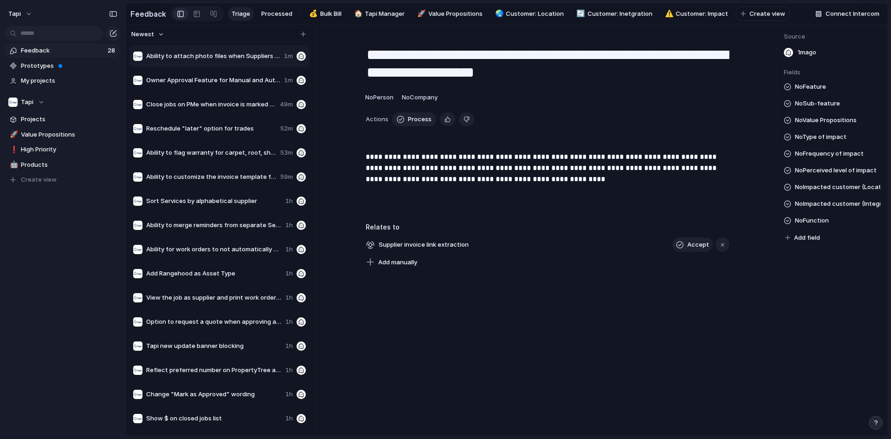
click at [824, 225] on span "No Function" at bounding box center [812, 220] width 34 height 11
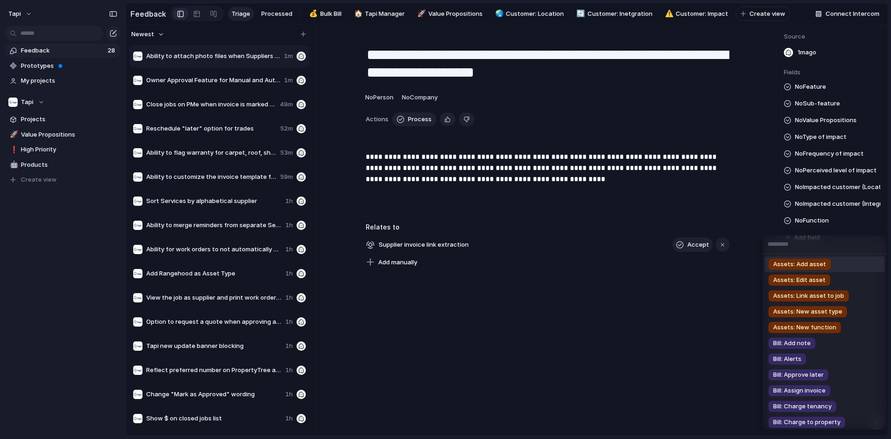
click at [840, 193] on div "Assets: Add asset Assets: Edit asset Assets: Link asset to job Assets: New asse…" at bounding box center [445, 219] width 891 height 439
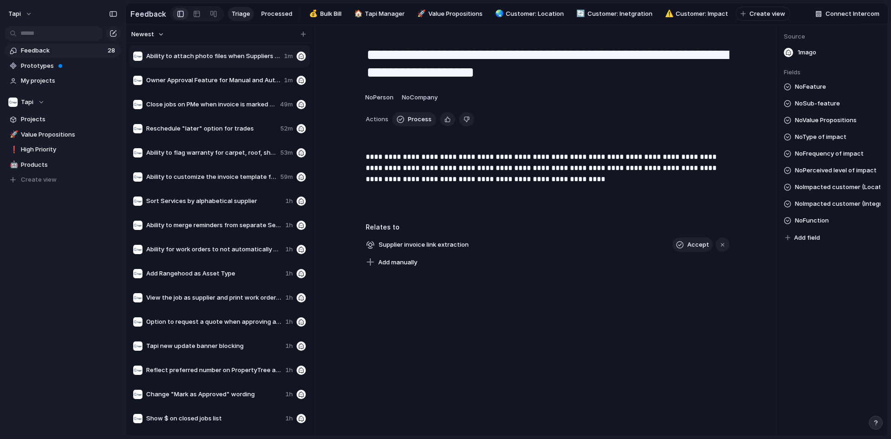
click at [841, 173] on span "No Perceived level of impact" at bounding box center [836, 170] width 82 height 11
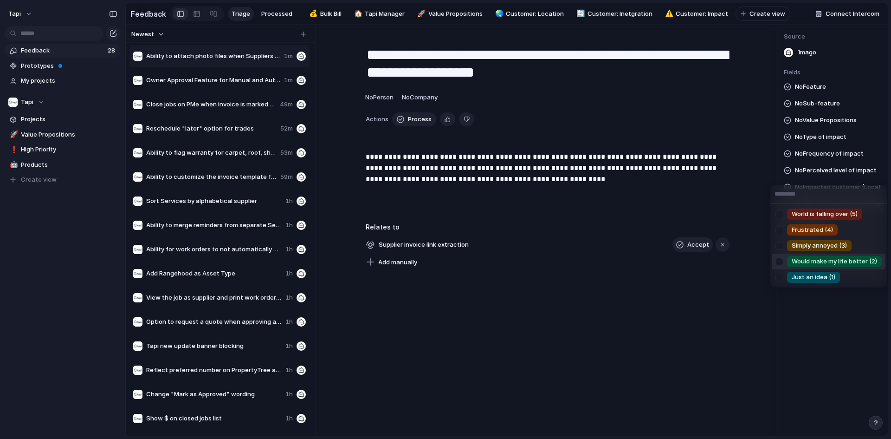
click at [837, 264] on span "Would make my life better (2)" at bounding box center [834, 261] width 85 height 9
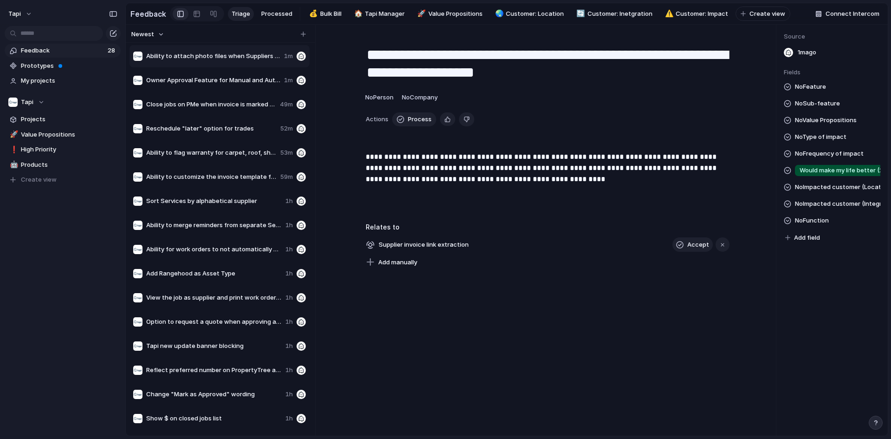
click at [813, 157] on span "No Frequency of impact" at bounding box center [829, 153] width 69 height 11
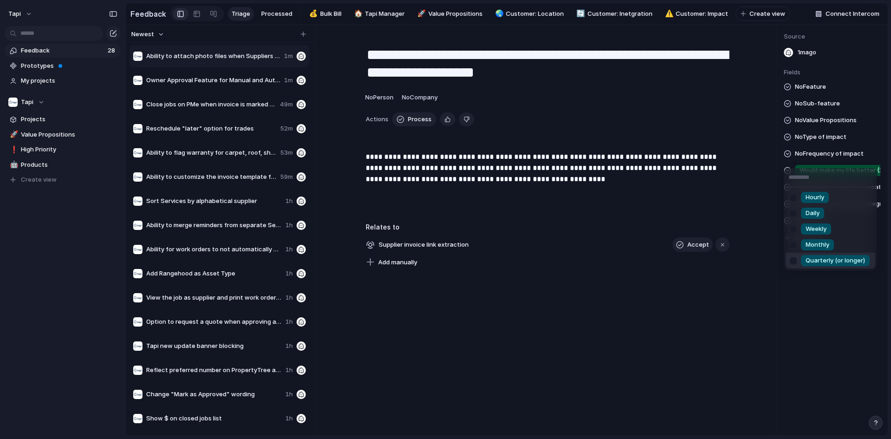
click at [812, 263] on span "Quarterly (or longer)" at bounding box center [835, 260] width 59 height 9
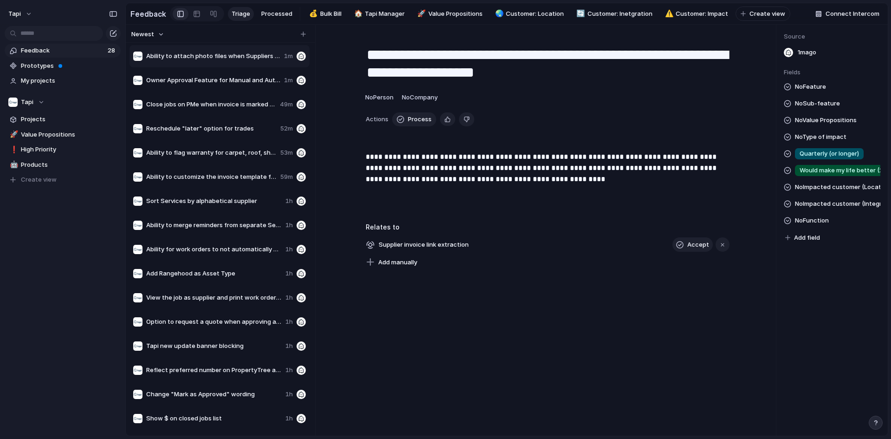
click at [817, 109] on span "No Sub-feature" at bounding box center [817, 103] width 45 height 11
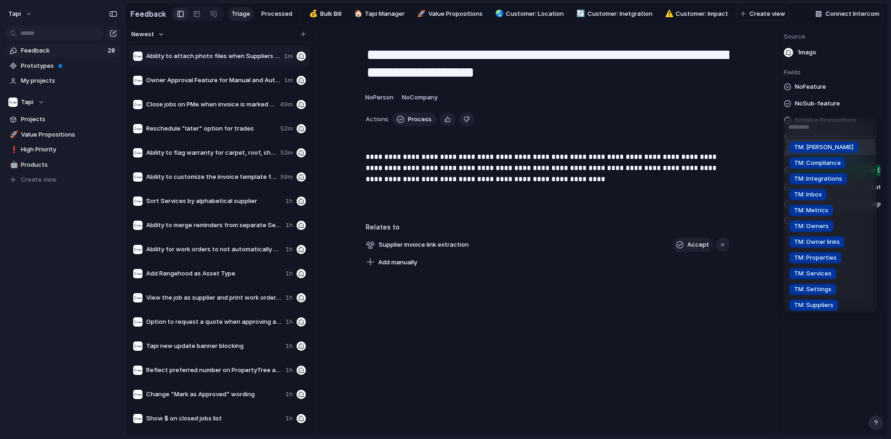
click at [821, 105] on div "TM: Bill TM: Compliance TM: Integrations TM: Inbox TM: Metrics TM: Owners TM: O…" at bounding box center [445, 219] width 891 height 439
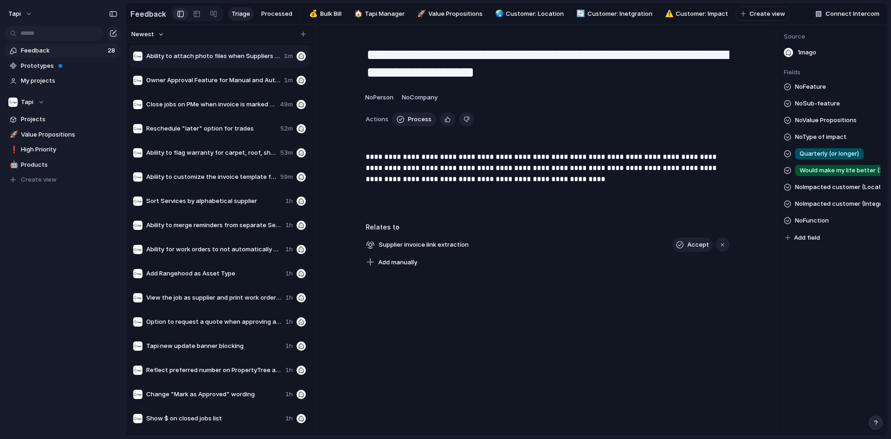
click at [826, 124] on span "No Value Propositions" at bounding box center [826, 120] width 62 height 11
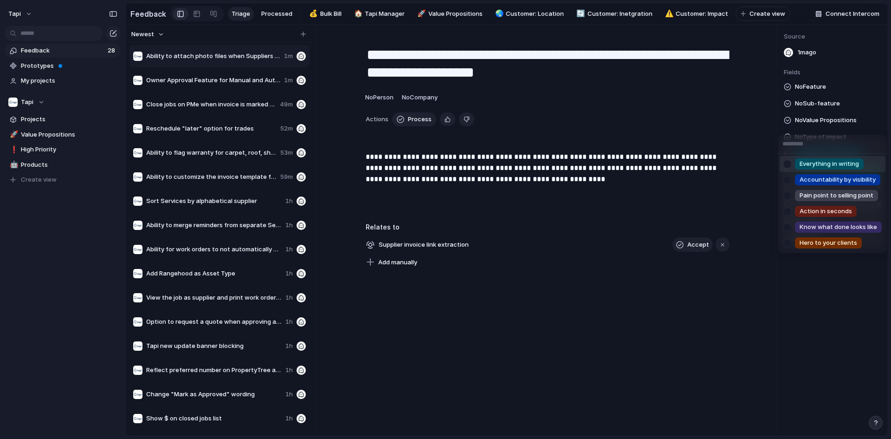
click at [836, 111] on div "Everything in writing Accountability by visibility Pain point to selling point …" at bounding box center [445, 219] width 891 height 439
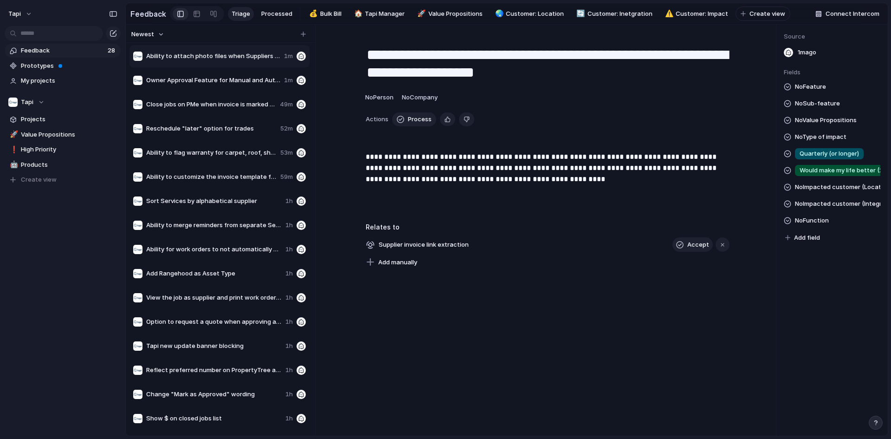
click at [836, 142] on span "No Type of impact" at bounding box center [821, 136] width 52 height 11
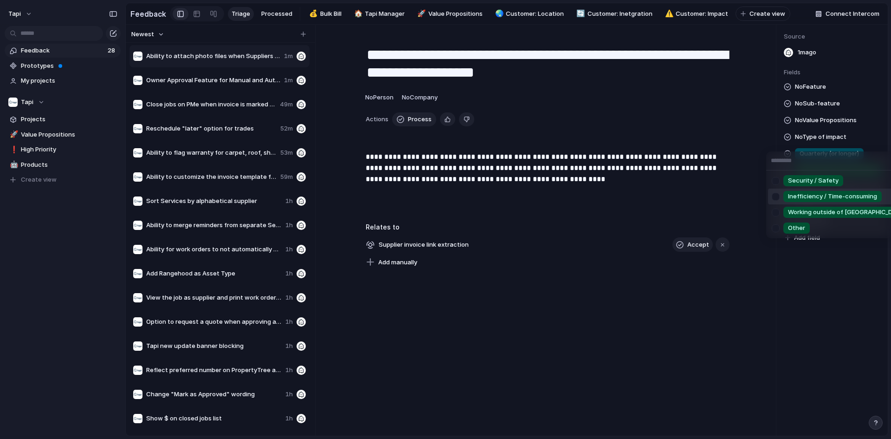
click at [834, 192] on span "Inefficiency / Time-consuming" at bounding box center [832, 196] width 89 height 9
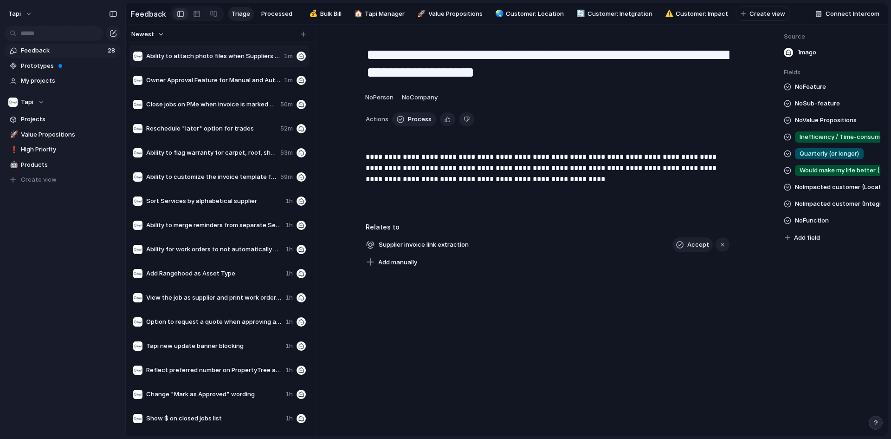
click at [838, 142] on span "Inefficiency / Time-consuming" at bounding box center [843, 136] width 87 height 9
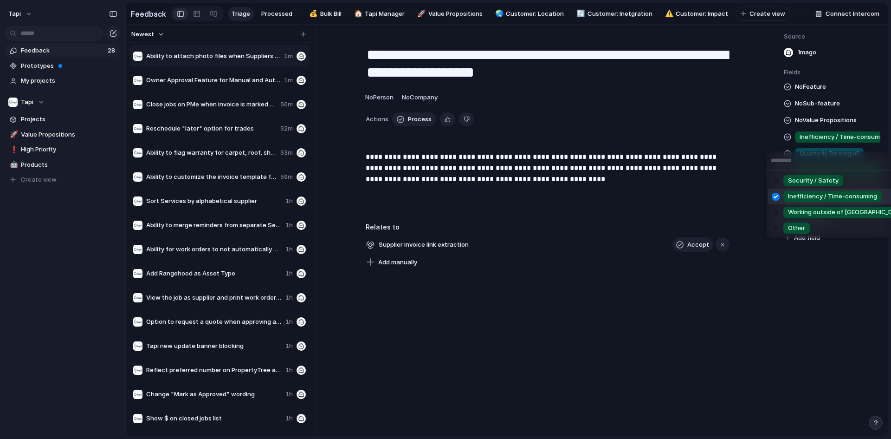
click at [814, 226] on li "Other" at bounding box center [841, 228] width 146 height 16
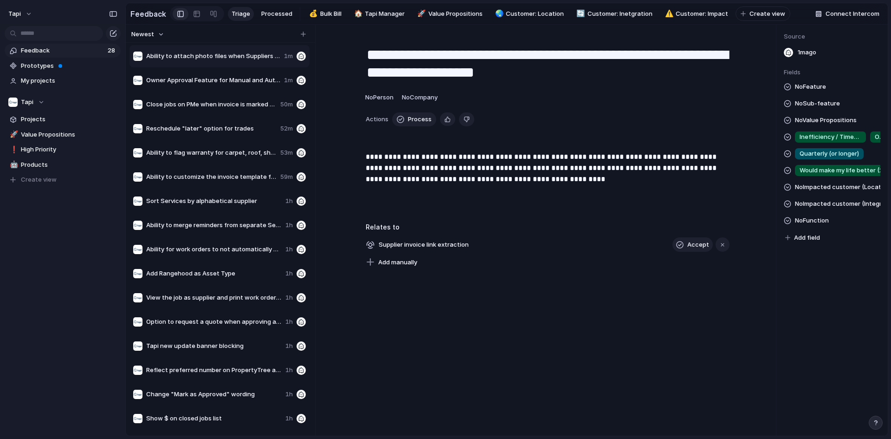
click at [808, 91] on span "No Feature" at bounding box center [810, 86] width 31 height 11
click at [812, 109] on span "No Sub-feature" at bounding box center [817, 103] width 45 height 11
type input "***"
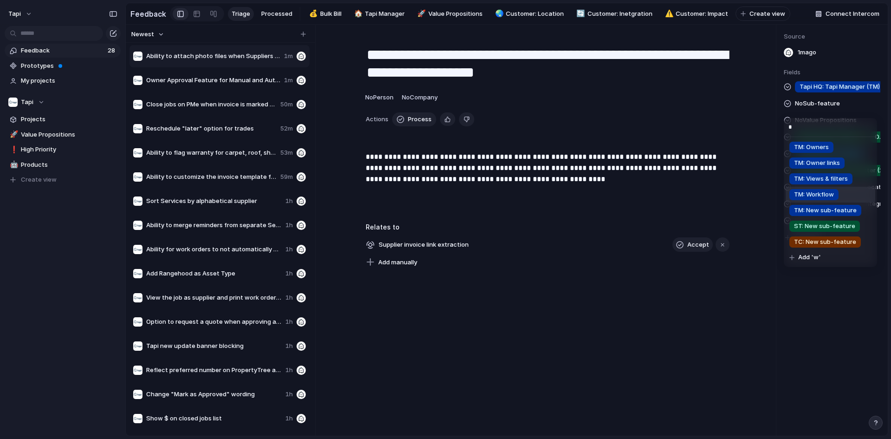
type input "*"
click at [839, 194] on li "TM: Workflow" at bounding box center [831, 195] width 90 height 16
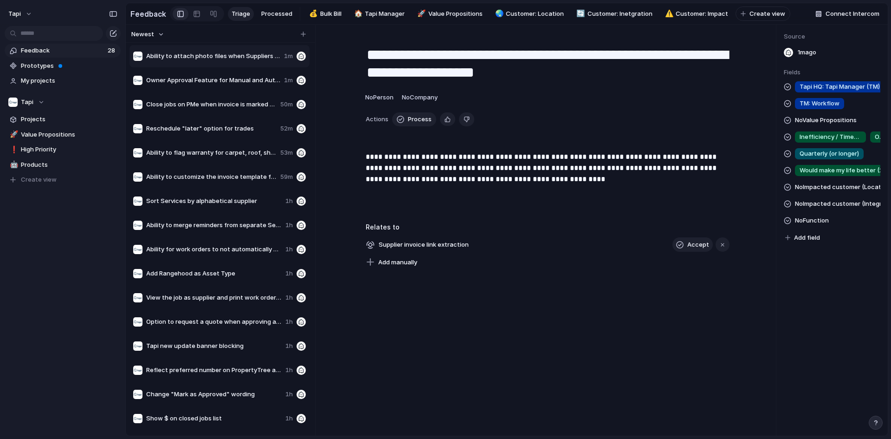
click at [825, 226] on span "No Function" at bounding box center [812, 220] width 34 height 11
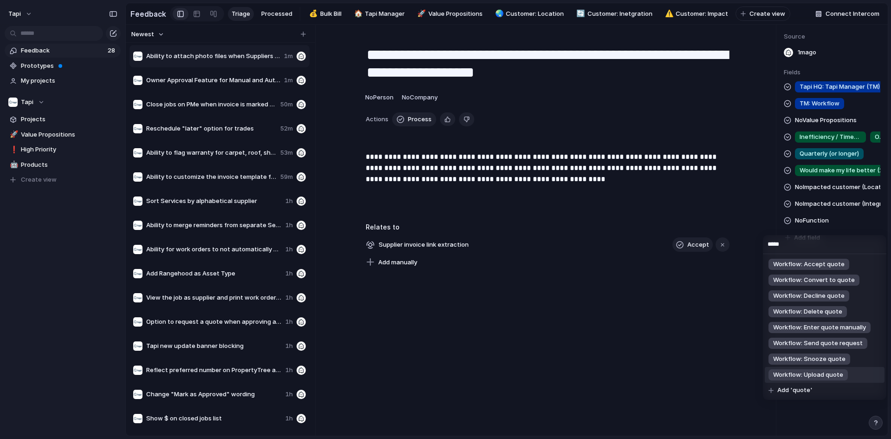
type input "*****"
click at [824, 378] on span "Workflow: Upload quote" at bounding box center [808, 374] width 70 height 9
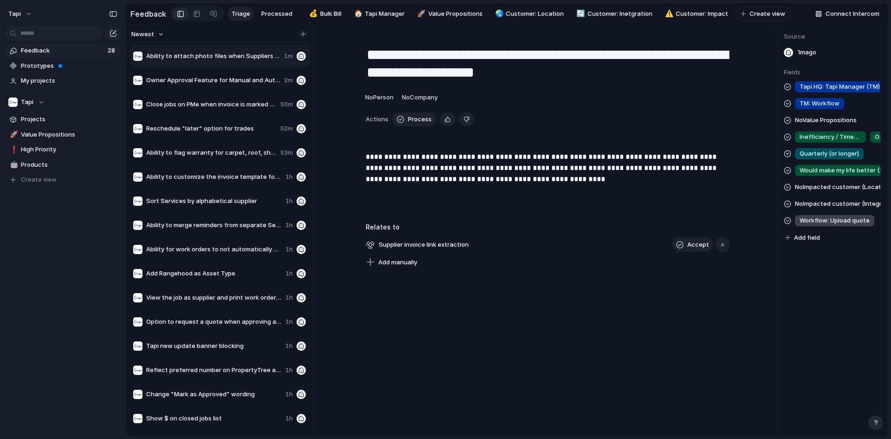
click at [307, 38] on button "button" at bounding box center [302, 34] width 9 height 9
drag, startPoint x: 305, startPoint y: 36, endPoint x: 290, endPoint y: 43, distance: 16.8
click at [305, 36] on button "button" at bounding box center [302, 34] width 9 height 9
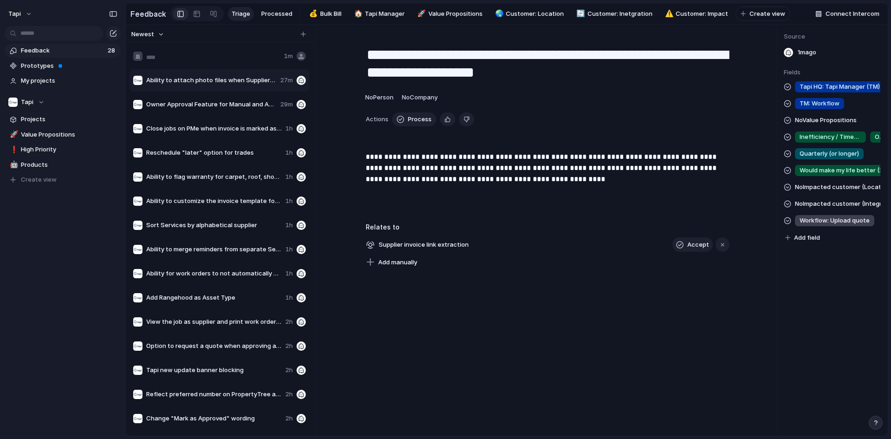
type input "**********"
click at [266, 61] on input "**********" at bounding box center [213, 56] width 134 height 9
click at [533, 226] on div "**********" at bounding box center [547, 152] width 442 height 232
click at [243, 60] on span "Add new asset - Shower" at bounding box center [213, 56] width 134 height 9
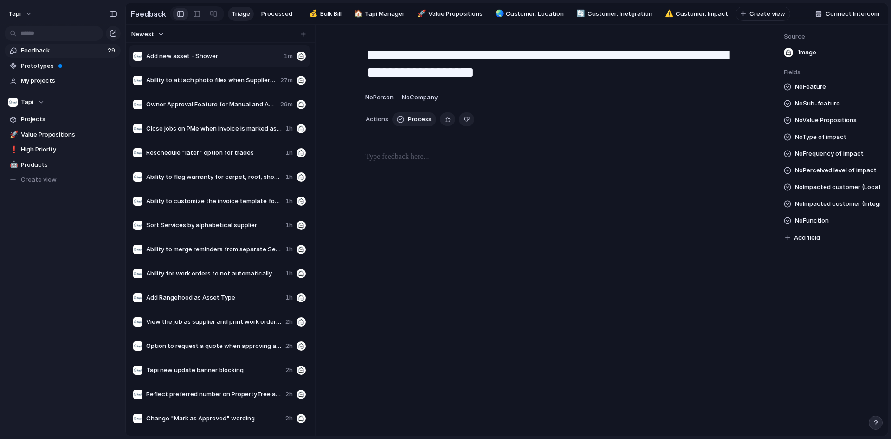
type textarea "**********"
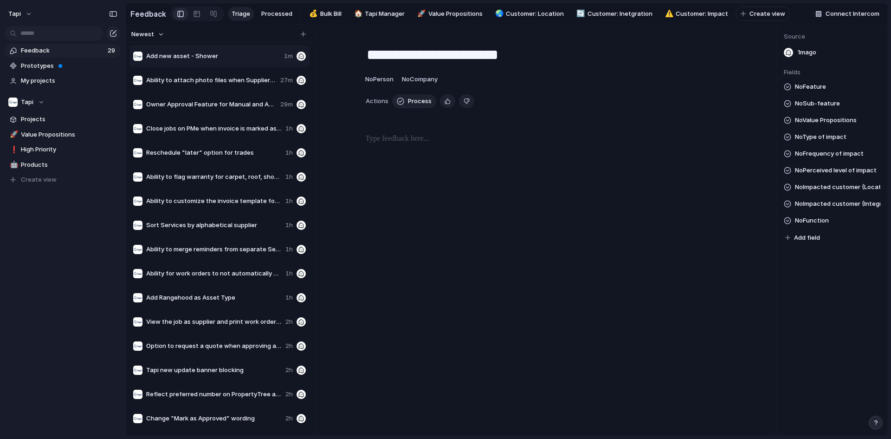
click at [468, 154] on div at bounding box center [547, 162] width 420 height 59
click at [455, 159] on div at bounding box center [547, 162] width 420 height 59
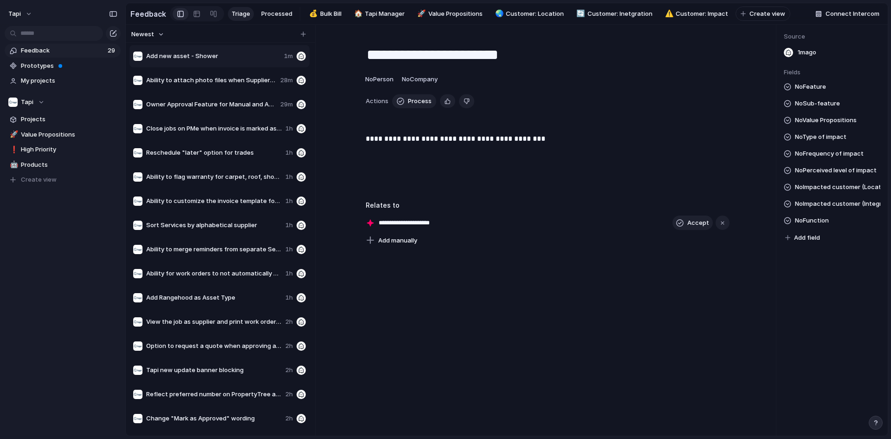
click at [817, 101] on div "No Feature No Sub-feature No Value Propositions No Type of impact No Frequency …" at bounding box center [832, 162] width 97 height 162
click at [816, 91] on span "No Feature" at bounding box center [810, 86] width 31 height 11
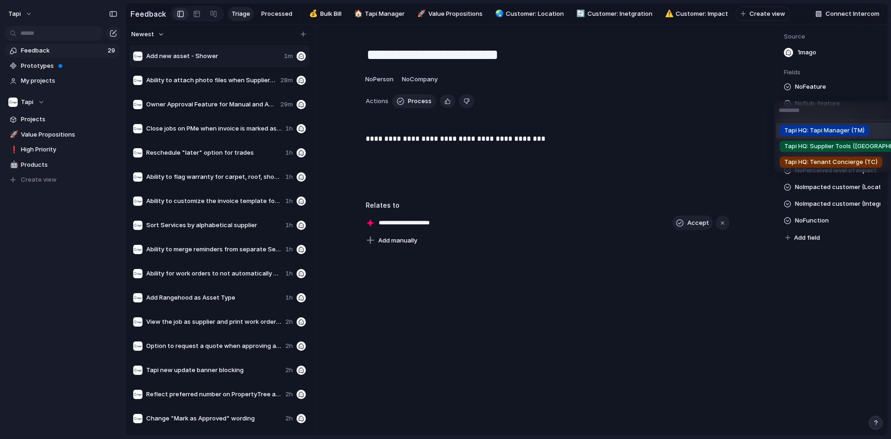
click at [826, 129] on span "Tapi HQ: Tapi Manager (TM)" at bounding box center [824, 130] width 80 height 9
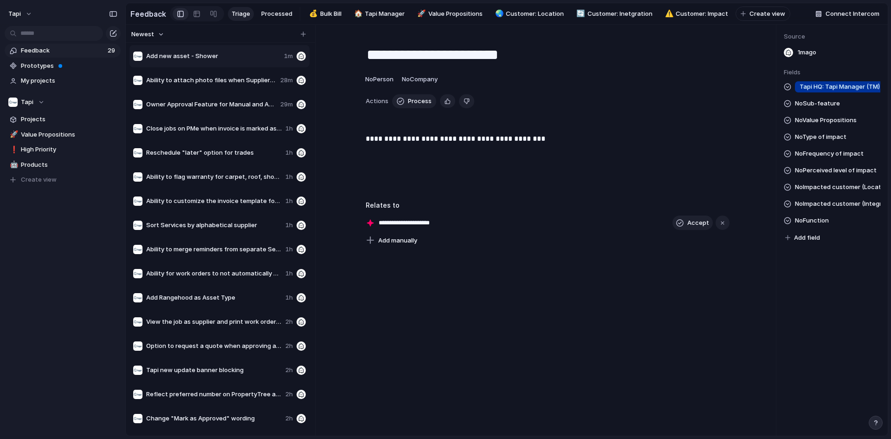
click at [819, 106] on span "No Sub-feature" at bounding box center [817, 103] width 45 height 11
type input "****"
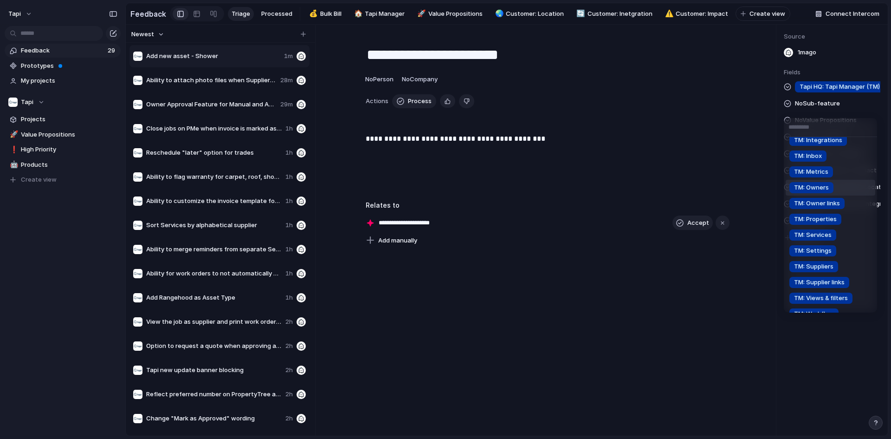
scroll to position [46, 0]
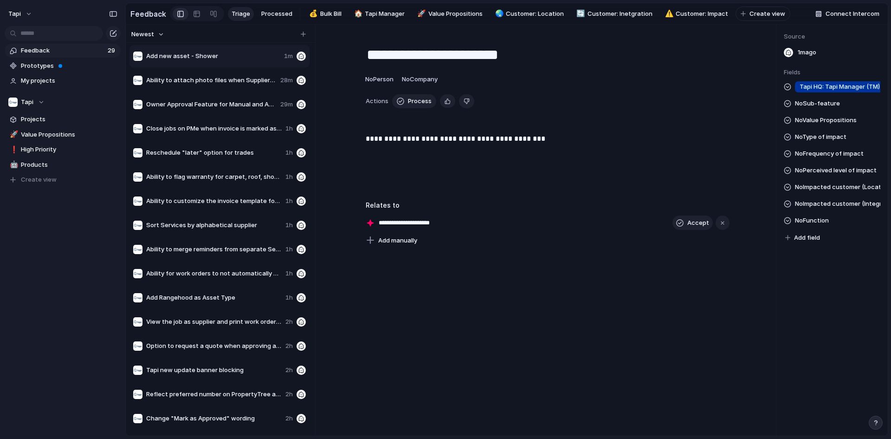
click at [816, 97] on div "TM: Bill TM: Compliance TM: Integrations TM: Inbox TM: Metrics TM: Owners TM: O…" at bounding box center [445, 219] width 891 height 439
click at [818, 91] on span "Tapi HQ: Tapi Manager (TM)" at bounding box center [840, 86] width 80 height 9
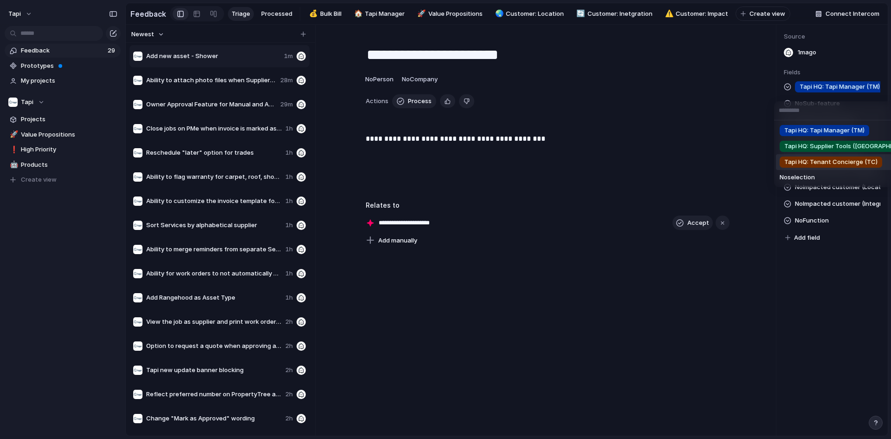
click at [832, 157] on span "Tapi HQ: Tenant Concierge (TC)" at bounding box center [830, 161] width 93 height 9
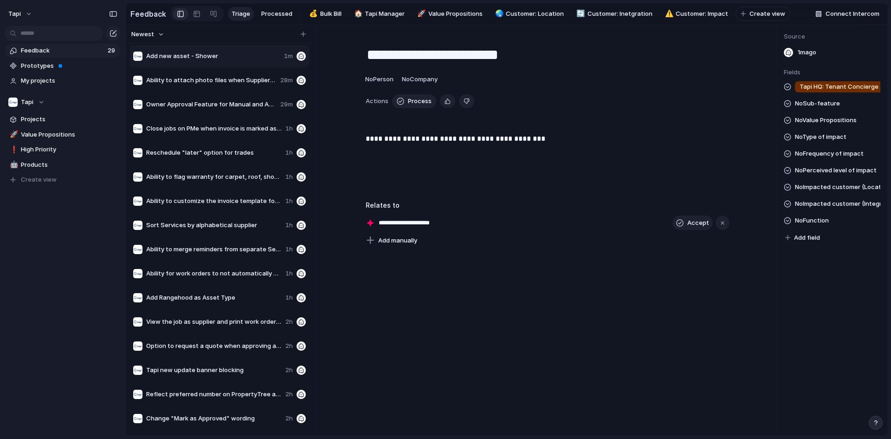
click at [827, 106] on span "No Sub-feature" at bounding box center [817, 103] width 45 height 11
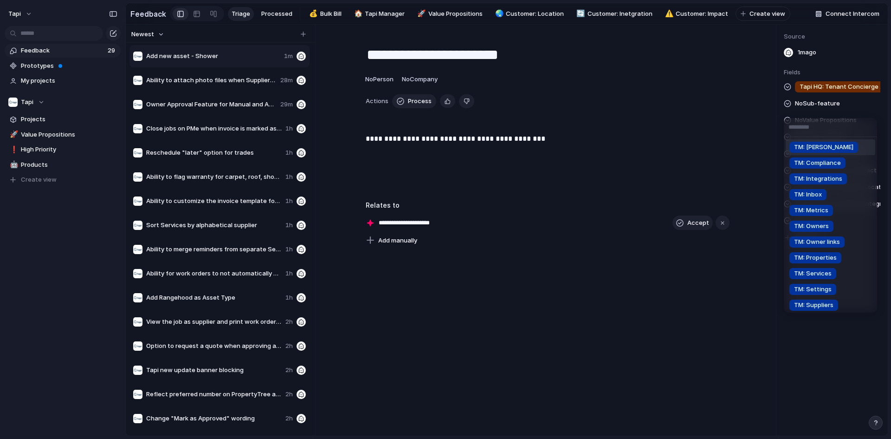
click at [827, 86] on div "TM: Bill TM: Compliance TM: Integrations TM: Inbox TM: Metrics TM: Owners TM: O…" at bounding box center [445, 219] width 891 height 439
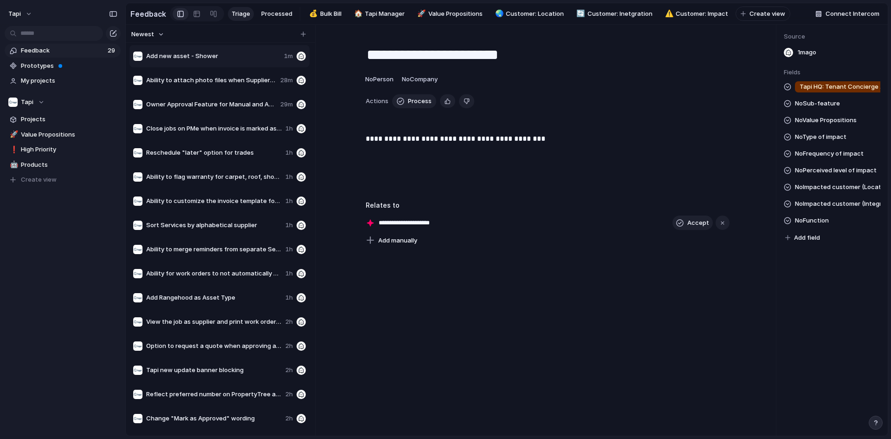
click at [828, 90] on span "Tapi HQ: Tenant Concierge (TC)" at bounding box center [843, 86] width 87 height 9
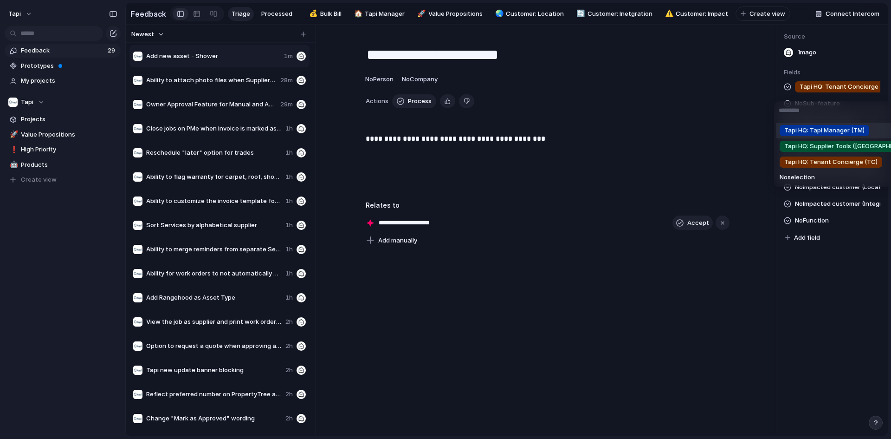
click at [813, 133] on span "Tapi HQ: Tapi Manager (TM)" at bounding box center [824, 130] width 80 height 9
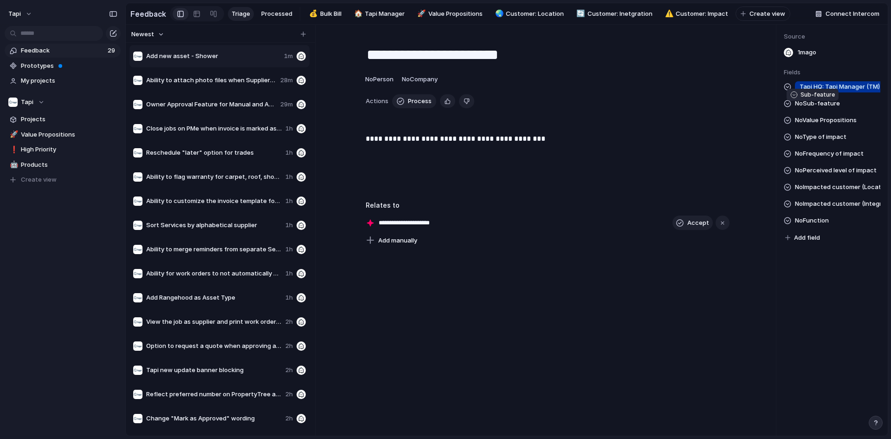
click at [823, 109] on span "No Sub-feature" at bounding box center [817, 103] width 45 height 11
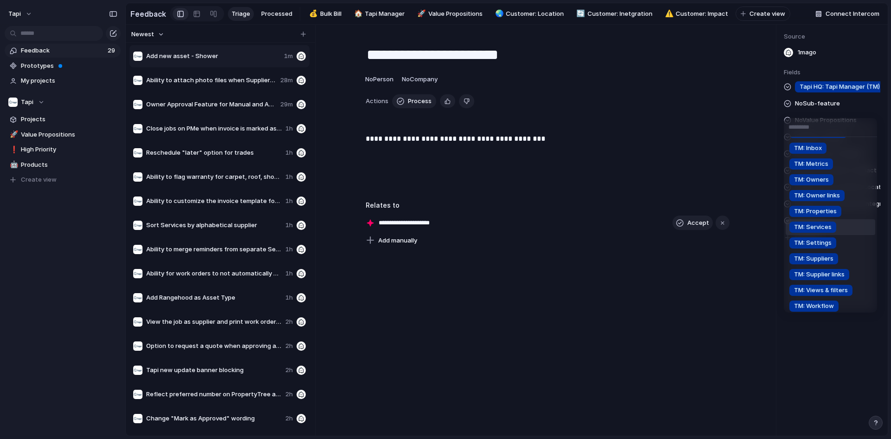
click at [834, 223] on div "TM: Services" at bounding box center [812, 226] width 47 height 11
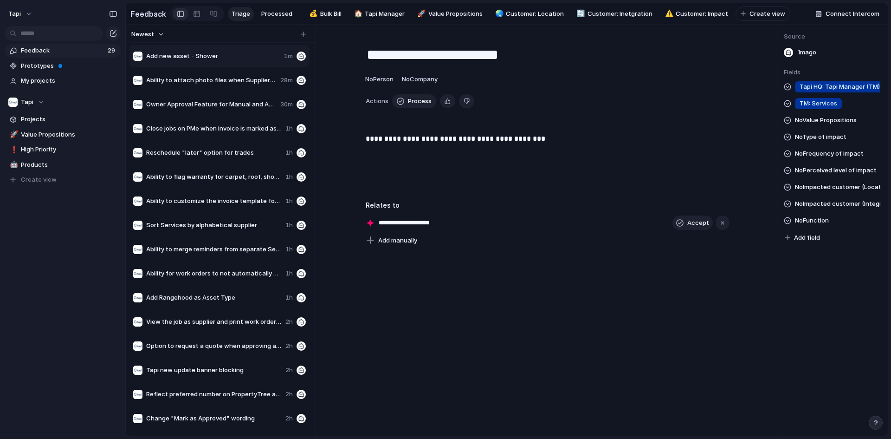
click at [826, 225] on span "No Function" at bounding box center [812, 220] width 34 height 11
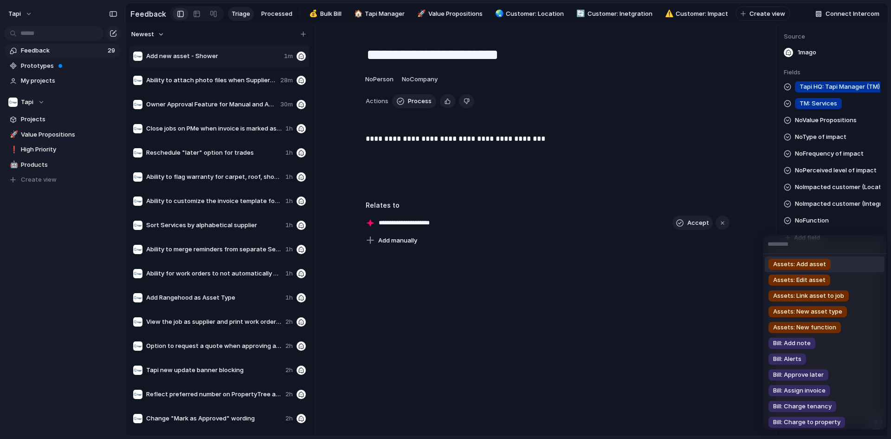
click at [819, 267] on span "Assets: Add asset" at bounding box center [799, 263] width 53 height 9
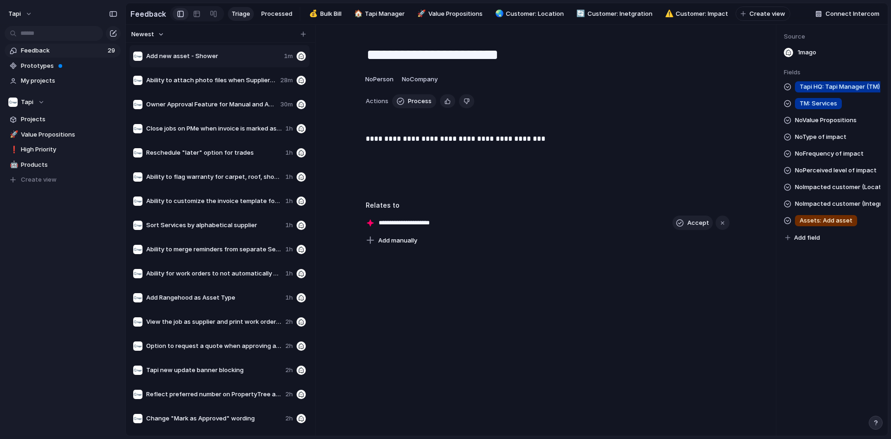
click at [310, 42] on div at bounding box center [220, 34] width 189 height 18
click at [302, 37] on div "button" at bounding box center [303, 34] width 5 height 5
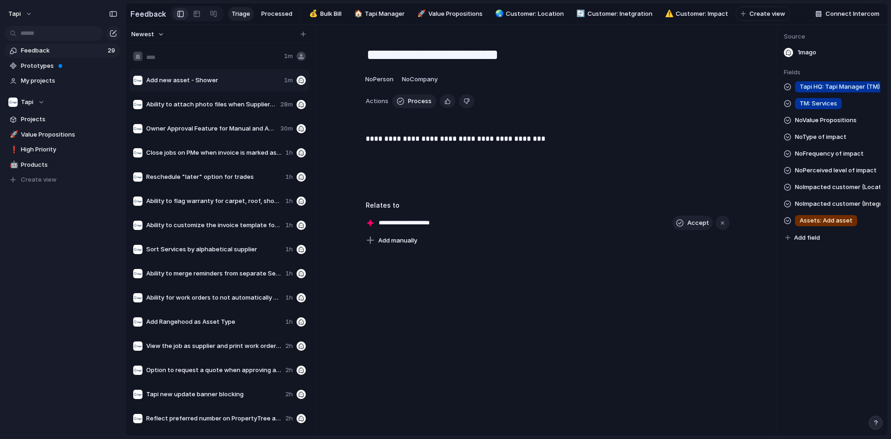
type input "**********"
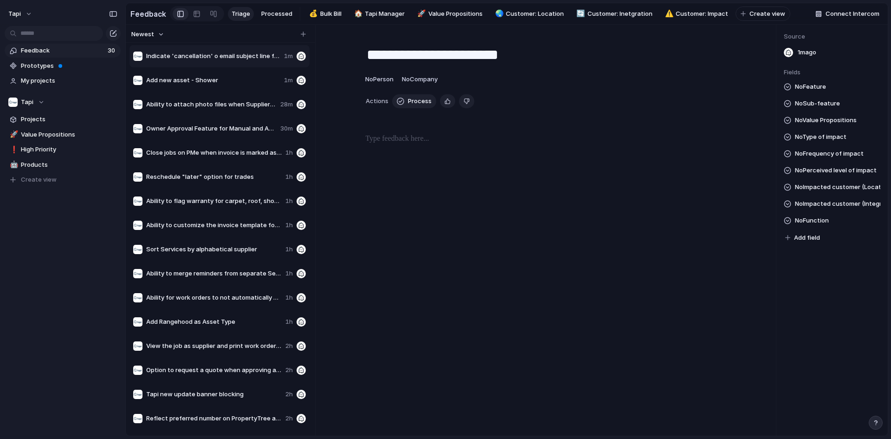
type textarea "**********"
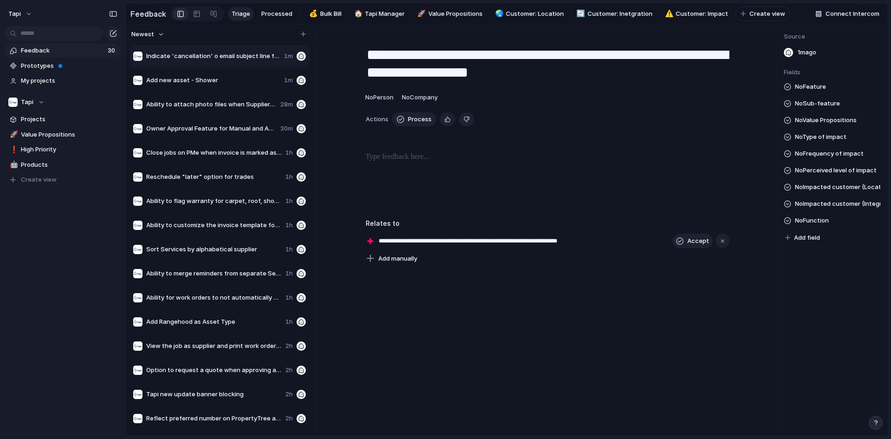
click at [422, 162] on p at bounding box center [548, 156] width 364 height 11
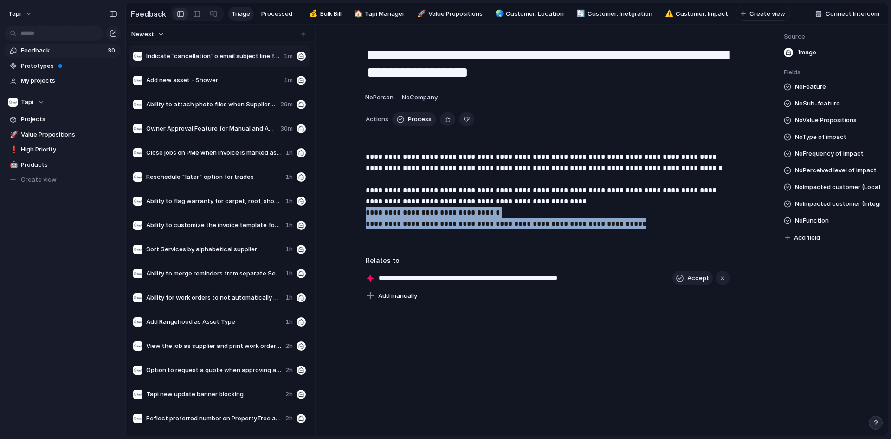
drag, startPoint x: 646, startPoint y: 232, endPoint x: 339, endPoint y: 221, distance: 307.9
click at [350, 220] on div "**********" at bounding box center [547, 199] width 420 height 97
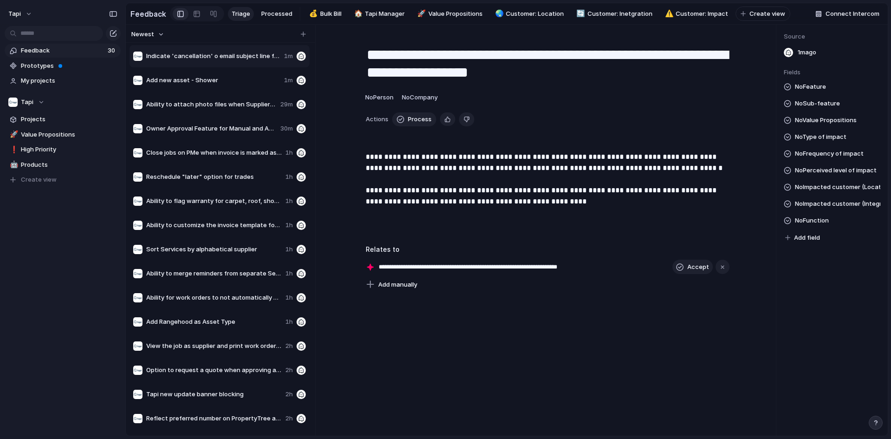
click at [822, 192] on span "No Impacted customer (Location)" at bounding box center [837, 186] width 85 height 11
click at [820, 169] on div "NZ AU: ACT AU: [GEOGRAPHIC_DATA] AU: NT AU: SA AU: QLD AU: TAS AU: [GEOGRAPHIC_…" at bounding box center [445, 219] width 891 height 439
click at [819, 158] on span "No Frequency of impact" at bounding box center [829, 153] width 69 height 11
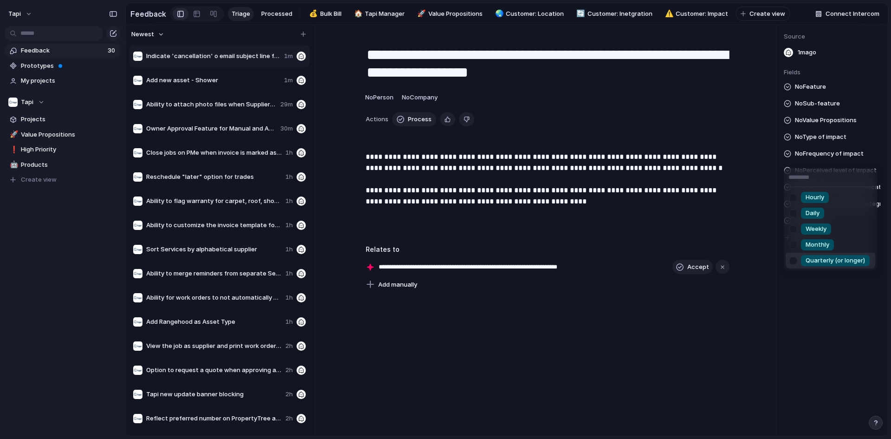
click at [812, 258] on span "Quarterly (or longer)" at bounding box center [835, 260] width 59 height 9
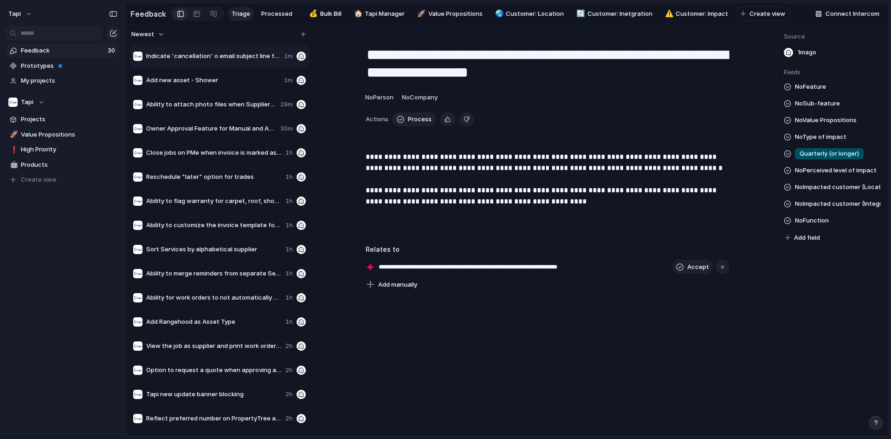
click at [825, 176] on span "No Perceived level of impact" at bounding box center [836, 170] width 82 height 11
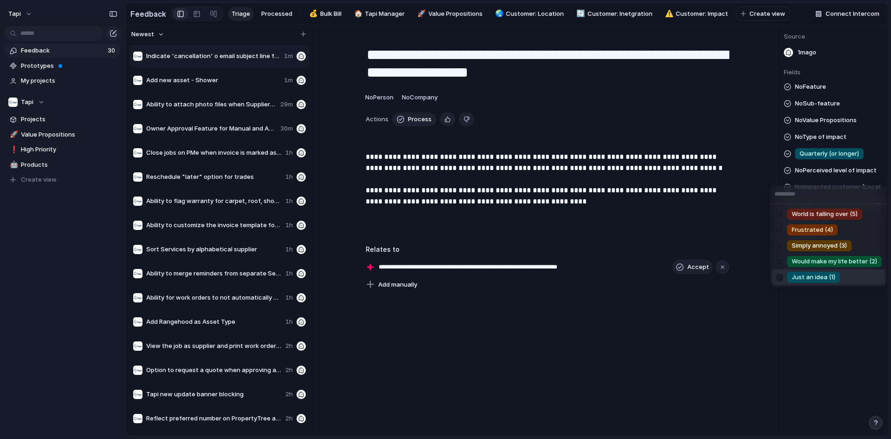
drag, startPoint x: 814, startPoint y: 272, endPoint x: 811, endPoint y: 276, distance: 5.0
click at [814, 272] on div "Just an idea (1)" at bounding box center [813, 276] width 53 height 11
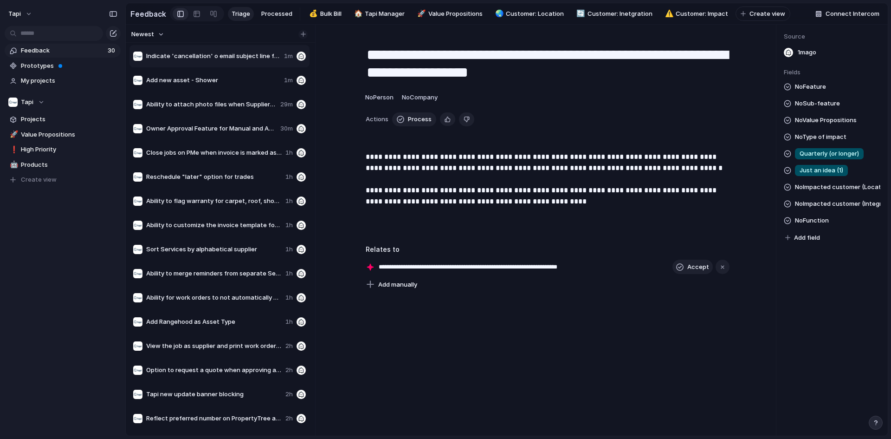
click at [299, 38] on button "button" at bounding box center [302, 34] width 9 height 9
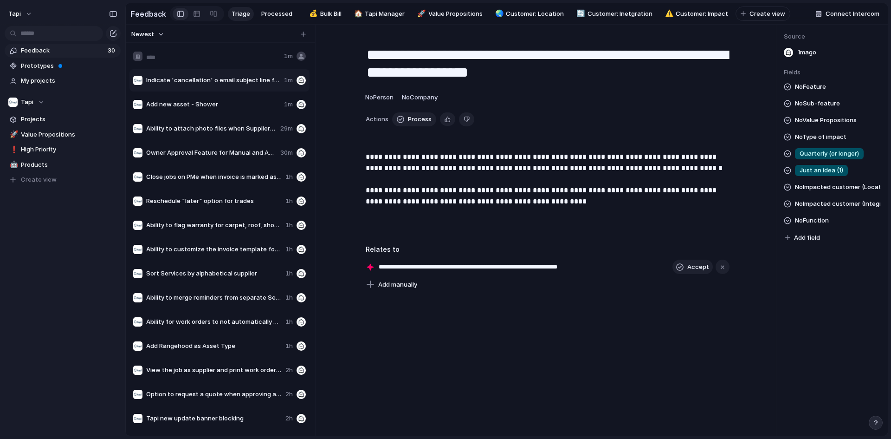
type input "**********"
click at [236, 58] on input "**********" at bounding box center [213, 56] width 134 height 9
click at [573, 229] on p "**********" at bounding box center [548, 190] width 364 height 78
click at [207, 61] on span "Audit trail issue" at bounding box center [213, 56] width 134 height 9
type textarea "**********"
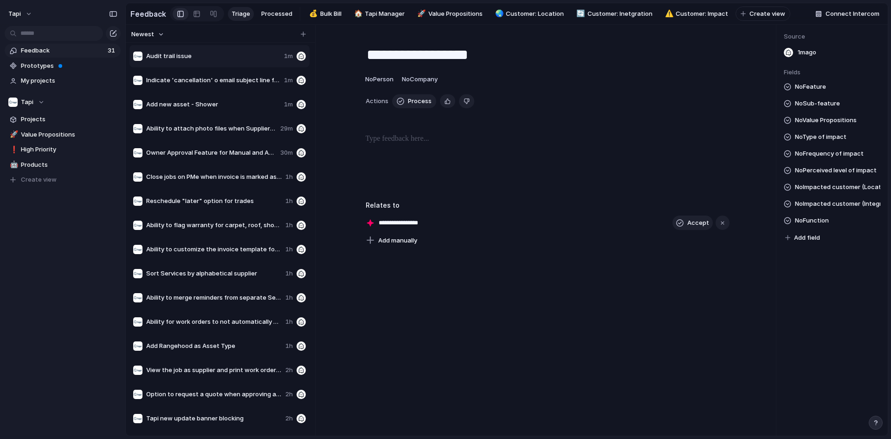
click at [352, 138] on div at bounding box center [547, 162] width 420 height 59
click at [411, 144] on p at bounding box center [548, 138] width 364 height 11
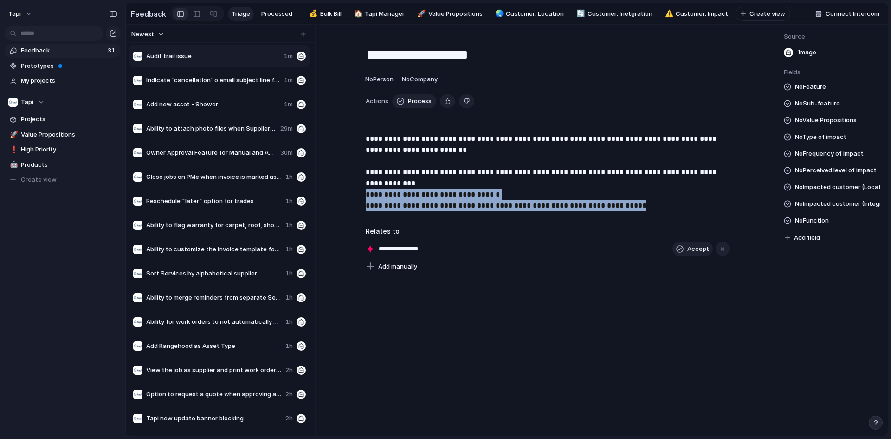
drag, startPoint x: 677, startPoint y: 201, endPoint x: 351, endPoint y: 188, distance: 326.9
click at [351, 188] on div "**********" at bounding box center [547, 175] width 420 height 85
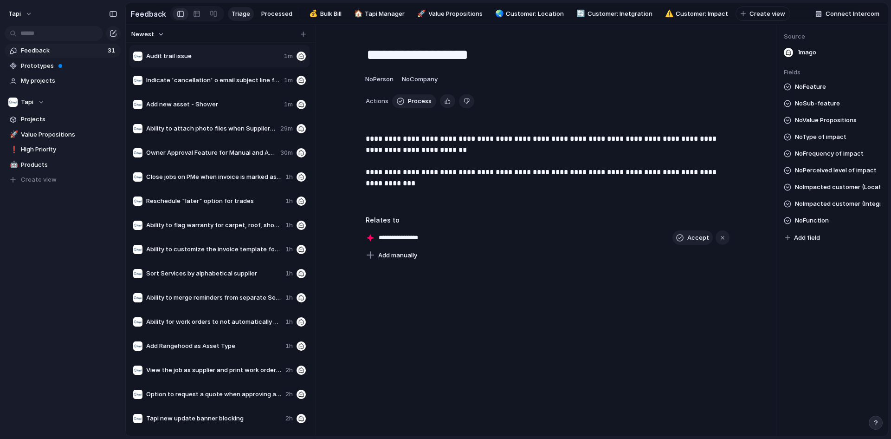
click at [832, 209] on span "No Impacted customer (Integration)" at bounding box center [837, 203] width 85 height 11
click at [829, 192] on div "Inspection Express Palace Property Me Property Tree Console" at bounding box center [445, 219] width 891 height 439
click at [829, 192] on span "No Impacted customer (Location)" at bounding box center [837, 186] width 85 height 11
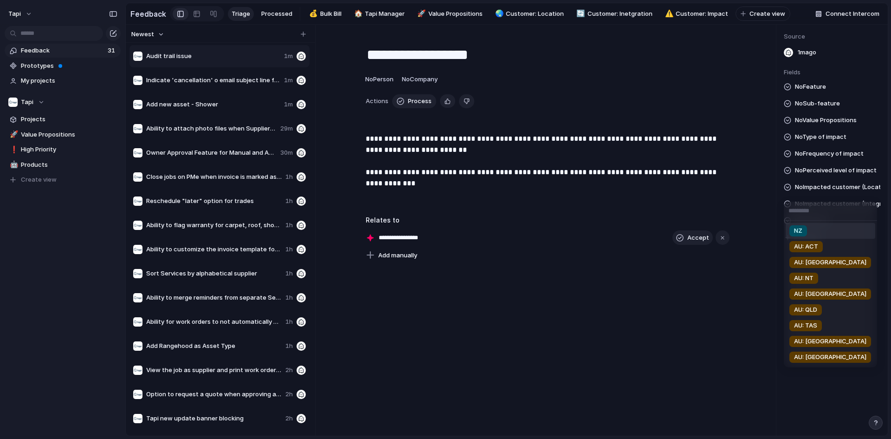
click at [826, 176] on div "NZ AU: ACT AU: [GEOGRAPHIC_DATA] AU: NT AU: SA AU: QLD AU: TAS AU: [GEOGRAPHIC_…" at bounding box center [445, 219] width 891 height 439
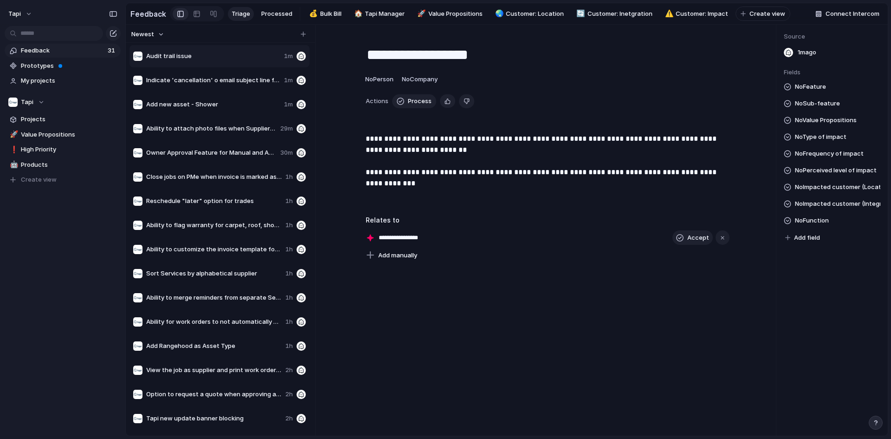
click at [826, 176] on span "No Perceived level of impact" at bounding box center [836, 170] width 82 height 11
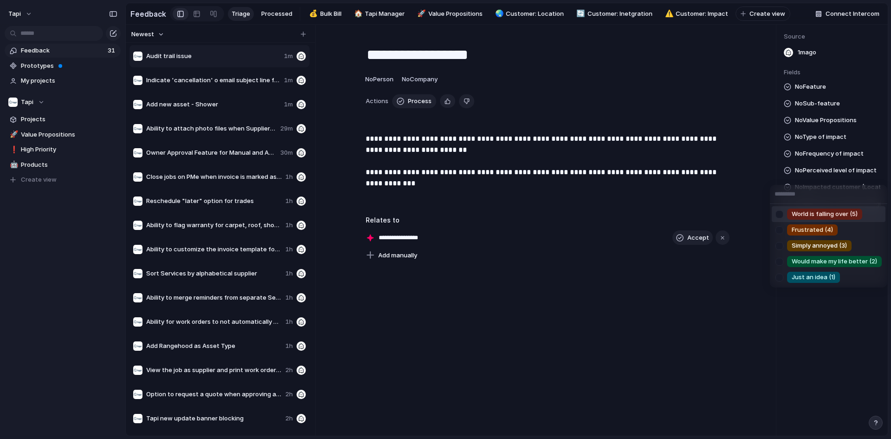
click at [819, 216] on span "World is falling over (5)" at bounding box center [825, 213] width 66 height 9
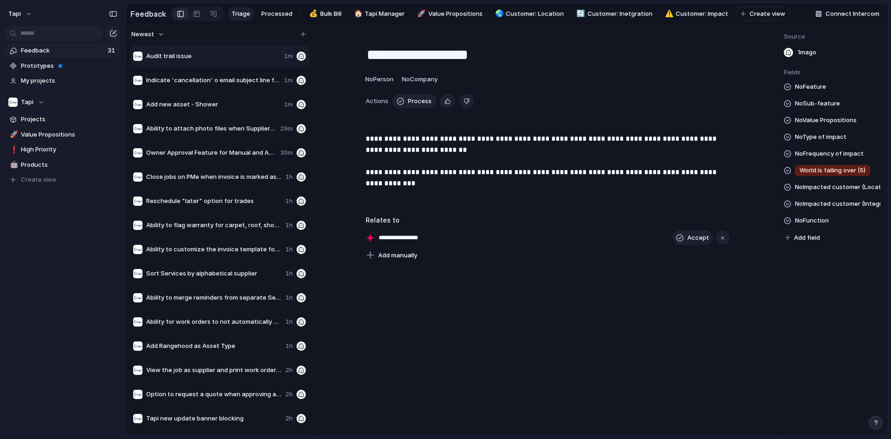
click at [825, 107] on span "No Sub-feature" at bounding box center [817, 103] width 45 height 11
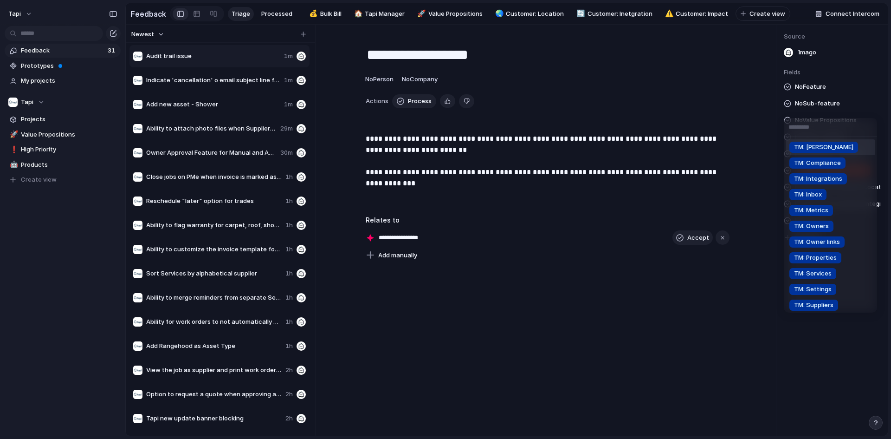
click at [825, 106] on div "TM: Bill TM: Compliance TM: Integrations TM: Inbox TM: Metrics TM: Owners TM: O…" at bounding box center [445, 219] width 891 height 439
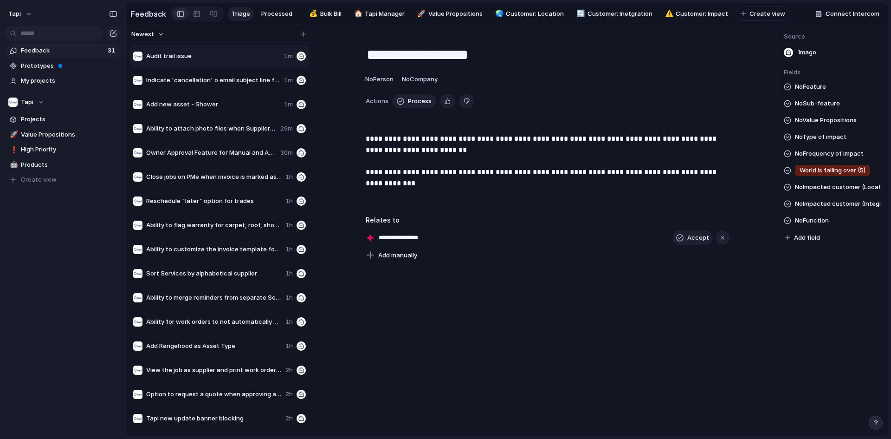
click at [826, 133] on div "No Feature No Sub-feature No Value Propositions No Type of impact No Frequency …" at bounding box center [832, 162] width 97 height 162
click at [826, 126] on span "No Value Propositions" at bounding box center [826, 120] width 62 height 11
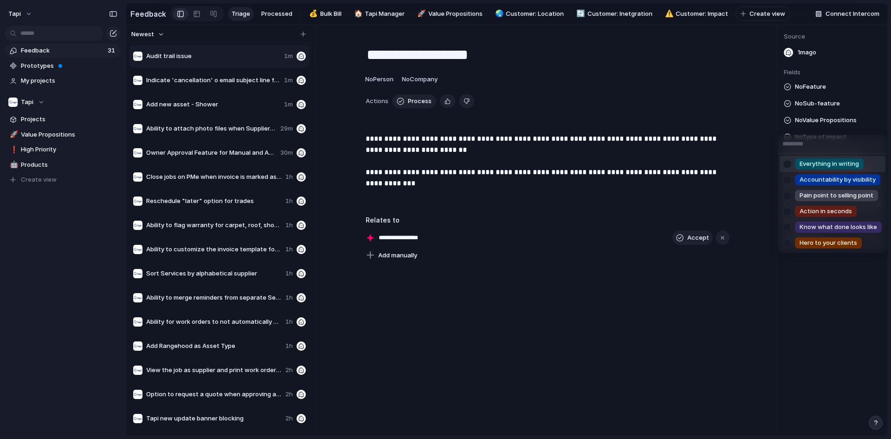
click at [828, 128] on div "Everything in writing Accountability by visibility Pain point to selling point …" at bounding box center [445, 219] width 891 height 439
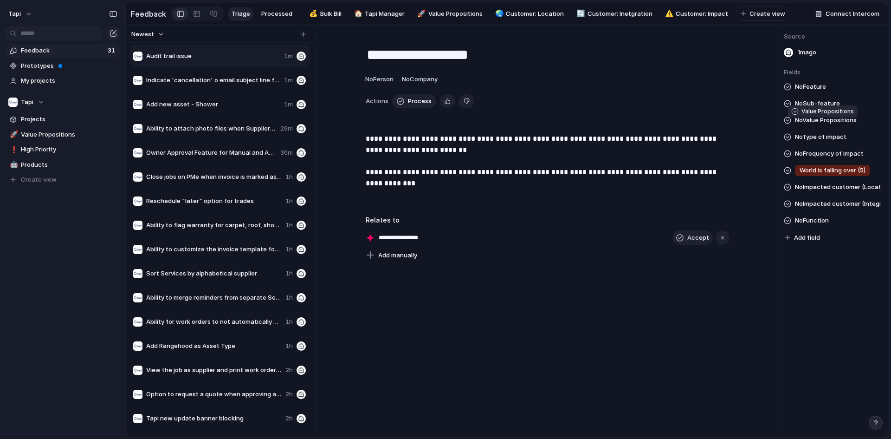
click at [828, 126] on span "No Value Propositions" at bounding box center [826, 120] width 62 height 11
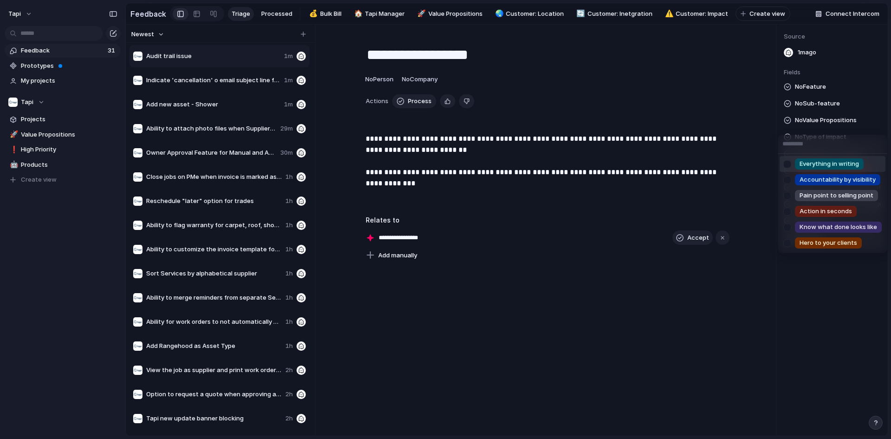
click at [828, 127] on div "Everything in writing Accountability by visibility Pain point to selling point …" at bounding box center [445, 219] width 891 height 439
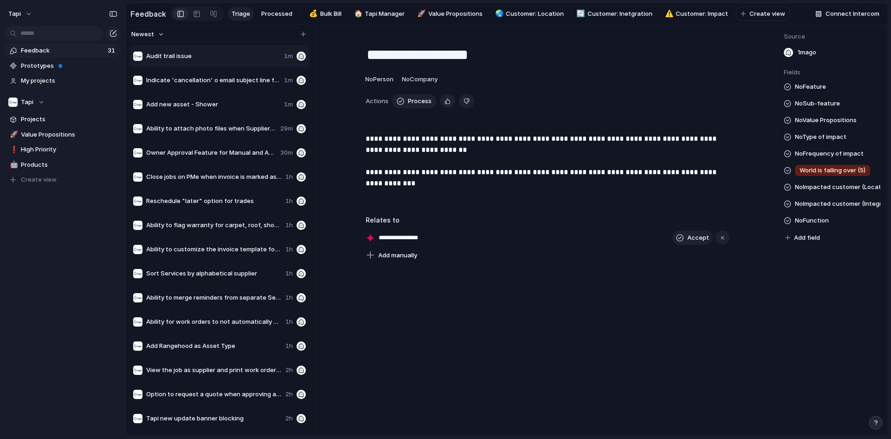
click at [831, 142] on span "No Type of impact" at bounding box center [821, 136] width 52 height 11
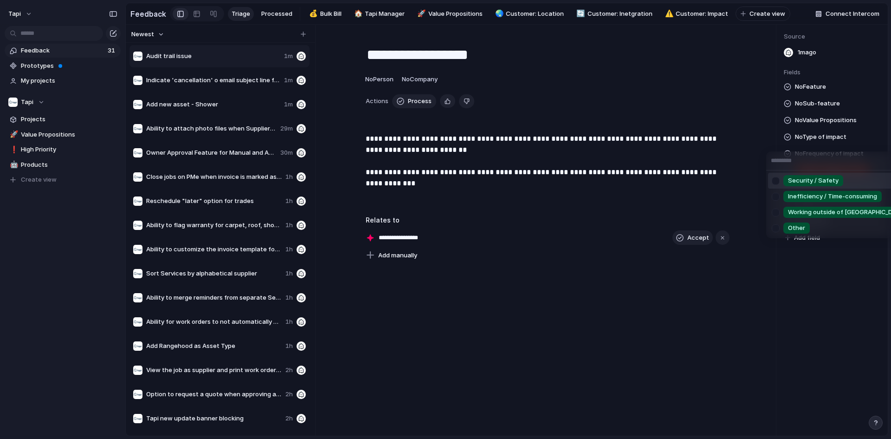
click at [826, 184] on span "Security / Safety" at bounding box center [813, 180] width 51 height 9
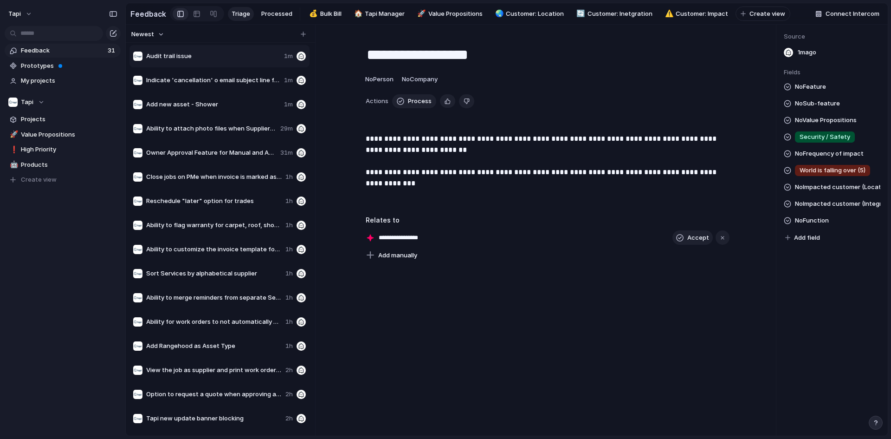
click at [809, 103] on span "No Sub-feature" at bounding box center [817, 103] width 45 height 11
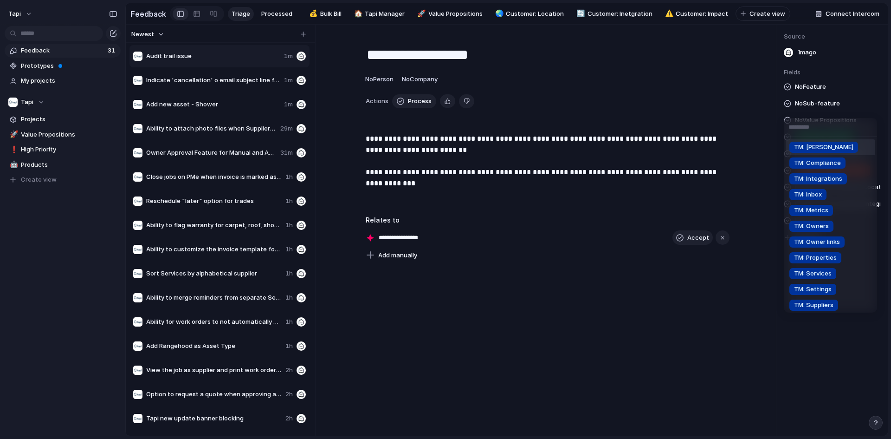
click at [812, 89] on div "TM: Bill TM: Compliance TM: Integrations TM: Inbox TM: Metrics TM: Owners TM: O…" at bounding box center [445, 219] width 891 height 439
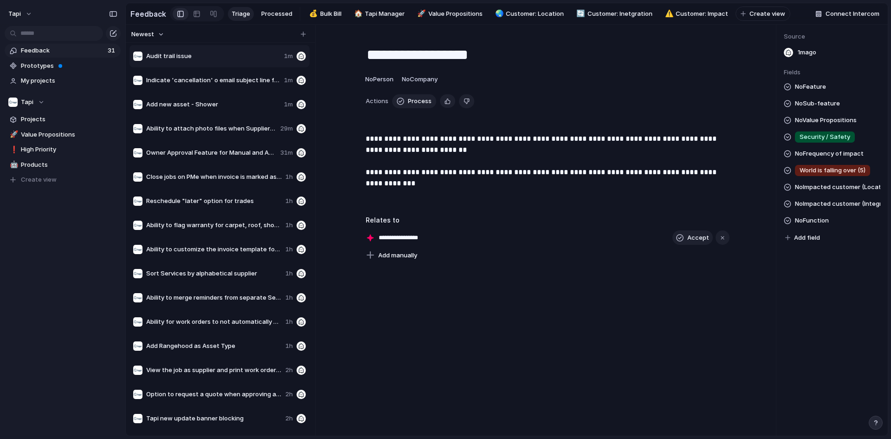
click at [810, 92] on span "No Feature" at bounding box center [810, 86] width 31 height 11
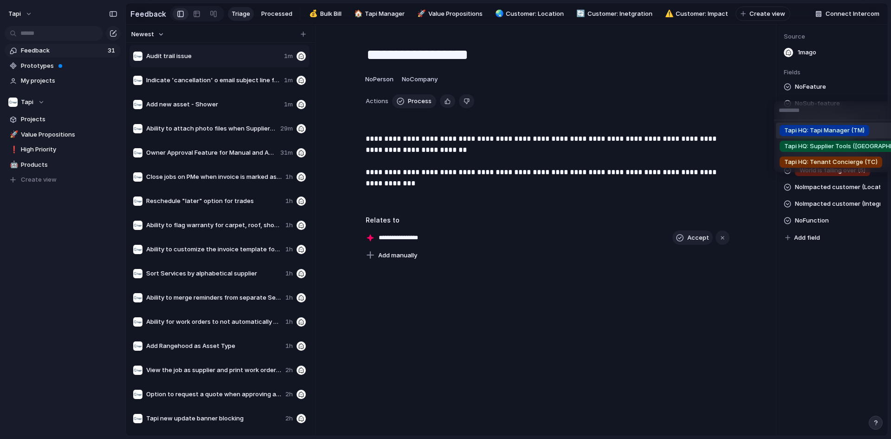
click at [818, 104] on input "text" at bounding box center [851, 110] width 154 height 19
drag, startPoint x: 821, startPoint y: 128, endPoint x: 817, endPoint y: 123, distance: 5.9
click at [821, 128] on span "Tapi HQ: Tapi Manager (TM)" at bounding box center [824, 130] width 80 height 9
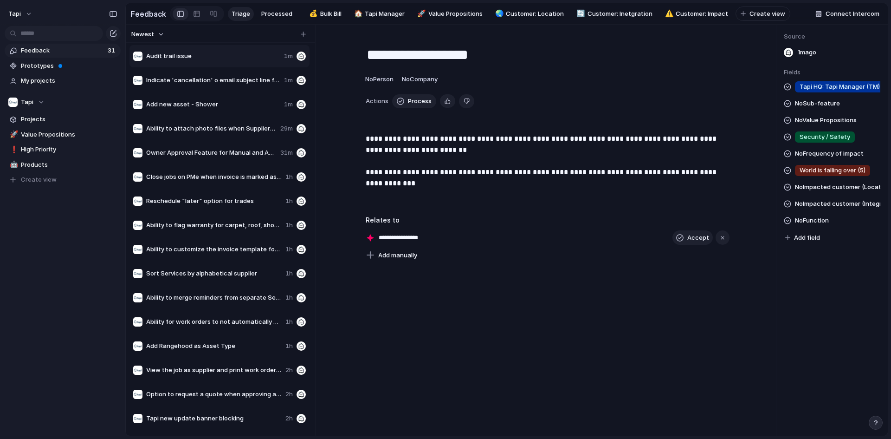
click at [811, 107] on span "No Sub-feature" at bounding box center [817, 103] width 45 height 11
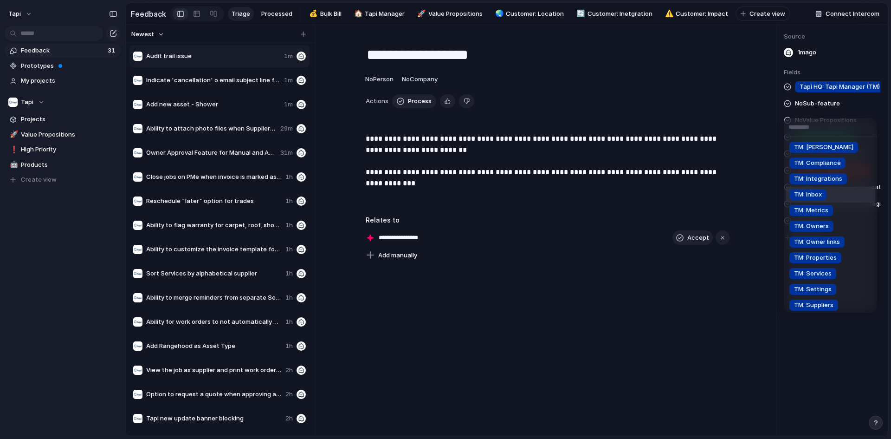
drag, startPoint x: 583, startPoint y: 267, endPoint x: 570, endPoint y: 272, distance: 14.0
click at [582, 268] on div "TM: Bill TM: Compliance TM: Integrations TM: Inbox TM: Metrics TM: Owners TM: O…" at bounding box center [445, 219] width 891 height 439
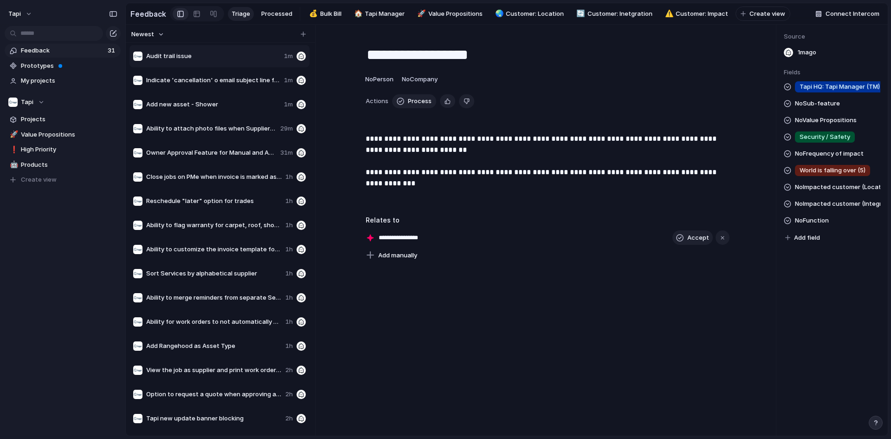
click at [811, 220] on span "No Function" at bounding box center [812, 220] width 34 height 11
type input "*"
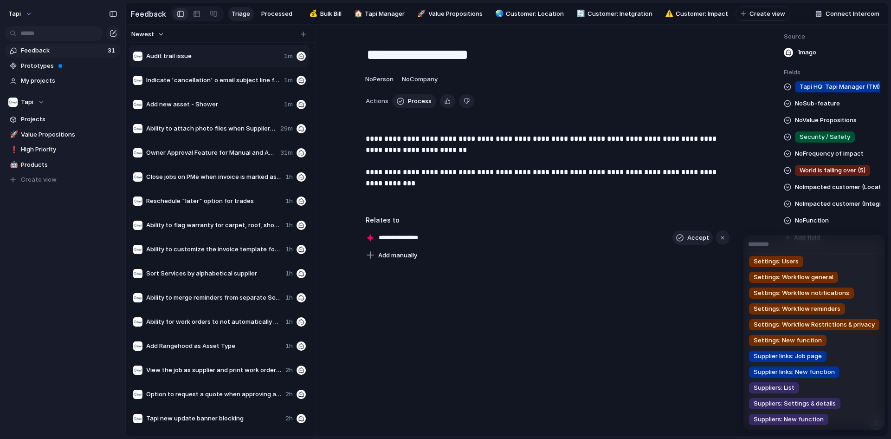
scroll to position [1170, 0]
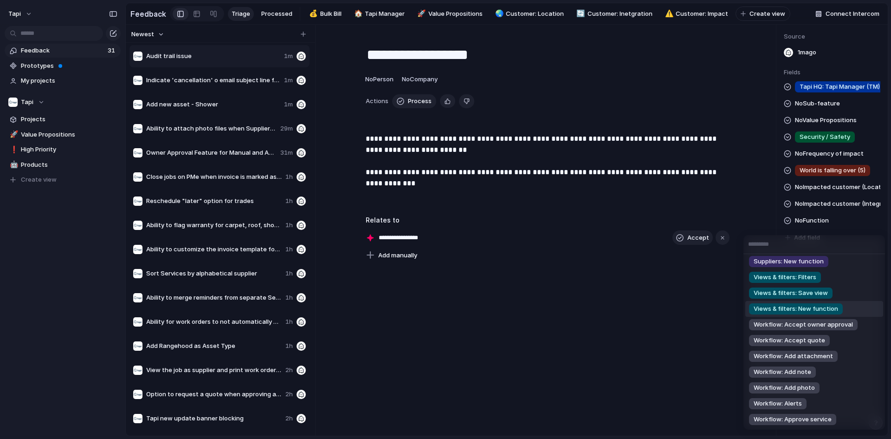
click at [564, 297] on div "Assets: Add asset Assets: Edit asset Assets: Link asset to job Assets: New asse…" at bounding box center [445, 219] width 891 height 439
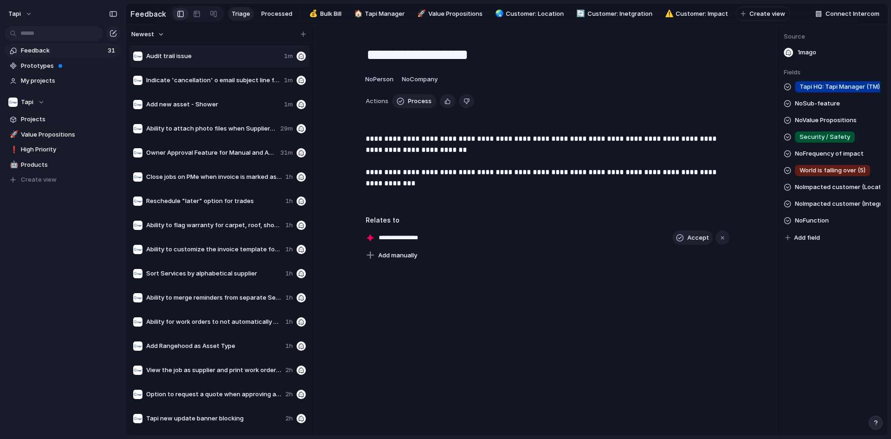
drag, startPoint x: 302, startPoint y: 38, endPoint x: 297, endPoint y: 39, distance: 4.8
click at [302, 37] on div "button" at bounding box center [303, 34] width 5 height 5
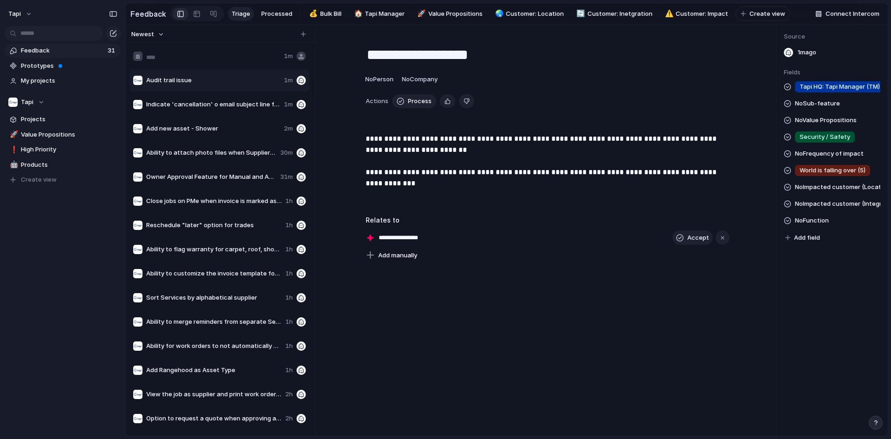
type input "**********"
click at [442, 187] on p "**********" at bounding box center [548, 166] width 364 height 67
click at [232, 59] on span "Prevent hacked email accounts from sending messages to Tapi work order" at bounding box center [213, 56] width 134 height 9
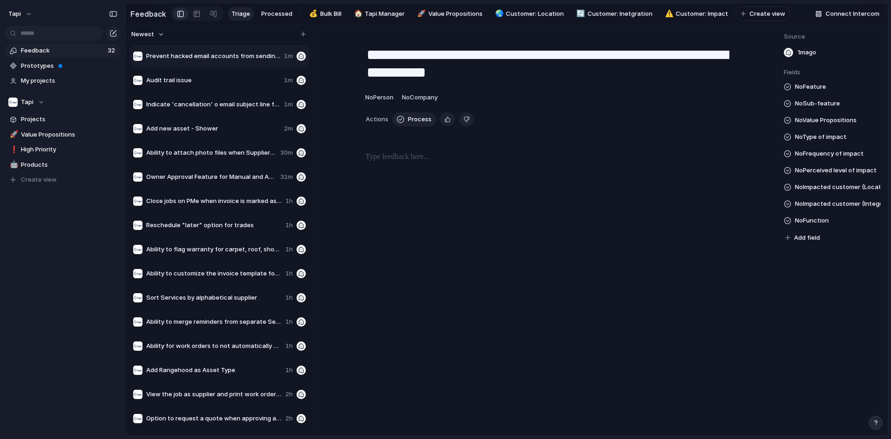
click at [443, 148] on div "**********" at bounding box center [547, 127] width 442 height 182
click at [440, 162] on p at bounding box center [548, 156] width 364 height 11
click at [555, 189] on div at bounding box center [547, 180] width 420 height 59
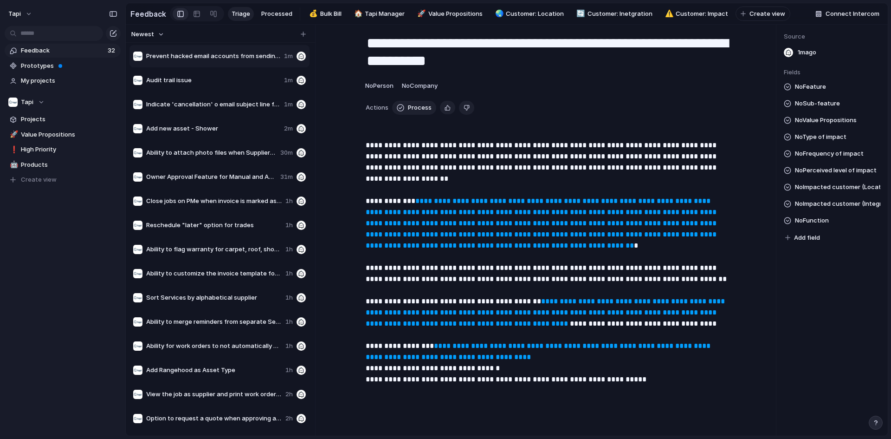
scroll to position [192, 0]
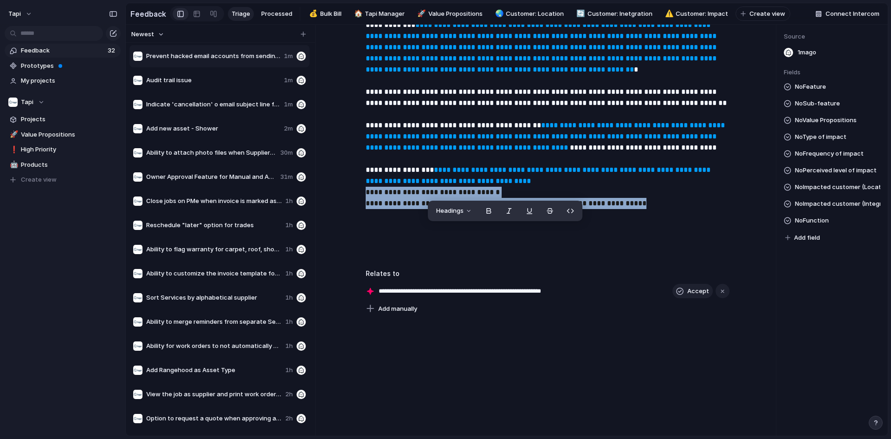
drag, startPoint x: 651, startPoint y: 239, endPoint x: 360, endPoint y: 224, distance: 292.3
click at [360, 224] on div "**********" at bounding box center [547, 112] width 420 height 297
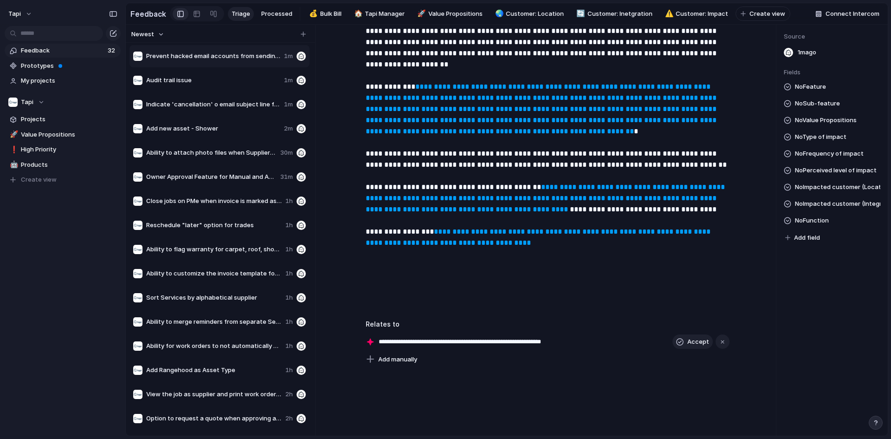
scroll to position [88, 0]
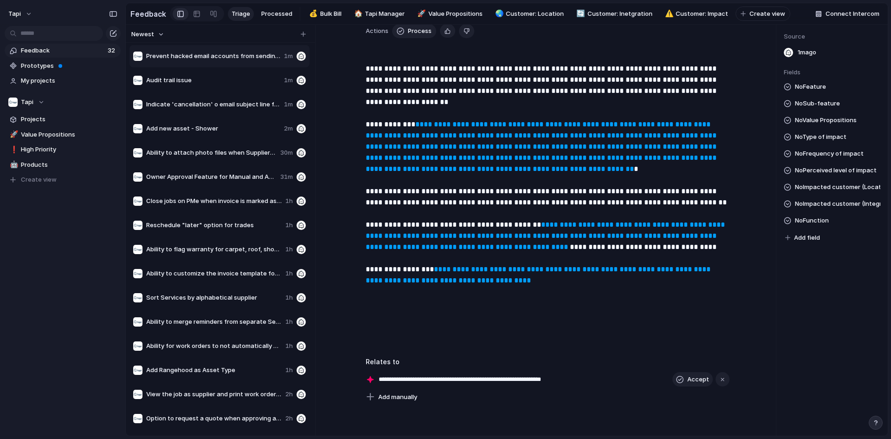
click at [839, 186] on div "No Feature No Sub-feature No Value Propositions No Type of impact No Frequency …" at bounding box center [832, 162] width 97 height 162
click at [829, 176] on span "No Perceived level of impact" at bounding box center [836, 170] width 82 height 11
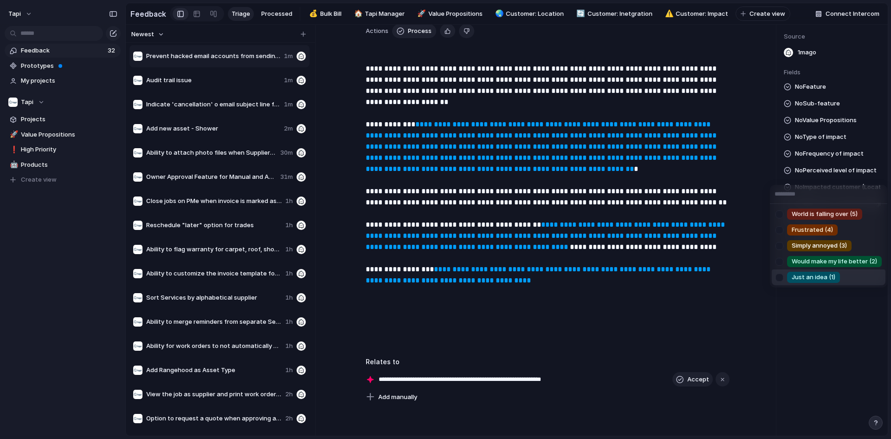
click at [813, 272] on div "Just an idea (1)" at bounding box center [813, 276] width 53 height 11
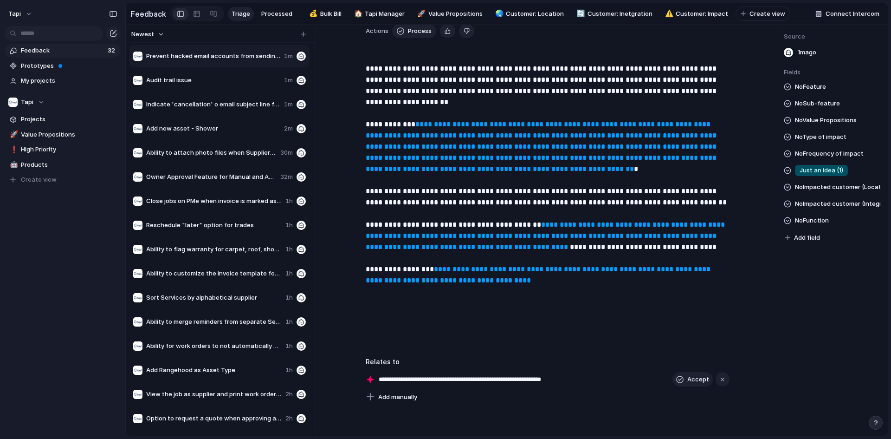
click at [831, 155] on span "No Frequency of impact" at bounding box center [829, 153] width 69 height 11
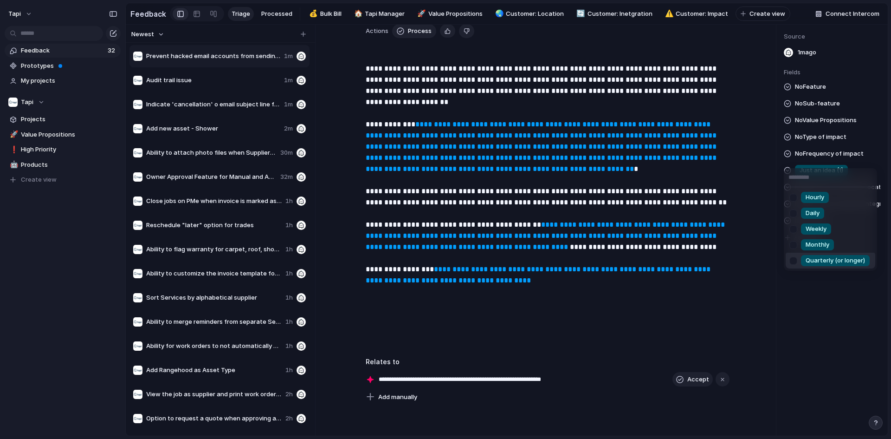
click at [828, 262] on span "Quarterly (or longer)" at bounding box center [835, 260] width 59 height 9
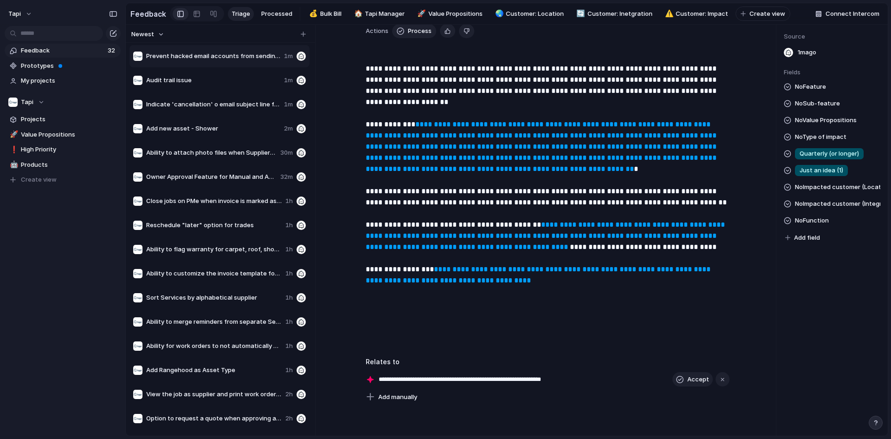
click at [822, 141] on span "No Type of impact" at bounding box center [821, 136] width 52 height 11
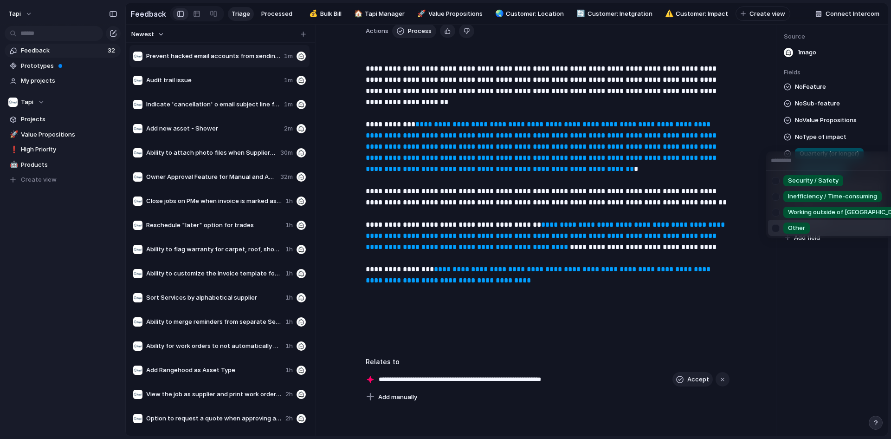
click at [797, 226] on span "Other" at bounding box center [796, 227] width 17 height 9
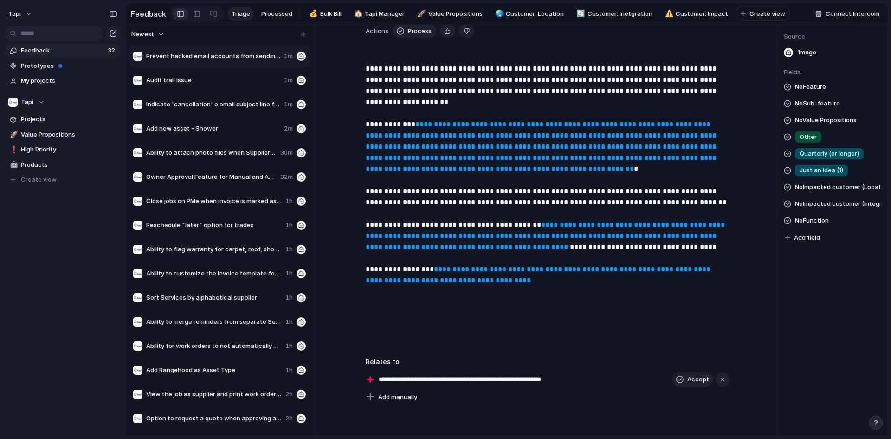
click at [813, 92] on span "No Feature" at bounding box center [810, 86] width 31 height 11
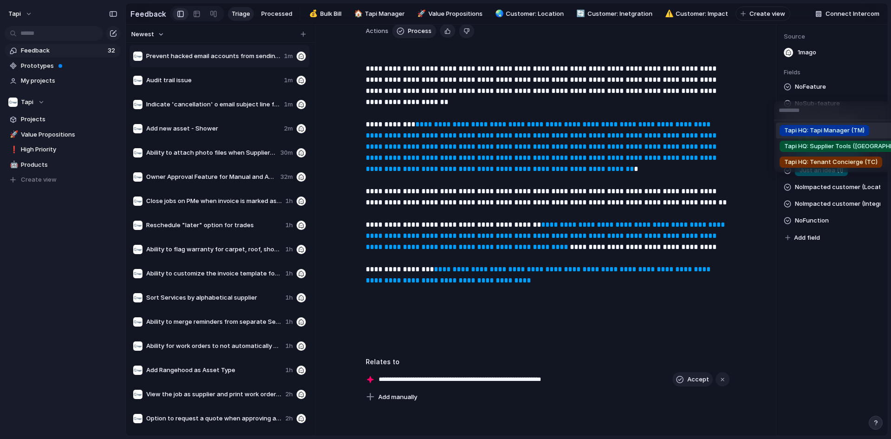
click at [811, 131] on span "Tapi HQ: Tapi Manager (TM)" at bounding box center [824, 130] width 80 height 9
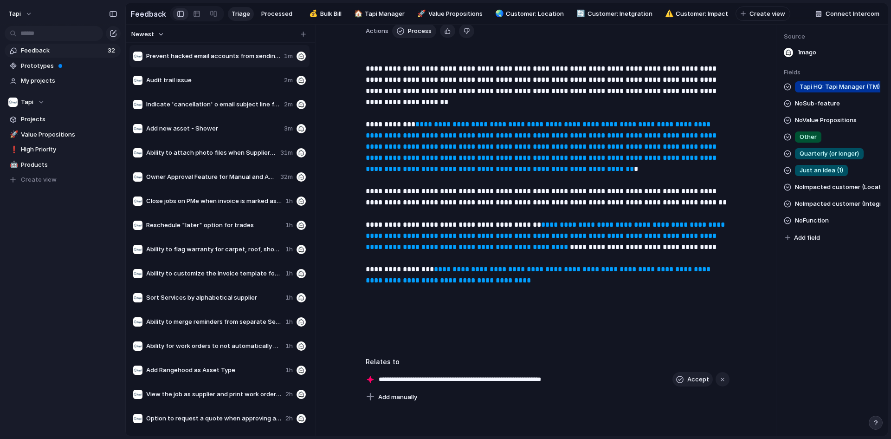
click at [820, 109] on span "No Sub-feature" at bounding box center [817, 103] width 45 height 11
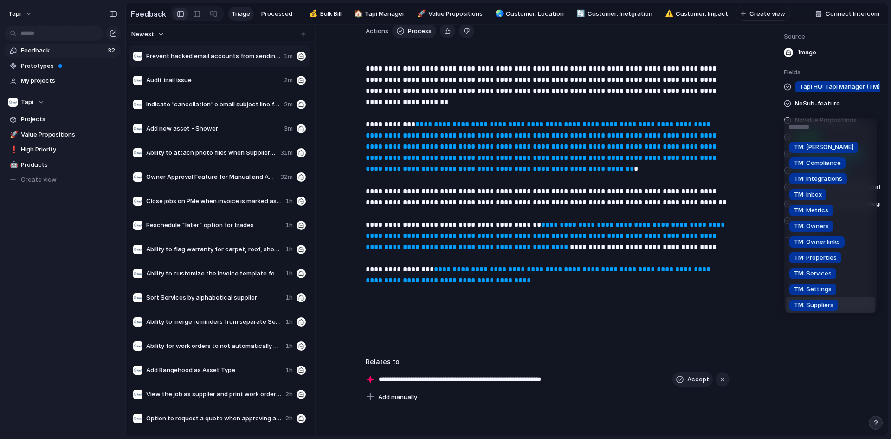
click at [826, 305] on span "TM: Suppliers" at bounding box center [813, 304] width 39 height 9
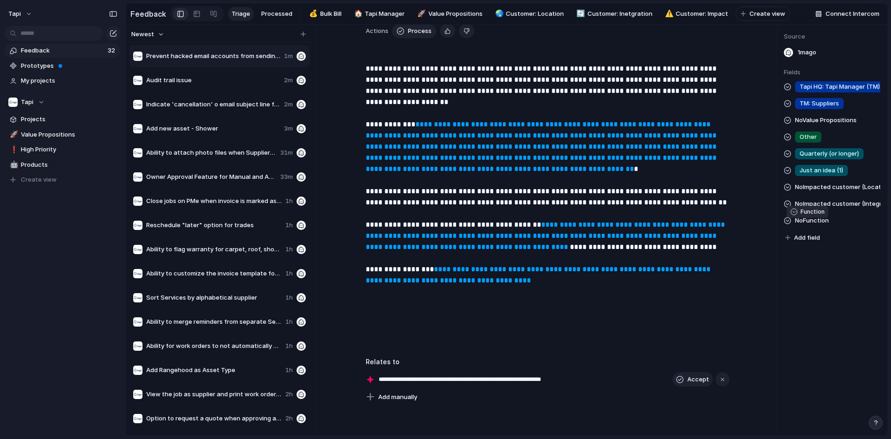
click at [822, 226] on span "No Function" at bounding box center [812, 220] width 34 height 11
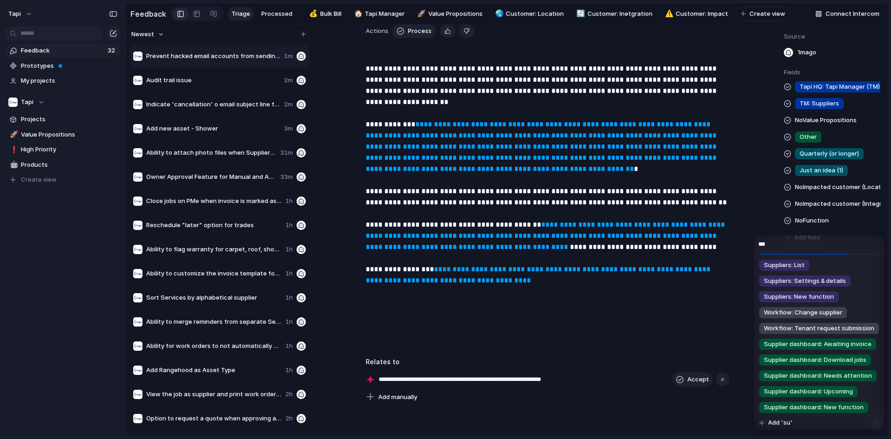
scroll to position [18, 0]
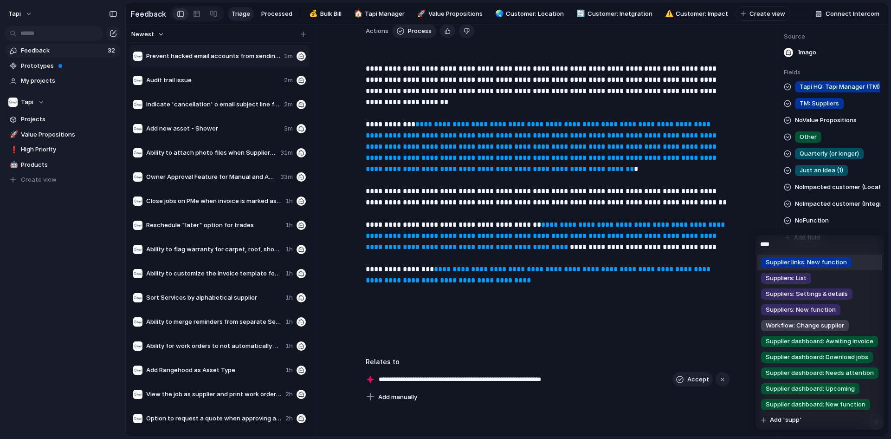
click at [660, 234] on div "**** Supplier links: Job page Supplier links: New function Suppliers: List Supp…" at bounding box center [445, 219] width 891 height 439
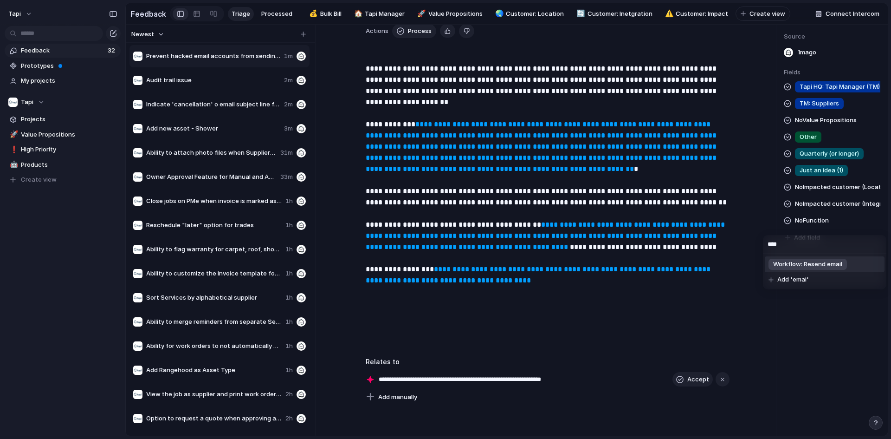
type input "***"
type input "****"
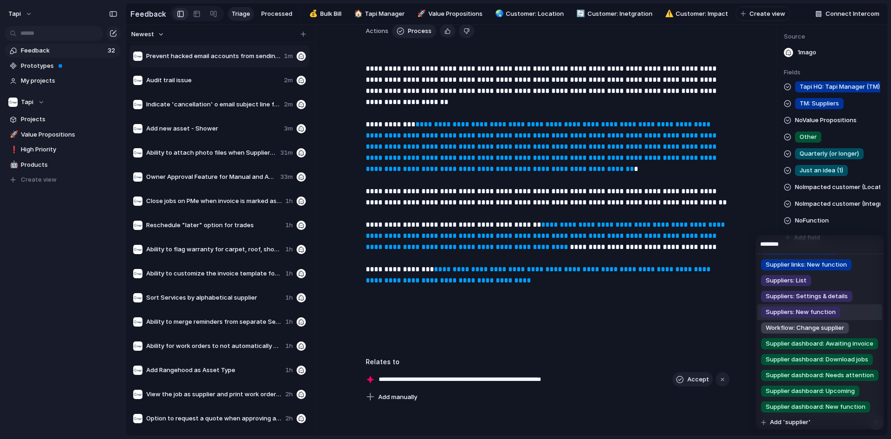
scroll to position [18, 0]
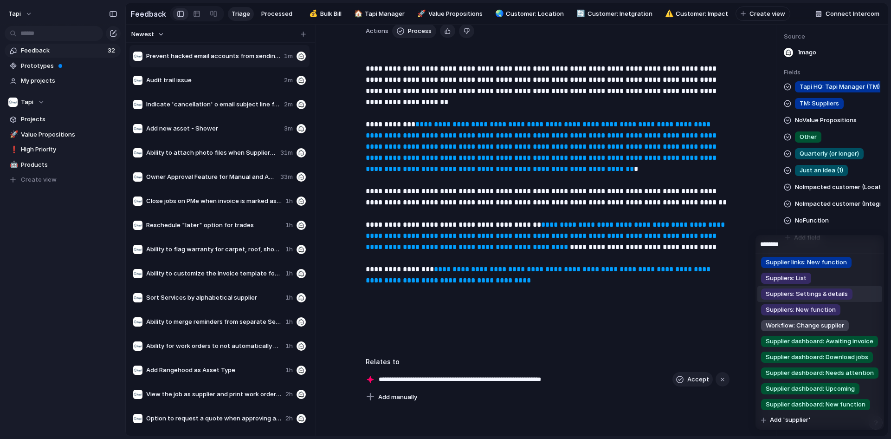
type input "********"
click at [856, 294] on li "Suppliers: Settings & details" at bounding box center [819, 294] width 125 height 16
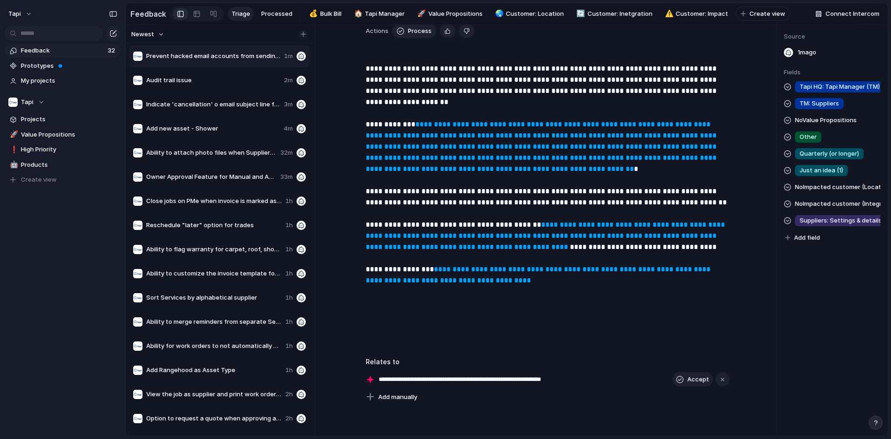
click at [305, 37] on div "button" at bounding box center [303, 34] width 5 height 5
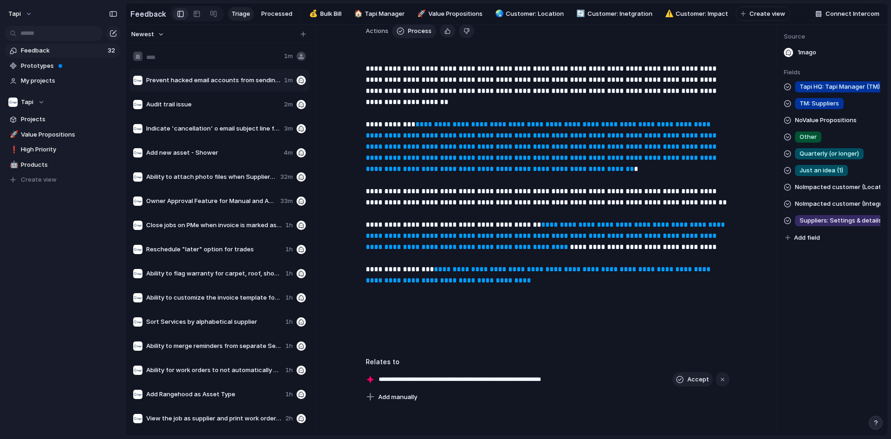
type input "**********"
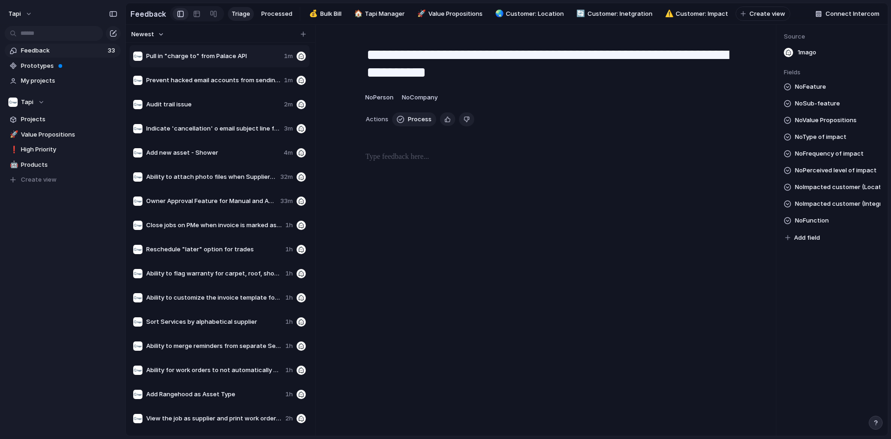
type textarea "**********"
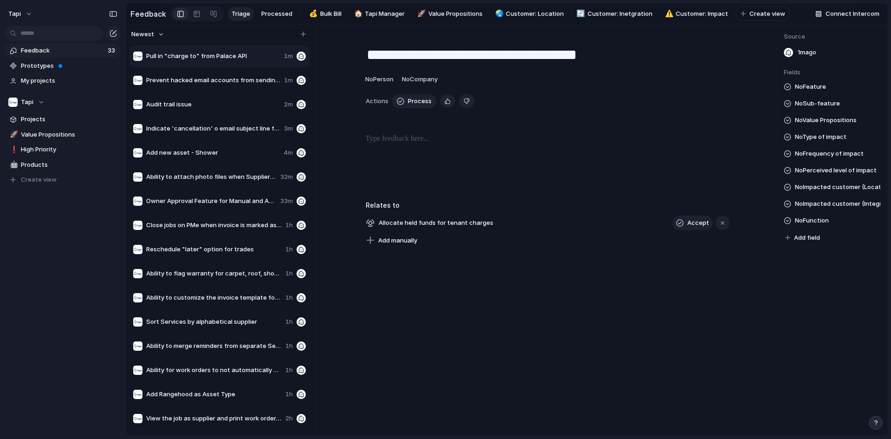
click at [816, 90] on span "No Feature" at bounding box center [810, 86] width 31 height 11
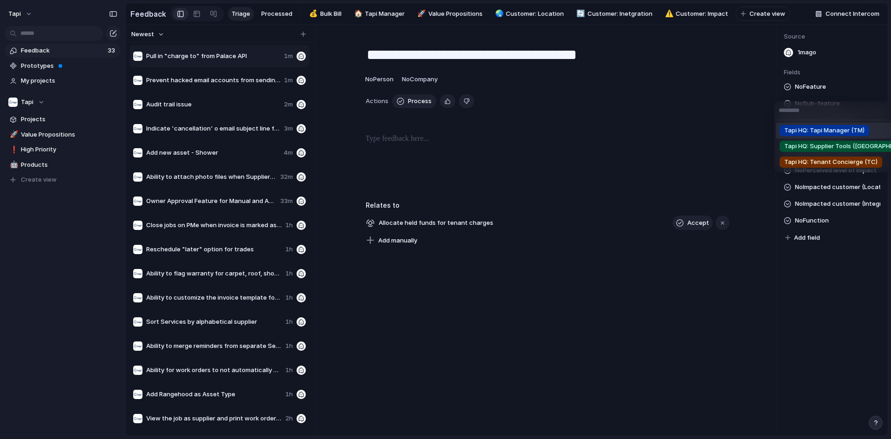
click at [818, 129] on span "Tapi HQ: Tapi Manager (TM)" at bounding box center [824, 130] width 80 height 9
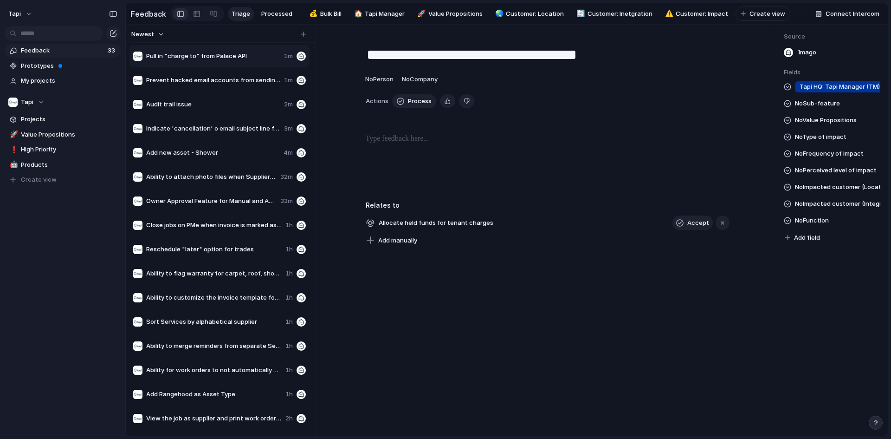
click at [792, 107] on div "No Sub-feature" at bounding box center [812, 103] width 56 height 11
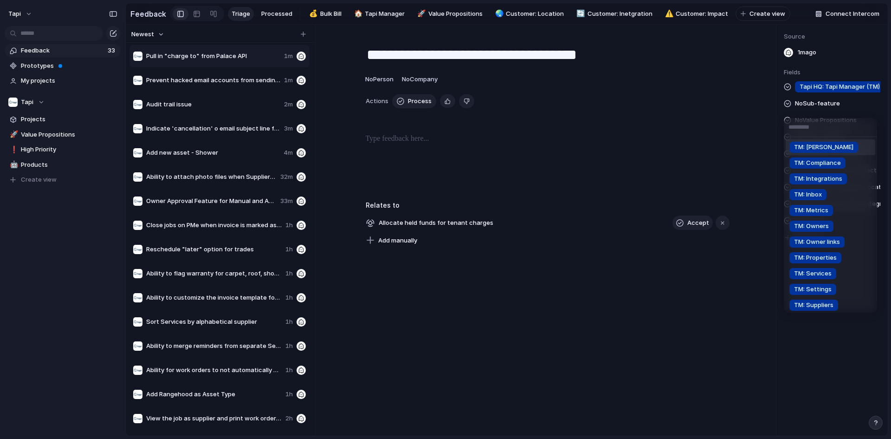
click at [800, 144] on span "TM: [PERSON_NAME]" at bounding box center [823, 146] width 59 height 9
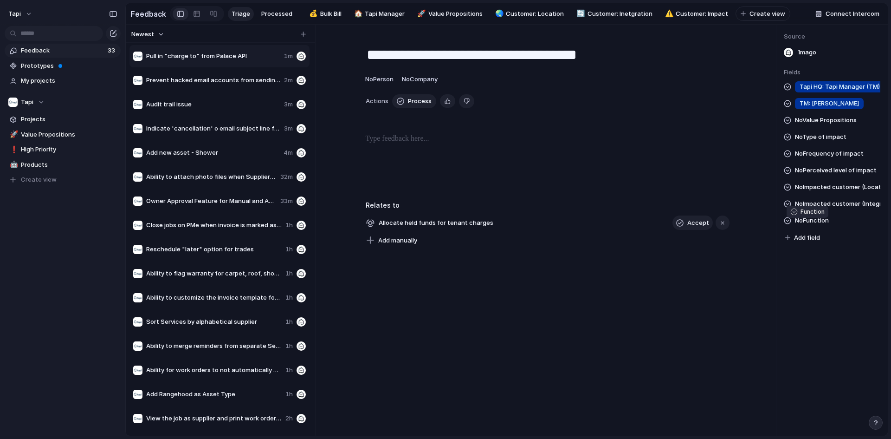
click at [823, 225] on span "No Function" at bounding box center [812, 220] width 34 height 11
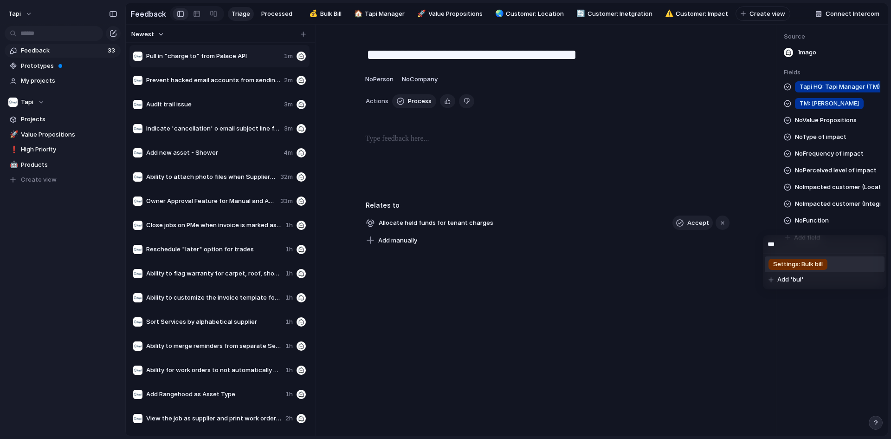
type input "***"
click at [841, 267] on li "Settings: Bulk bill" at bounding box center [825, 264] width 120 height 16
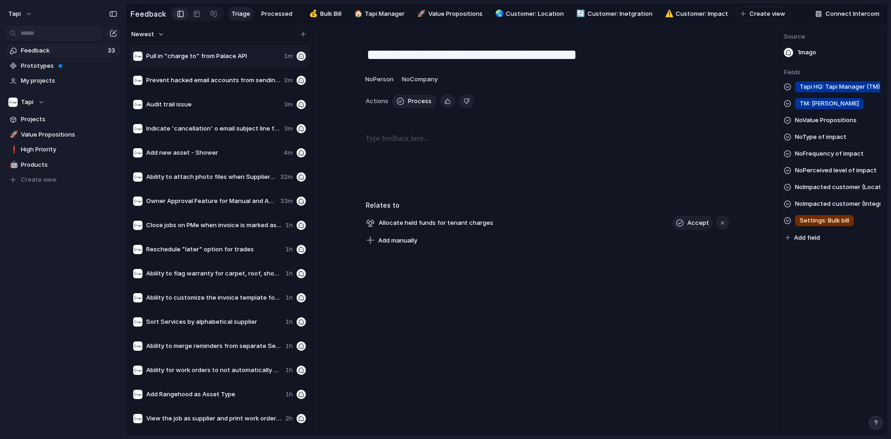
click at [439, 153] on div at bounding box center [547, 162] width 420 height 59
click at [423, 143] on p at bounding box center [548, 138] width 364 height 11
click at [302, 37] on div "button" at bounding box center [303, 34] width 5 height 5
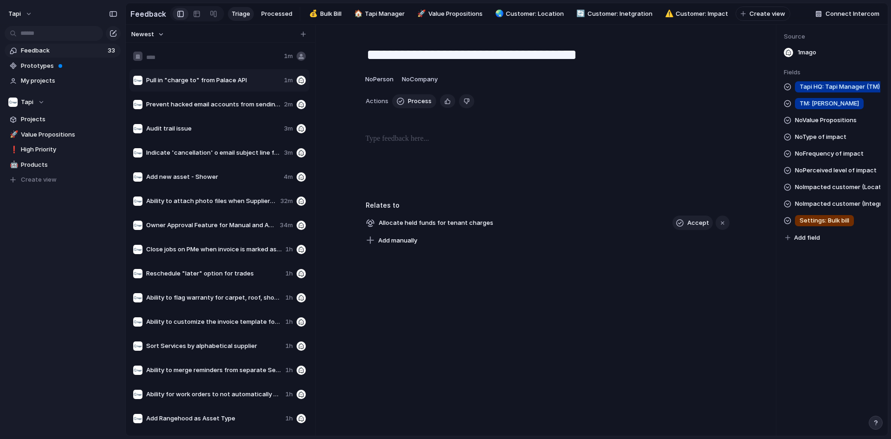
type input "**********"
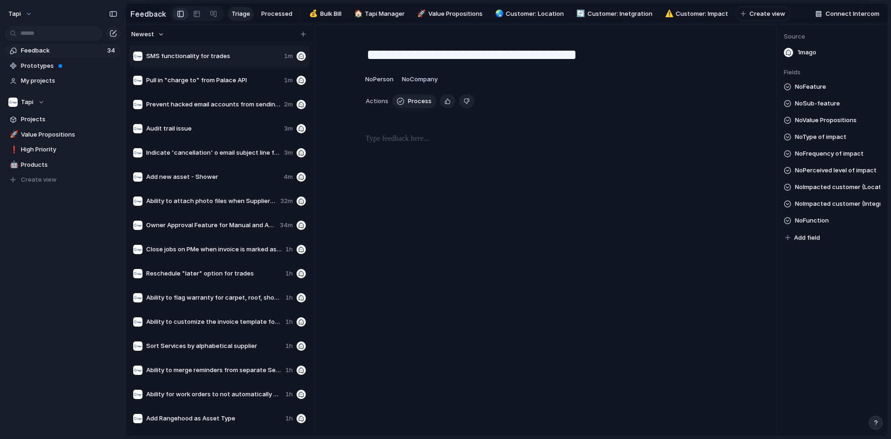
type textarea "**********"
click at [420, 149] on div at bounding box center [547, 162] width 420 height 59
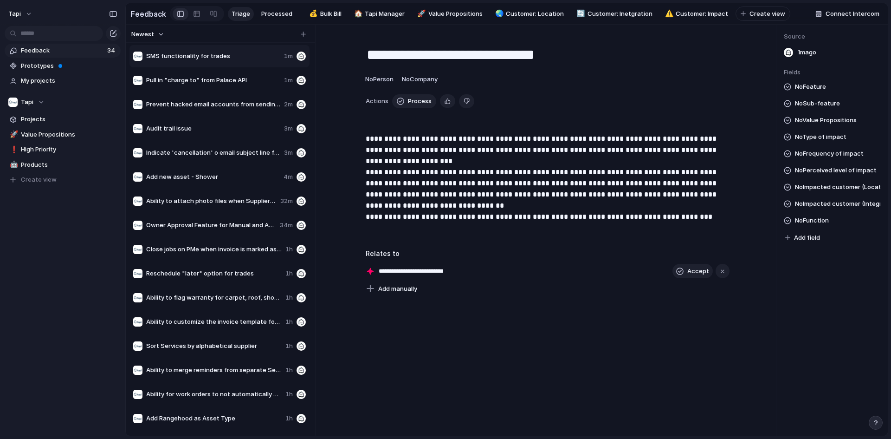
click at [476, 166] on p "**********" at bounding box center [548, 183] width 364 height 100
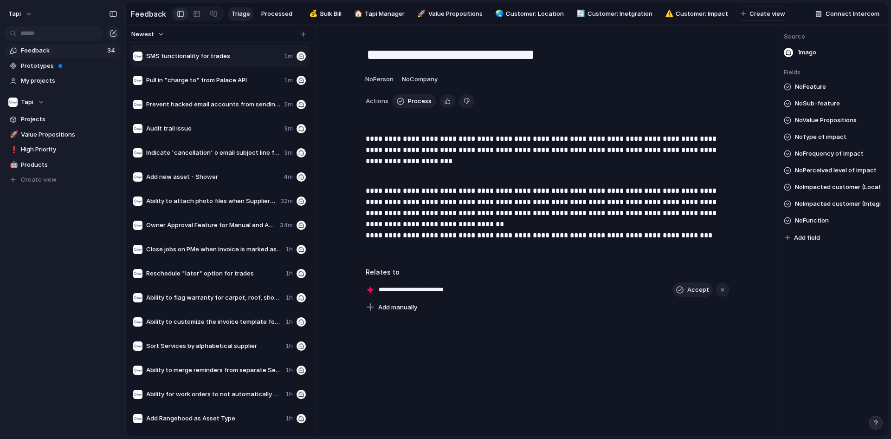
click at [457, 230] on p "**********" at bounding box center [548, 213] width 364 height 78
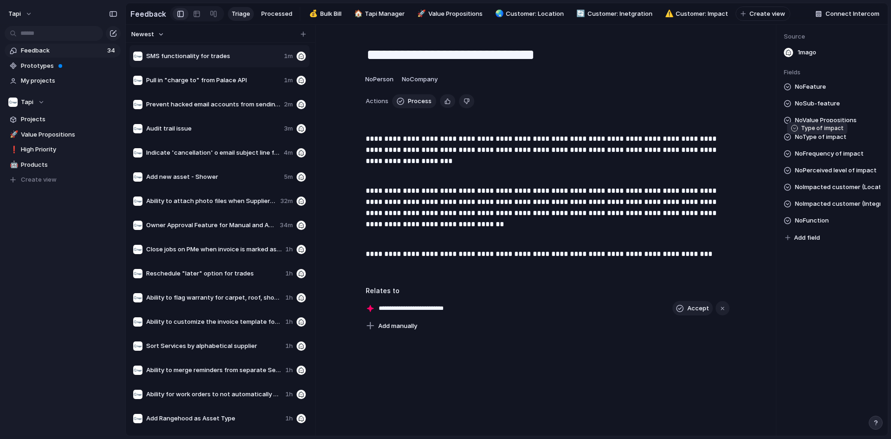
click at [829, 142] on span "No Type of impact" at bounding box center [821, 136] width 52 height 11
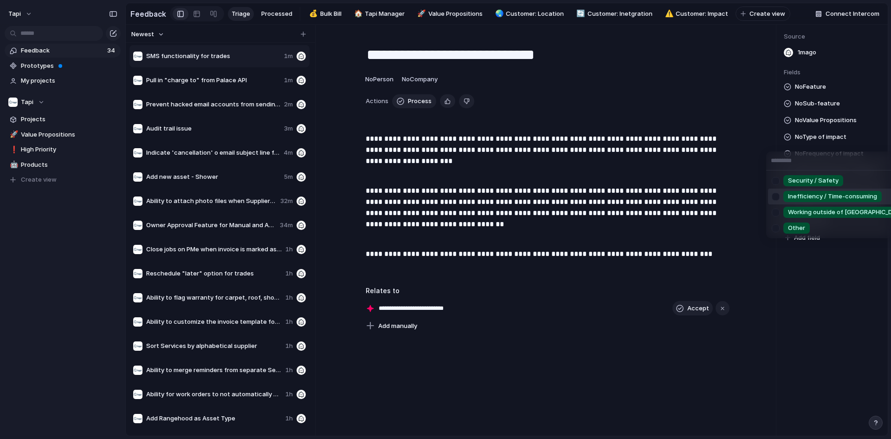
click at [828, 194] on span "Inefficiency / Time-consuming" at bounding box center [832, 196] width 89 height 9
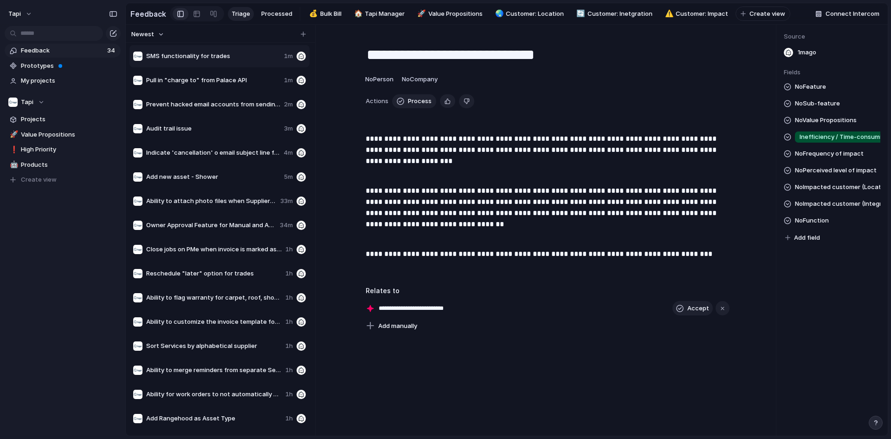
click at [829, 187] on span "No Impacted customer (Location)" at bounding box center [837, 186] width 85 height 11
click at [830, 172] on div "NZ AU: ACT AU: [GEOGRAPHIC_DATA] AU: NT AU: SA AU: QLD AU: TAS AU: [GEOGRAPHIC_…" at bounding box center [445, 219] width 891 height 439
click at [830, 172] on span "No Perceived level of impact" at bounding box center [836, 170] width 82 height 11
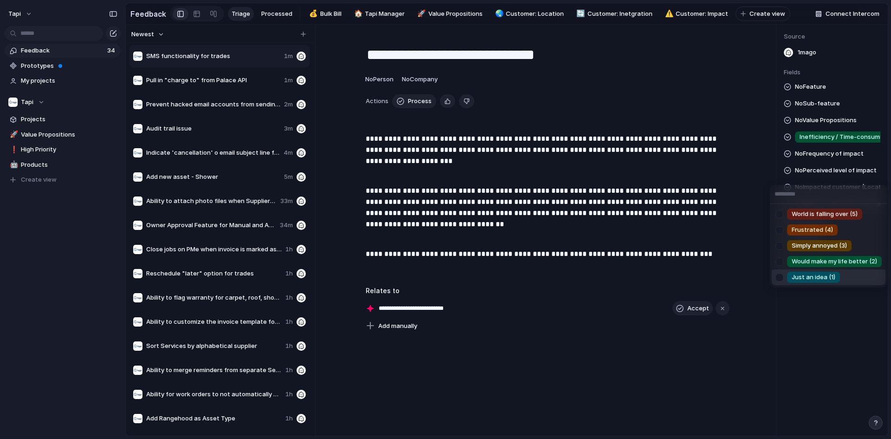
click at [810, 274] on span "Just an idea (1)" at bounding box center [814, 276] width 44 height 9
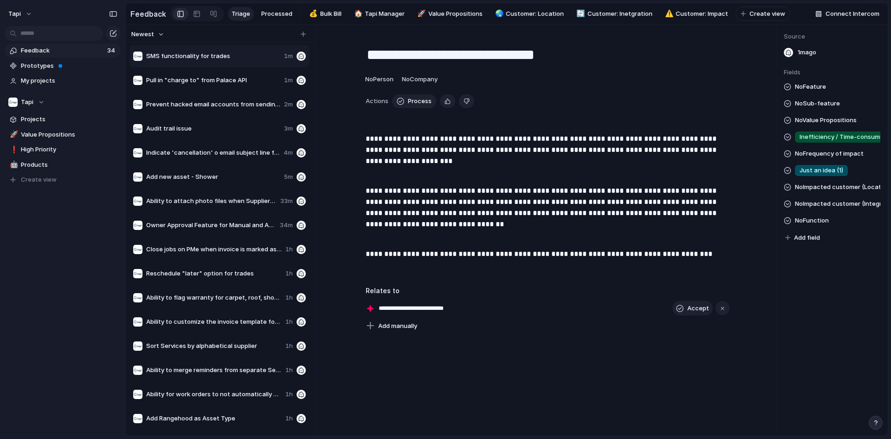
click at [825, 90] on span "No Feature" at bounding box center [810, 86] width 31 height 11
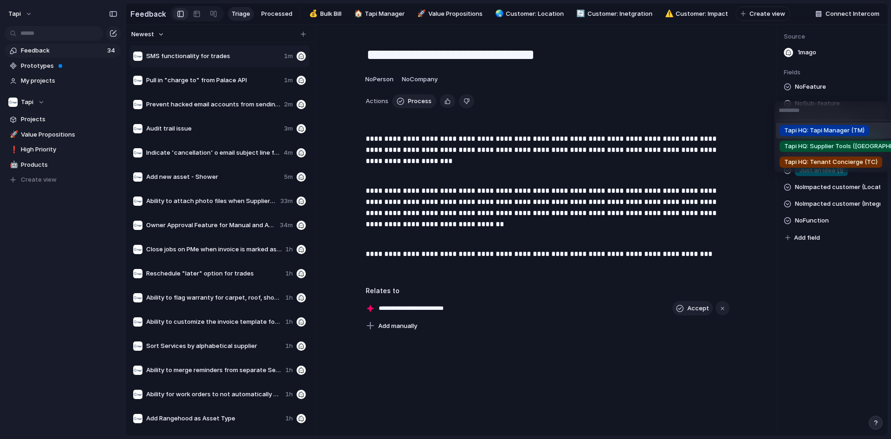
drag, startPoint x: 819, startPoint y: 133, endPoint x: 824, endPoint y: 119, distance: 15.0
click at [821, 133] on span "Tapi HQ: Tapi Manager (TM)" at bounding box center [824, 130] width 80 height 9
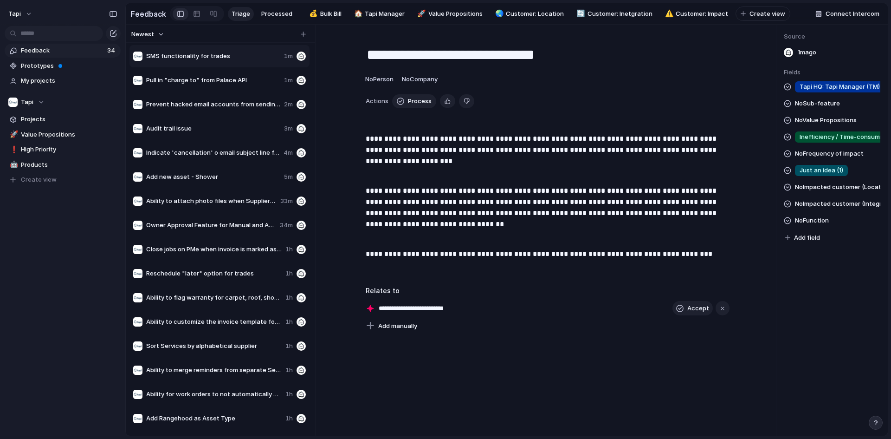
click at [825, 109] on span "No Sub-feature" at bounding box center [817, 103] width 45 height 11
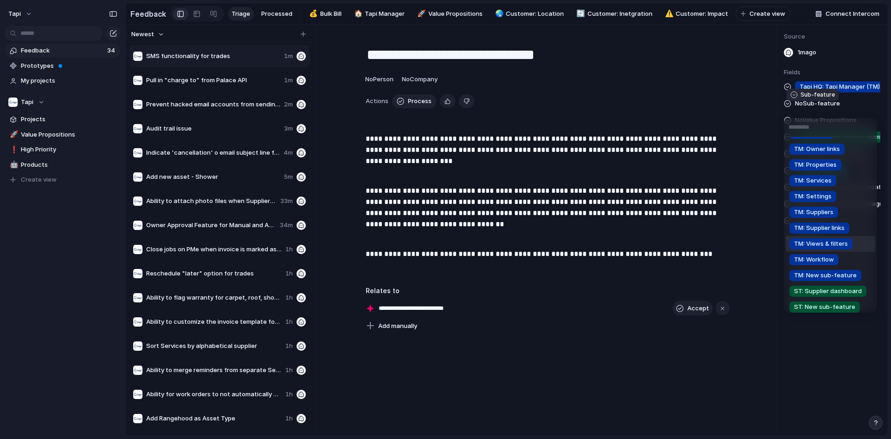
scroll to position [139, 0]
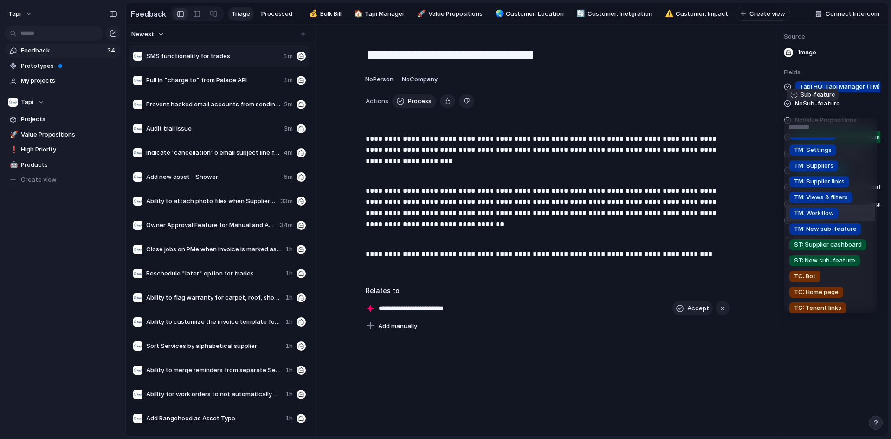
click at [824, 208] on span "TM: Workflow" at bounding box center [814, 212] width 40 height 9
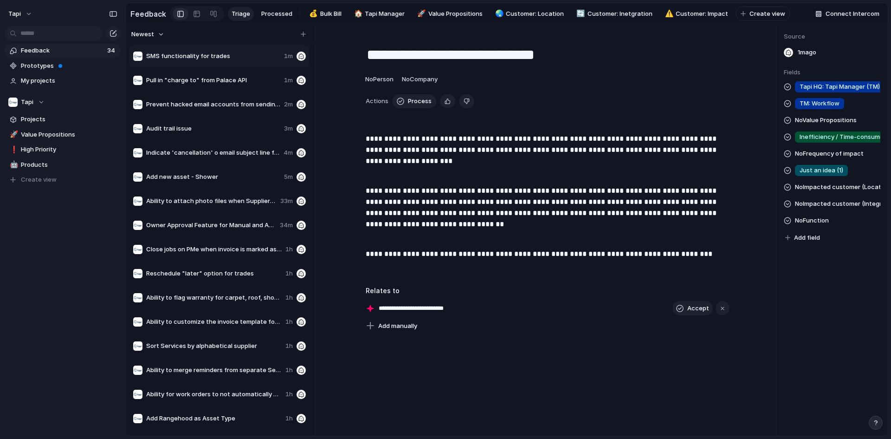
click at [824, 226] on span "No Function" at bounding box center [812, 220] width 34 height 11
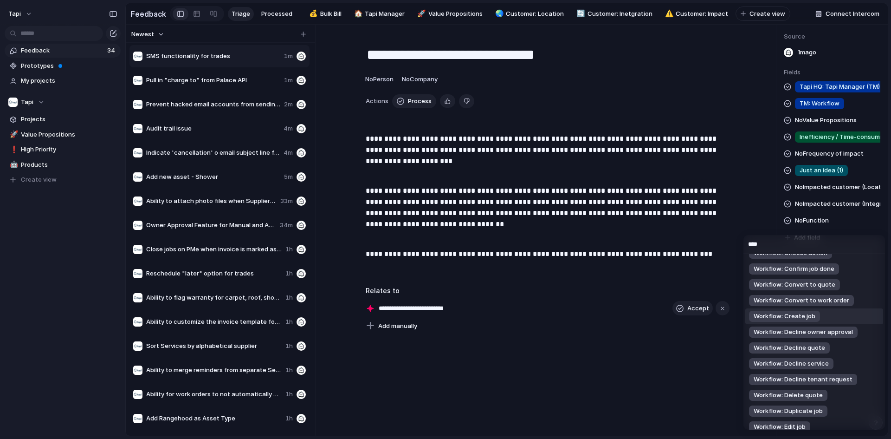
scroll to position [325, 0]
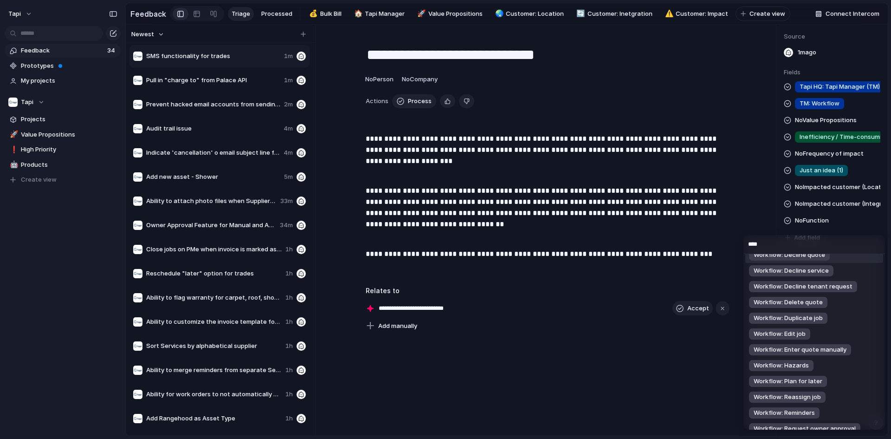
drag, startPoint x: 777, startPoint y: 242, endPoint x: 681, endPoint y: 232, distance: 96.2
click at [683, 232] on div "**** Settings: Workflow general Settings: Workflow notifications Settings: Work…" at bounding box center [445, 219] width 891 height 439
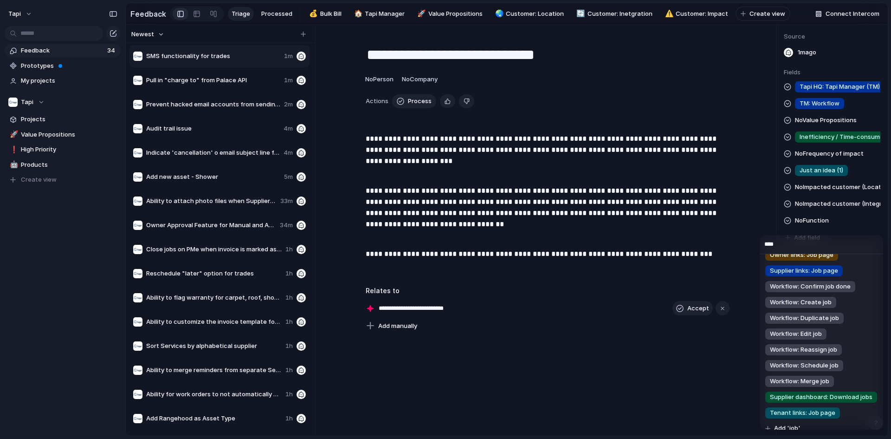
scroll to position [0, 0]
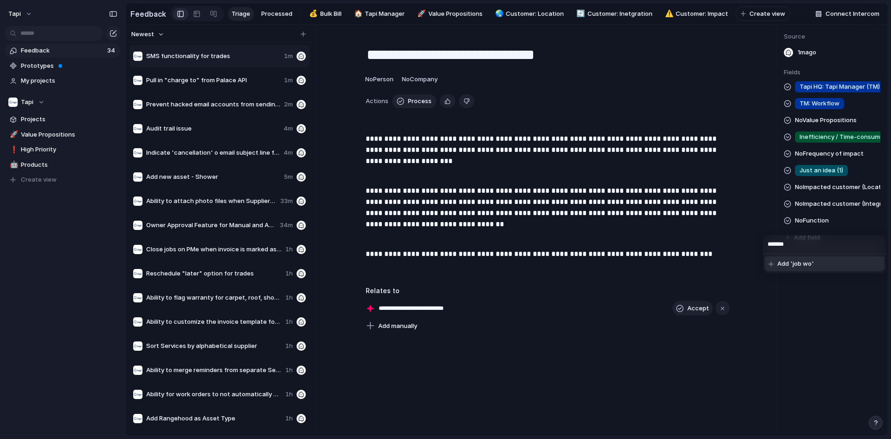
type input "********"
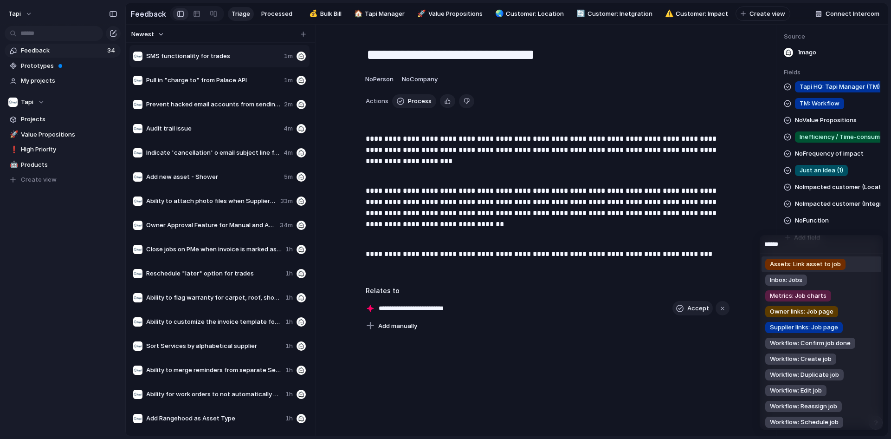
type input "*******"
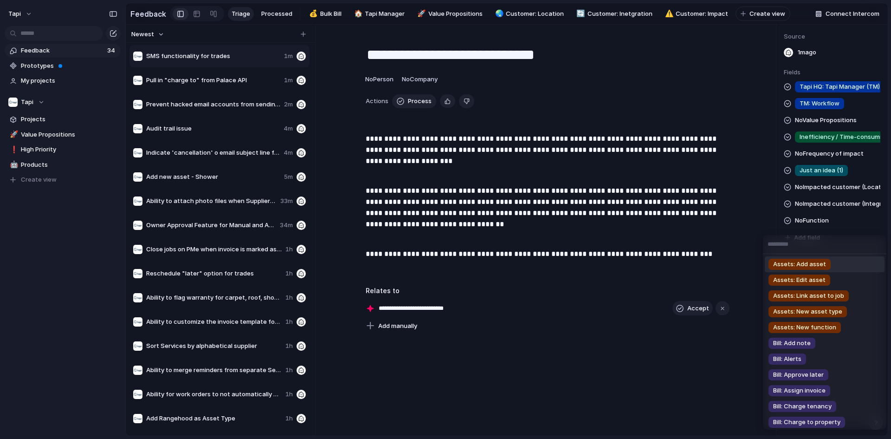
type input "*"
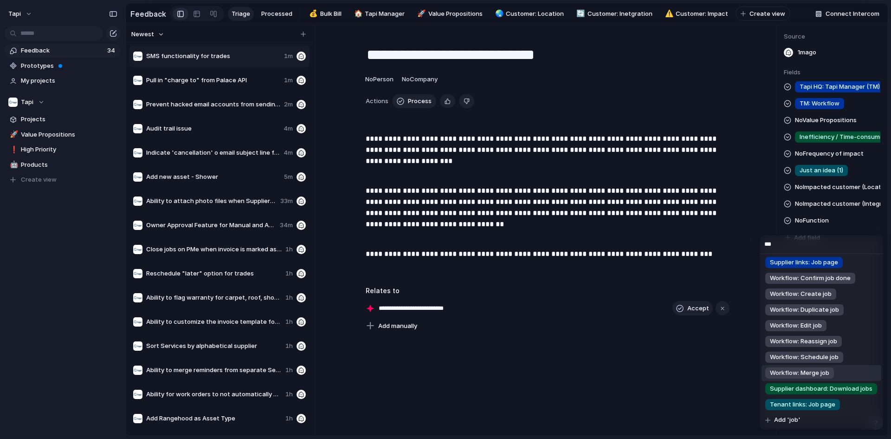
scroll to position [19, 0]
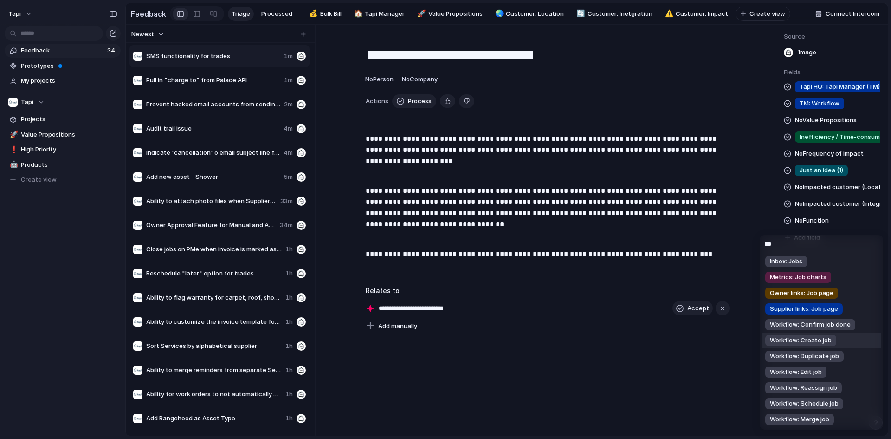
type input "***"
click at [843, 339] on li "Workflow: Create job" at bounding box center [821, 340] width 120 height 16
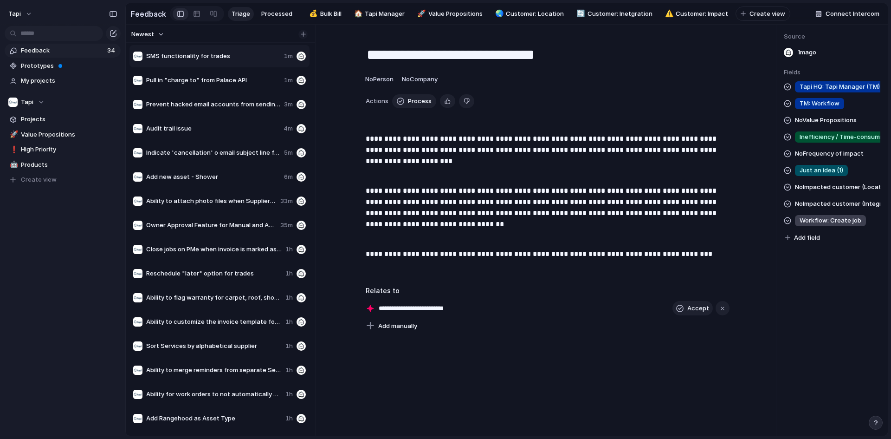
drag, startPoint x: 312, startPoint y: 41, endPoint x: 299, endPoint y: 38, distance: 13.8
click at [309, 39] on div "Newest SMS functionality for trades 1m Pull in "charge to" from Palace API 1m P…" at bounding box center [219, 230] width 186 height 411
click at [298, 38] on button "button" at bounding box center [302, 34] width 9 height 9
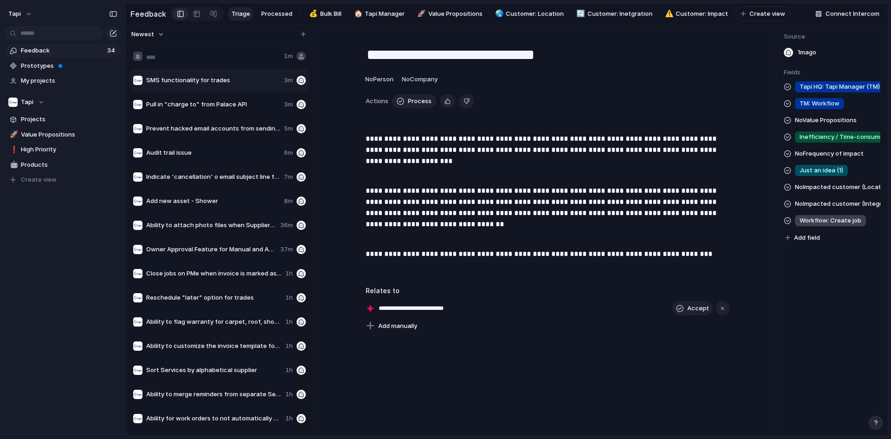
type input "**********"
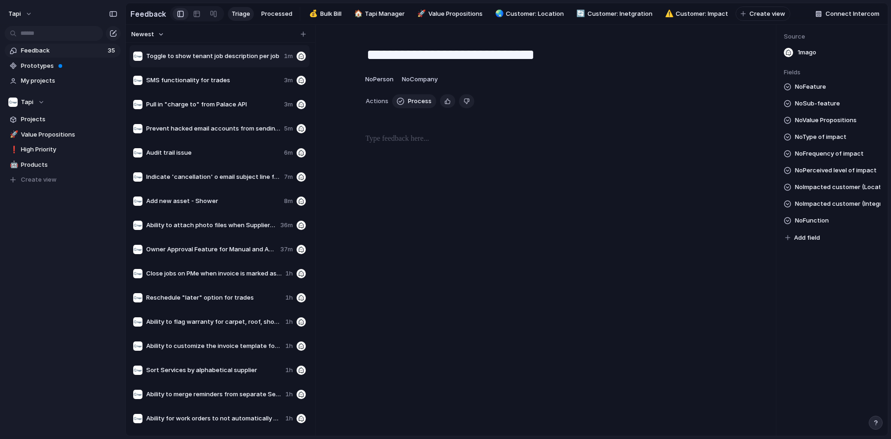
type textarea "**********"
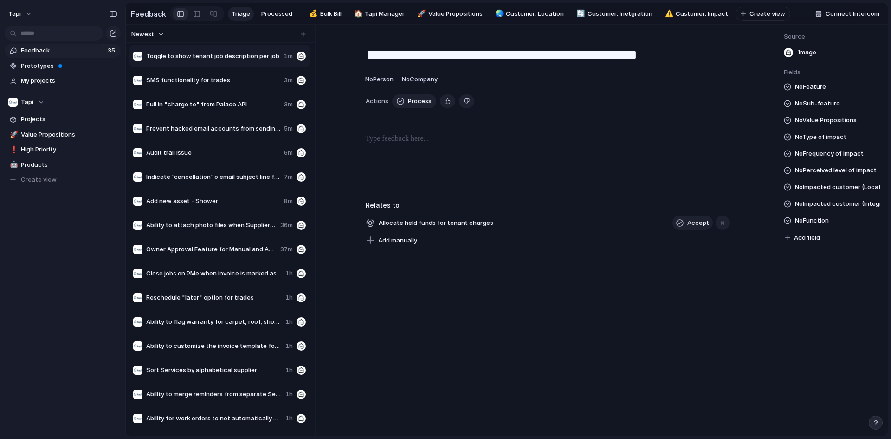
click at [397, 155] on div at bounding box center [547, 162] width 420 height 59
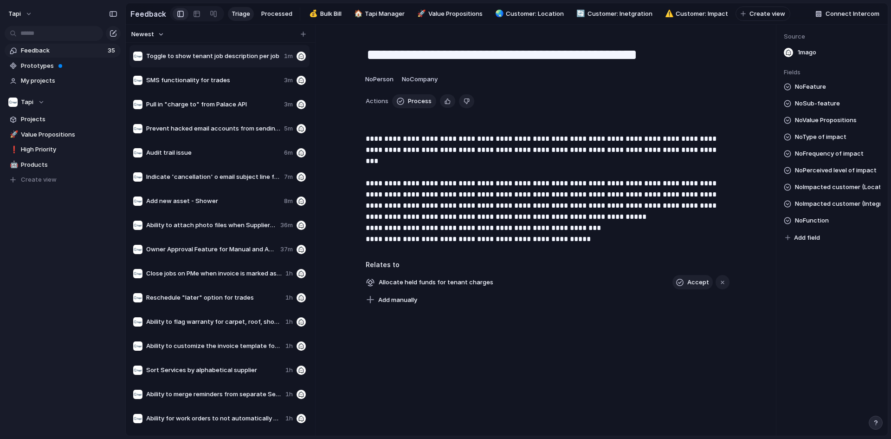
click at [603, 209] on p "**********" at bounding box center [548, 188] width 364 height 111
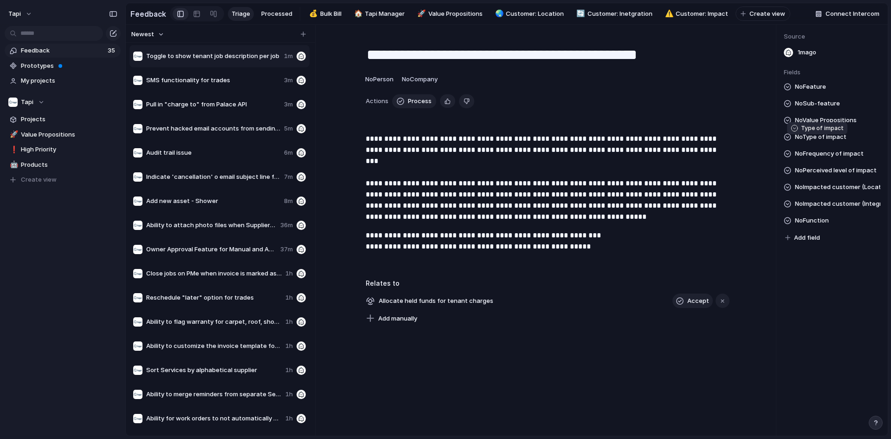
click at [808, 142] on span "No Type of impact" at bounding box center [821, 136] width 52 height 11
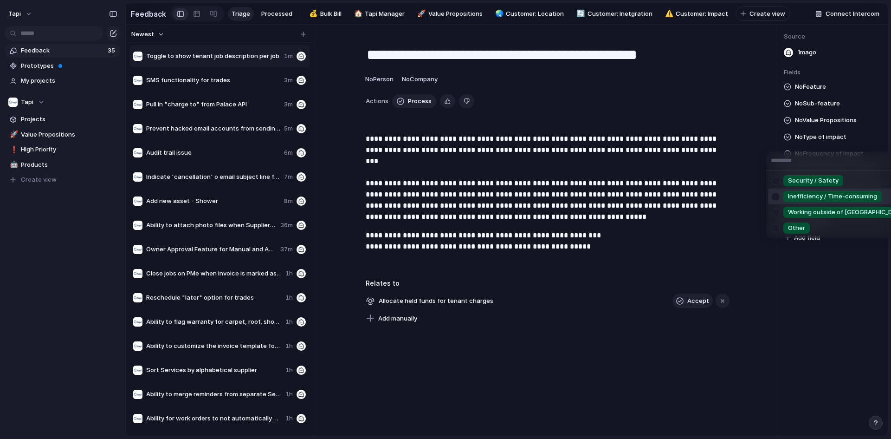
click at [824, 196] on span "Inefficiency / Time-consuming" at bounding box center [832, 196] width 89 height 9
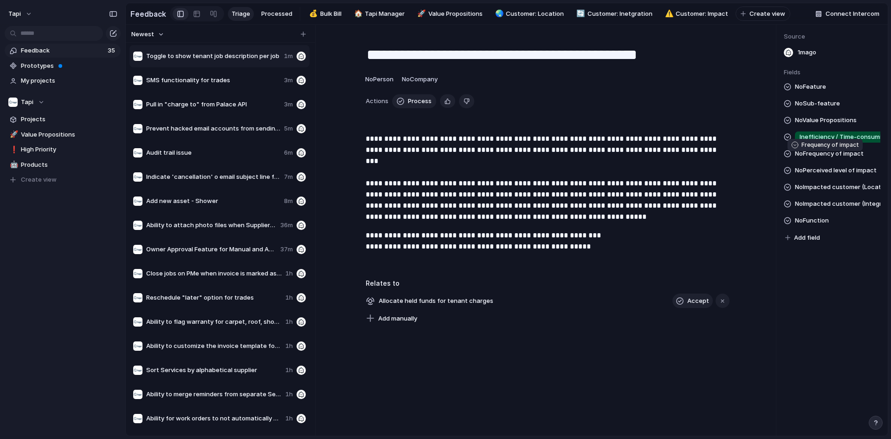
click at [833, 157] on span "No Frequency of impact" at bounding box center [829, 153] width 69 height 11
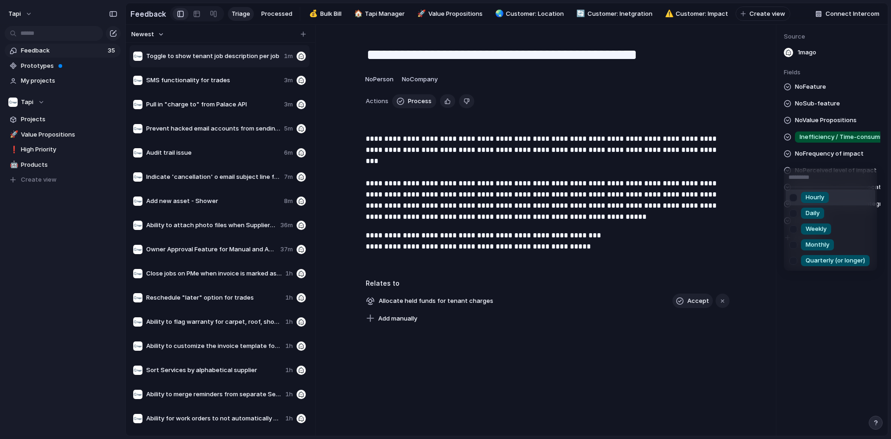
click at [826, 216] on li "Daily" at bounding box center [831, 213] width 90 height 16
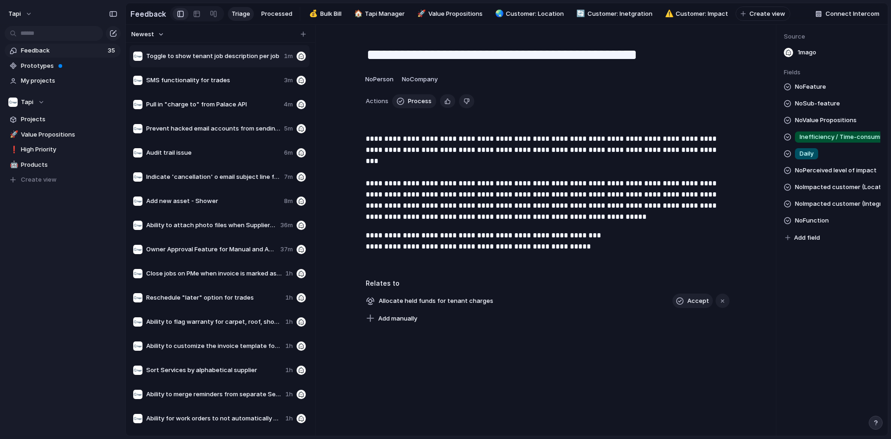
click at [835, 176] on span "No Perceived level of impact" at bounding box center [836, 170] width 82 height 11
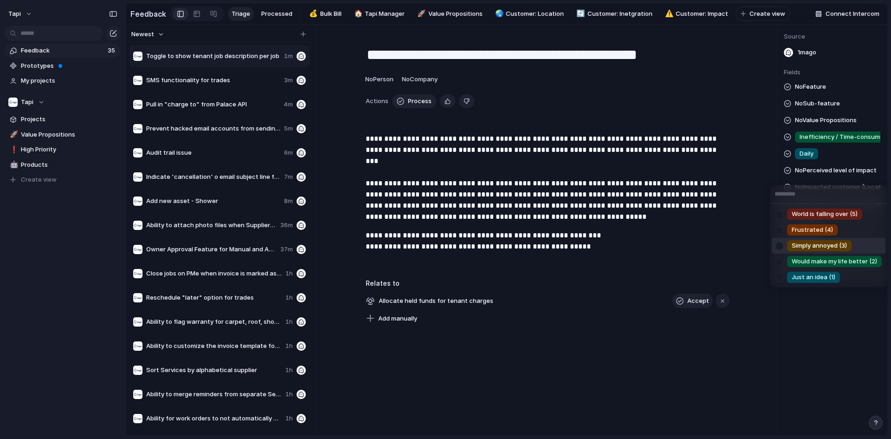
click at [828, 244] on span "Simply annoyed (3)" at bounding box center [819, 245] width 55 height 9
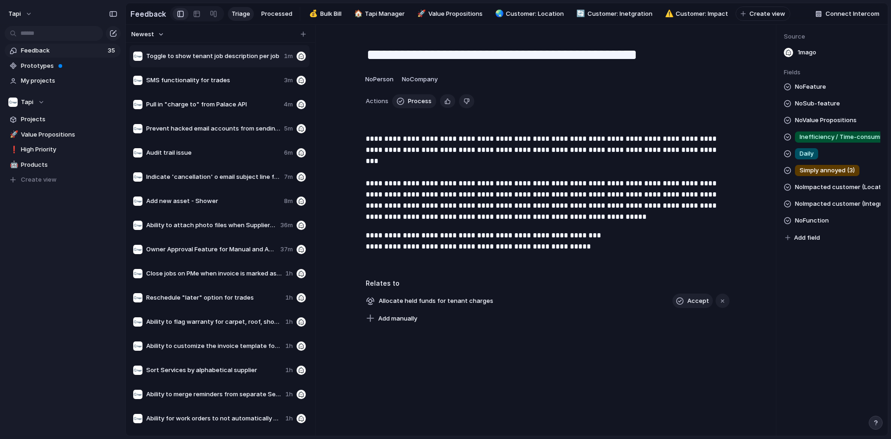
click at [819, 88] on span "No Feature" at bounding box center [810, 86] width 31 height 11
click at [807, 106] on span "No Sub-feature" at bounding box center [817, 103] width 45 height 11
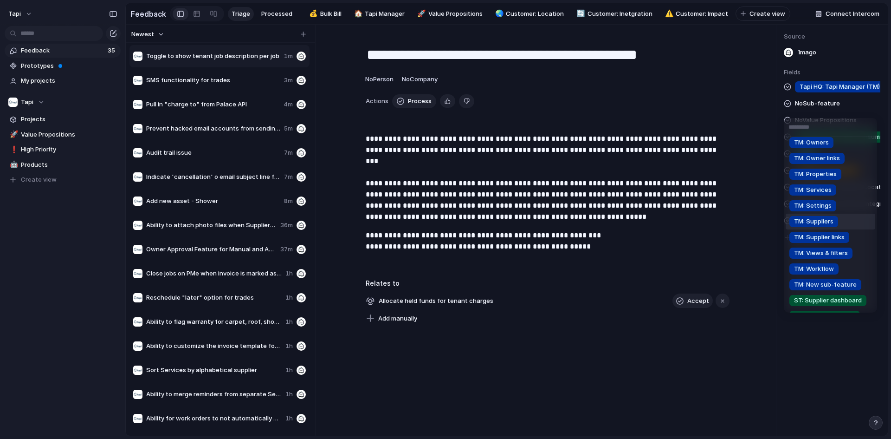
scroll to position [93, 0]
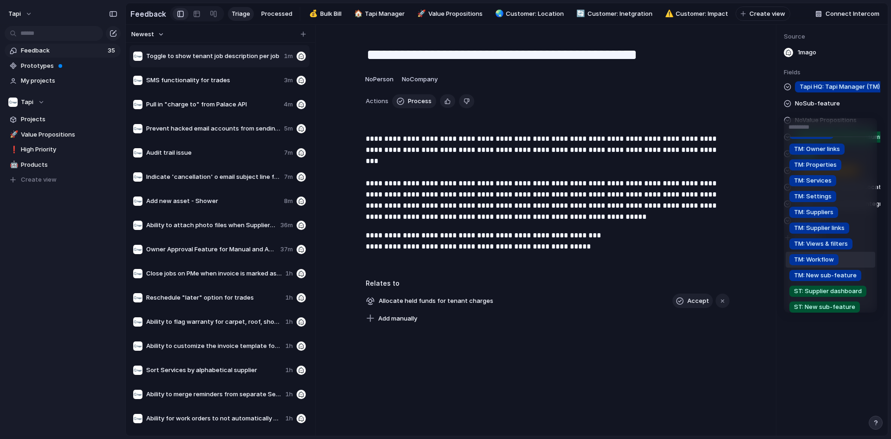
click at [831, 260] on span "TM: Workflow" at bounding box center [814, 259] width 40 height 9
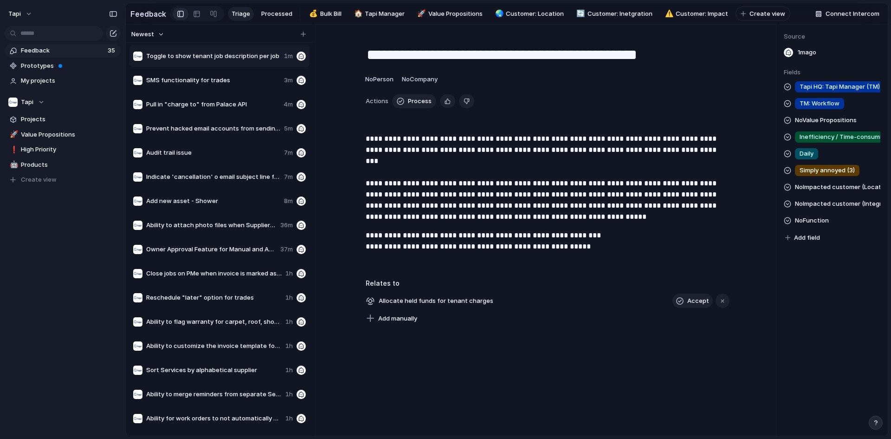
click at [832, 231] on div "Tapi HQ: Tapi Manager (TM) TM: Workflow No Value Propositions Inefficiency / Ti…" at bounding box center [832, 162] width 97 height 162
click at [833, 224] on div "Tapi HQ: Tapi Manager (TM) TM: Workflow No Value Propositions Inefficiency / Ti…" at bounding box center [832, 162] width 97 height 162
click at [819, 225] on span "No Function" at bounding box center [812, 220] width 34 height 11
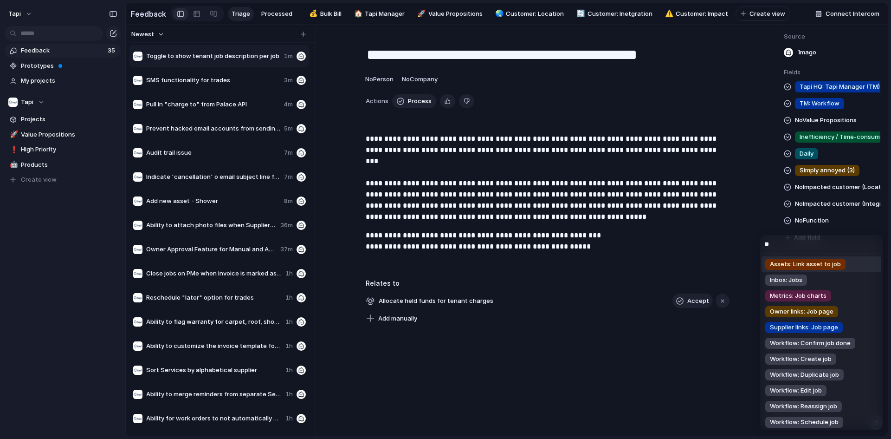
type input "*"
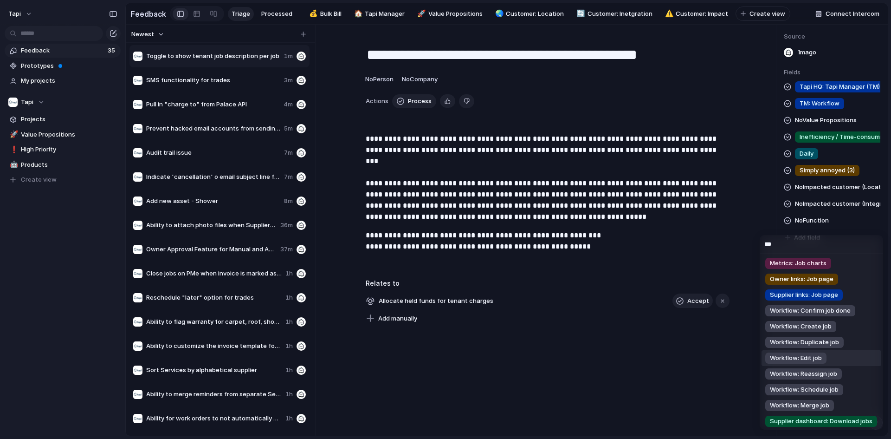
scroll to position [0, 0]
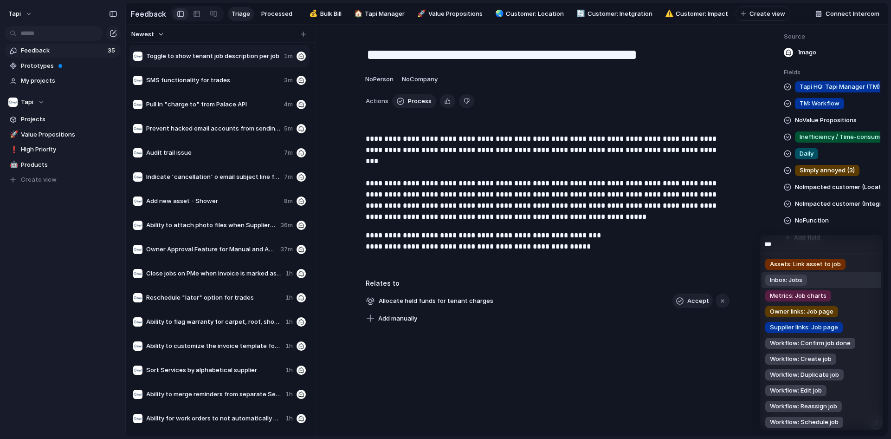
type input "***"
click at [850, 277] on li "Inbox: Jobs" at bounding box center [821, 280] width 120 height 16
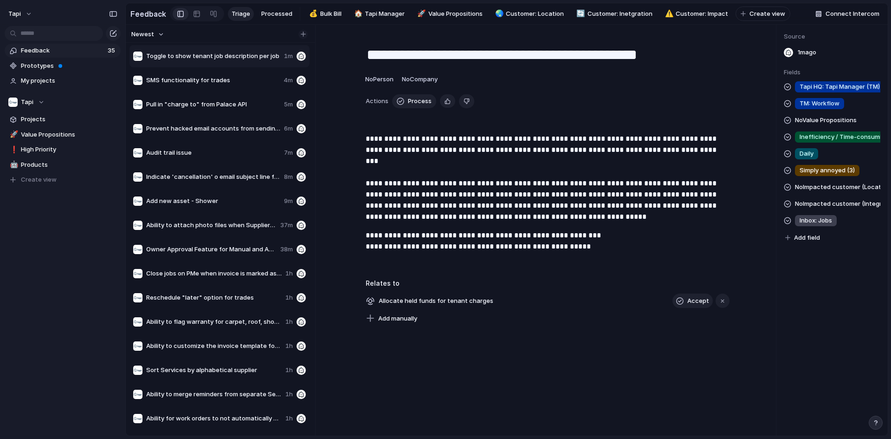
click at [304, 37] on div "button" at bounding box center [303, 34] width 5 height 5
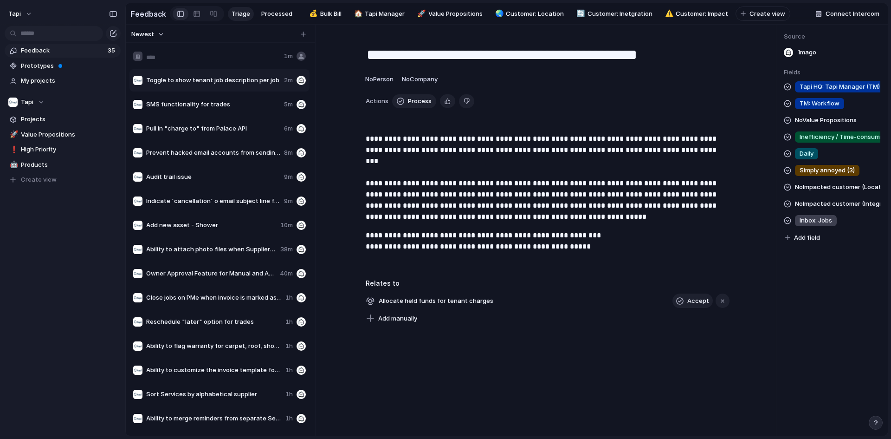
type input "**********"
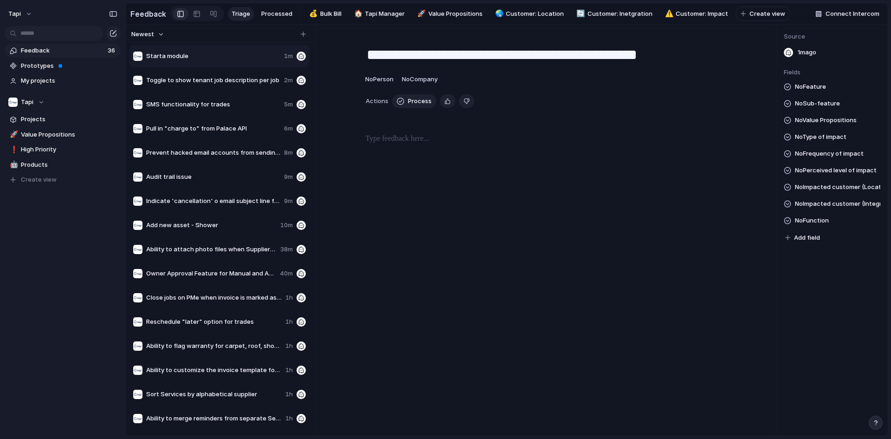
type textarea "**********"
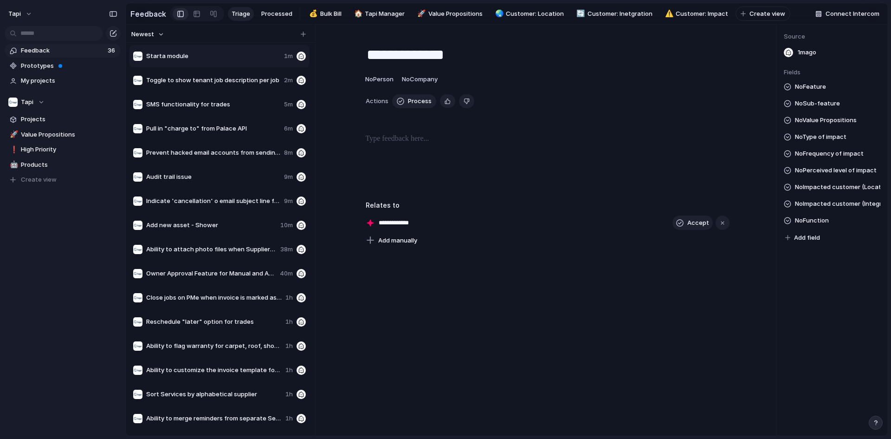
click at [310, 38] on div at bounding box center [220, 34] width 189 height 18
drag, startPoint x: 305, startPoint y: 39, endPoint x: 296, endPoint y: 43, distance: 10.0
click at [305, 37] on div "button" at bounding box center [303, 34] width 5 height 5
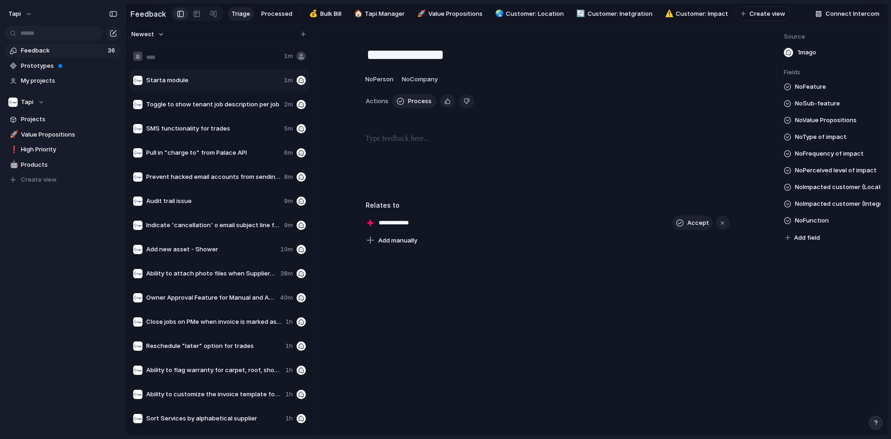
click at [206, 60] on input "text" at bounding box center [213, 56] width 134 height 9
type input "**********"
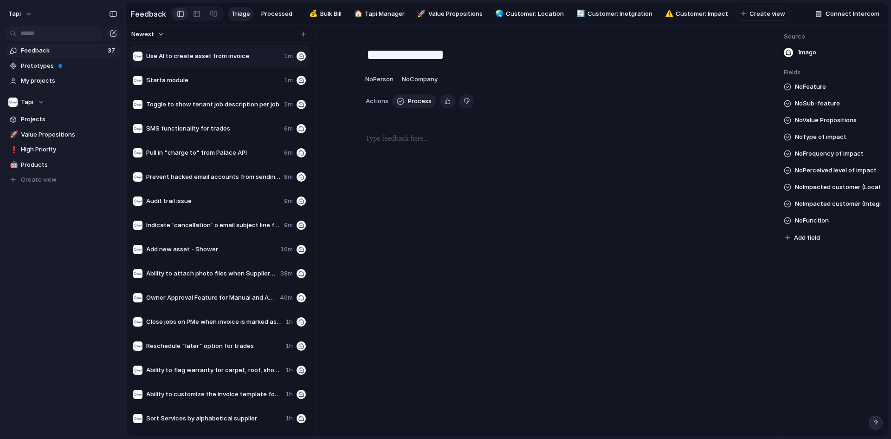
type textarea "**********"
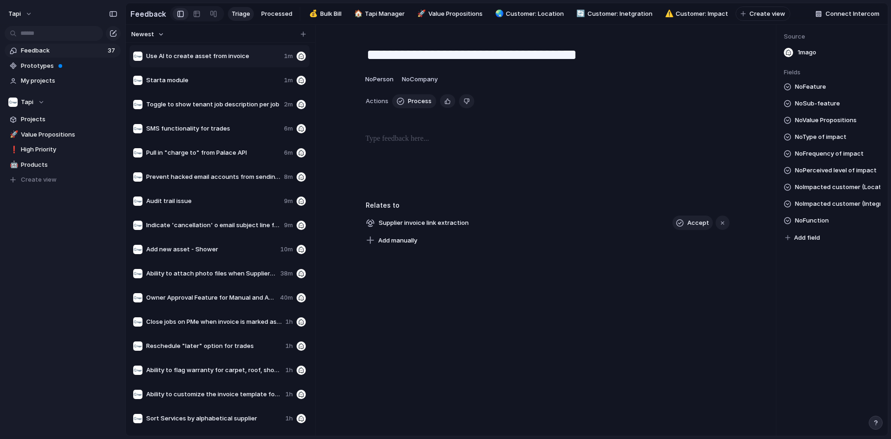
click at [473, 156] on div at bounding box center [547, 162] width 420 height 59
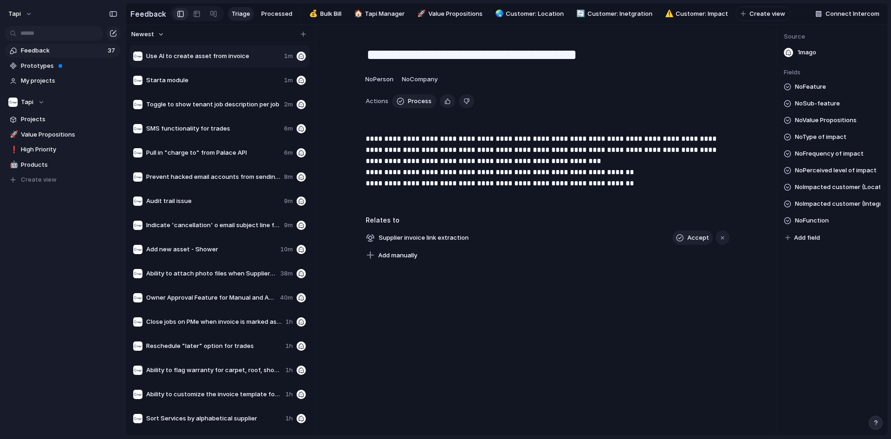
click at [573, 166] on p "**********" at bounding box center [548, 166] width 364 height 67
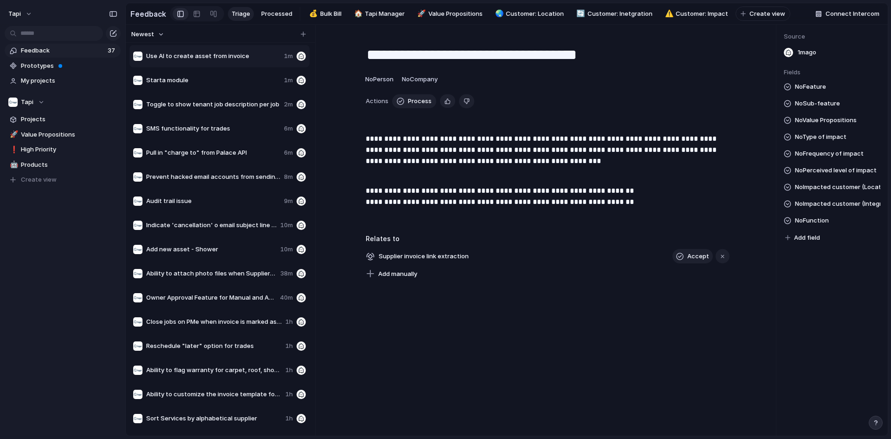
click at [645, 194] on p "**********" at bounding box center [548, 196] width 364 height 45
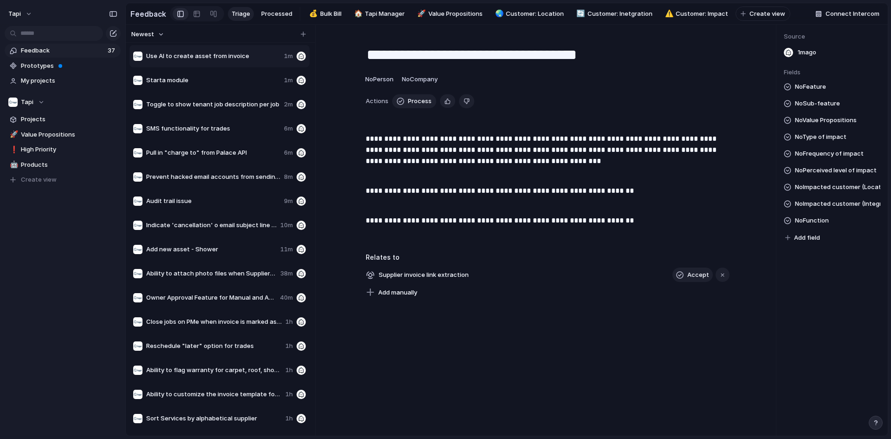
click at [822, 175] on span "No Perceived level of impact" at bounding box center [836, 170] width 82 height 11
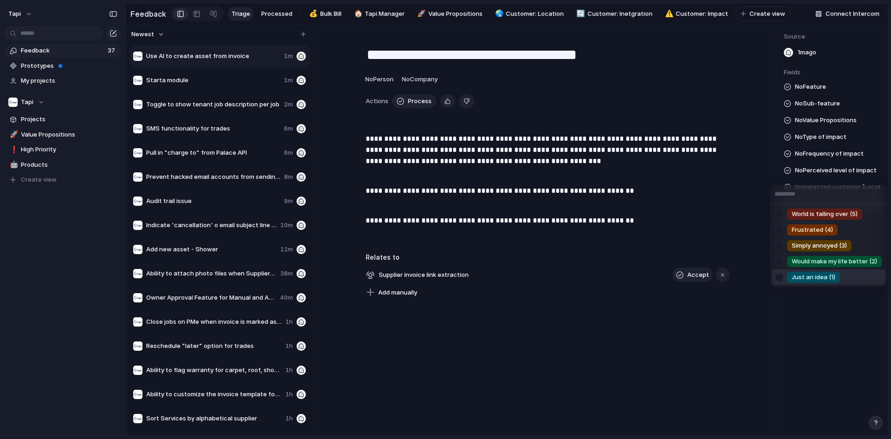
click at [813, 274] on span "Just an idea (1)" at bounding box center [814, 276] width 44 height 9
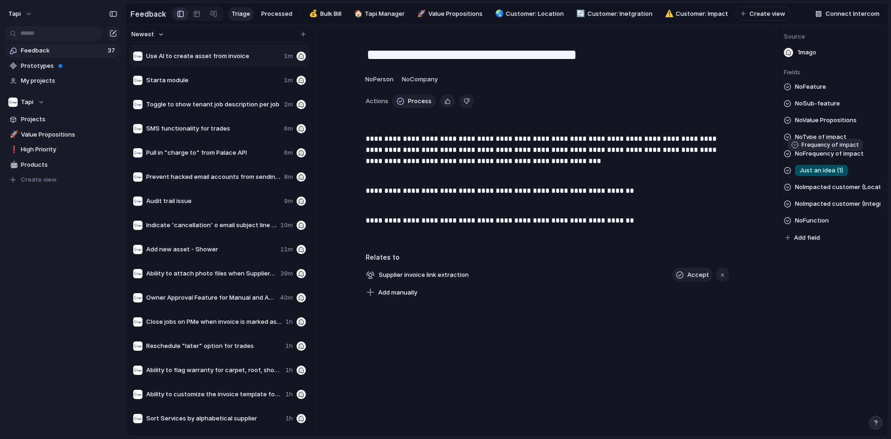
click at [820, 159] on span "No Frequency of impact" at bounding box center [829, 153] width 69 height 11
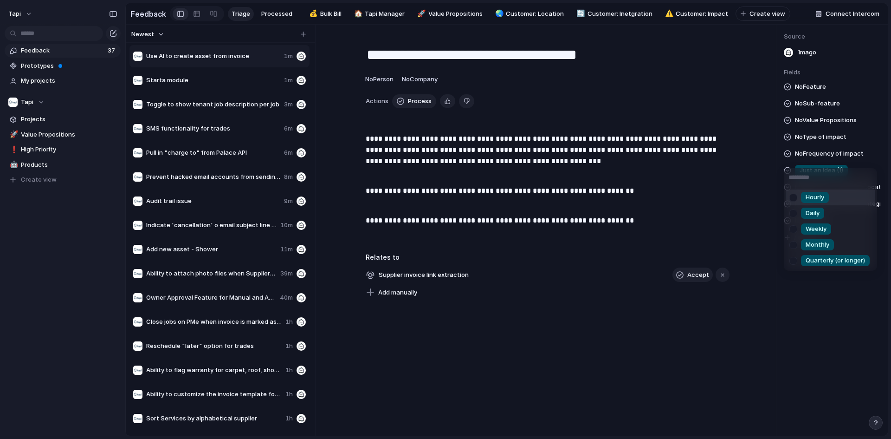
click at [814, 141] on div "Hourly Daily Weekly Monthly Quarterly (or longer)" at bounding box center [445, 219] width 891 height 439
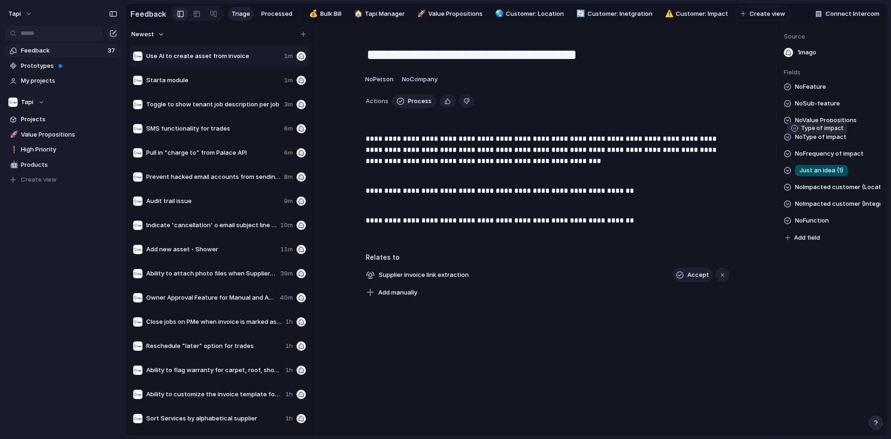
click at [816, 138] on span "No Type of impact" at bounding box center [821, 136] width 52 height 11
click at [808, 102] on div "No Feature No Sub-feature No Value Propositions Inefficiency / Time-consuming N…" at bounding box center [832, 162] width 97 height 162
click at [805, 90] on span "No Feature" at bounding box center [810, 86] width 31 height 11
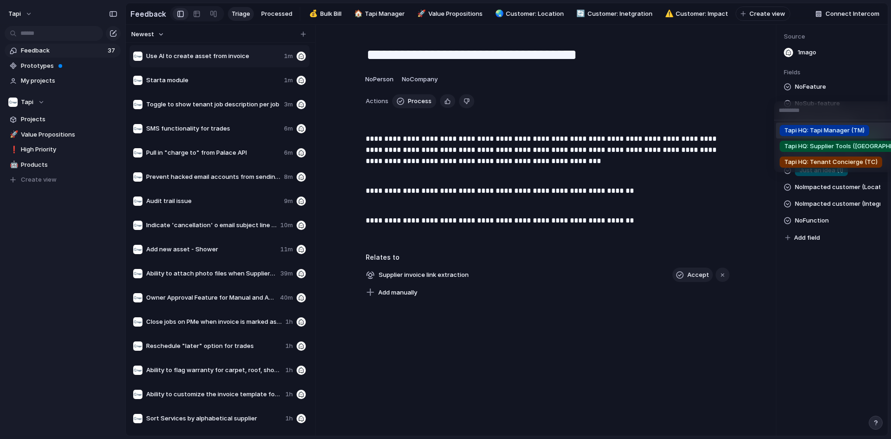
click at [807, 128] on span "Tapi HQ: Tapi Manager (TM)" at bounding box center [824, 130] width 80 height 9
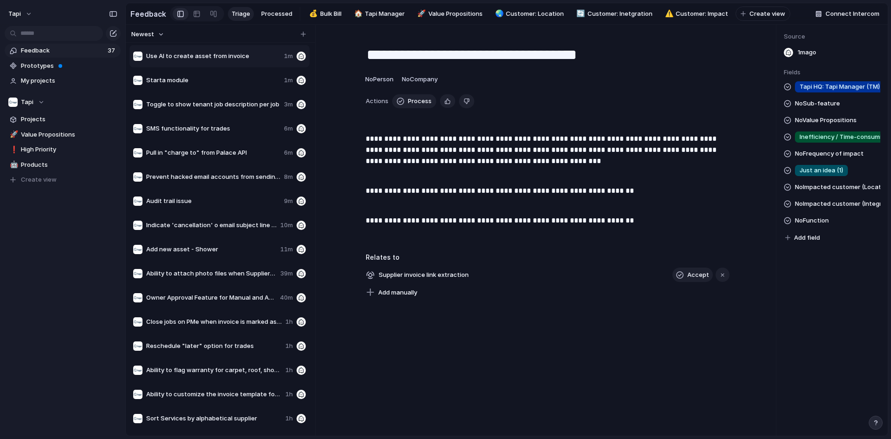
click at [819, 109] on span "No Sub-feature" at bounding box center [817, 103] width 45 height 11
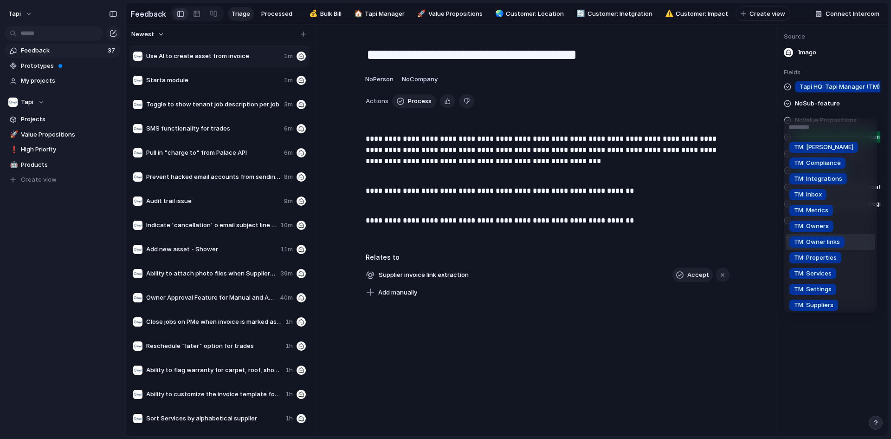
scroll to position [46, 0]
click at [849, 229] on li "TM: Services" at bounding box center [831, 227] width 90 height 16
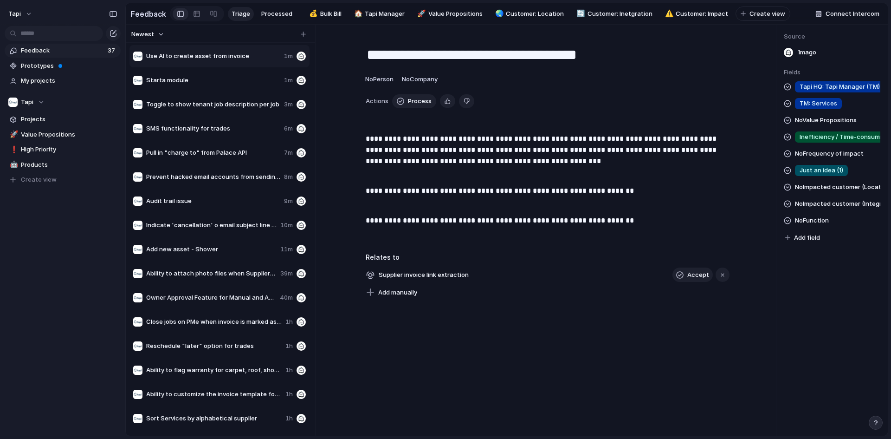
click at [819, 226] on span "No Function" at bounding box center [812, 220] width 34 height 11
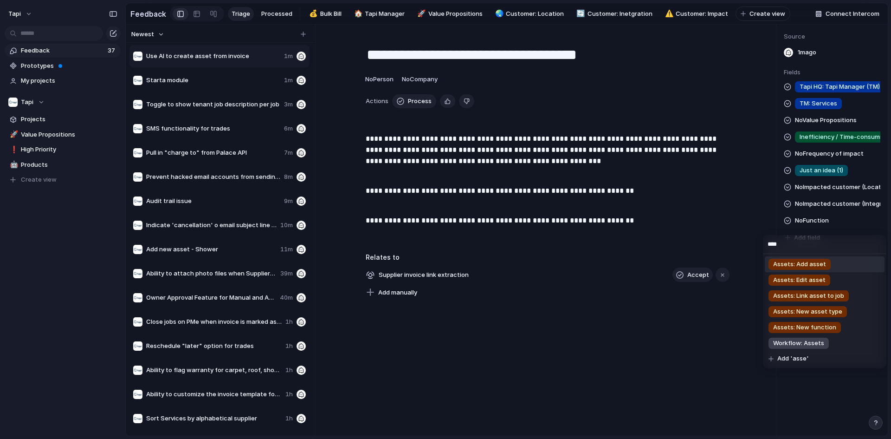
type input "****"
click at [827, 265] on div "Assets: Add asset" at bounding box center [799, 263] width 62 height 11
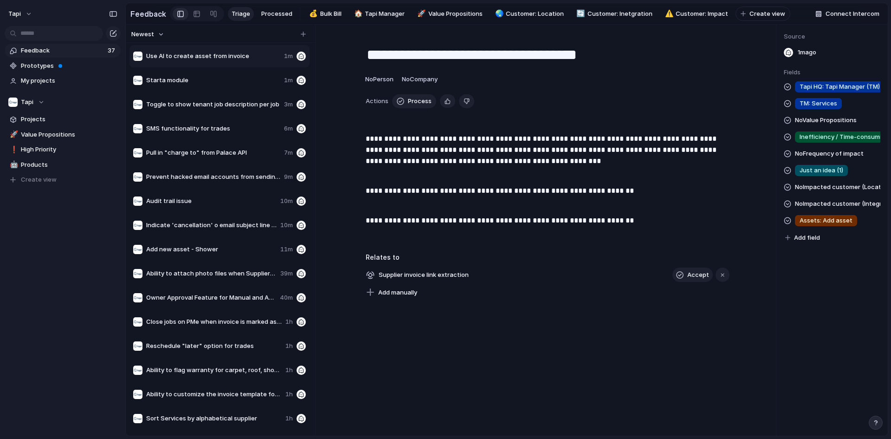
click at [837, 225] on span "Assets: Add asset" at bounding box center [826, 220] width 53 height 9
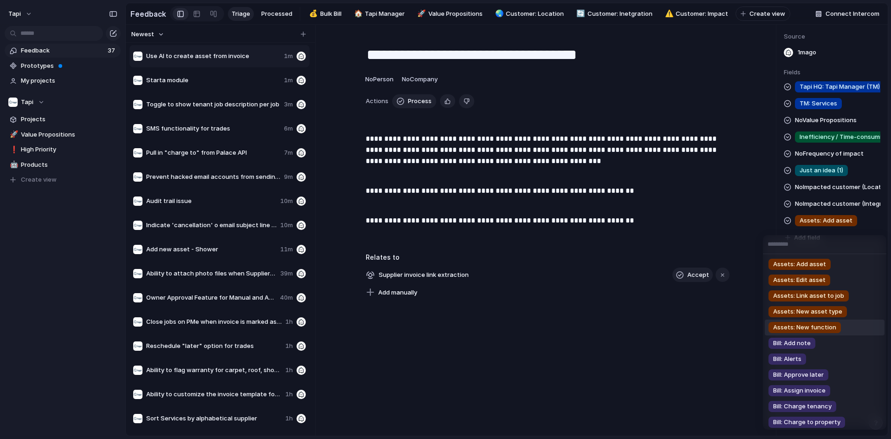
click at [830, 331] on span "Assets: New function" at bounding box center [804, 327] width 63 height 9
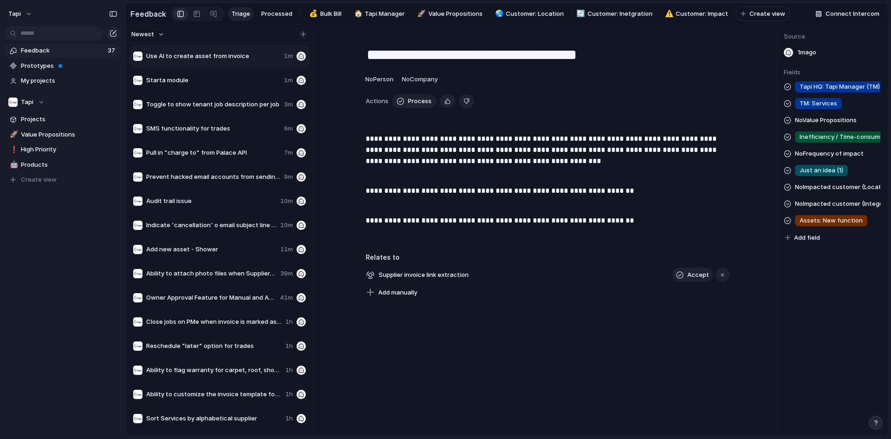
click at [299, 37] on button "button" at bounding box center [302, 34] width 9 height 9
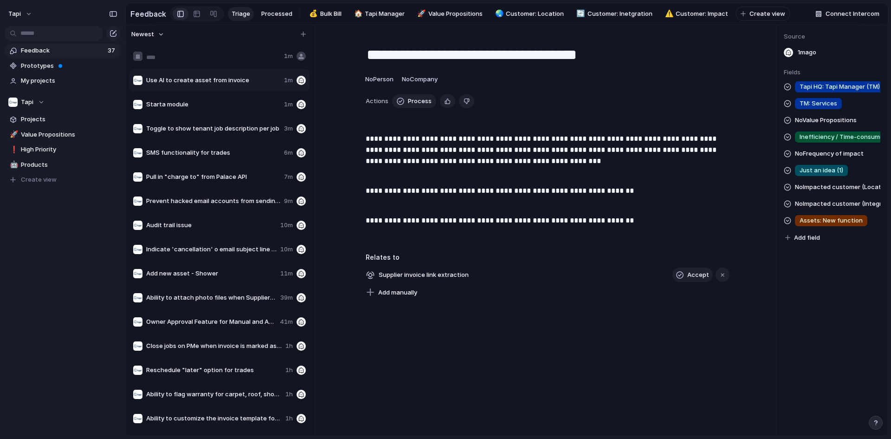
type input "**********"
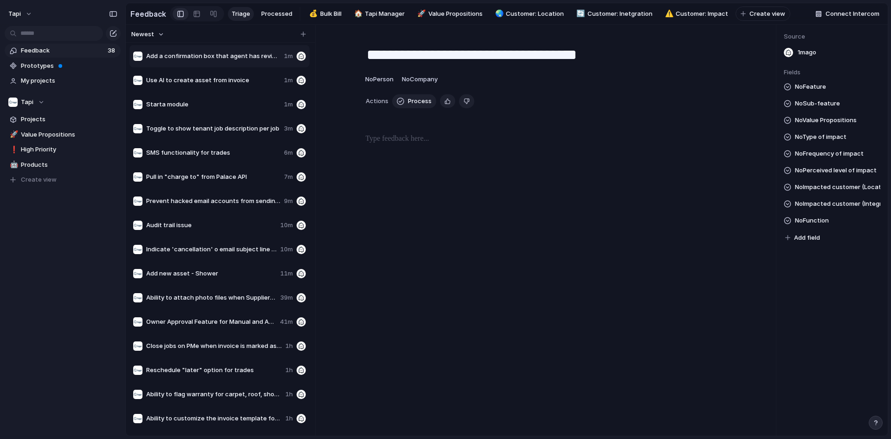
type textarea "**********"
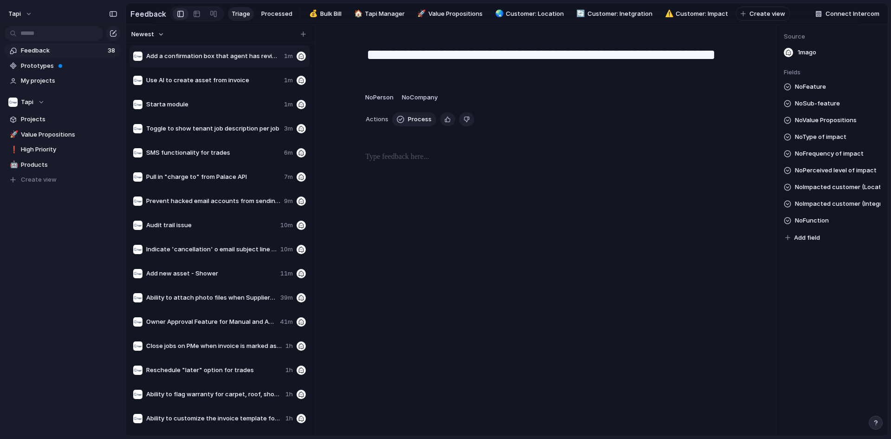
click at [438, 162] on p at bounding box center [548, 156] width 364 height 11
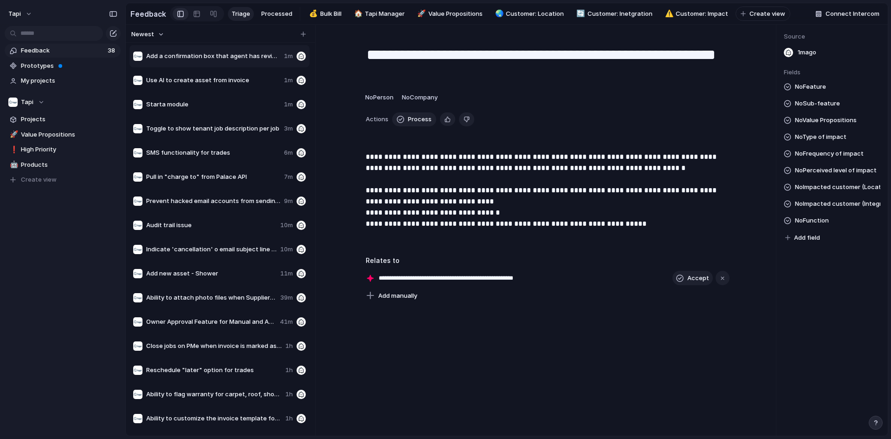
click at [541, 217] on p "**********" at bounding box center [548, 195] width 364 height 89
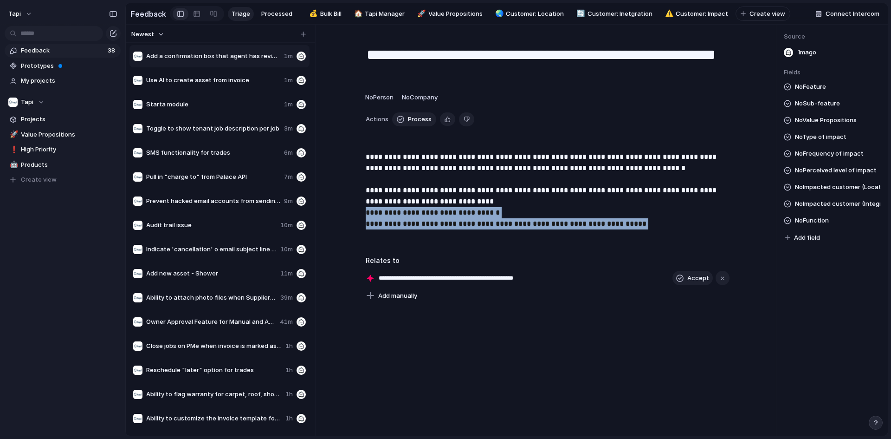
drag, startPoint x: 683, startPoint y: 234, endPoint x: 357, endPoint y: 213, distance: 326.4
click at [357, 213] on div "**********" at bounding box center [547, 199] width 420 height 97
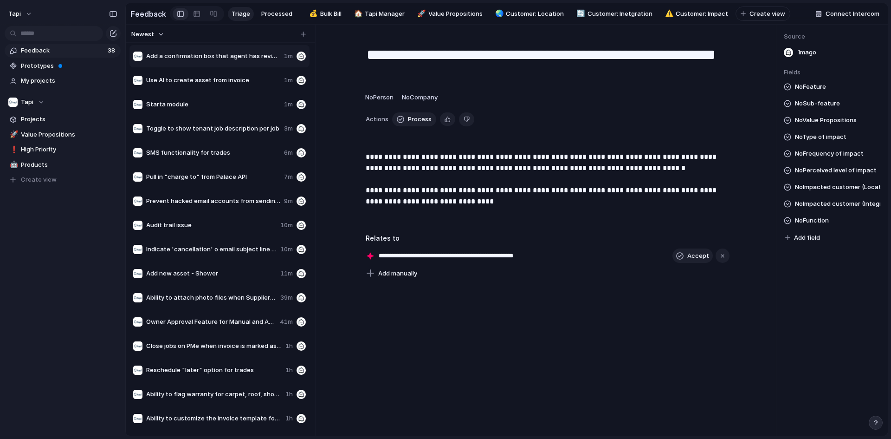
drag, startPoint x: 836, startPoint y: 90, endPoint x: 812, endPoint y: 91, distance: 24.6
click at [836, 90] on div "No Feature No Sub-feature No Value Propositions No Type of impact No Frequency …" at bounding box center [832, 162] width 97 height 162
click at [811, 91] on span "No Feature" at bounding box center [810, 86] width 31 height 11
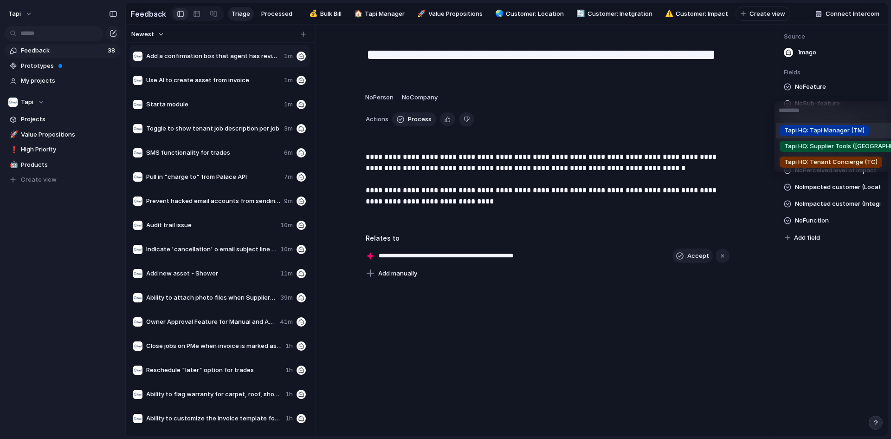
click at [809, 128] on span "Tapi HQ: Tapi Manager (TM)" at bounding box center [824, 130] width 80 height 9
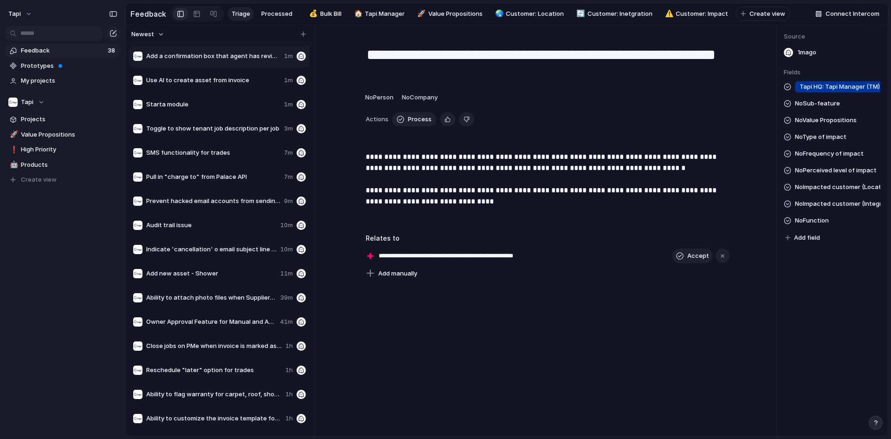
click at [836, 142] on span "No Type of impact" at bounding box center [821, 136] width 52 height 11
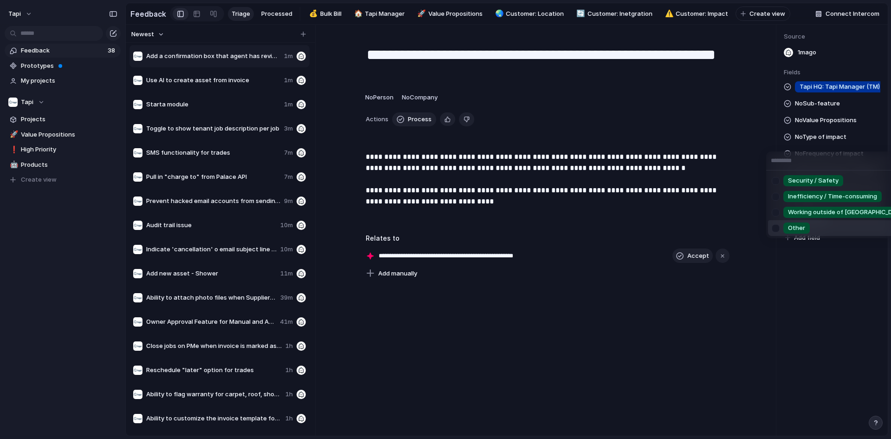
click at [801, 227] on span "Other" at bounding box center [796, 227] width 17 height 9
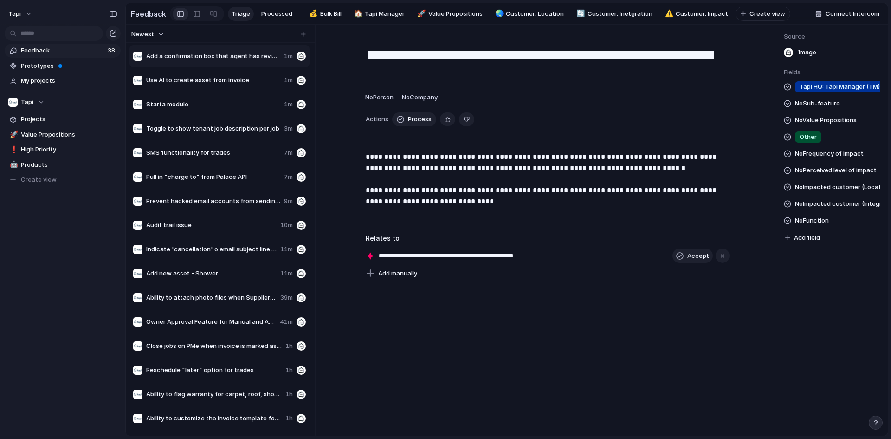
click at [826, 176] on span "No Perceived level of impact" at bounding box center [836, 170] width 82 height 11
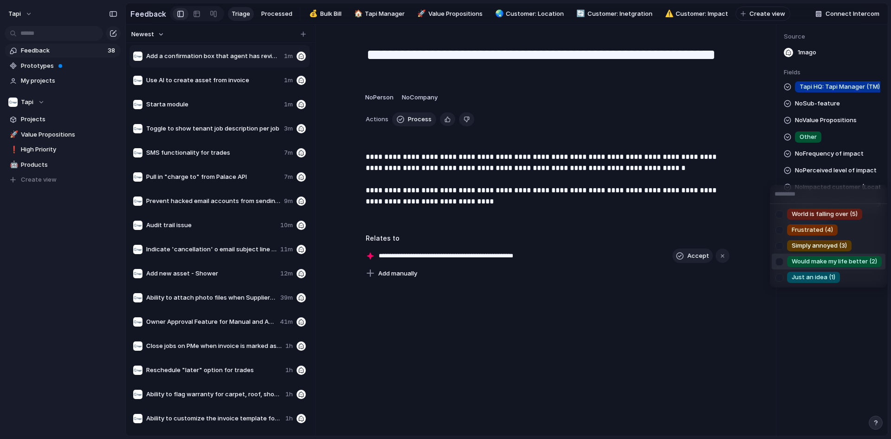
click at [818, 264] on span "Would make my life better (2)" at bounding box center [834, 261] width 85 height 9
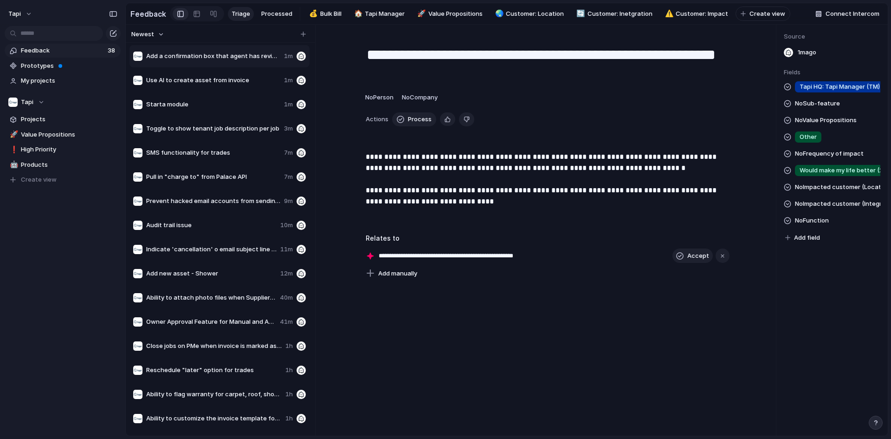
click at [823, 109] on span "No Sub-feature" at bounding box center [817, 103] width 45 height 11
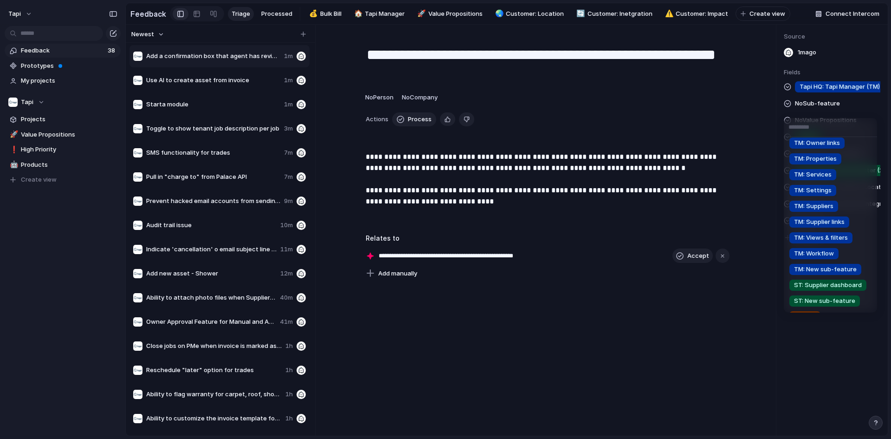
scroll to position [68, 0]
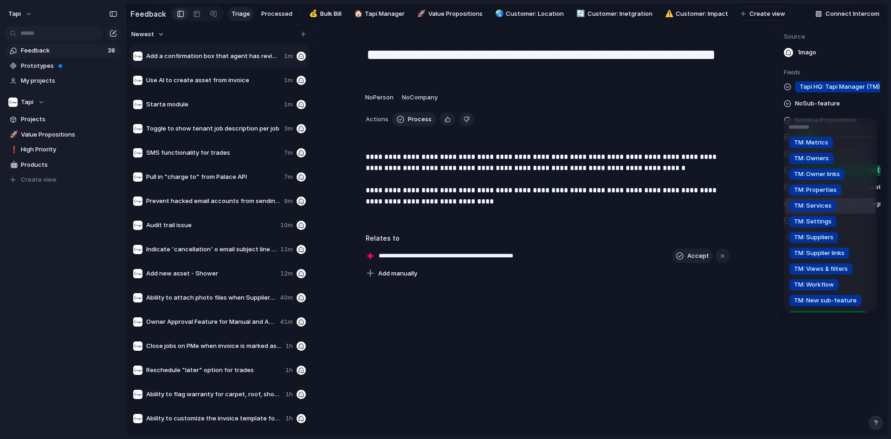
click at [841, 204] on li "TM: Services" at bounding box center [831, 206] width 90 height 16
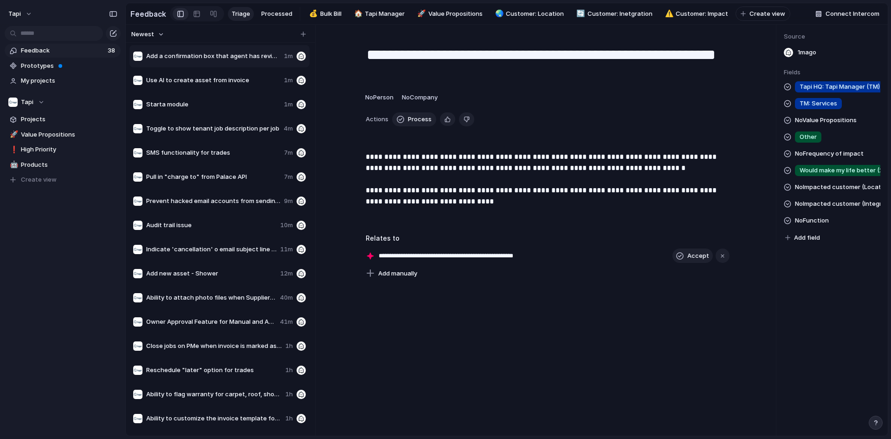
click at [818, 226] on span "No Function" at bounding box center [812, 220] width 34 height 11
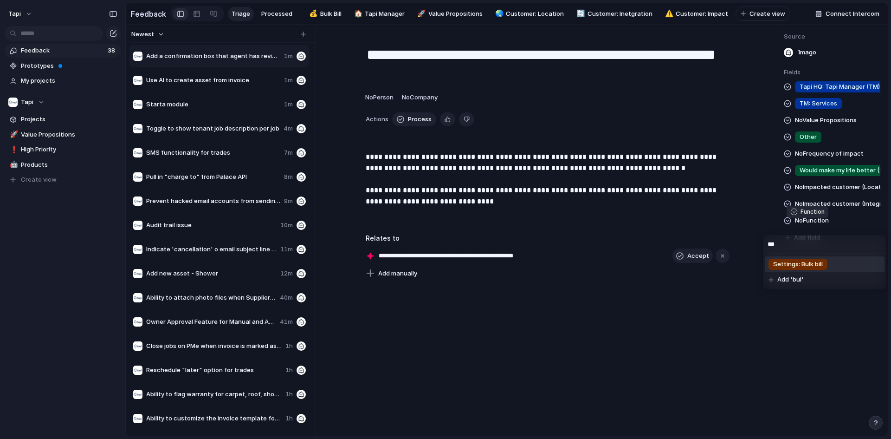
type input "****"
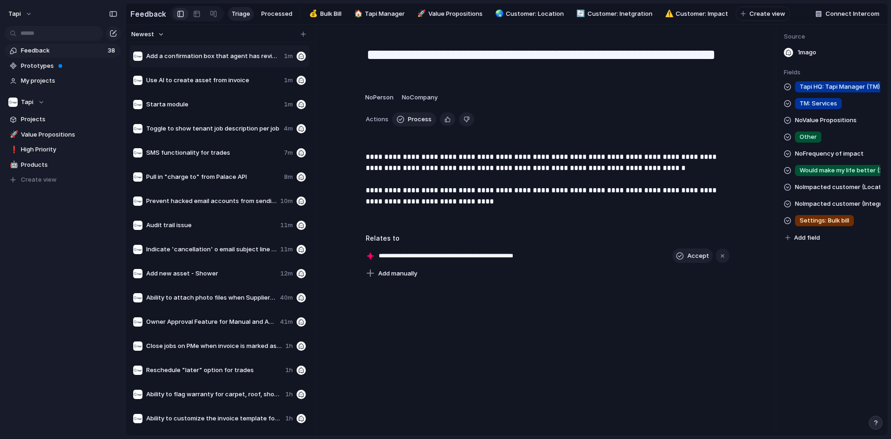
click at [809, 104] on span "TM: Services" at bounding box center [819, 103] width 38 height 9
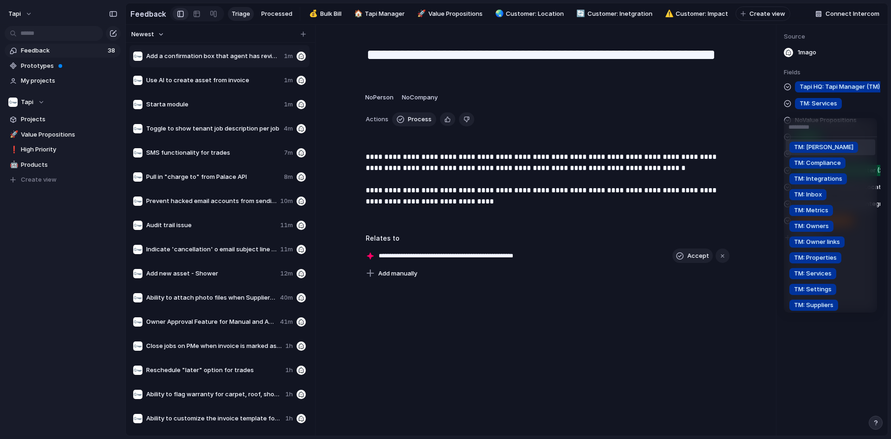
click at [815, 142] on div "TM: [PERSON_NAME]" at bounding box center [823, 147] width 69 height 11
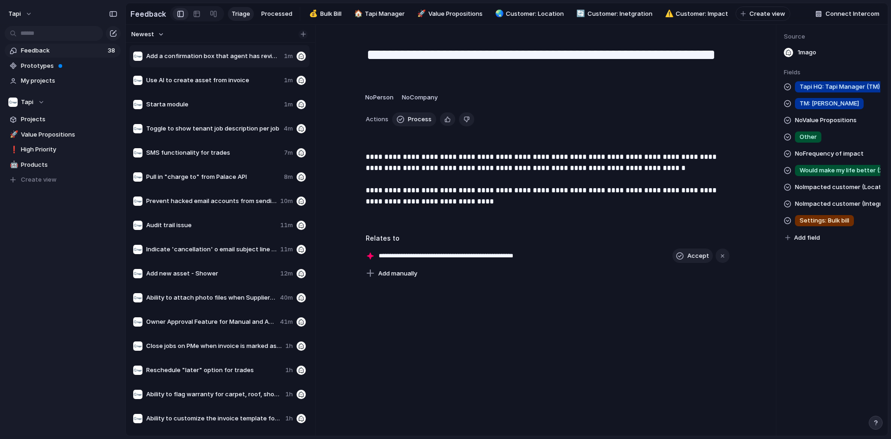
click at [301, 37] on div "button" at bounding box center [303, 34] width 5 height 5
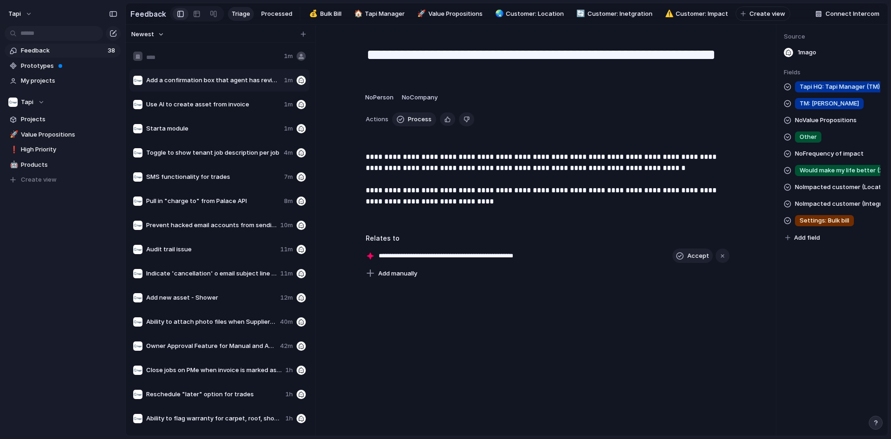
type input "**********"
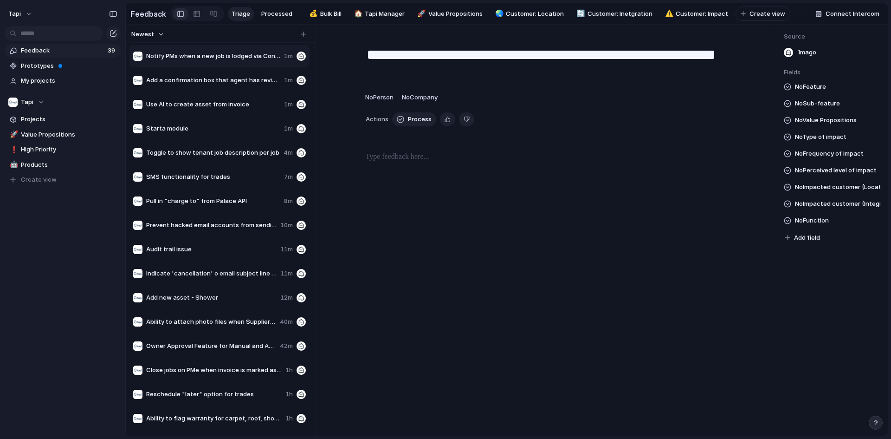
type textarea "**********"
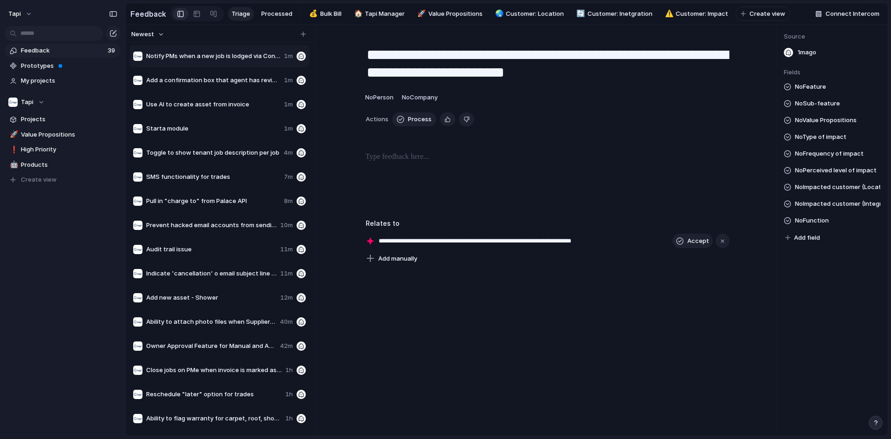
drag, startPoint x: 486, startPoint y: 129, endPoint x: 466, endPoint y: 134, distance: 20.1
click at [485, 126] on div "Actions Process Delete" at bounding box center [548, 119] width 364 height 14
click at [419, 149] on div "**********" at bounding box center [547, 150] width 442 height 229
click at [409, 168] on div at bounding box center [547, 180] width 420 height 59
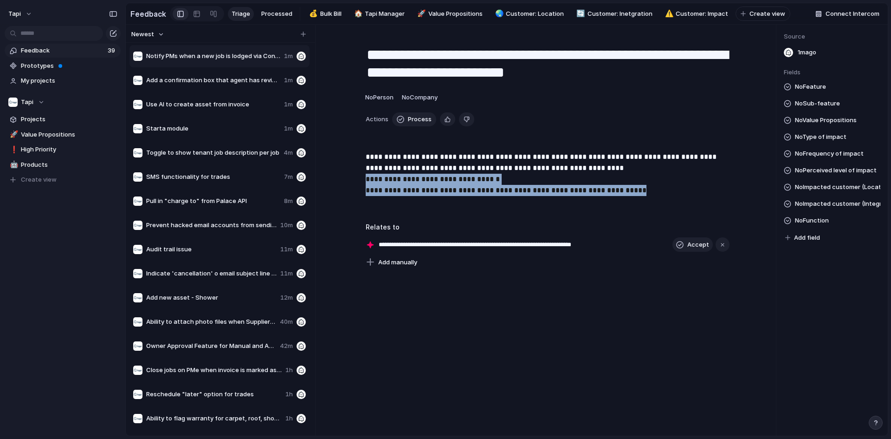
drag, startPoint x: 651, startPoint y: 198, endPoint x: 331, endPoint y: 184, distance: 320.5
click at [331, 184] on div "**********" at bounding box center [547, 152] width 442 height 232
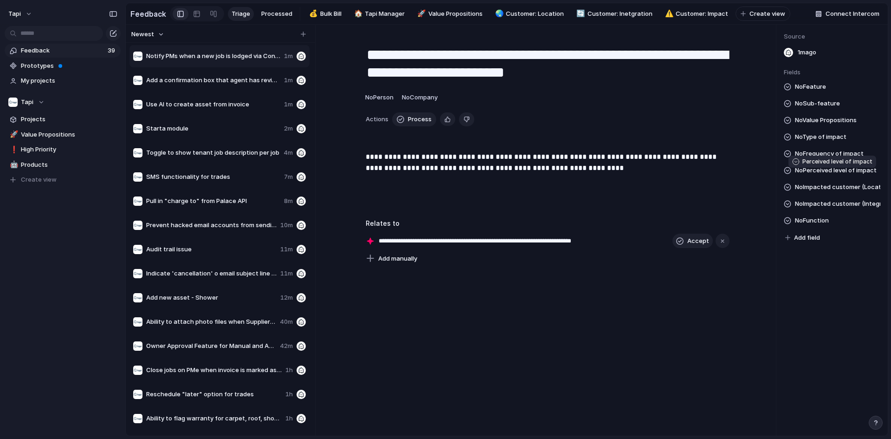
click at [838, 176] on span "No Perceived level of impact" at bounding box center [836, 170] width 82 height 11
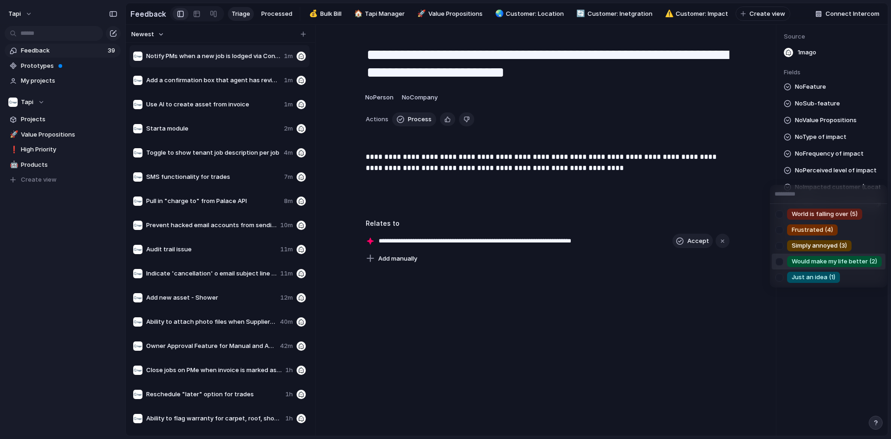
click at [827, 257] on span "Would make my life better (2)" at bounding box center [834, 261] width 85 height 9
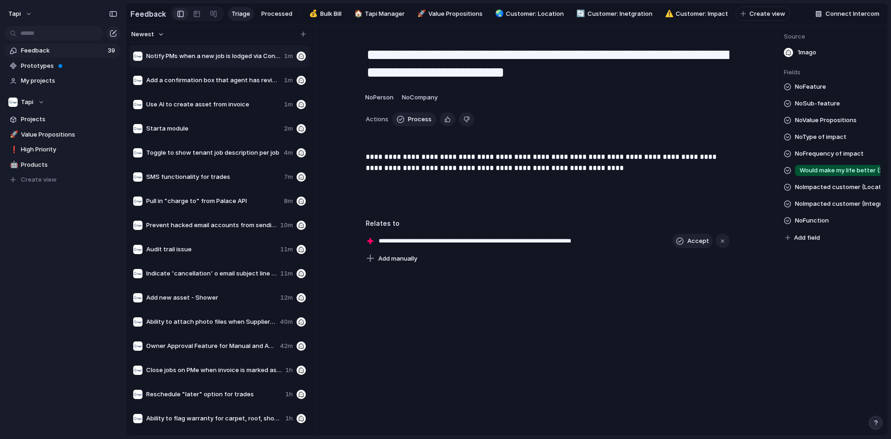
click at [816, 155] on span "No Frequency of impact" at bounding box center [829, 153] width 69 height 11
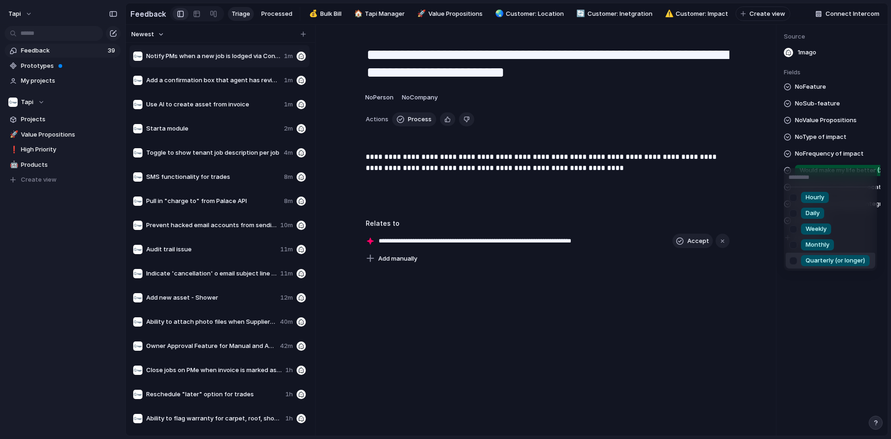
click at [809, 254] on li "Quarterly (or longer)" at bounding box center [831, 260] width 90 height 16
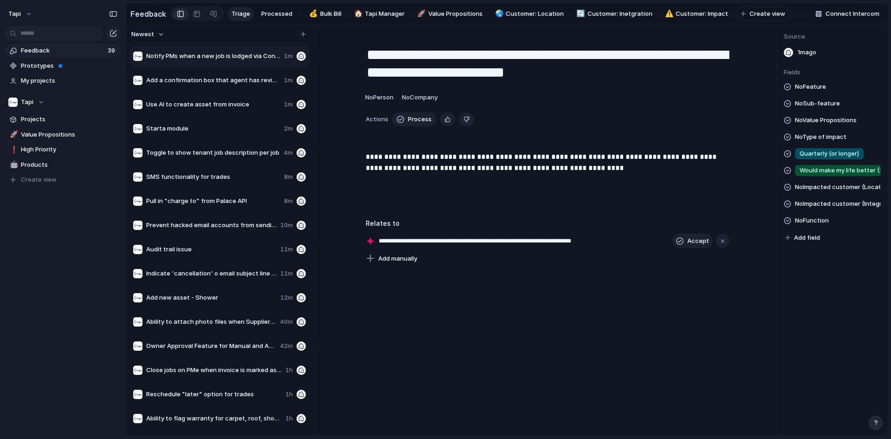
click at [819, 142] on span "No Type of impact" at bounding box center [821, 136] width 52 height 11
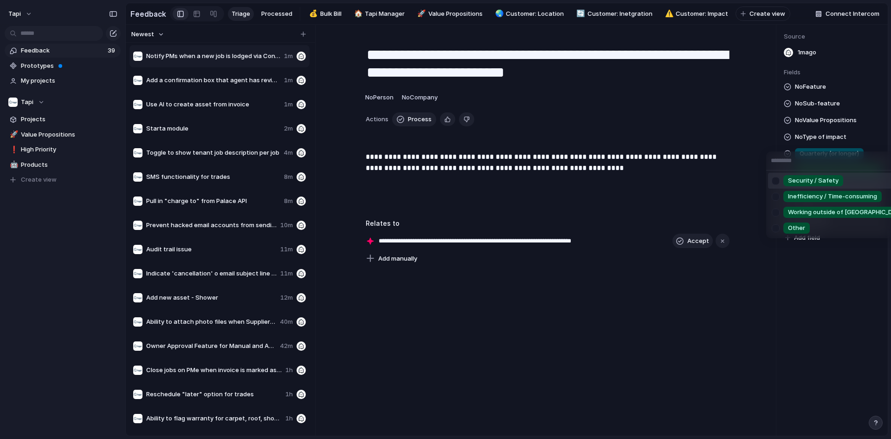
click at [815, 194] on span "Inefficiency / Time-consuming" at bounding box center [832, 196] width 89 height 9
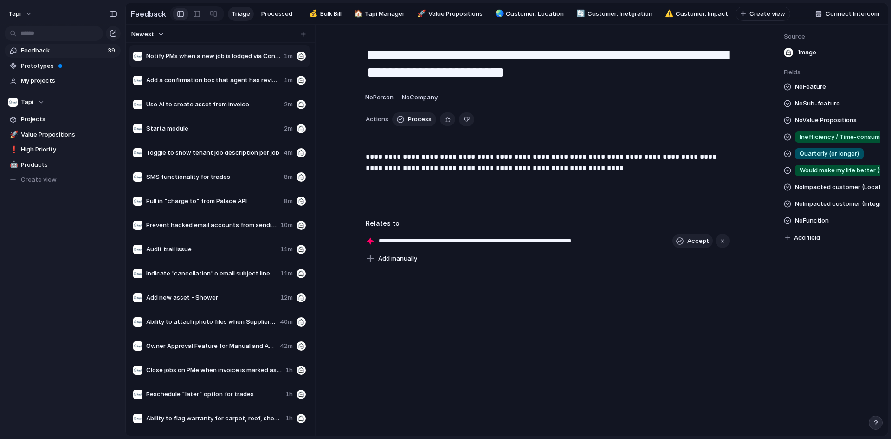
click at [809, 109] on span "No Sub-feature" at bounding box center [817, 103] width 45 height 11
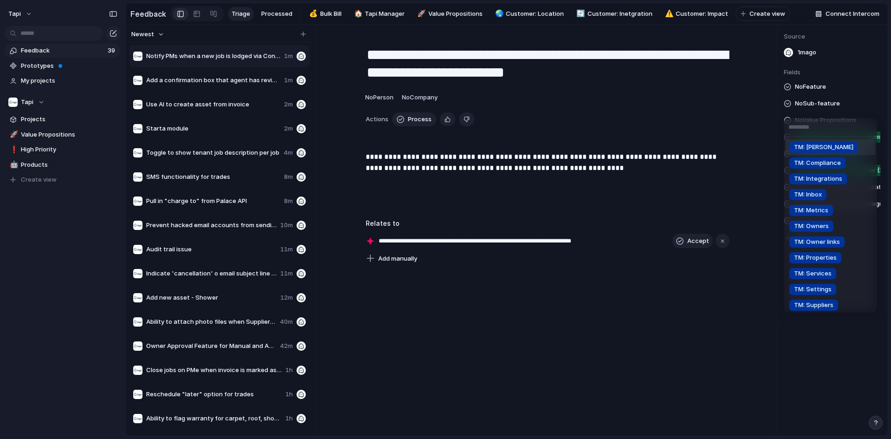
click at [809, 91] on div "TM: Bill TM: Compliance TM: Integrations TM: Inbox TM: Metrics TM: Owners TM: O…" at bounding box center [445, 219] width 891 height 439
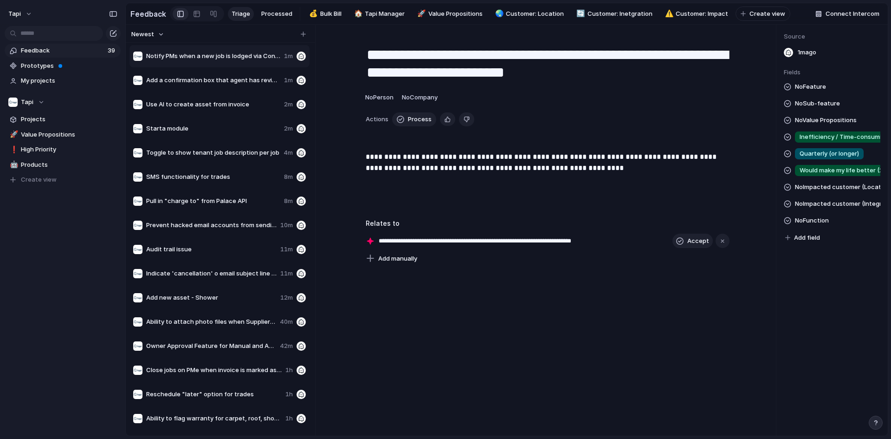
click at [809, 91] on span "No Feature" at bounding box center [810, 86] width 31 height 11
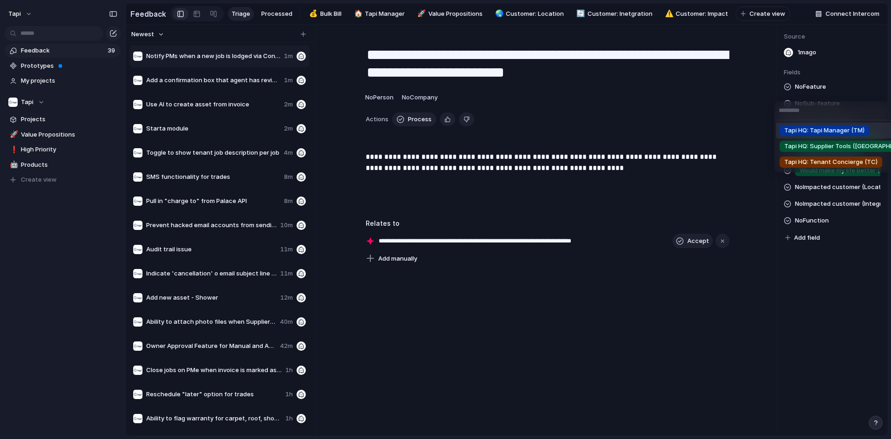
click at [804, 128] on span "Tapi HQ: Tapi Manager (TM)" at bounding box center [824, 130] width 80 height 9
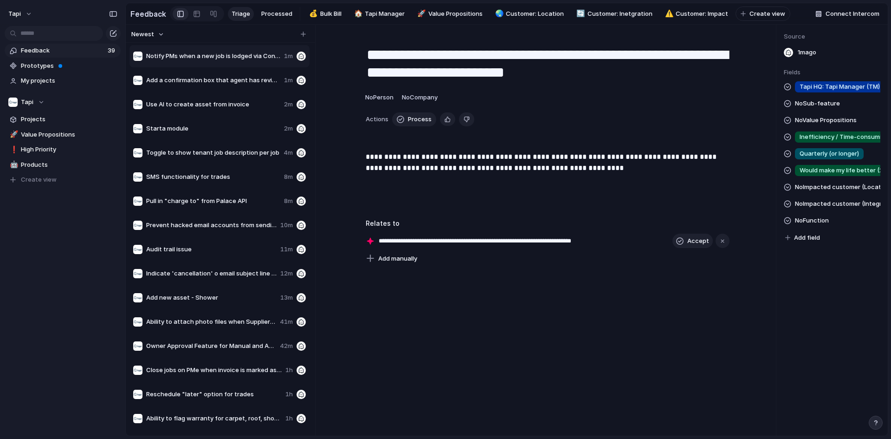
click at [819, 109] on span "No Sub-feature" at bounding box center [817, 103] width 45 height 11
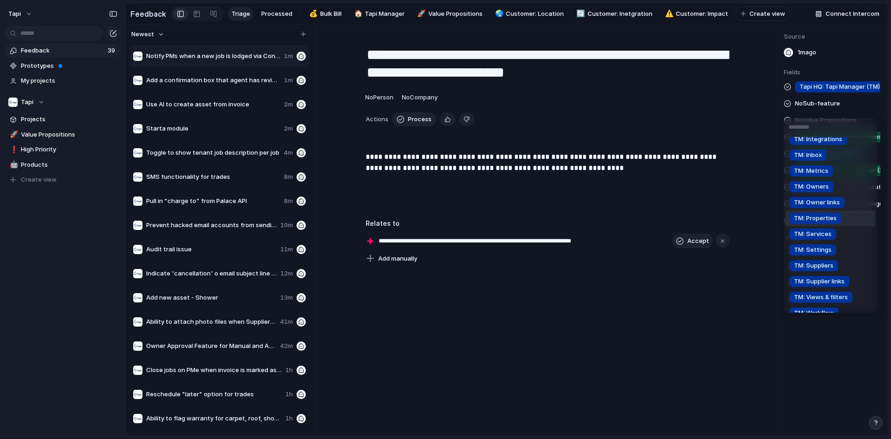
scroll to position [46, 0]
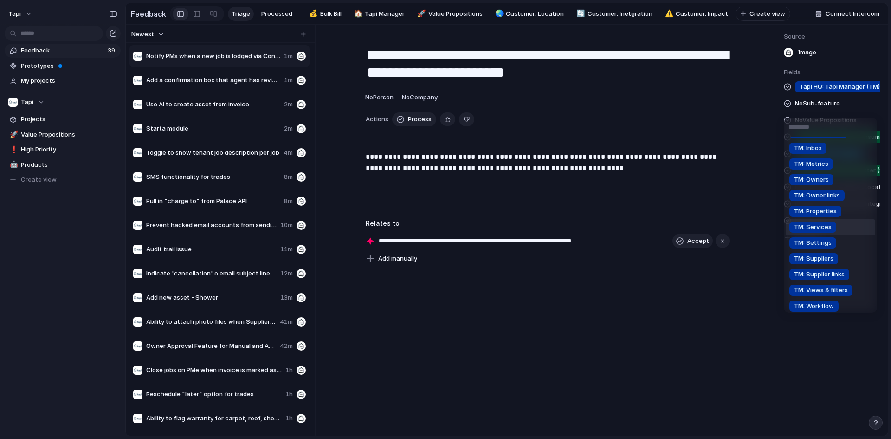
click at [839, 228] on li "TM: Services" at bounding box center [831, 227] width 90 height 16
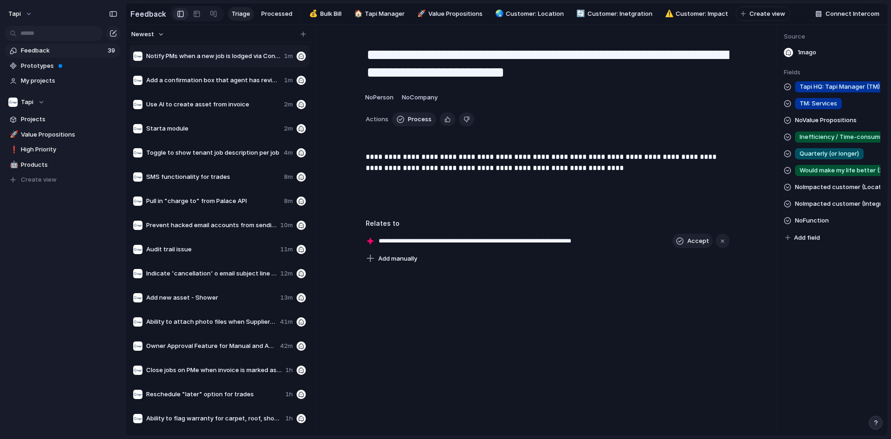
click at [815, 226] on span "No Function" at bounding box center [812, 220] width 34 height 11
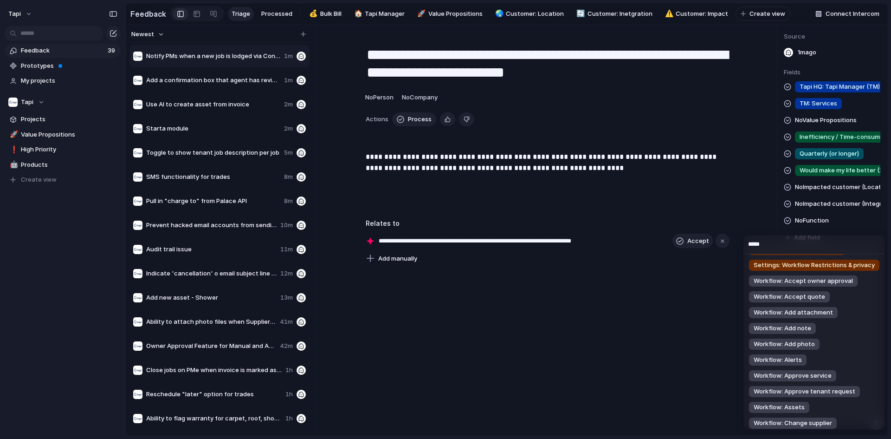
scroll to position [0, 0]
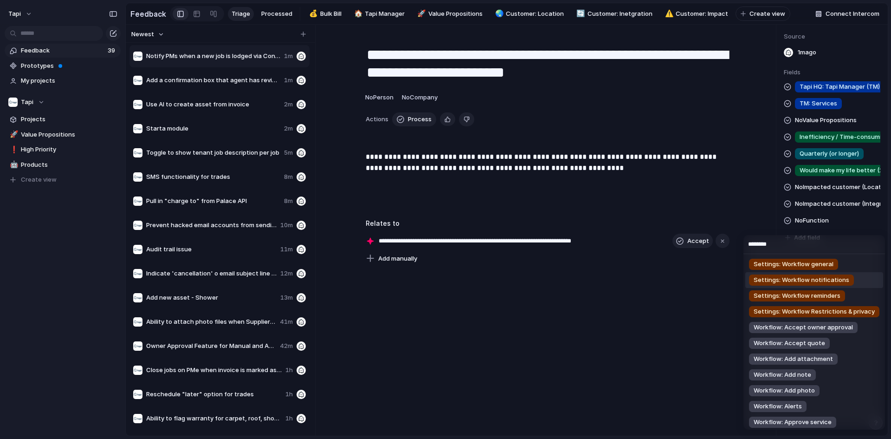
type input "********"
click at [806, 281] on span "Settings: Workflow notifications" at bounding box center [802, 279] width 96 height 9
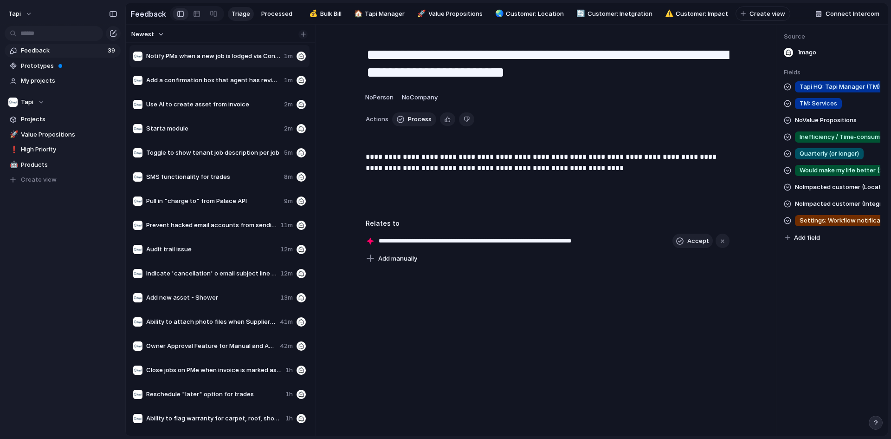
click at [303, 34] on button "button" at bounding box center [302, 34] width 9 height 9
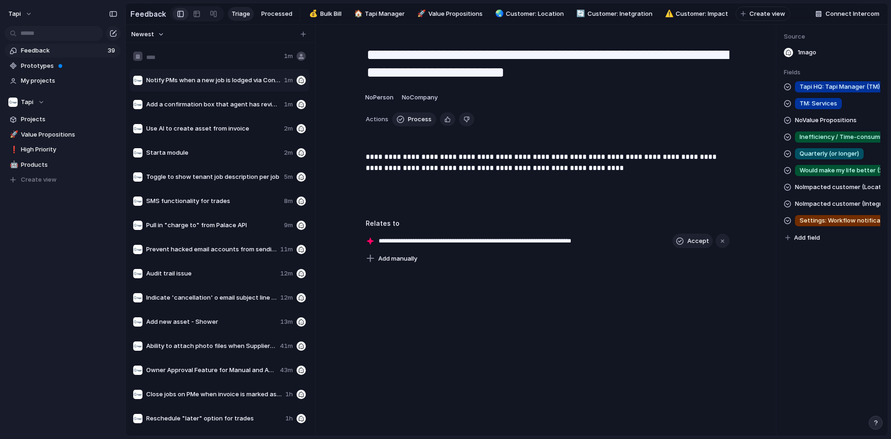
type input "**********"
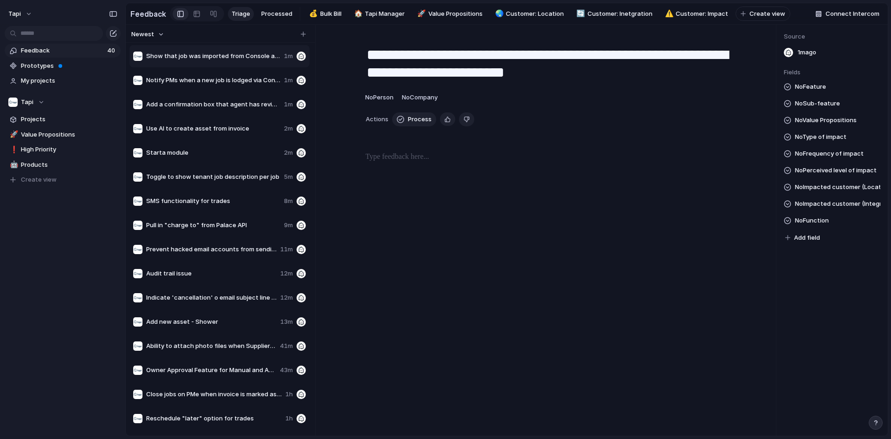
type textarea "**********"
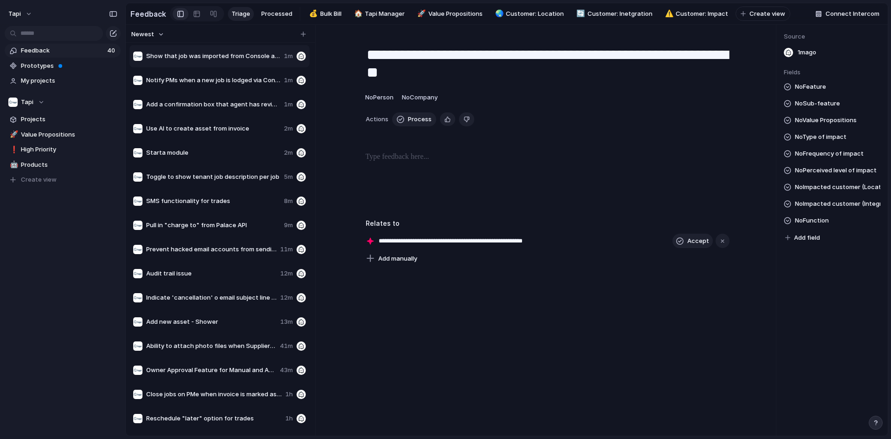
drag, startPoint x: 437, startPoint y: 170, endPoint x: 428, endPoint y: 173, distance: 9.2
click at [437, 170] on div at bounding box center [547, 180] width 420 height 59
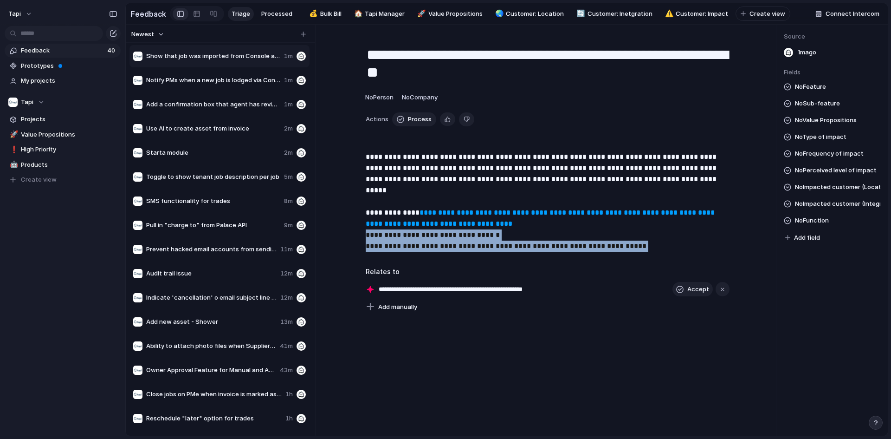
drag, startPoint x: 679, startPoint y: 250, endPoint x: 337, endPoint y: 229, distance: 342.6
click at [338, 229] on div "**********" at bounding box center [547, 205] width 420 height 108
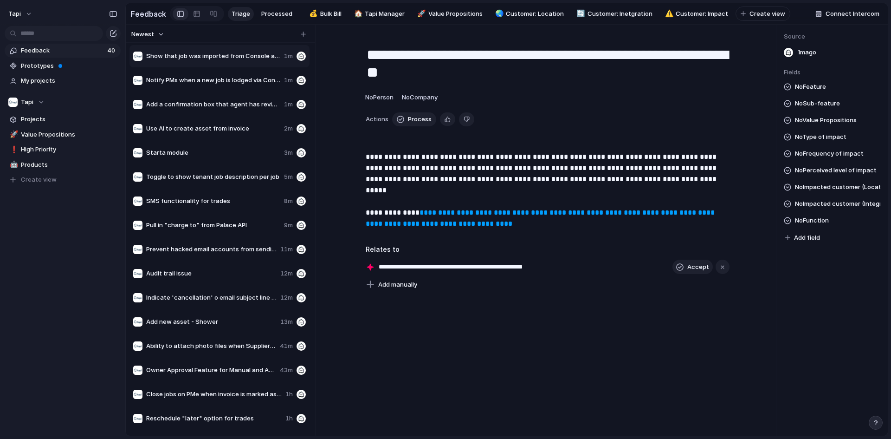
click at [850, 175] on span "No Perceived level of impact" at bounding box center [836, 170] width 82 height 11
click at [818, 154] on span "No Frequency of impact" at bounding box center [829, 153] width 69 height 11
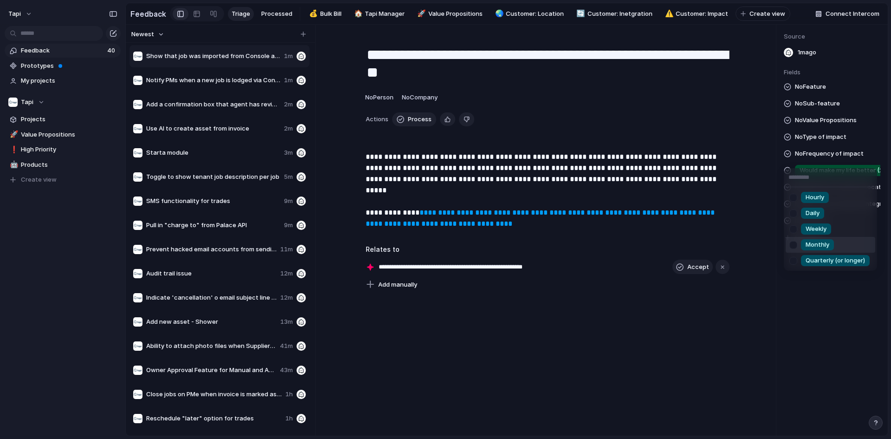
click at [817, 248] on span "Monthly" at bounding box center [818, 244] width 24 height 9
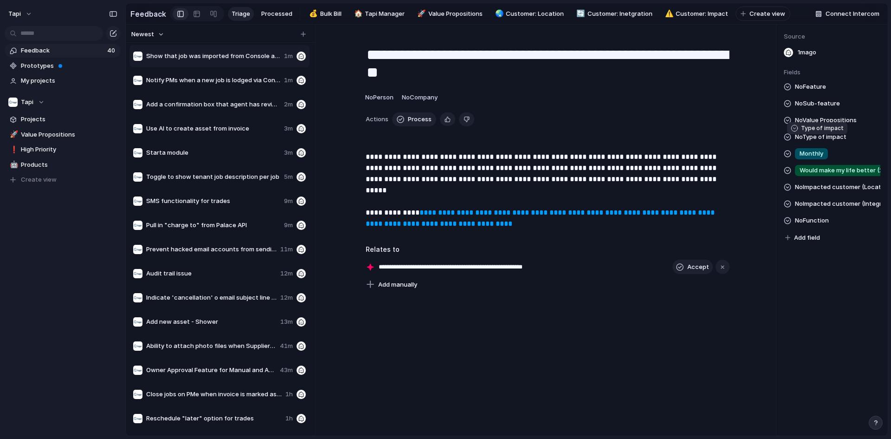
click at [822, 138] on span "No Type of impact" at bounding box center [821, 136] width 52 height 11
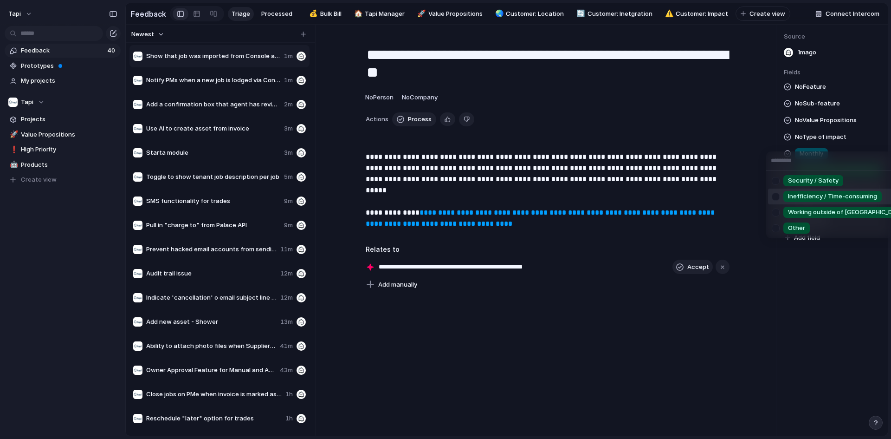
click at [821, 194] on span "Inefficiency / Time-consuming" at bounding box center [832, 196] width 89 height 9
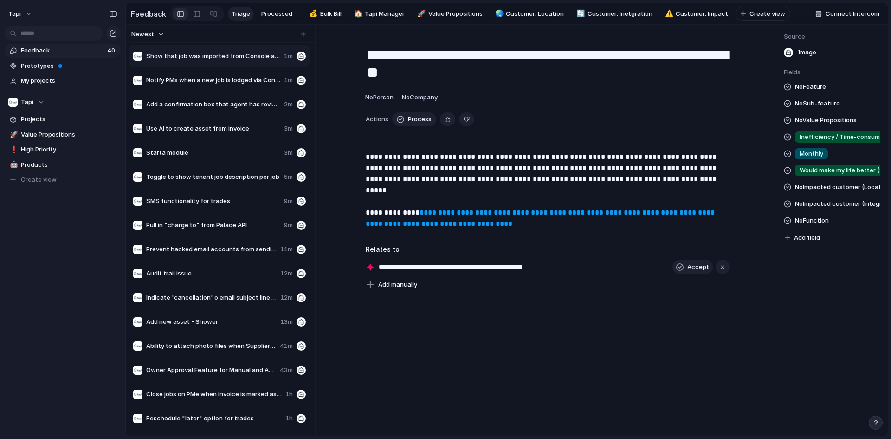
click at [832, 89] on div "No Feature No Sub-feature No Value Propositions Inefficiency / Time-consuming M…" at bounding box center [832, 162] width 97 height 162
click at [820, 92] on span "No Feature" at bounding box center [810, 86] width 31 height 11
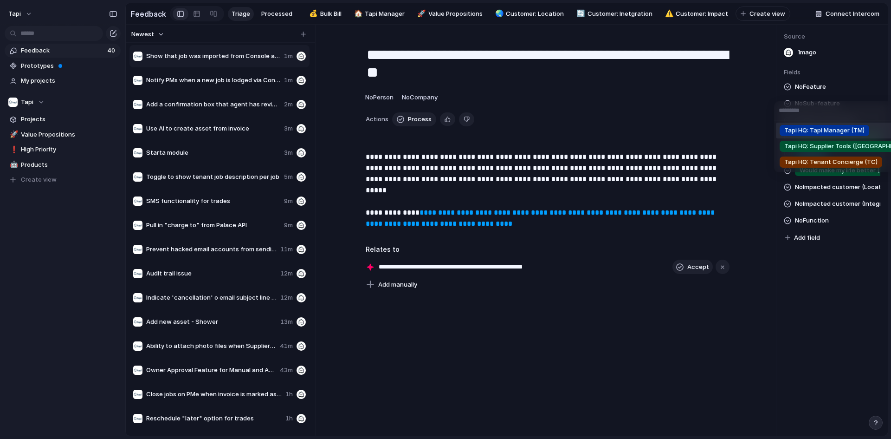
click at [807, 132] on span "Tapi HQ: Tapi Manager (TM)" at bounding box center [824, 130] width 80 height 9
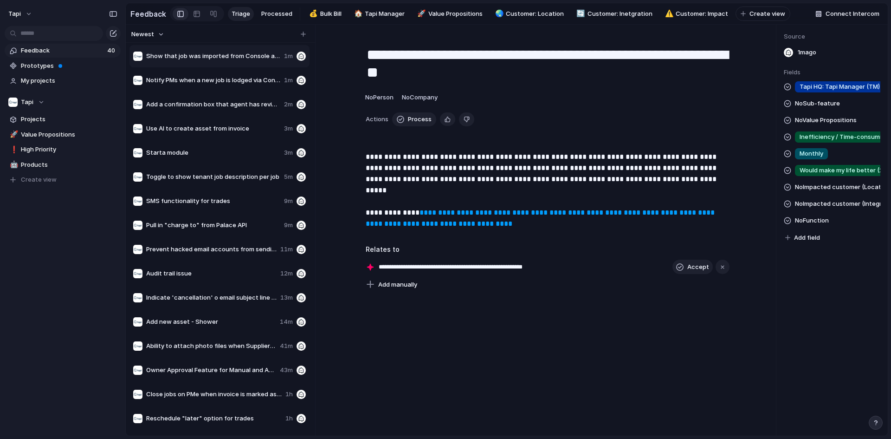
click at [812, 109] on span "No Sub-feature" at bounding box center [817, 103] width 45 height 11
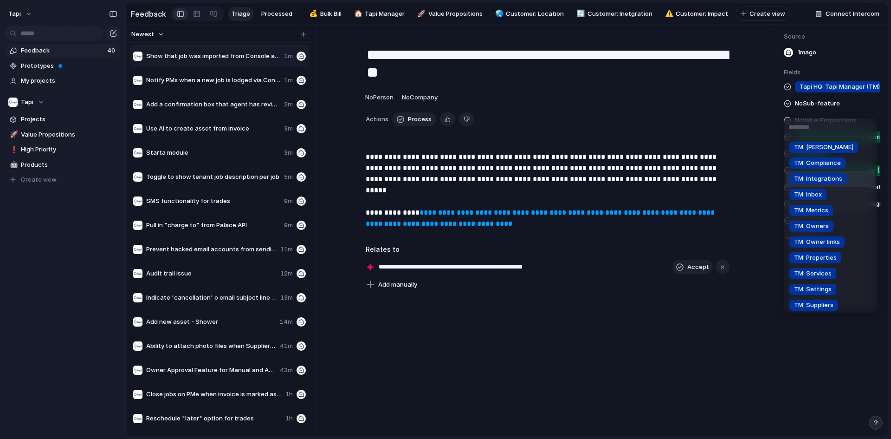
click at [835, 185] on li "TM: Integrations" at bounding box center [831, 179] width 90 height 16
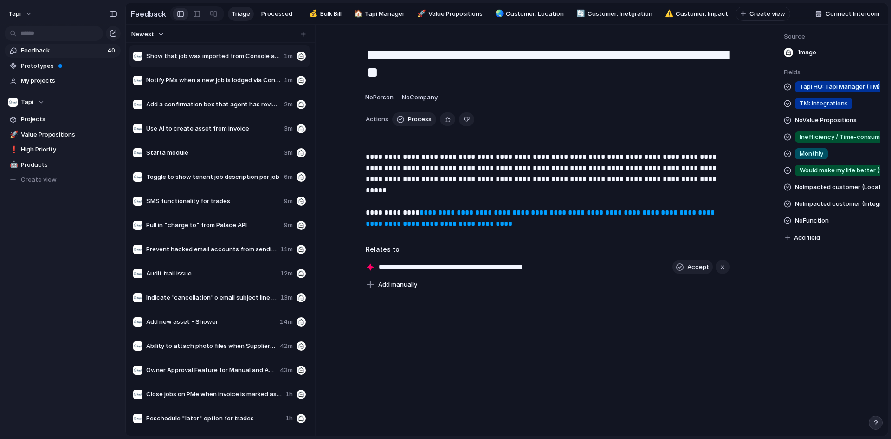
click at [832, 202] on div "Tapi HQ: Tapi Manager (TM) TM: Integrations No Value Propositions Inefficiency …" at bounding box center [832, 162] width 97 height 162
click at [837, 193] on span "No Impacted customer (Location)" at bounding box center [837, 186] width 85 height 11
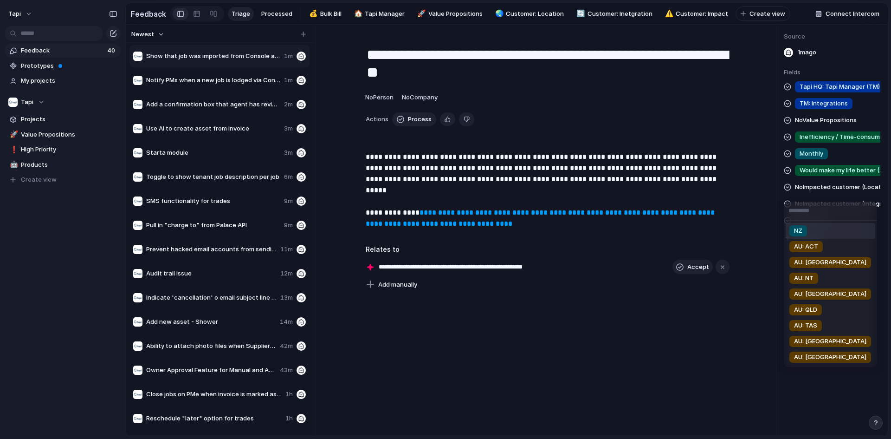
click at [837, 193] on div "NZ AU: ACT AU: [GEOGRAPHIC_DATA] AU: NT AU: SA AU: QLD AU: TAS AU: [GEOGRAPHIC_…" at bounding box center [445, 219] width 891 height 439
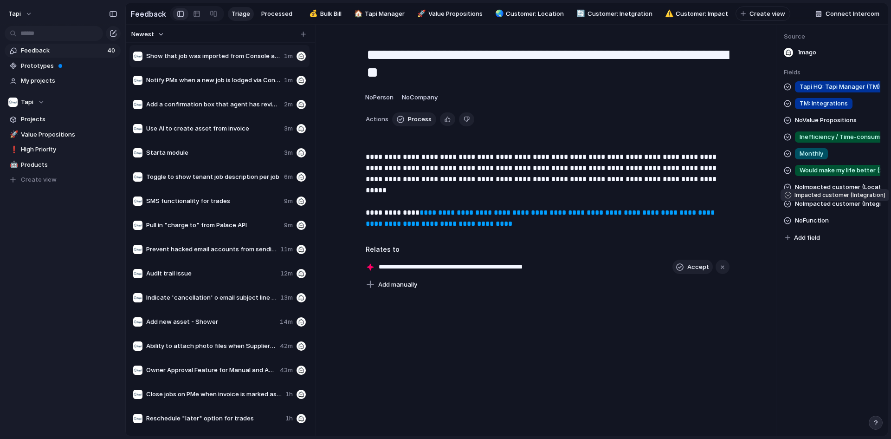
click at [843, 209] on span "No Impacted customer (Integration)" at bounding box center [837, 203] width 85 height 11
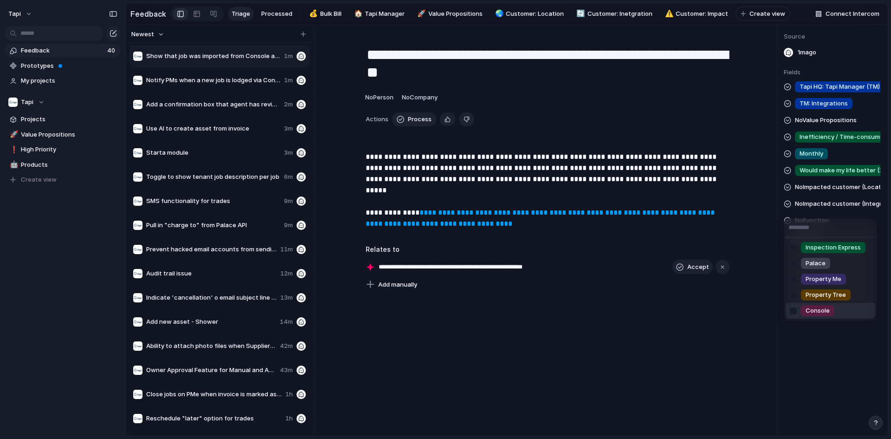
drag, startPoint x: 828, startPoint y: 314, endPoint x: 826, endPoint y: 303, distance: 11.7
click at [827, 314] on span "Console" at bounding box center [818, 310] width 24 height 9
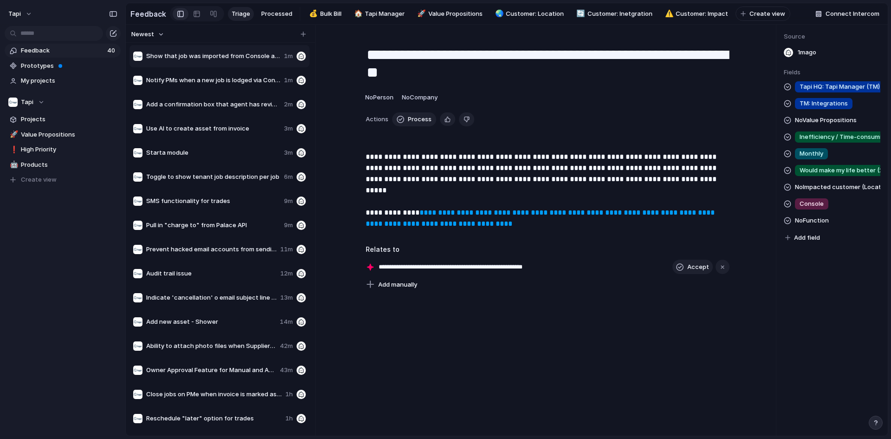
click at [826, 226] on span "No Function" at bounding box center [812, 220] width 34 height 11
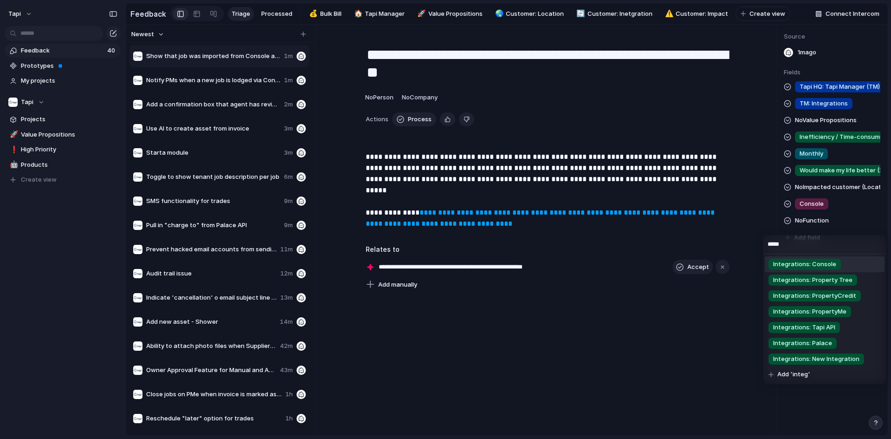
type input "*****"
click at [822, 266] on span "Integrations: Console" at bounding box center [804, 263] width 63 height 9
